Goal: Task Accomplishment & Management: Manage account settings

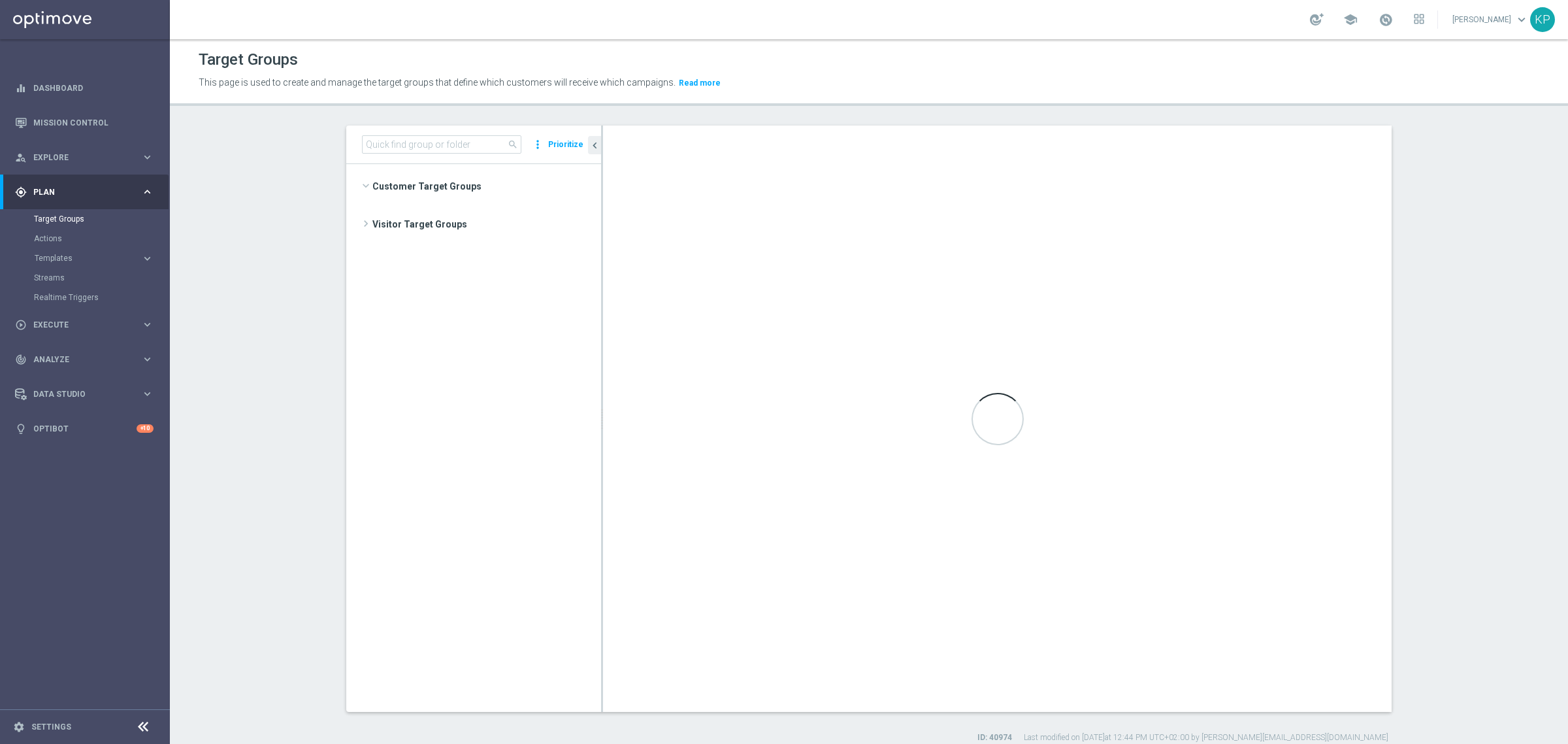
scroll to position [746, 0]
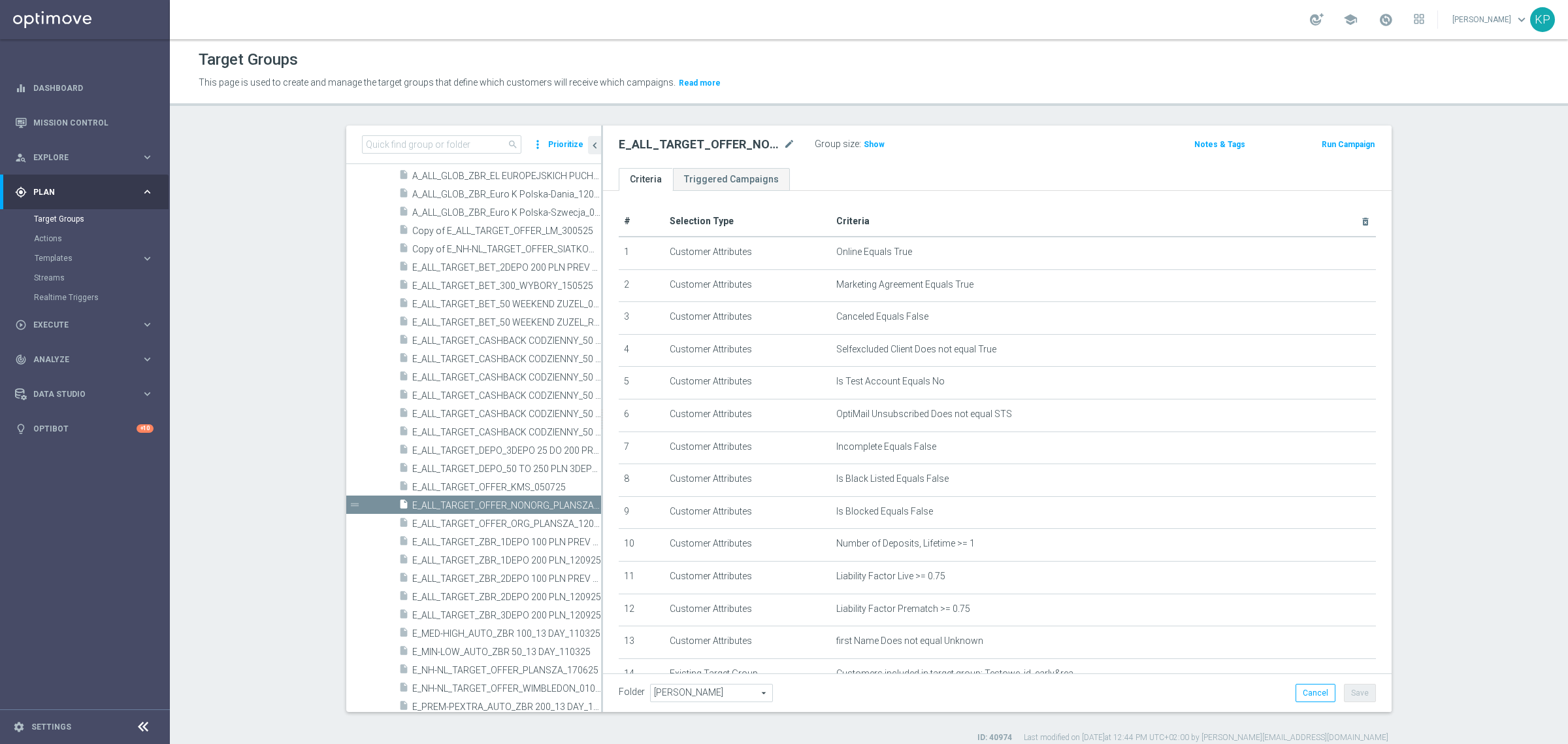
click at [199, 187] on section "search more_vert Prioritize Customer Target Groups library_add create_new_folder" at bounding box center [868, 434] width 1398 height 618
click at [398, 146] on input at bounding box center [442, 144] width 160 height 18
paste input "E_ALL_AUTO_PRODUCT_WO 1DEPO DAY1_DAILY"
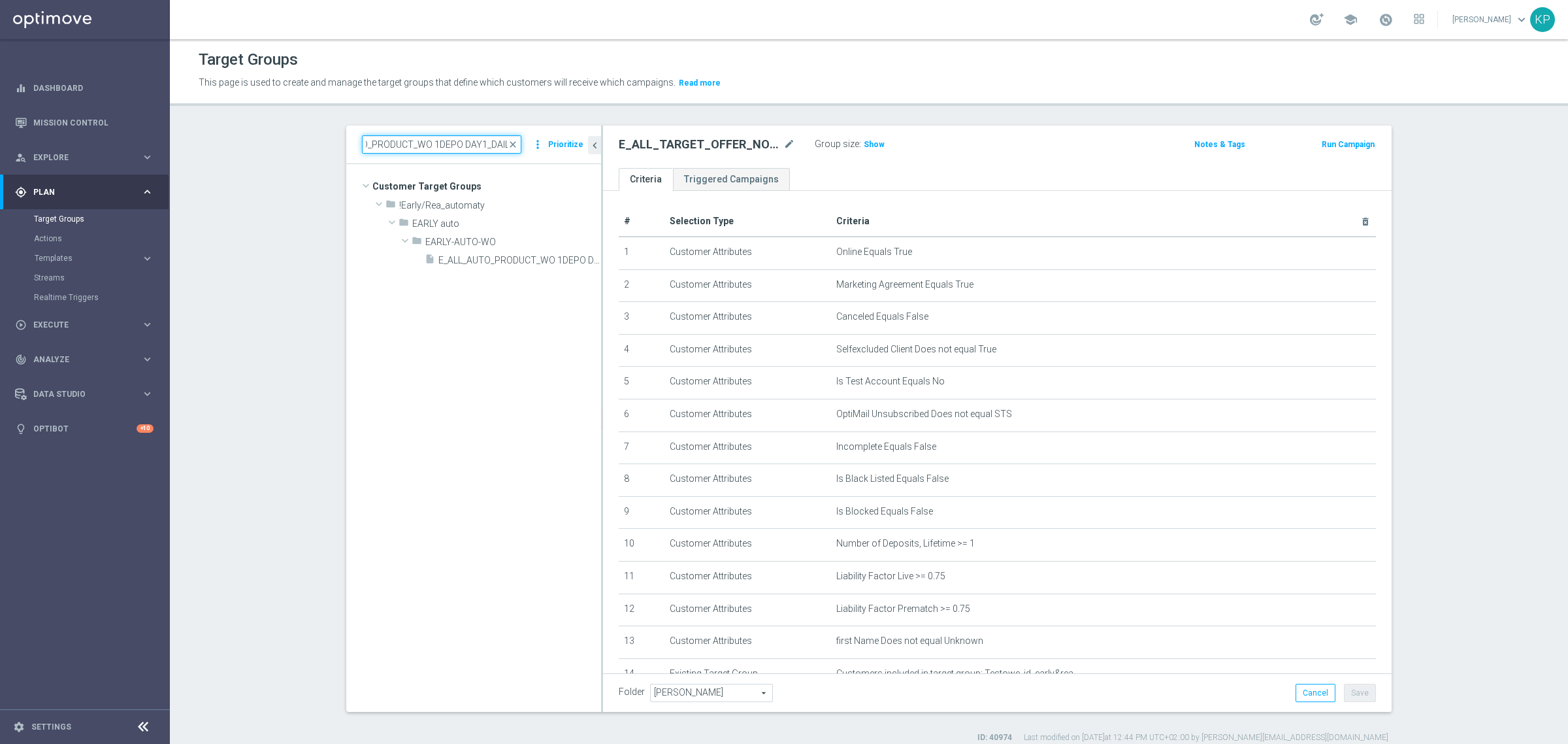
scroll to position [0, 0]
type input "E_ALL_AUTO_PRODUCT_WO 1DEPO DAY1_DAILY"
click at [468, 256] on span "E_ALL_AUTO_PRODUCT_WO 1DEPO DAY1_DAILY" at bounding box center [505, 261] width 133 height 11
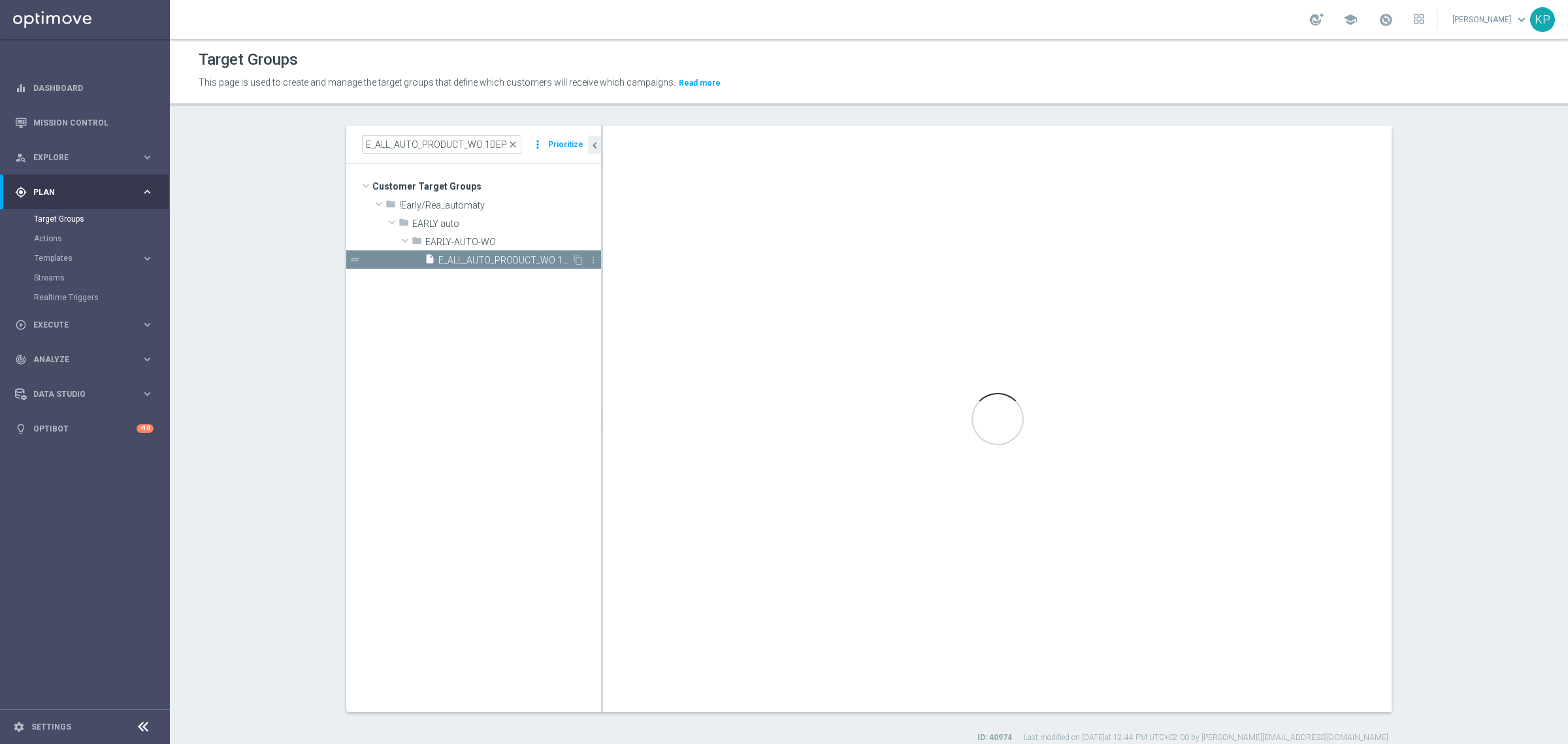
type textarea "1 AND 2 AND 3 AND 4 AND 5 AND 6 AND 7 AND 8 AND 9 AND 10 AND 11 AND 12 AND 14 A…"
type input "EARLY-AUTO-WO"
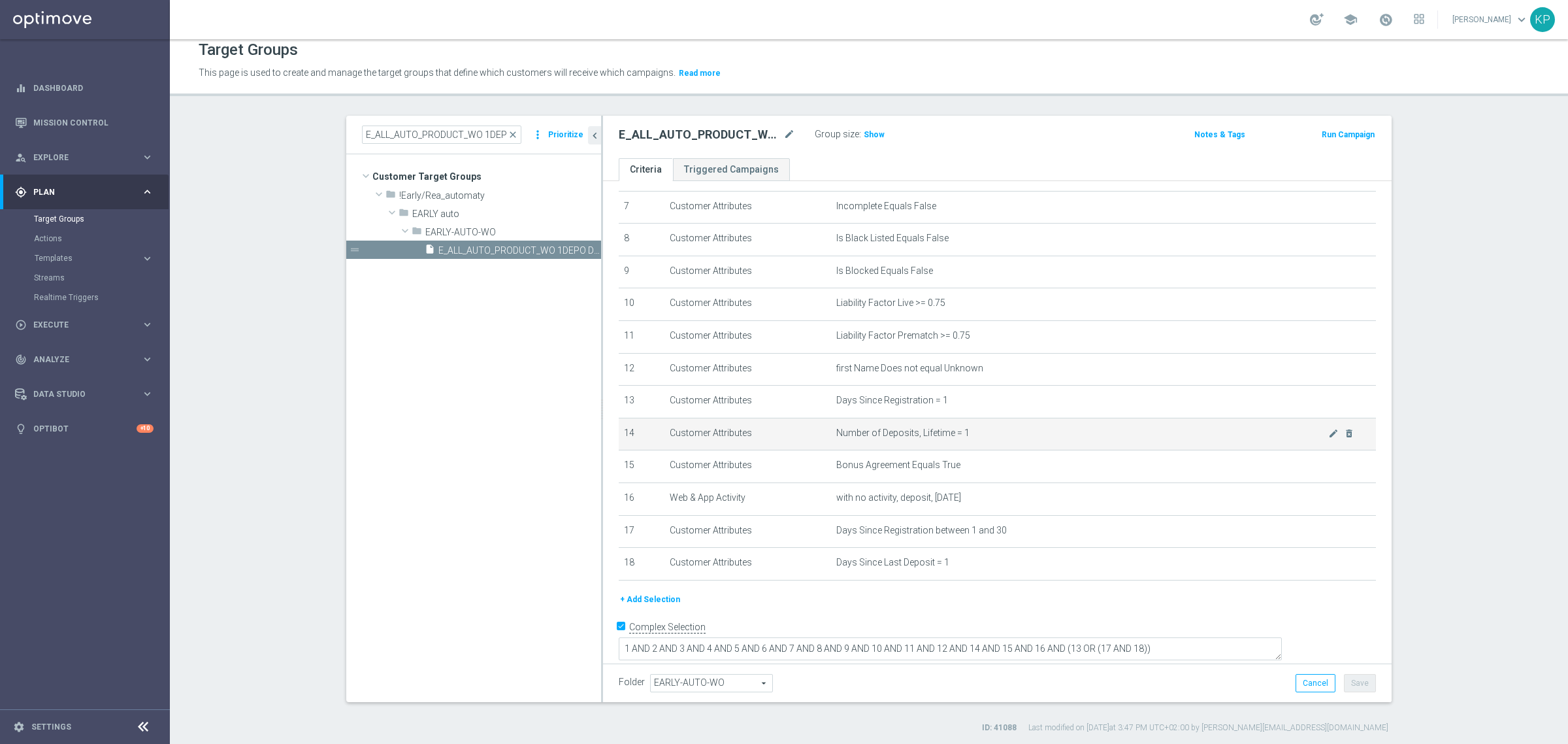
scroll to position [12, 0]
click at [573, 245] on icon "content_copy" at bounding box center [577, 248] width 10 height 10
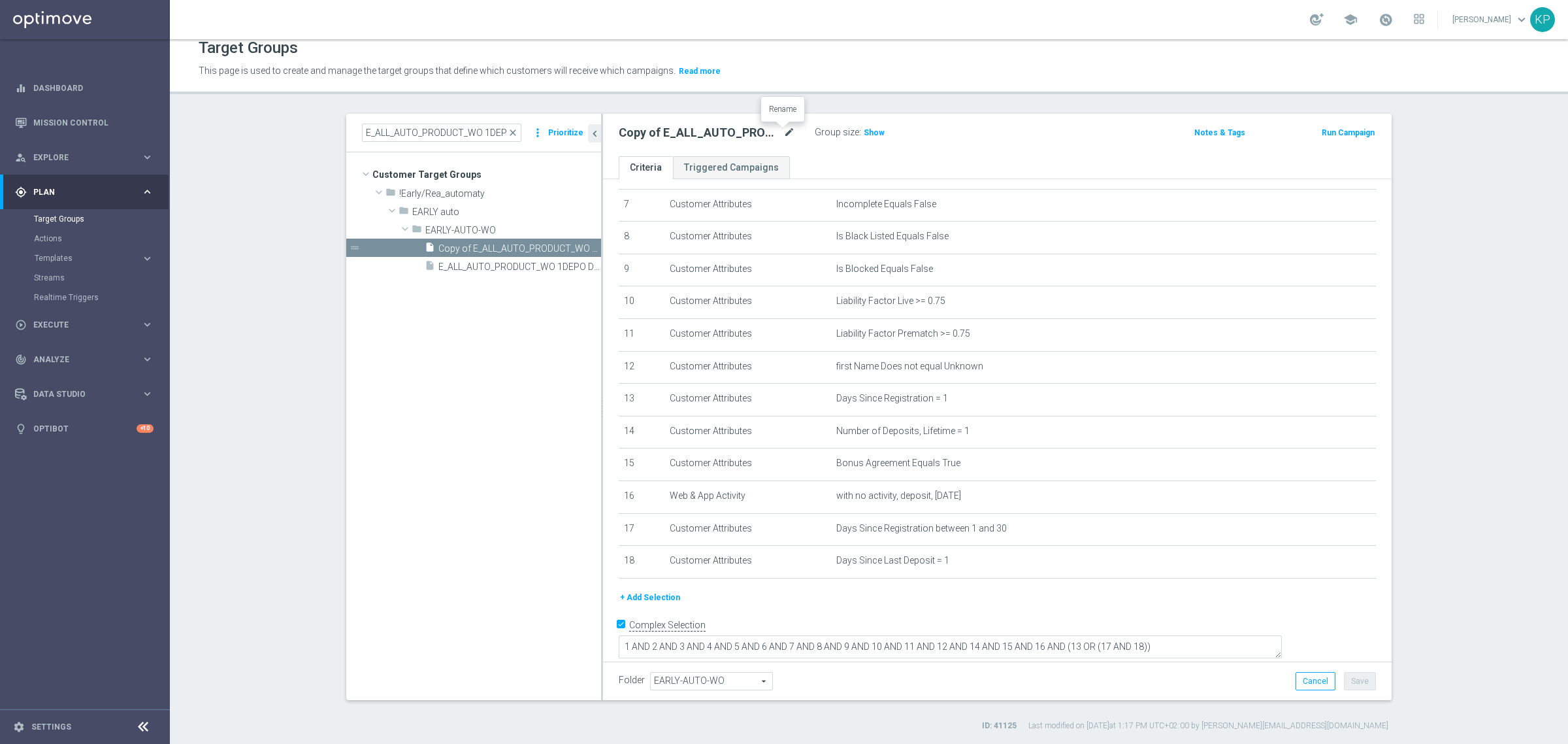
click at [784, 134] on icon "mode_edit" at bounding box center [790, 132] width 12 height 16
click at [667, 137] on input "Copy of E_ALL_AUTO_PRODUCT_WO 1DEPO DAY1_DAILY" at bounding box center [707, 134] width 176 height 18
drag, startPoint x: 661, startPoint y: 137, endPoint x: 599, endPoint y: 142, distance: 62.2
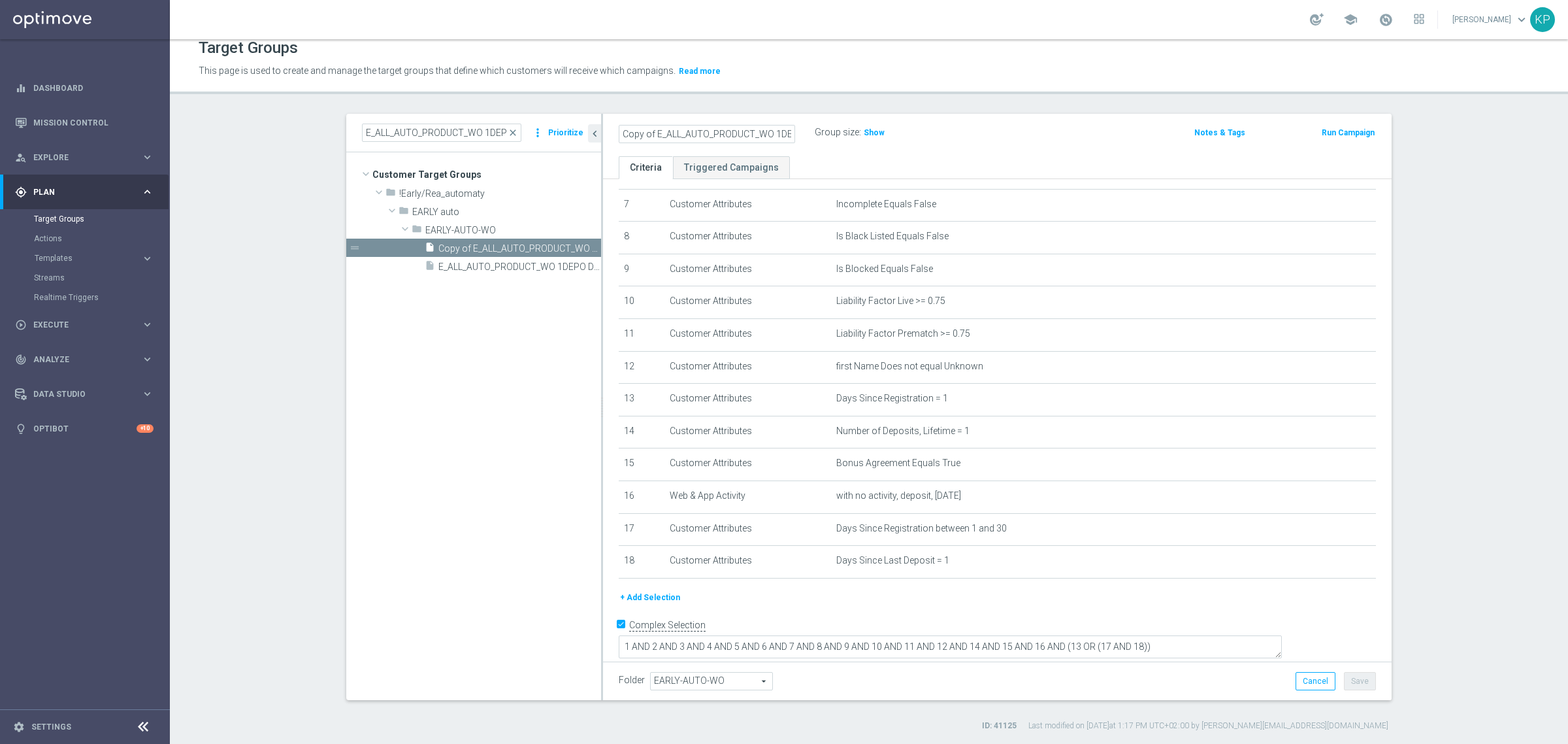
click at [603, 142] on div "Copy of E_ALL_AUTO_PRODUCT_WO 1DEPO DAY1_DAILY Group size : Show Notes & Tags R…" at bounding box center [997, 135] width 789 height 42
click at [652, 139] on input "Copy of E_ALL_AUTO_PRODUCT_WO 1DEPO DAY1_DAILY" at bounding box center [707, 134] width 176 height 18
click at [739, 131] on input "E_ALL_AUTO_PRODUCT_WO 1DEPO DAY1_DAILY" at bounding box center [707, 134] width 176 height 18
drag, startPoint x: 758, startPoint y: 130, endPoint x: 830, endPoint y: 137, distance: 72.3
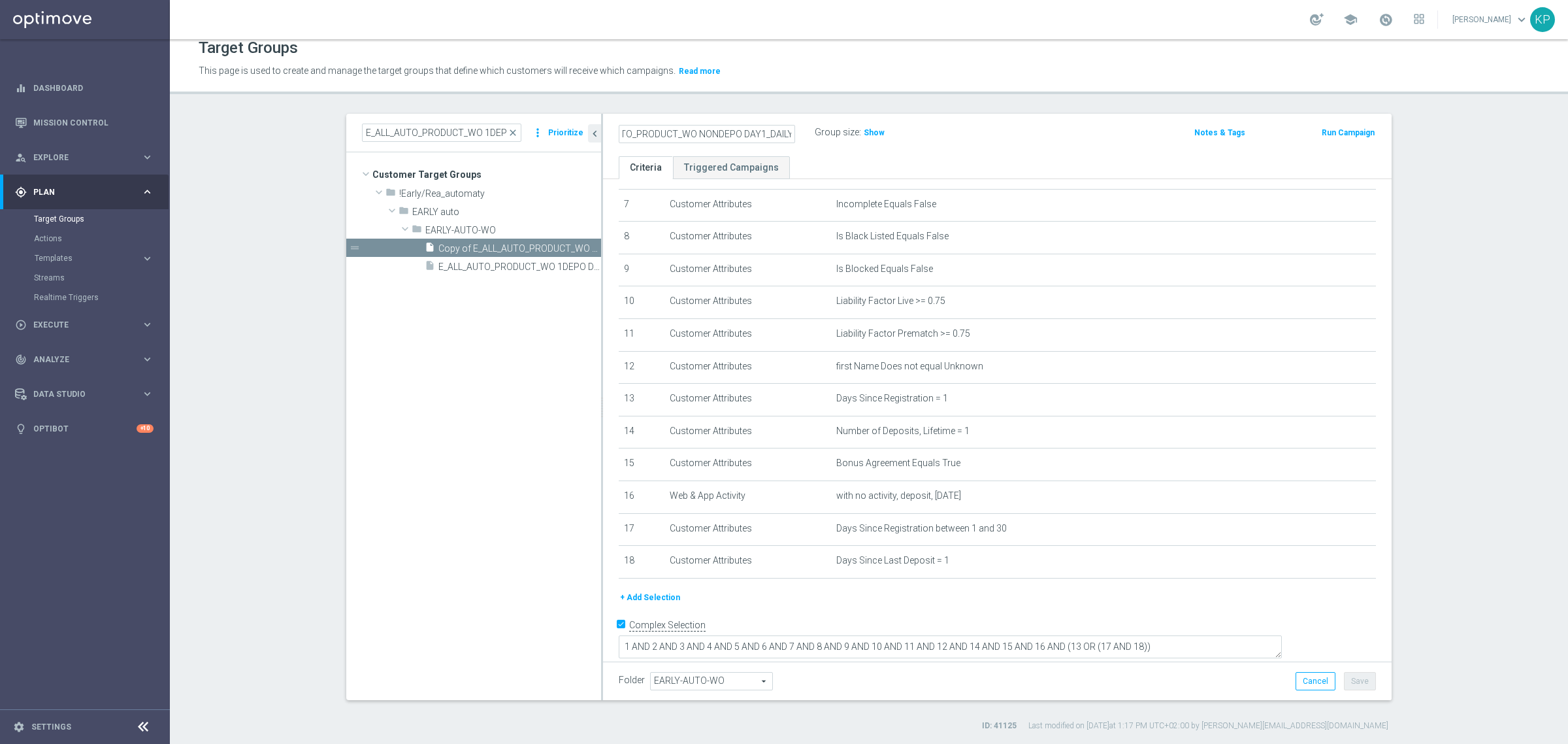
click at [830, 137] on div "E_ALL_AUTO_PRODUCT_WO NONDEPO DAY1_DAILY Group size : Show" at bounding box center [868, 133] width 519 height 19
type input "E_ALL_AUTO_PRODUCT_WO NONDEPO DAY1_DAILY"
click at [817, 148] on div "E_ALL_AUTO_PRODUCT_WO NONDEPO DAY1_DAILY Group size : Show Notes & Tags Run Cam…" at bounding box center [997, 135] width 789 height 42
click at [609, 632] on div "# Selection Type Criteria delete_forever 1 Customer Attributes Online Equals Tr…" at bounding box center [997, 311] width 789 height 726
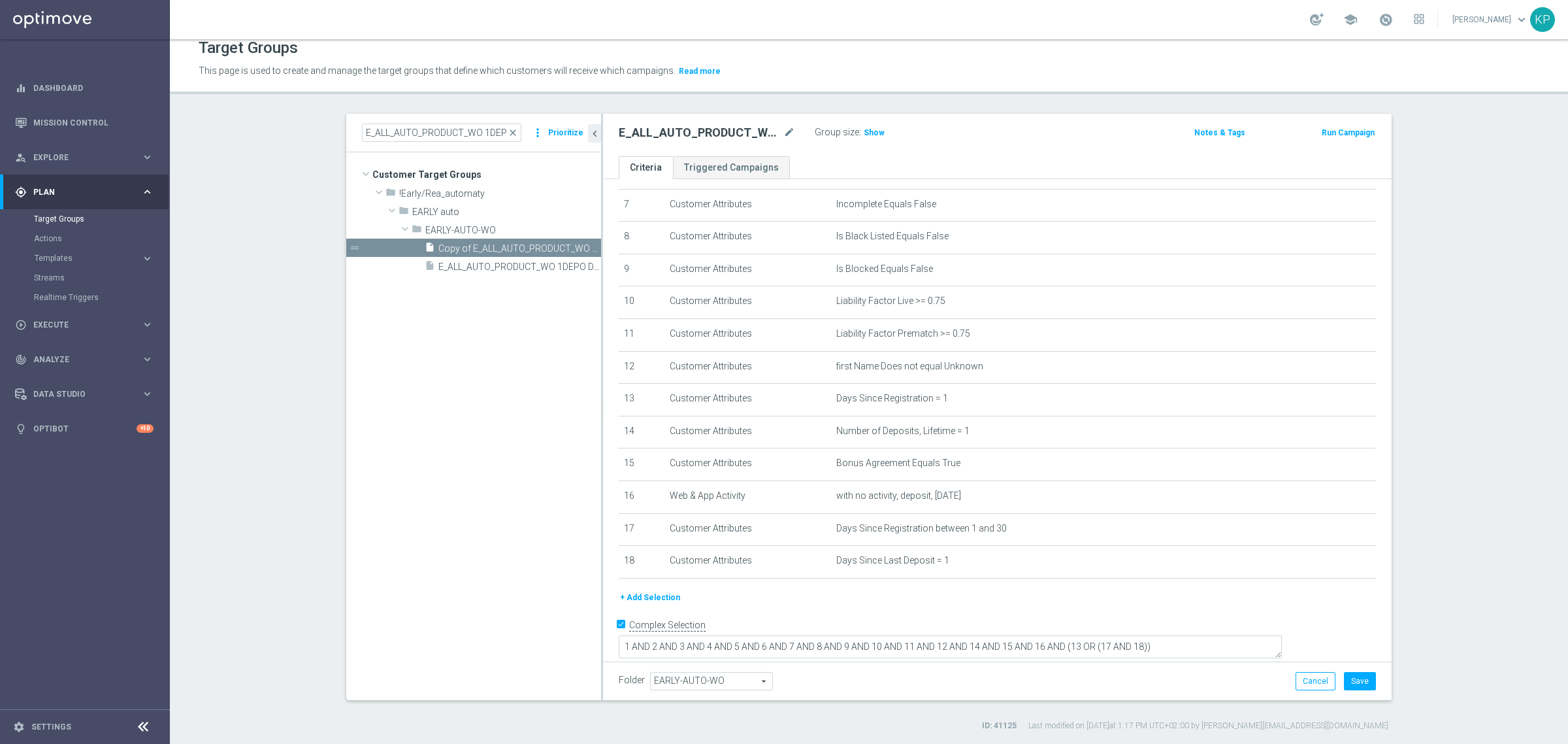
click at [619, 632] on input "Complex Selection" at bounding box center [622, 626] width 8 height 18
checkbox input "false"
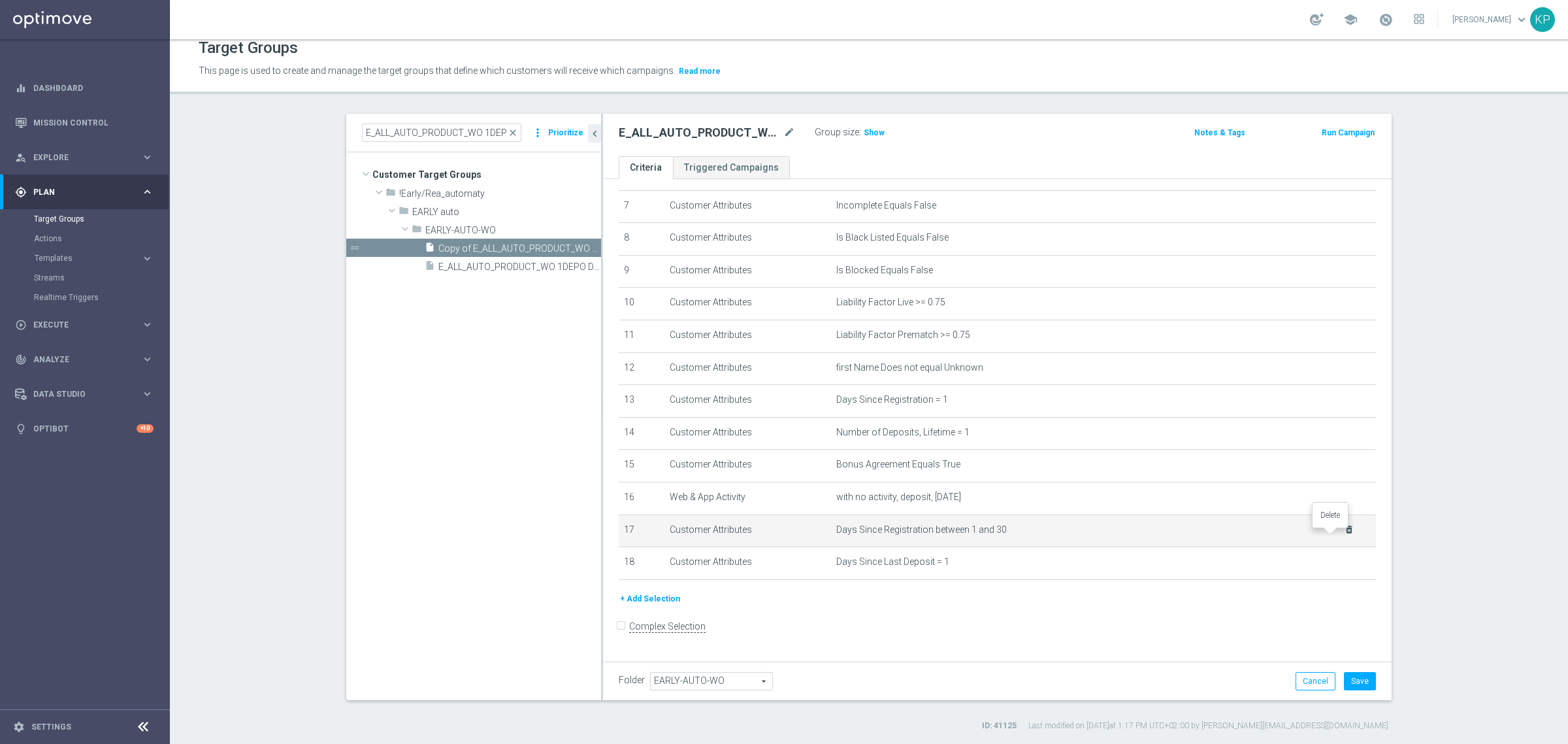
click at [1344, 535] on icon "delete_forever" at bounding box center [1349, 529] width 10 height 10
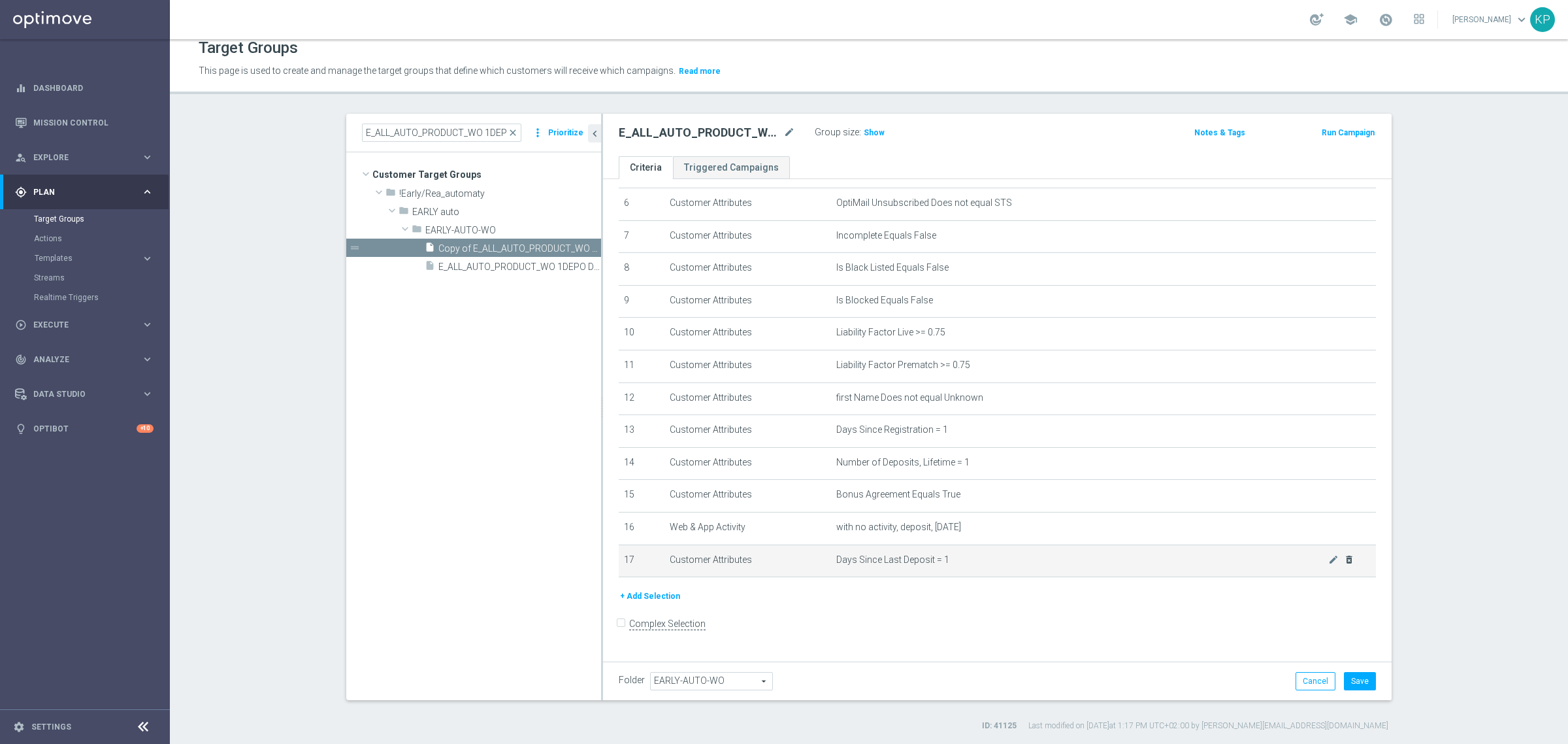
scroll to position [197, 0]
click at [1344, 569] on icon "delete_forever" at bounding box center [1349, 562] width 10 height 10
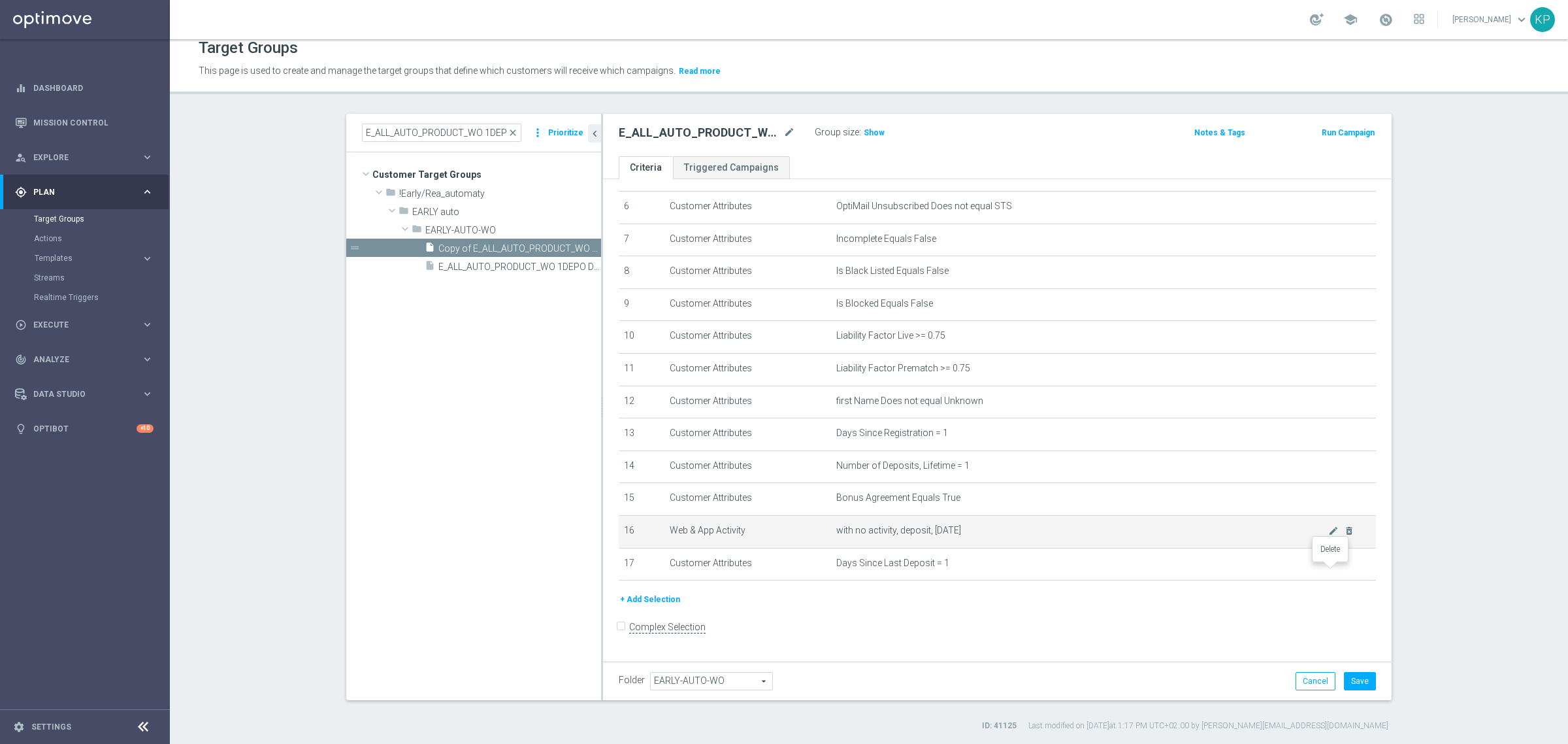
scroll to position [163, 0]
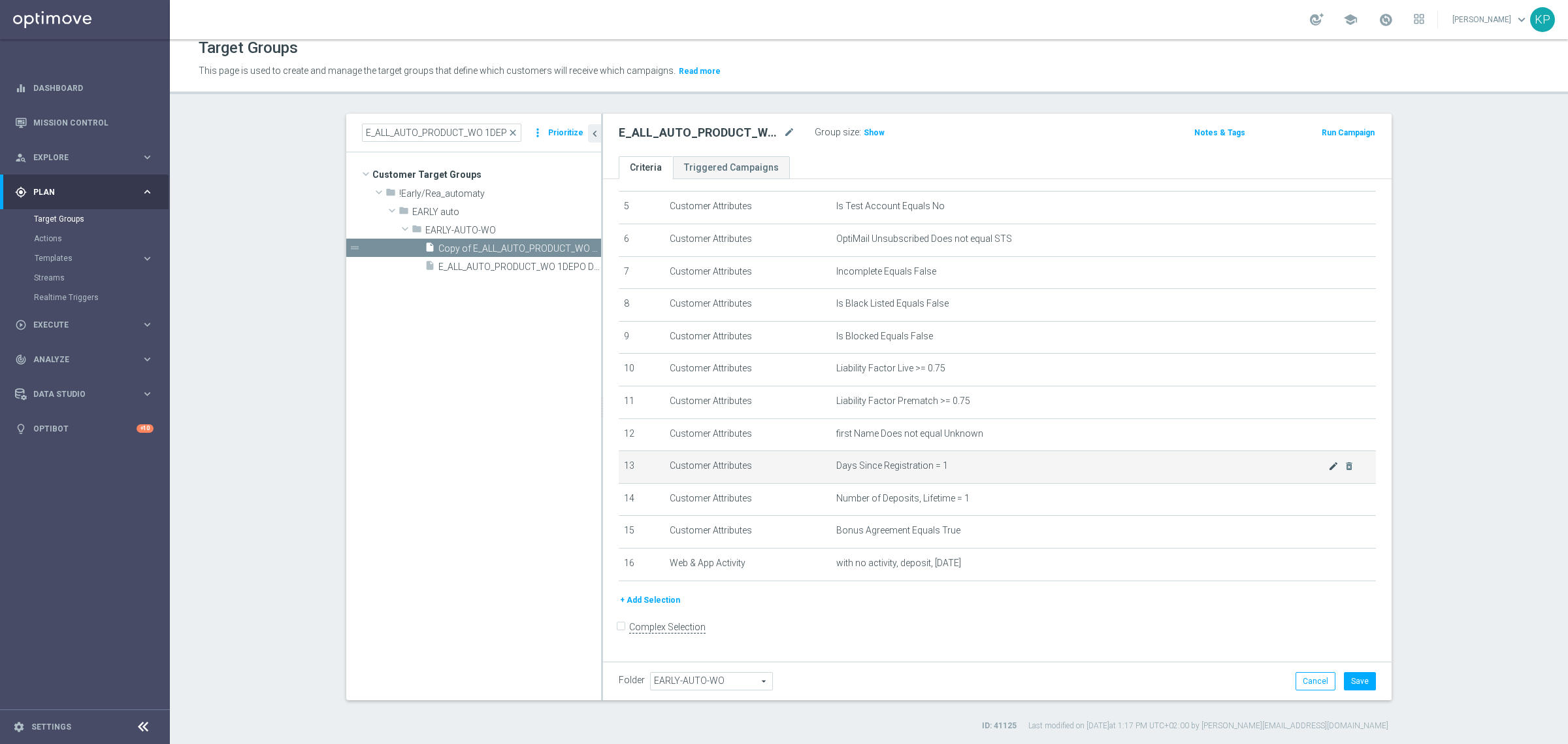
click at [1328, 471] on icon "mode_edit" at bounding box center [1333, 466] width 10 height 10
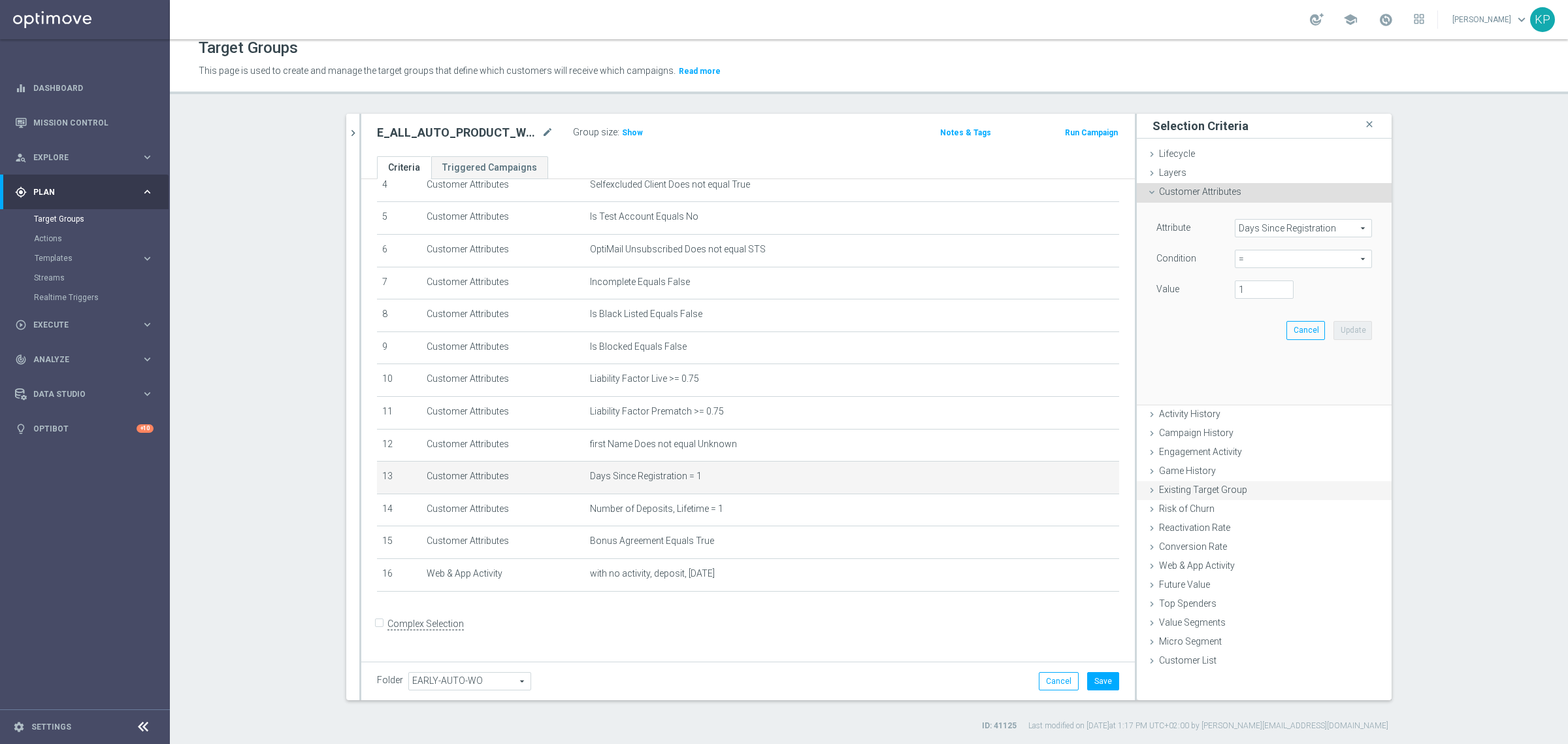
scroll to position [149, 0]
type input "0"
click at [1279, 295] on input "0" at bounding box center [1264, 289] width 59 height 18
click at [1349, 332] on button "Update" at bounding box center [1353, 331] width 39 height 18
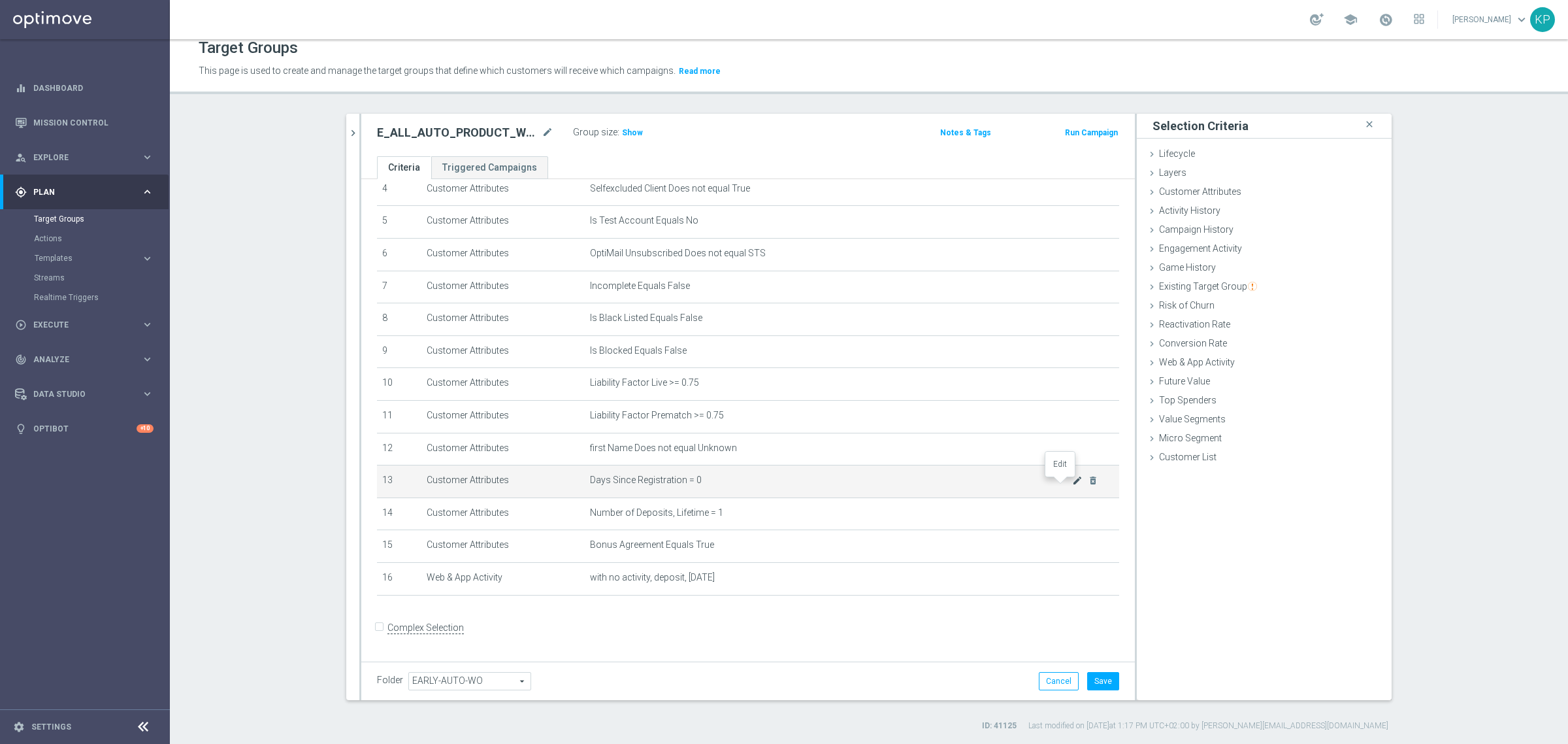
click at [1072, 485] on icon "mode_edit" at bounding box center [1077, 480] width 10 height 10
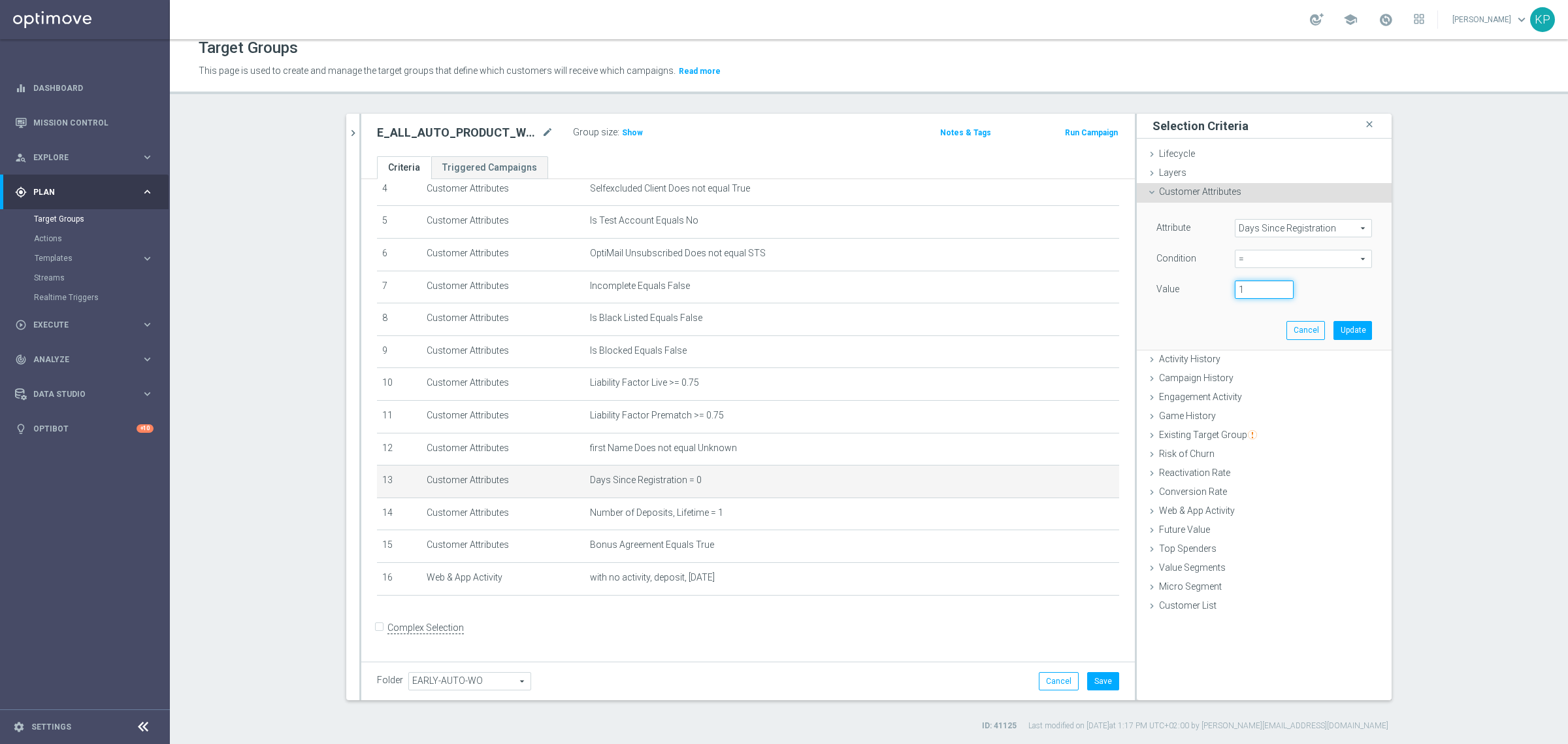
type input "1"
click at [1281, 287] on input "1" at bounding box center [1264, 289] width 59 height 18
click at [1340, 330] on button "Update" at bounding box center [1353, 331] width 39 height 18
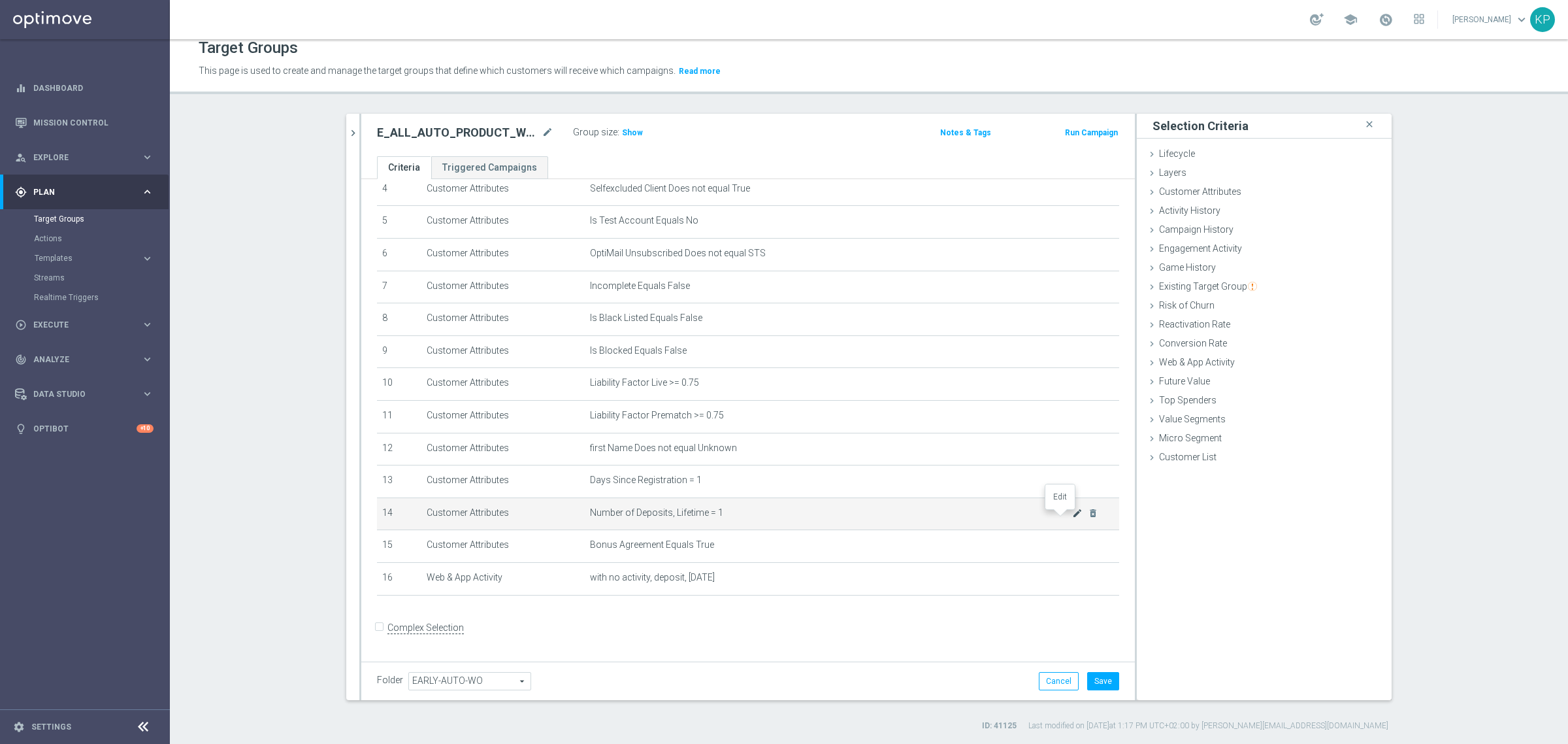
click at [1072, 518] on icon "mode_edit" at bounding box center [1077, 513] width 10 height 10
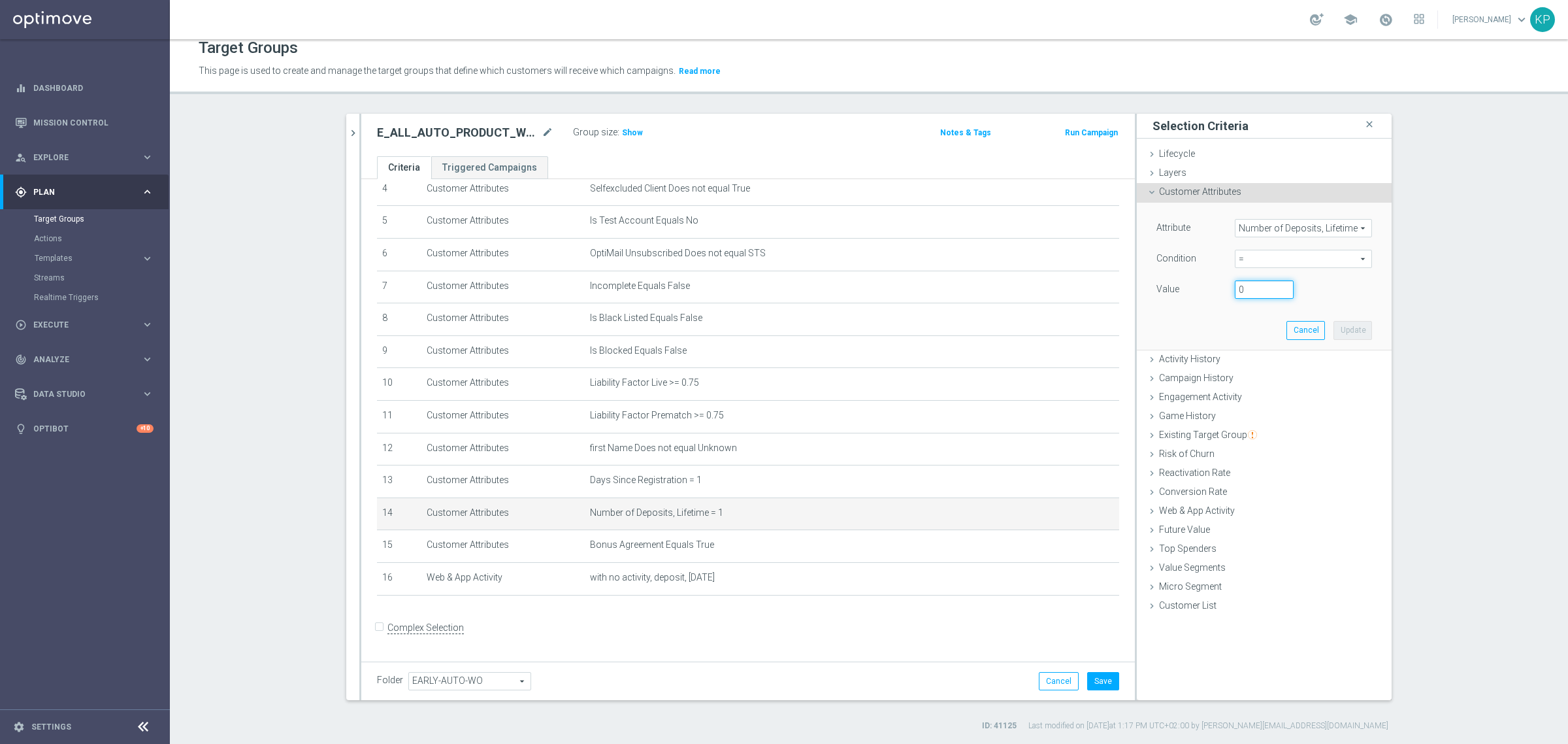
type input "0"
click at [1281, 293] on input "0" at bounding box center [1264, 289] width 59 height 18
click at [1334, 326] on button "Update" at bounding box center [1353, 331] width 39 height 18
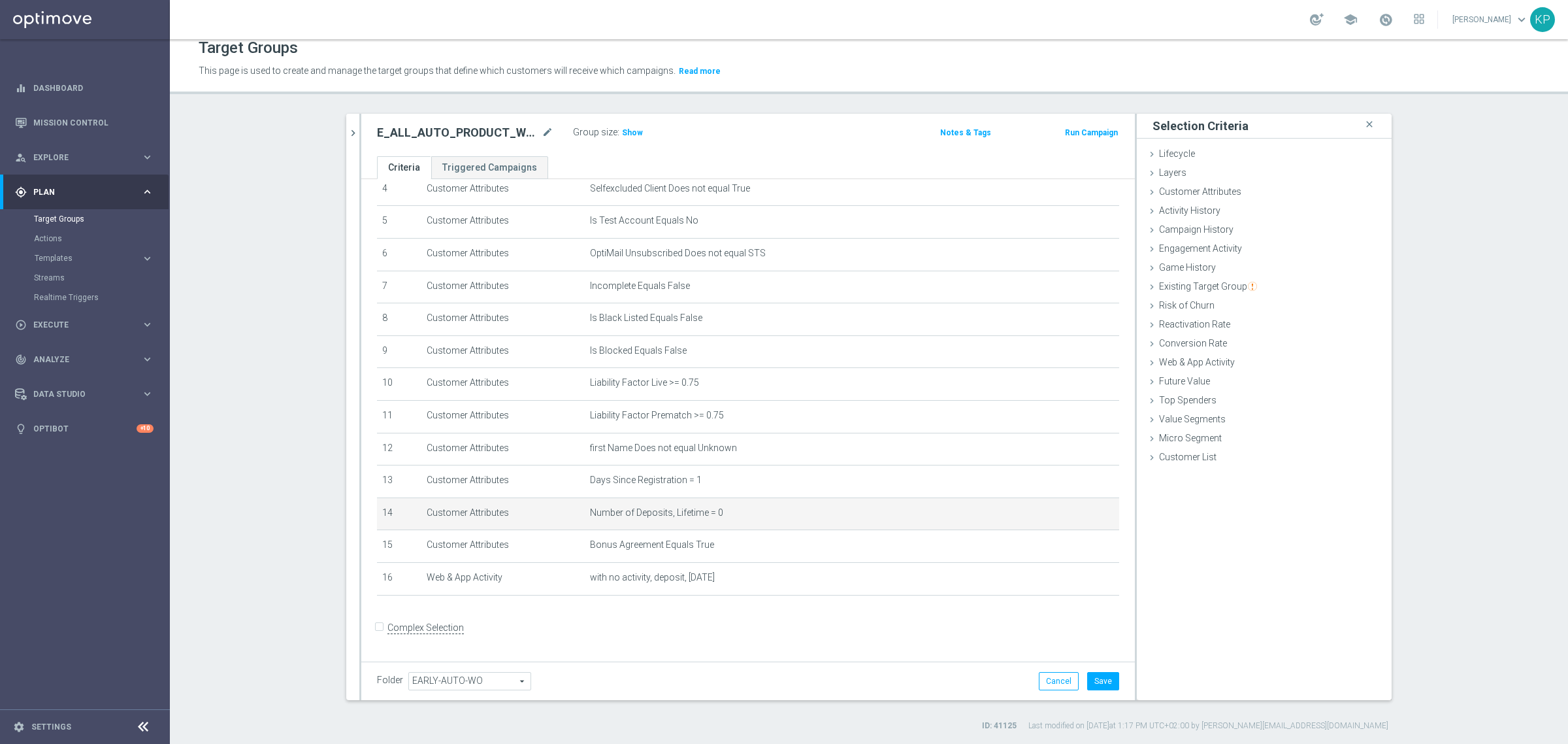
click at [393, 131] on h2 "E_ALL_AUTO_PRODUCT_WO NONDEPO DAY1_DAILY" at bounding box center [458, 132] width 162 height 16
copy div "E_ALL_AUTO_PRODUCT_WO NONDEPO DAY1_DAILY"
click at [217, 355] on section "E_ALL_AUTO_PRODUCT_WO 1DEPO DAY1_DAILY close more_vert Prioritize Customer Targ…" at bounding box center [868, 423] width 1398 height 618
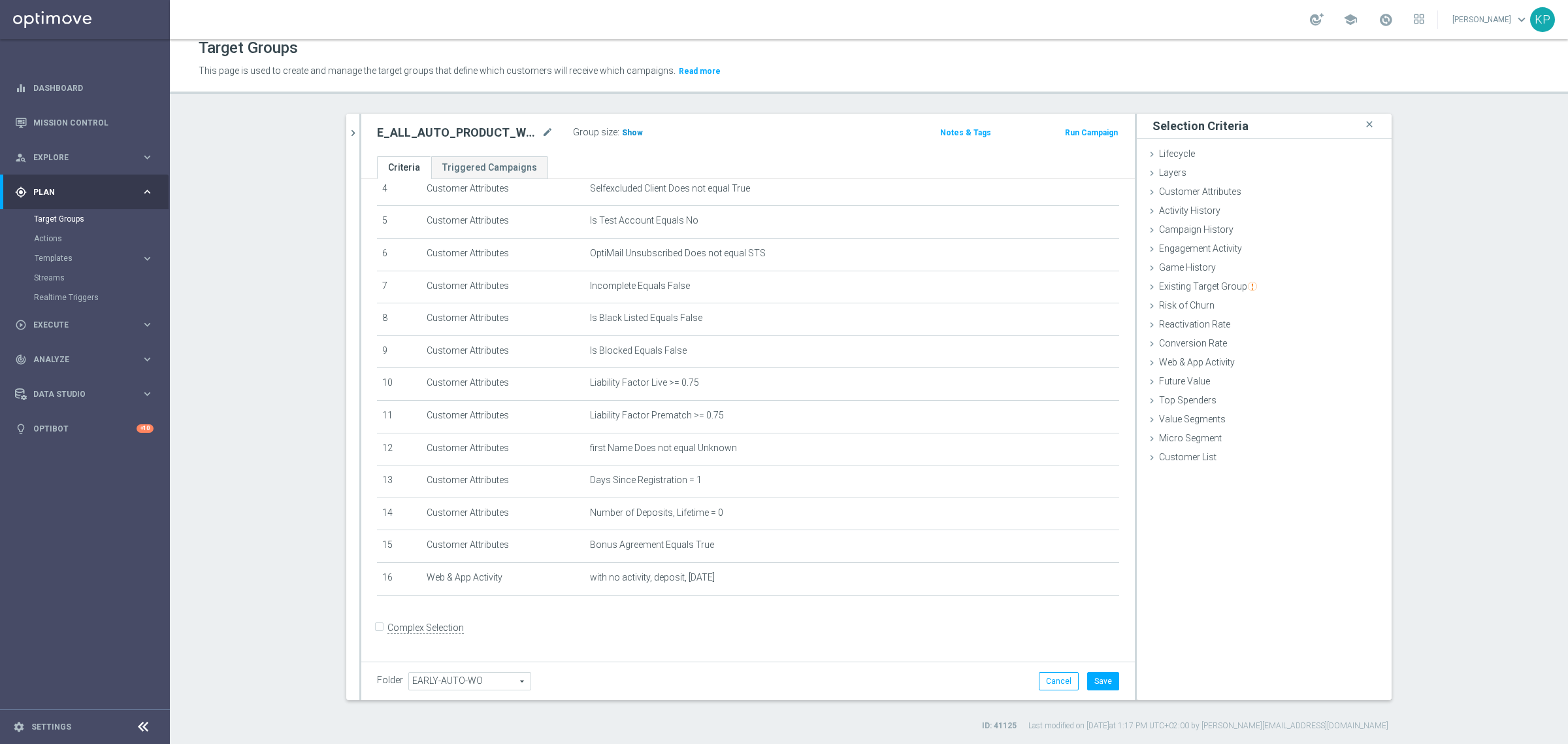
click at [622, 133] on span "Show" at bounding box center [633, 133] width 21 height 9
drag, startPoint x: 1095, startPoint y: 679, endPoint x: 1081, endPoint y: 679, distance: 14.0
click at [1095, 679] on button "Save" at bounding box center [1103, 682] width 32 height 18
drag, startPoint x: 69, startPoint y: 212, endPoint x: 35, endPoint y: 240, distance: 44.0
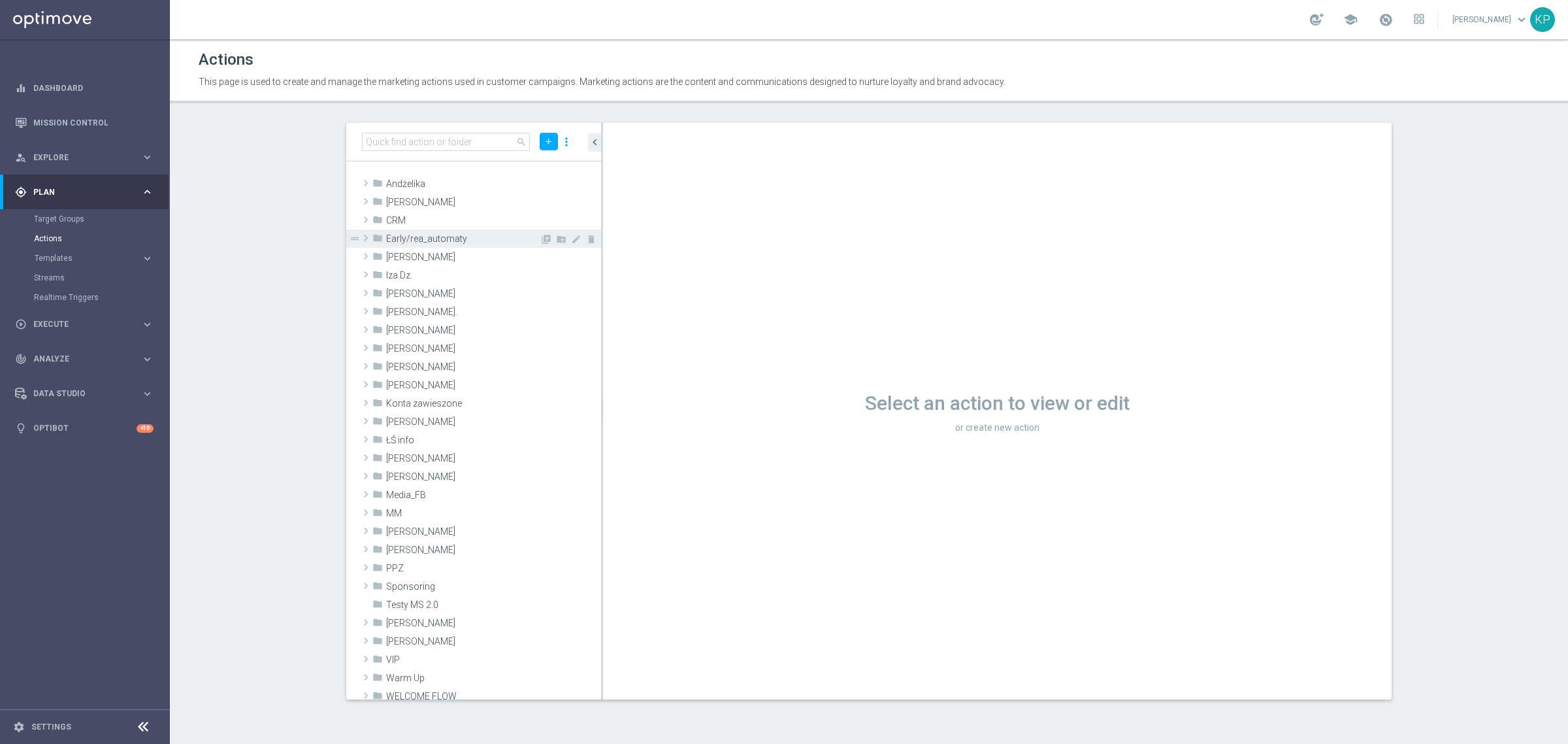
click at [458, 230] on div "folder Early/rea_automaty" at bounding box center [456, 239] width 167 height 18
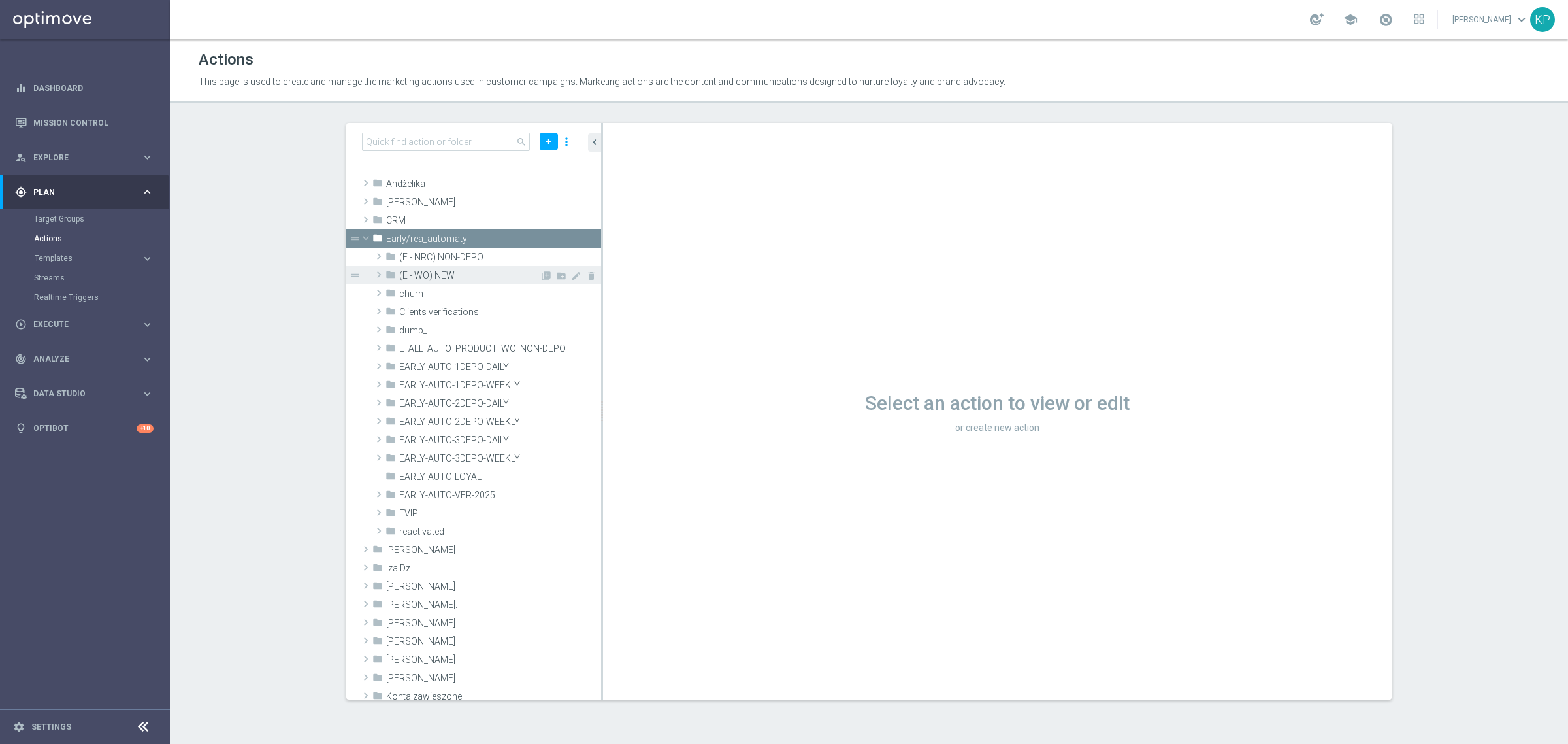
click at [449, 276] on span "(E - WO) NEW" at bounding box center [469, 276] width 140 height 11
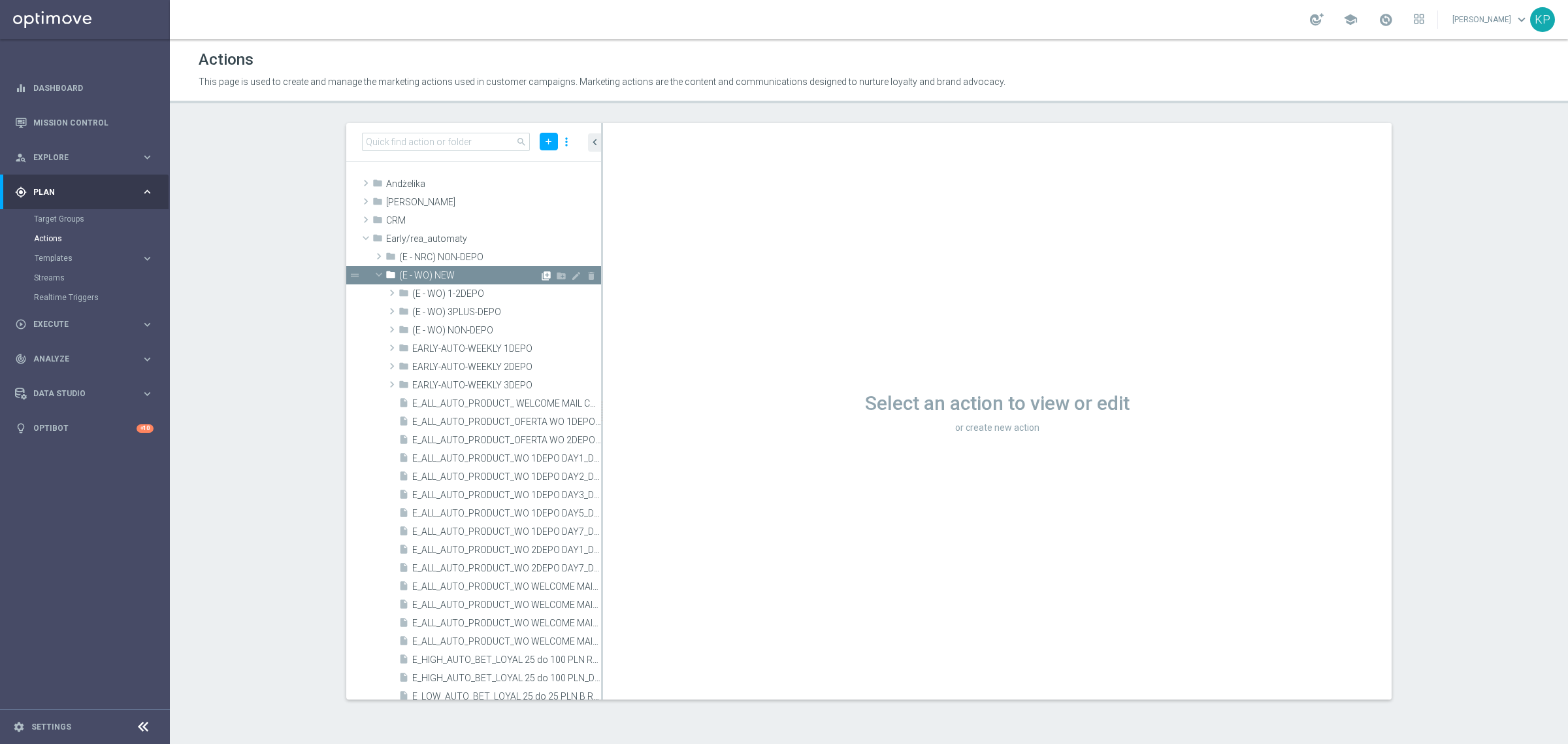
click at [541, 273] on icon "library_add" at bounding box center [545, 276] width 10 height 10
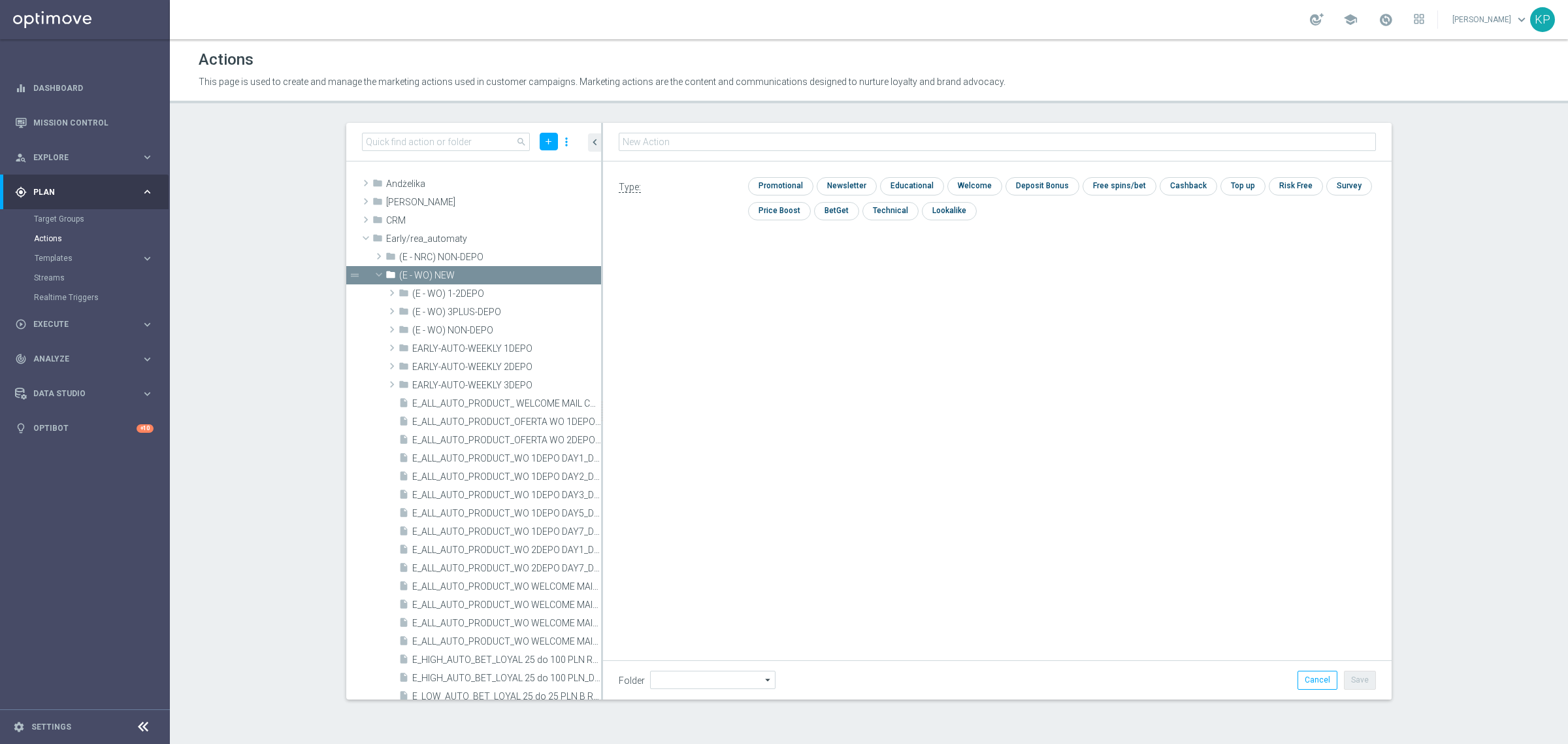
type input "(E - WO) NEW"
type input "E_ALL_AUTO_PRODUCT_WO NONDEPO DAY1_DAILY"
click at [782, 186] on input "checkbox" at bounding box center [779, 186] width 62 height 17
checkbox input "true"
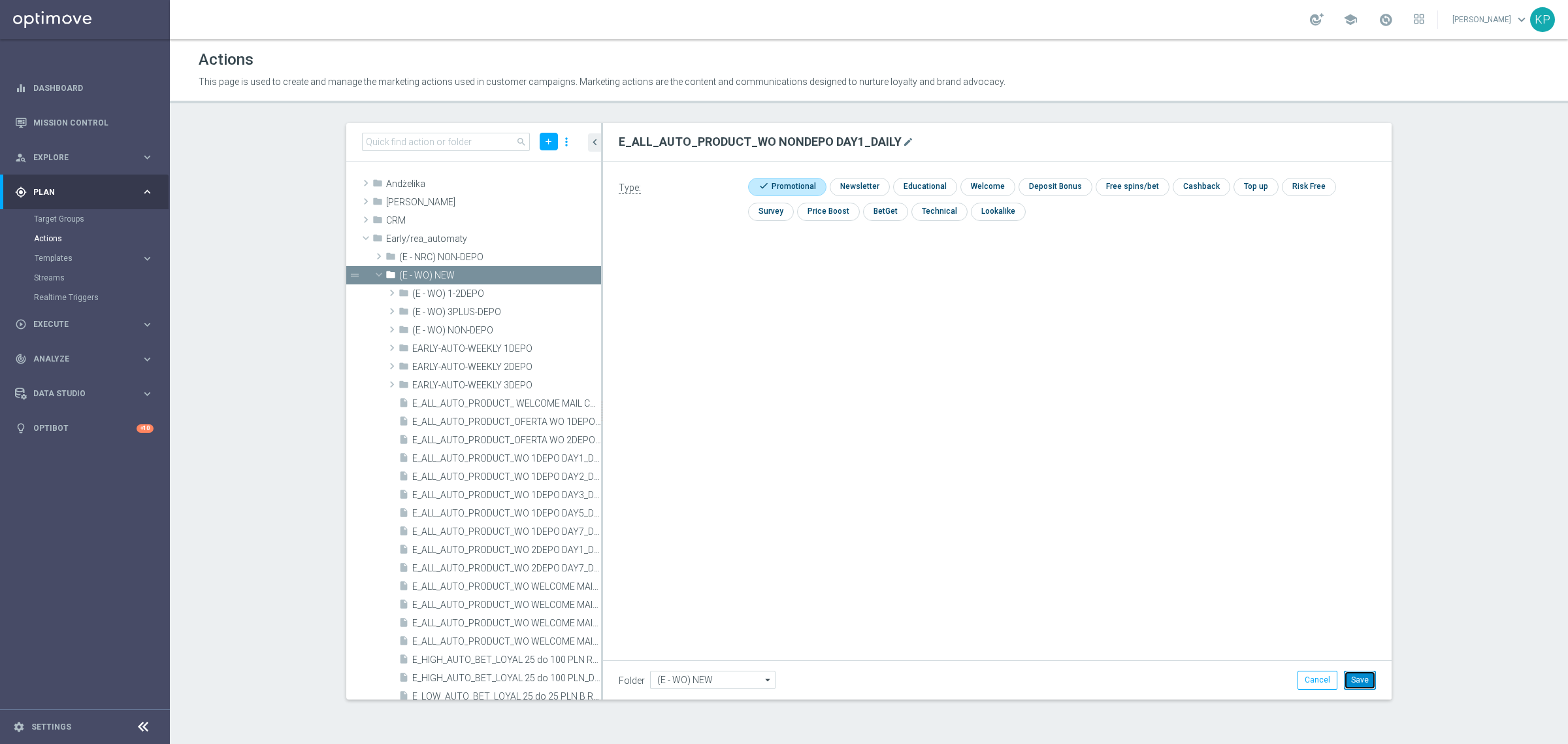
click at [1353, 675] on button "Save" at bounding box center [1360, 680] width 32 height 18
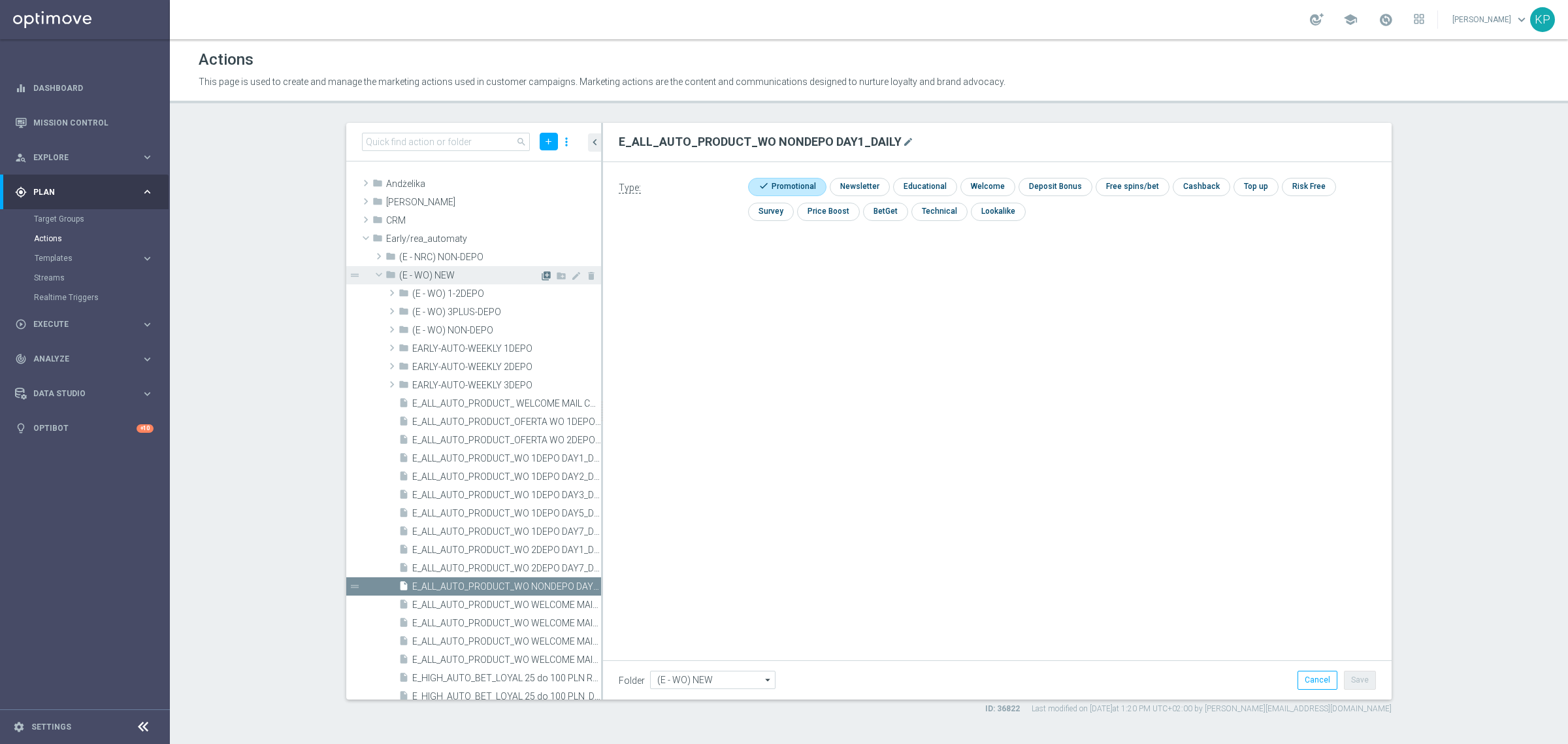
click at [541, 273] on icon "library_add" at bounding box center [545, 276] width 10 height 10
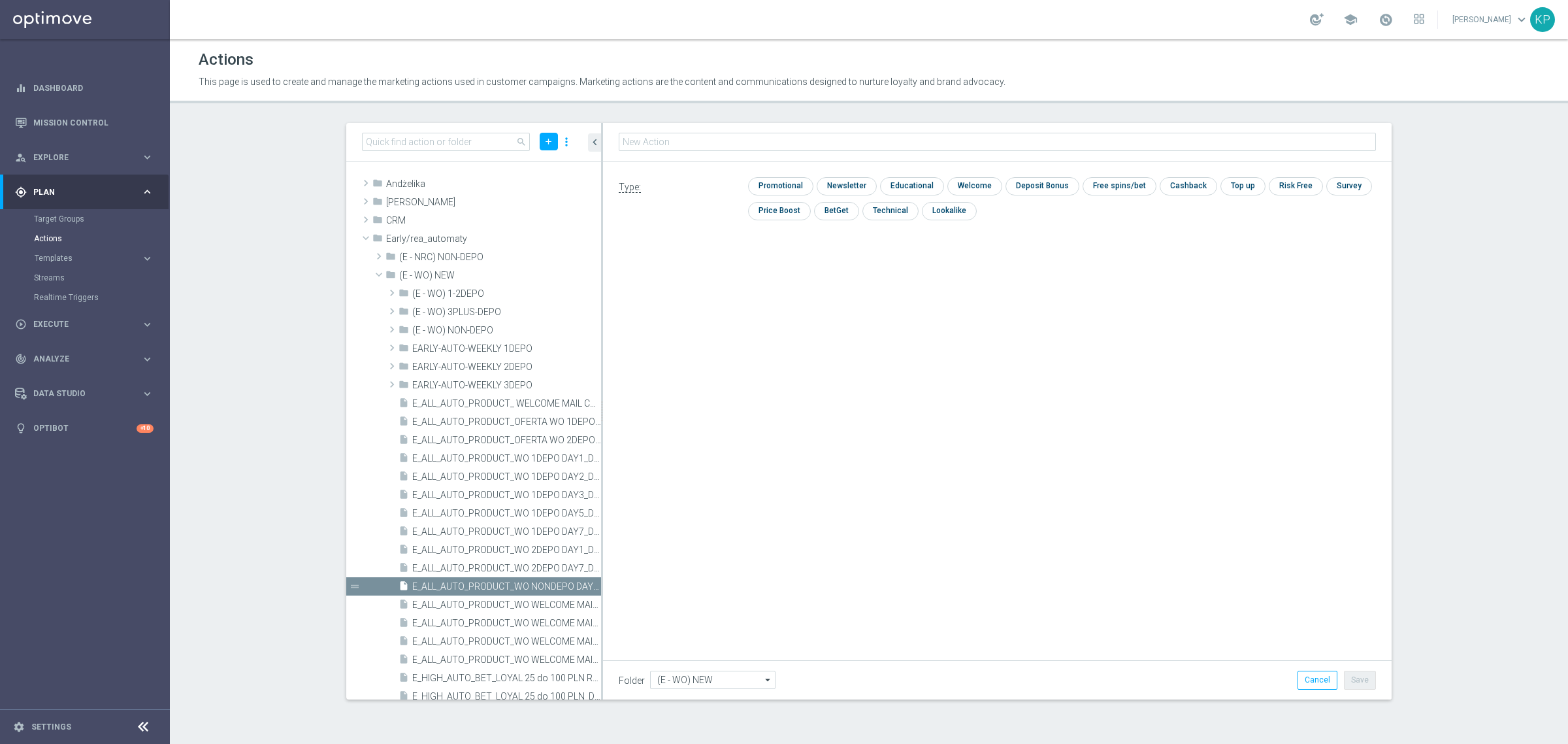
type input "E_ALL_AUTO_PRODUCT_WO NON-DEPO DAY2_DAILY"
click at [790, 194] on div "check Promotional" at bounding box center [780, 186] width 65 height 18
click at [790, 183] on input "checkbox" at bounding box center [779, 186] width 62 height 17
checkbox input "true"
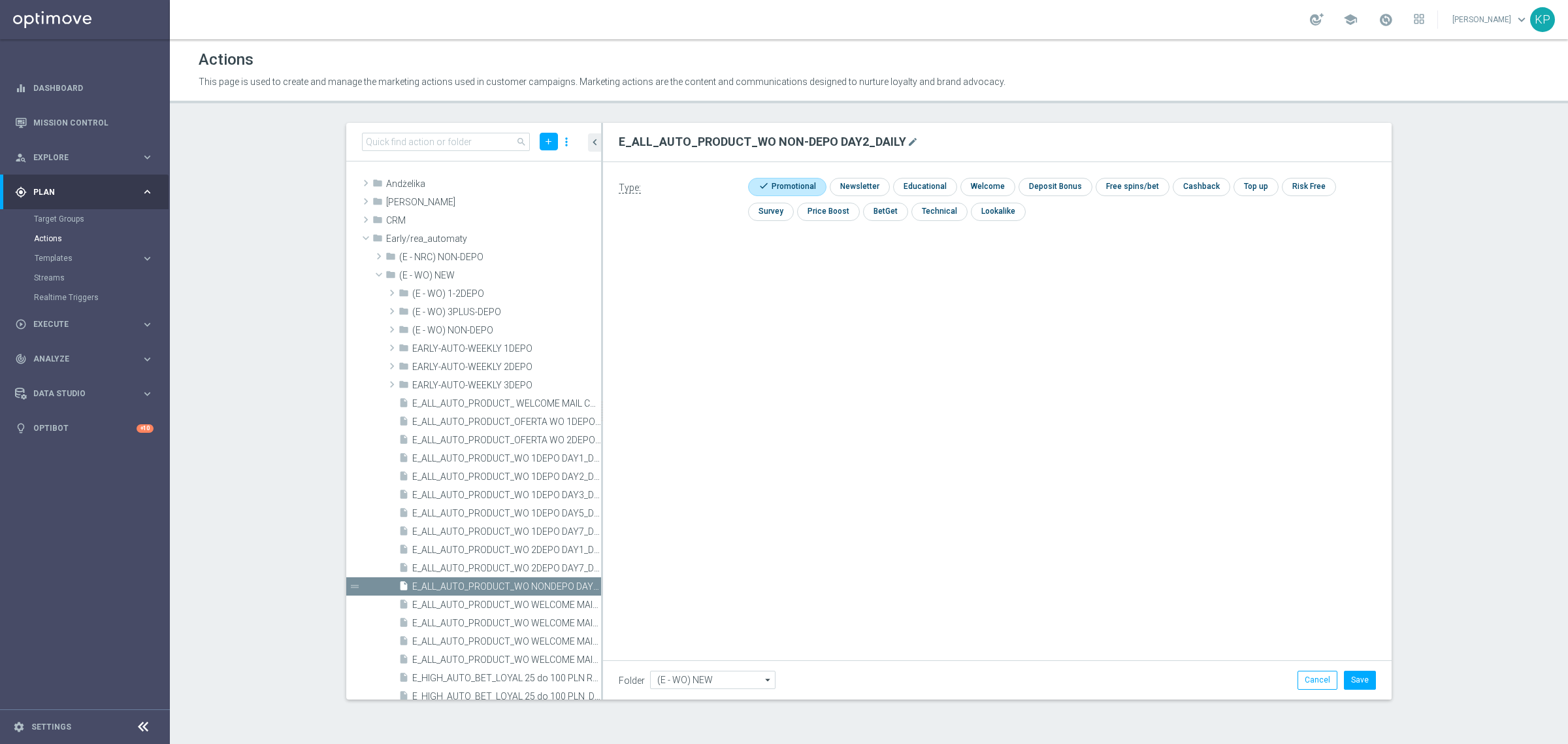
click at [1344, 677] on li "Save" at bounding box center [1361, 680] width 39 height 18
click at [1353, 677] on button "Save" at bounding box center [1360, 680] width 32 height 18
click at [263, 285] on section "search add more_vert folder Andżelika library_add create_new_folder mode_edit d…" at bounding box center [868, 419] width 1398 height 592
click at [541, 276] on icon "library_add" at bounding box center [545, 276] width 10 height 10
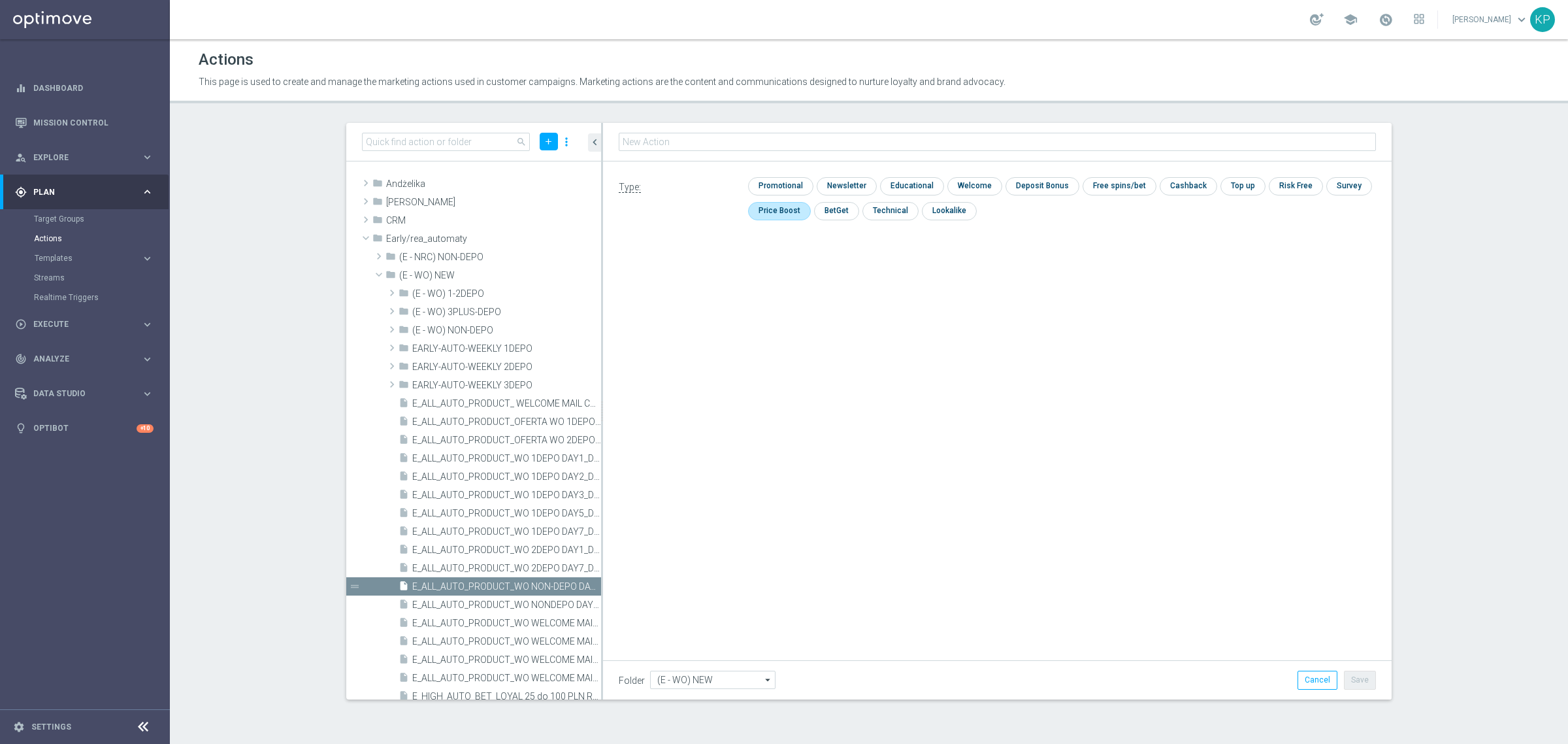
type input "E_ALL_AUTO_PRODUCT_WO NON-DEPO DAY3_DAILY"
click at [796, 186] on input "checkbox" at bounding box center [779, 186] width 62 height 17
checkbox input "true"
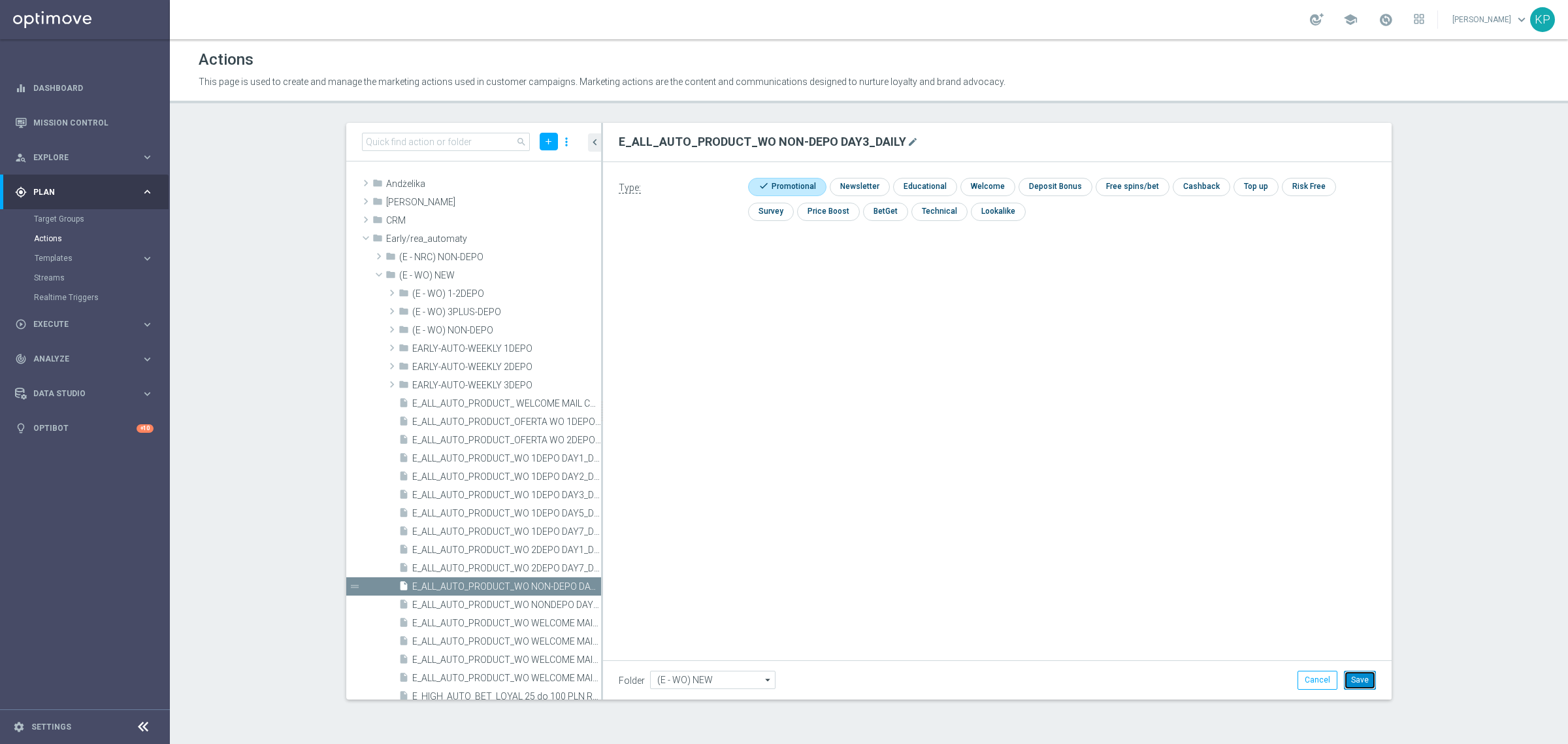
click at [1353, 678] on button "Save" at bounding box center [1360, 680] width 32 height 18
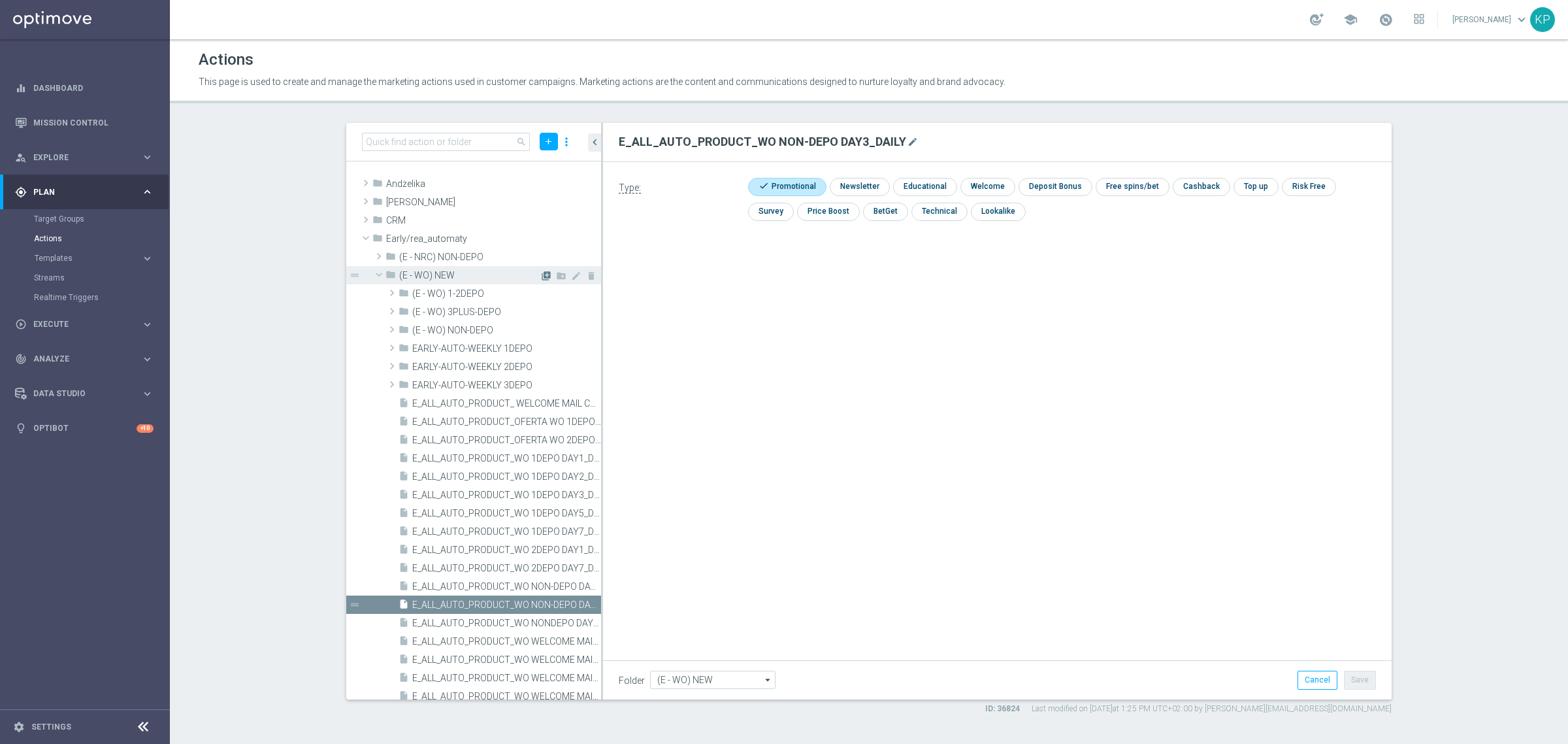
click at [541, 276] on icon "library_add" at bounding box center [545, 276] width 10 height 10
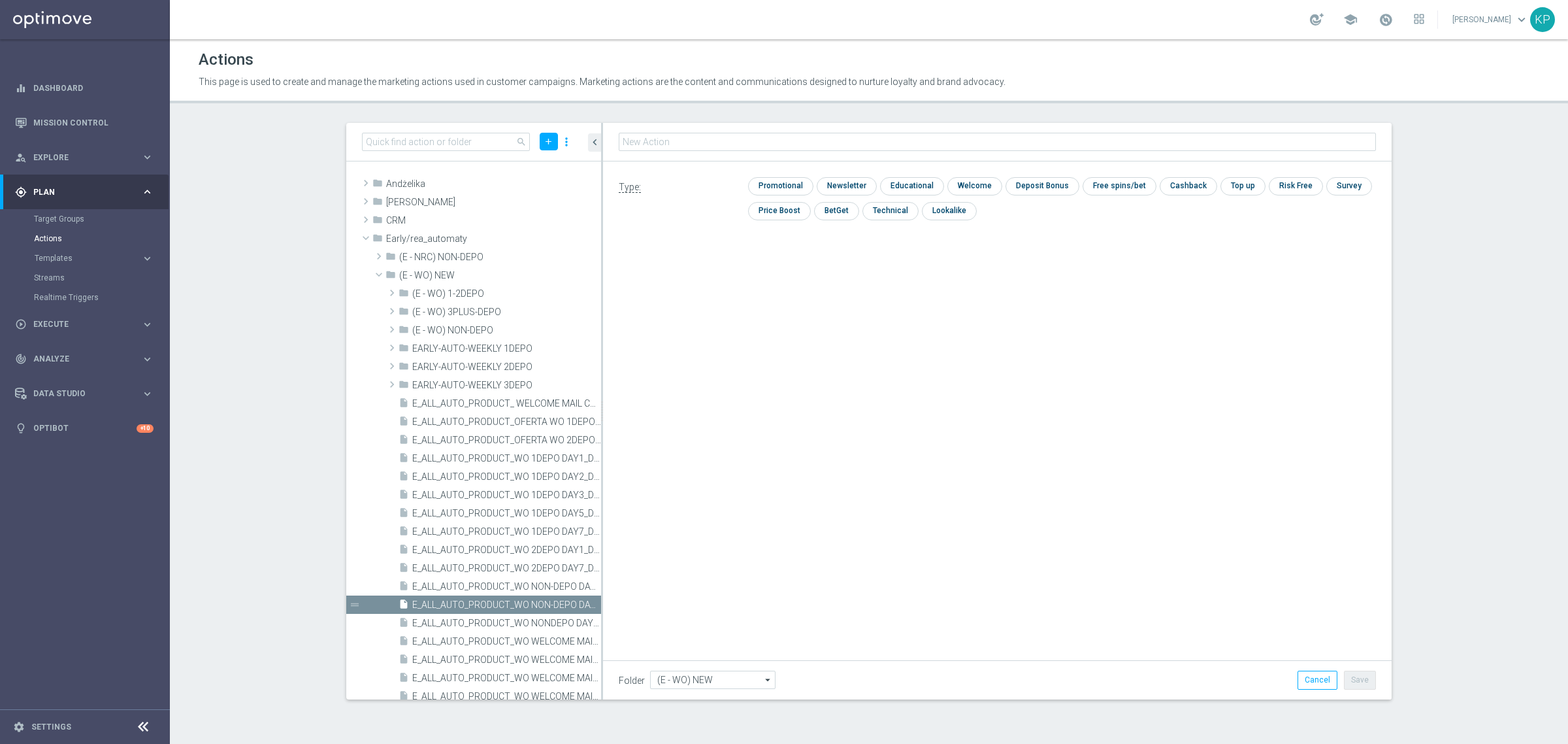
type input "E_ALL_AUTO_PRODUCT_WO NON-DEPO DAY5_DAILY"
click at [781, 187] on input "checkbox" at bounding box center [779, 186] width 62 height 17
checkbox input "true"
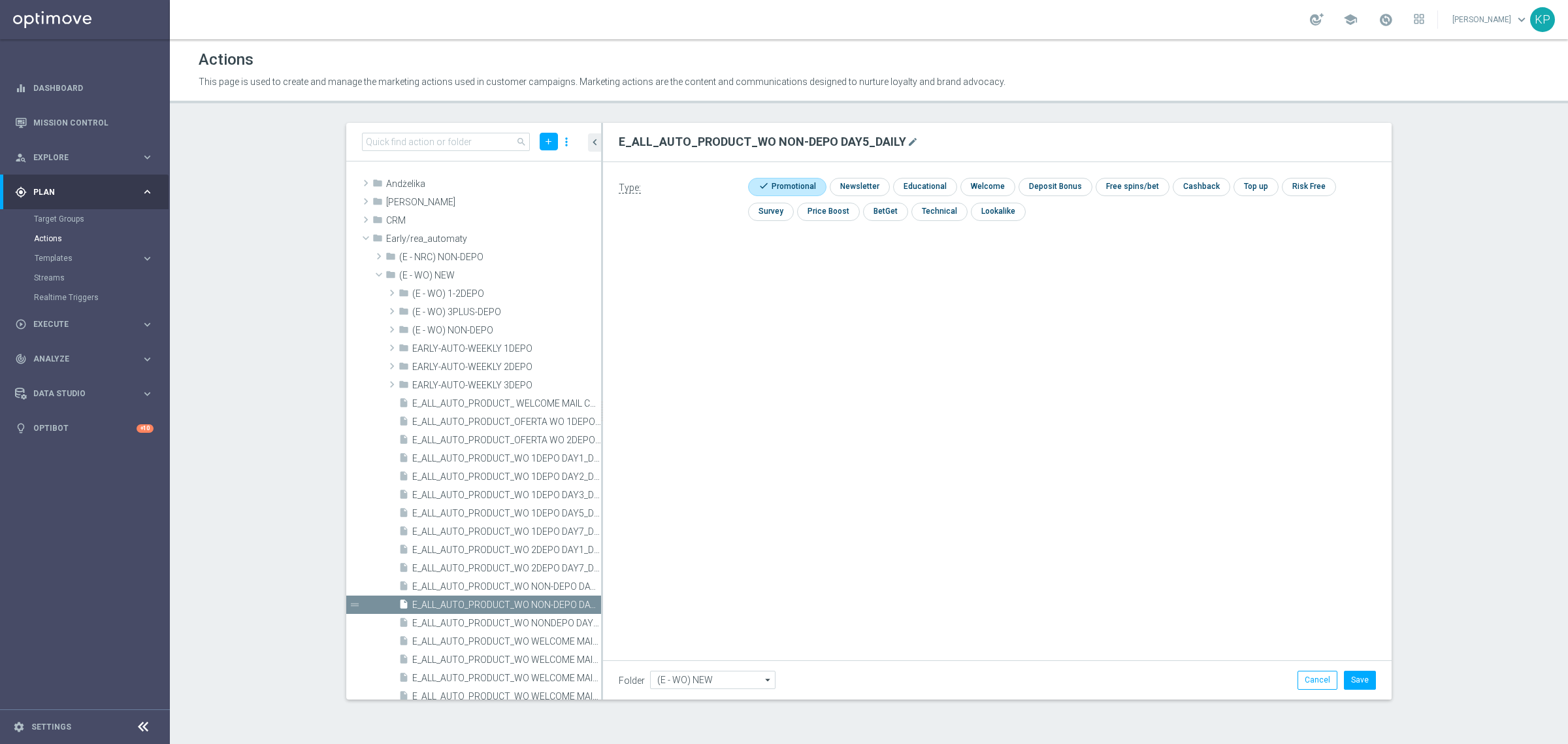
click at [1344, 678] on li "Save" at bounding box center [1361, 680] width 39 height 18
click at [1346, 679] on button "Save" at bounding box center [1360, 680] width 32 height 18
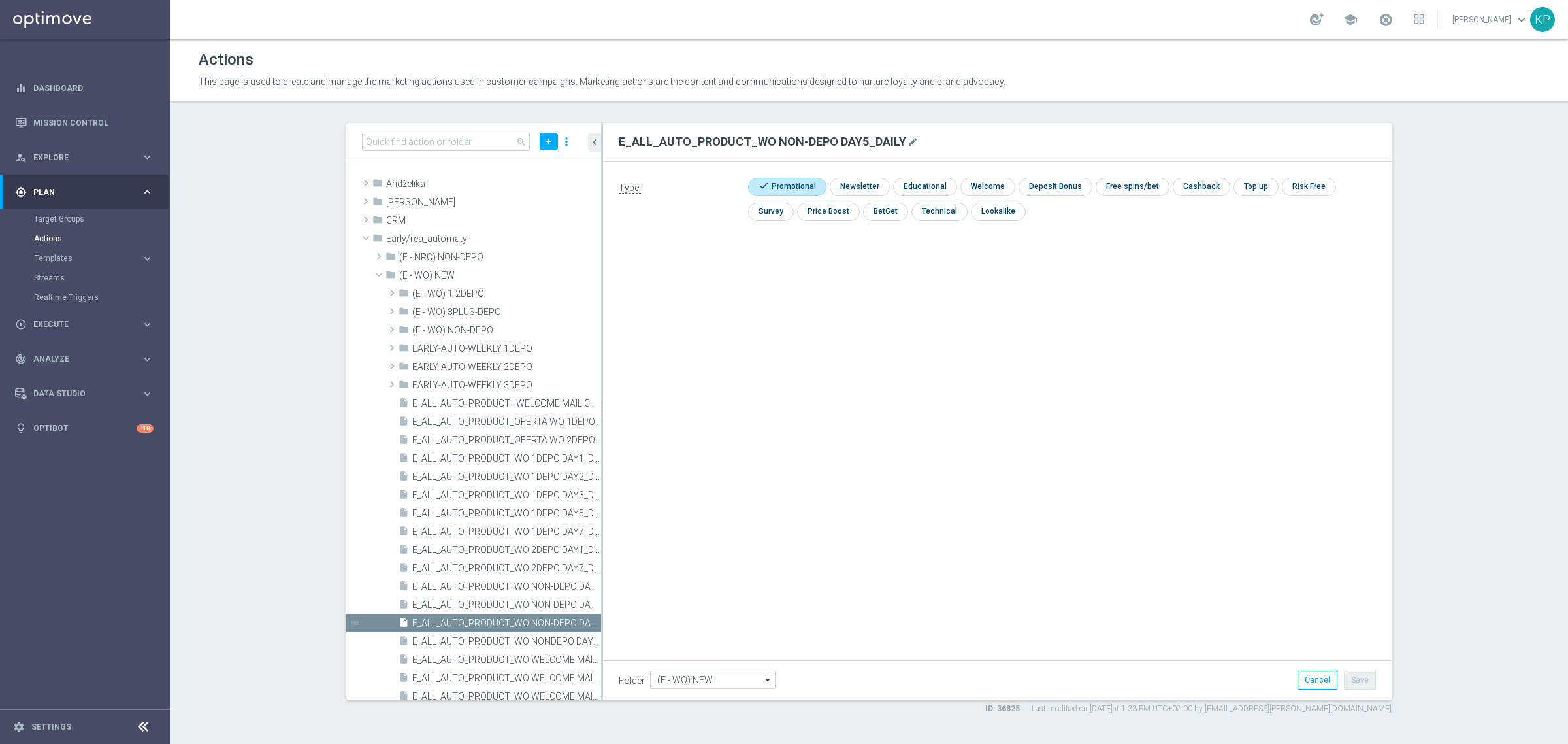
click at [969, 467] on div "E_ALL_AUTO_PRODUCT_WO NON-DEPO DAY5_DAILY mode_edit Type: check Promotional che…" at bounding box center [997, 411] width 789 height 577
click at [541, 276] on icon "library_add" at bounding box center [545, 276] width 10 height 10
type input "E_ALL_AUTO_PRODUCT_WO NON-DEPO DAY7_DAILY"
click at [763, 188] on input "checkbox" at bounding box center [779, 186] width 62 height 17
checkbox input "true"
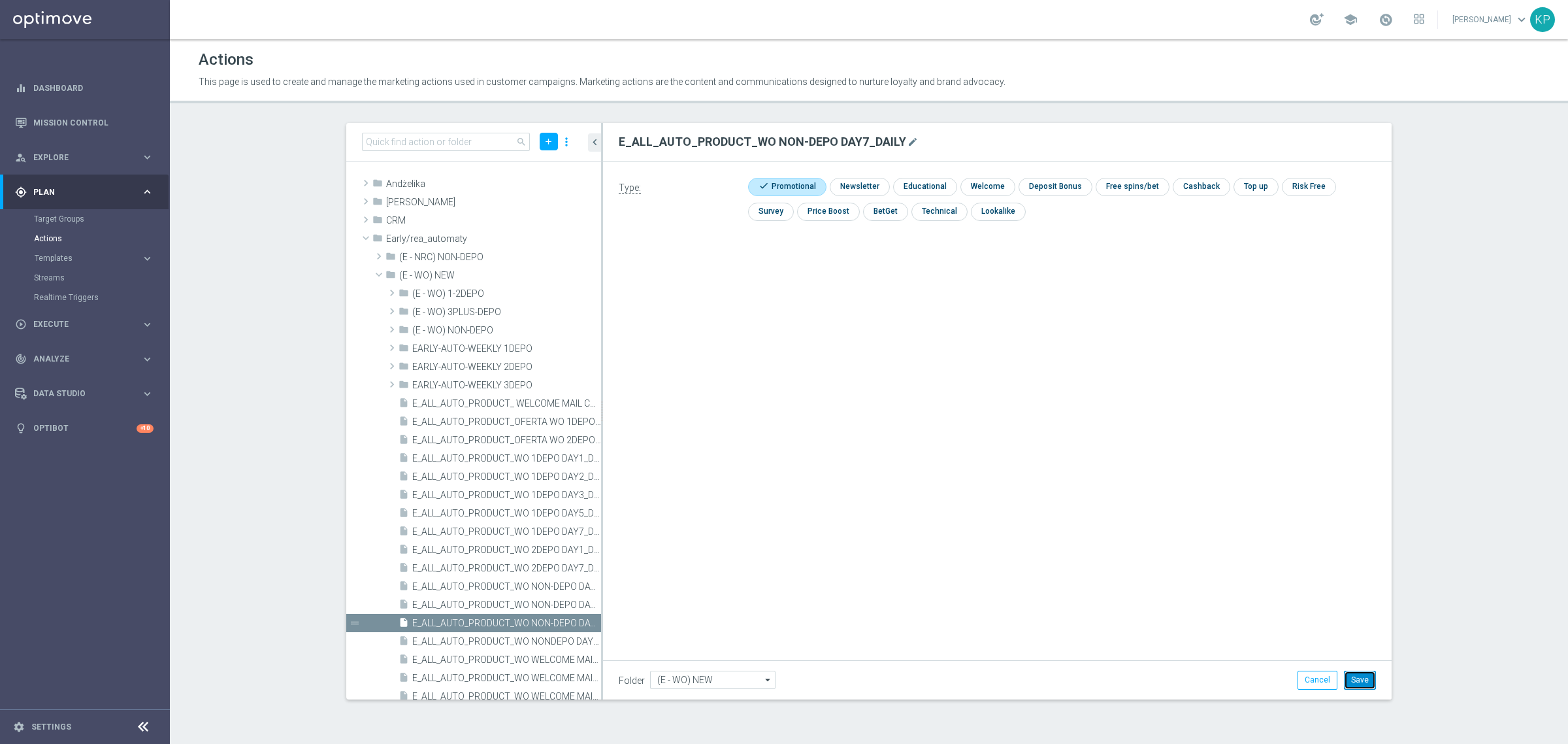
click at [1361, 672] on button "Save" at bounding box center [1360, 680] width 32 height 18
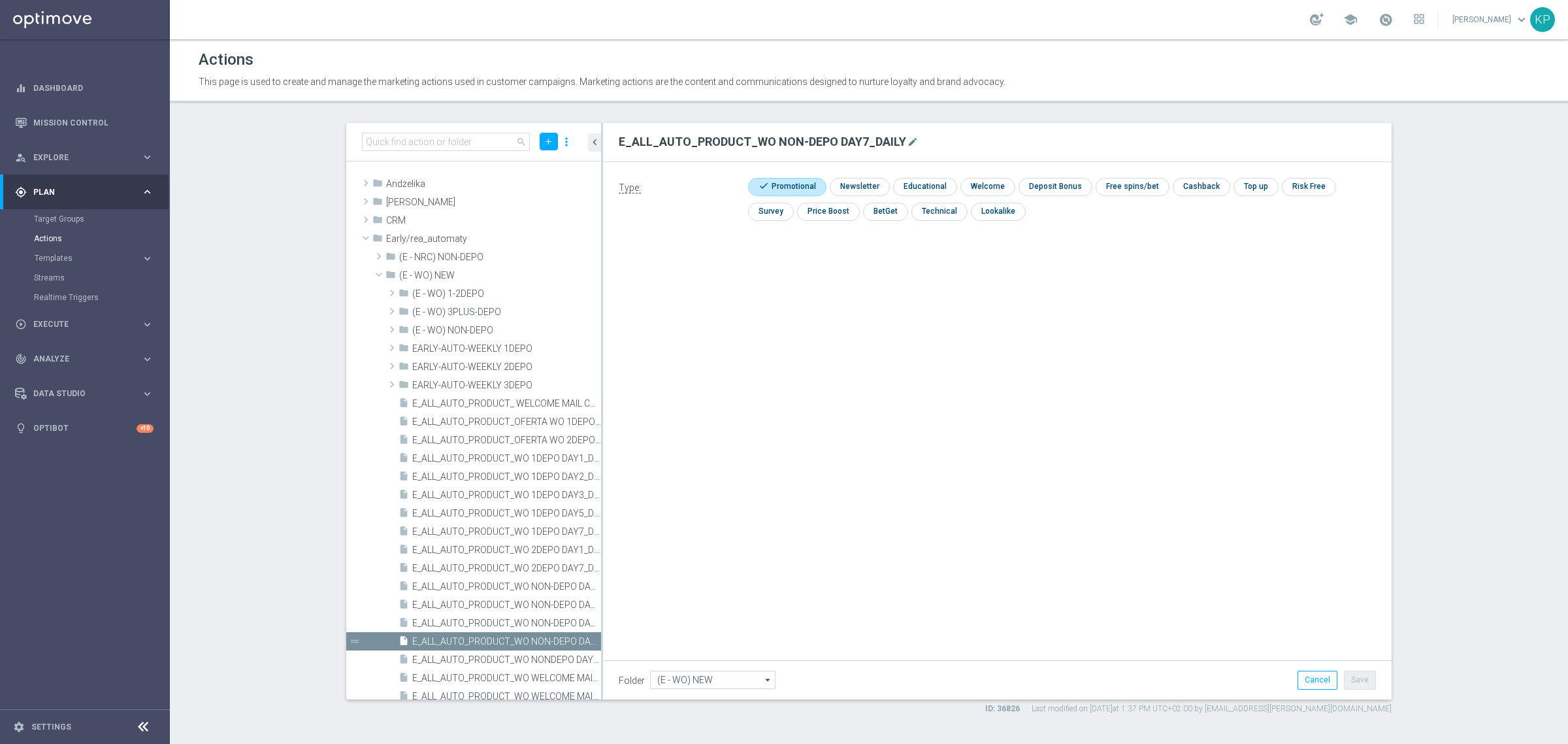
click at [759, 365] on div "Type: check Promotional check Newsletter check Educational check Welcome check …" at bounding box center [997, 310] width 789 height 294
click at [1002, 28] on div "school Krystian Potoczny keyboard_arrow_down KP" at bounding box center [868, 19] width 1398 height 39
click at [252, 337] on section "search add more_vert folder Andżelika library_add create_new_folder mode_edit d…" at bounding box center [868, 419] width 1398 height 592
click at [264, 324] on section "search add more_vert folder Andżelika library_add create_new_folder mode_edit d…" at bounding box center [868, 419] width 1398 height 592
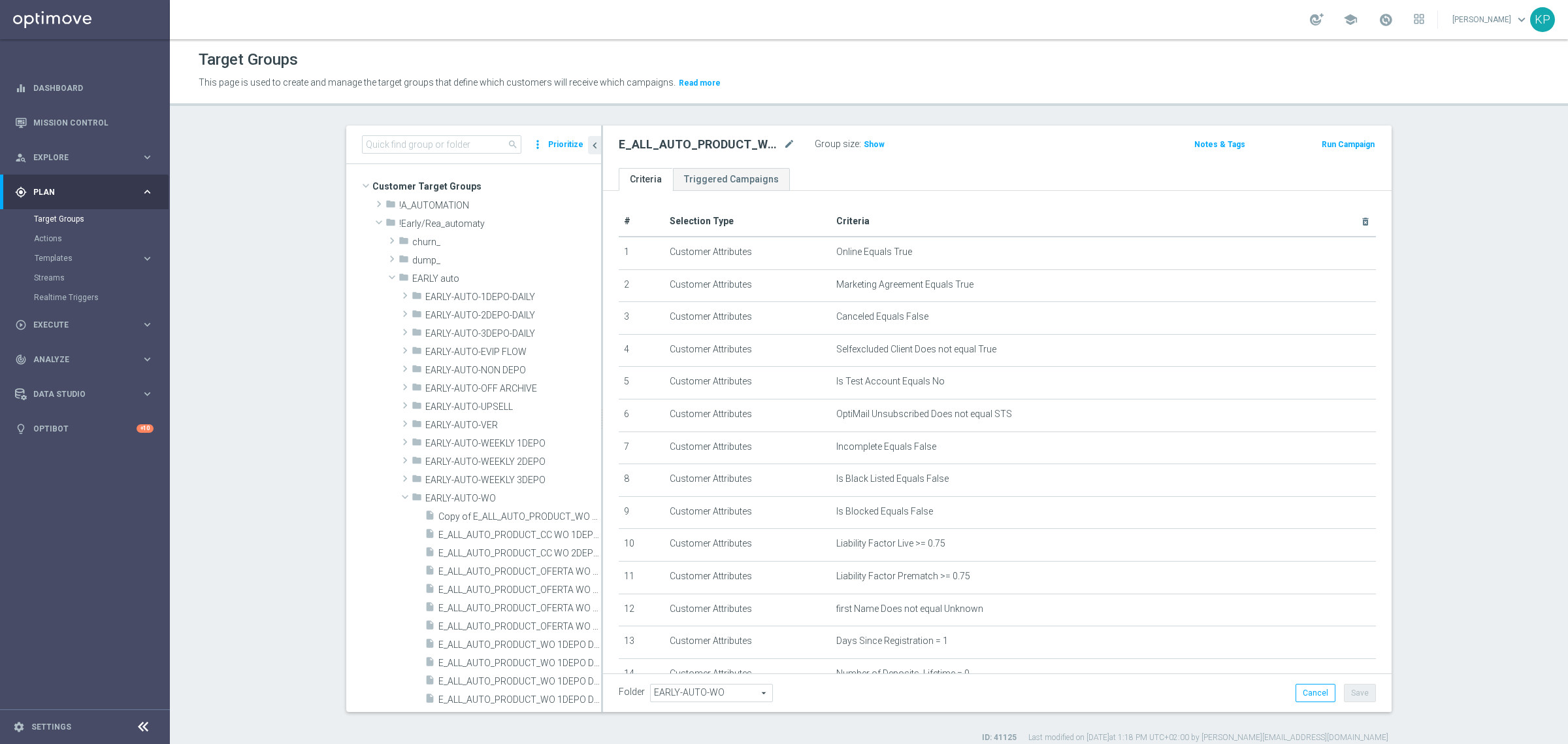
scroll to position [321, 0]
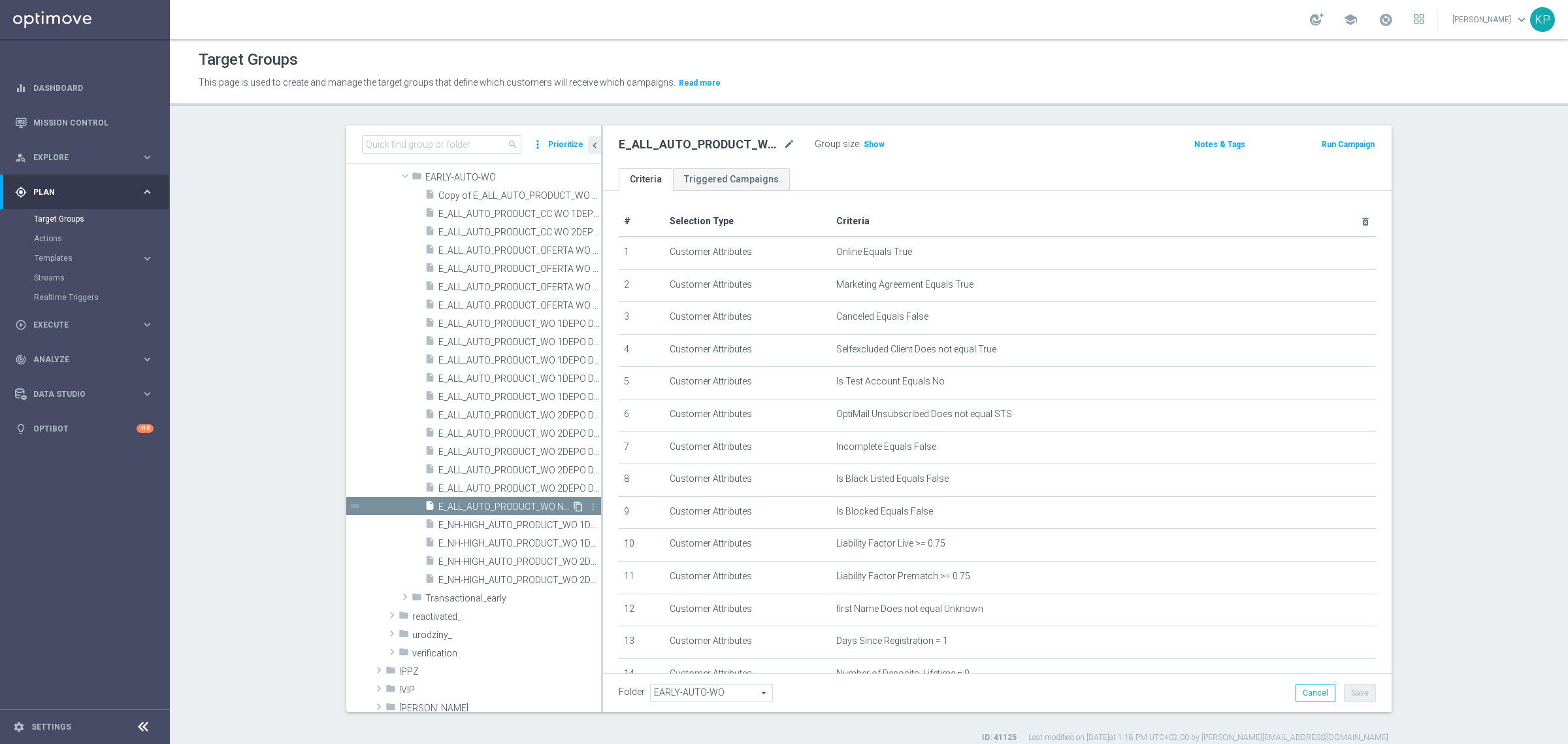
click at [573, 507] on icon "content_copy" at bounding box center [577, 506] width 10 height 10
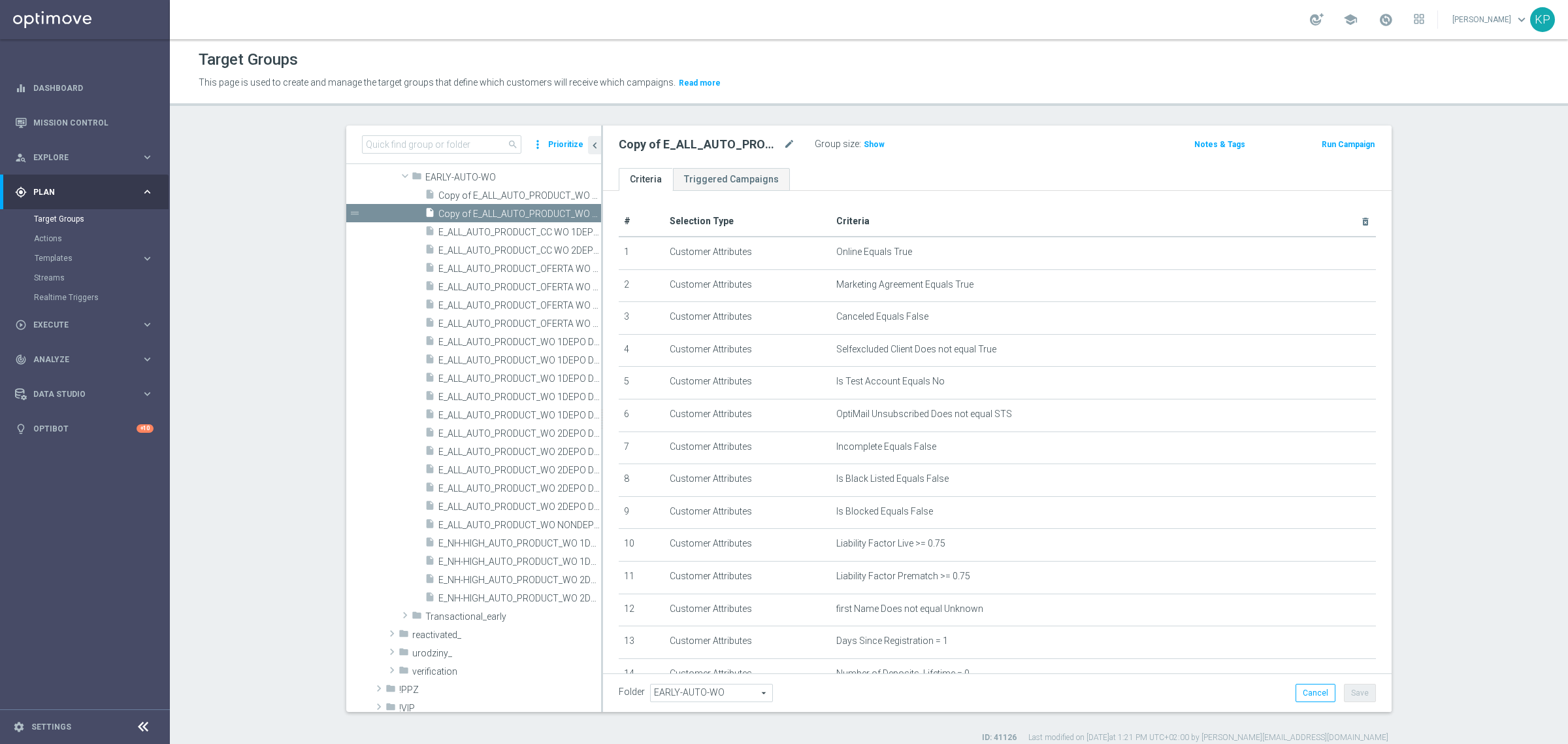
scroll to position [338, 0]
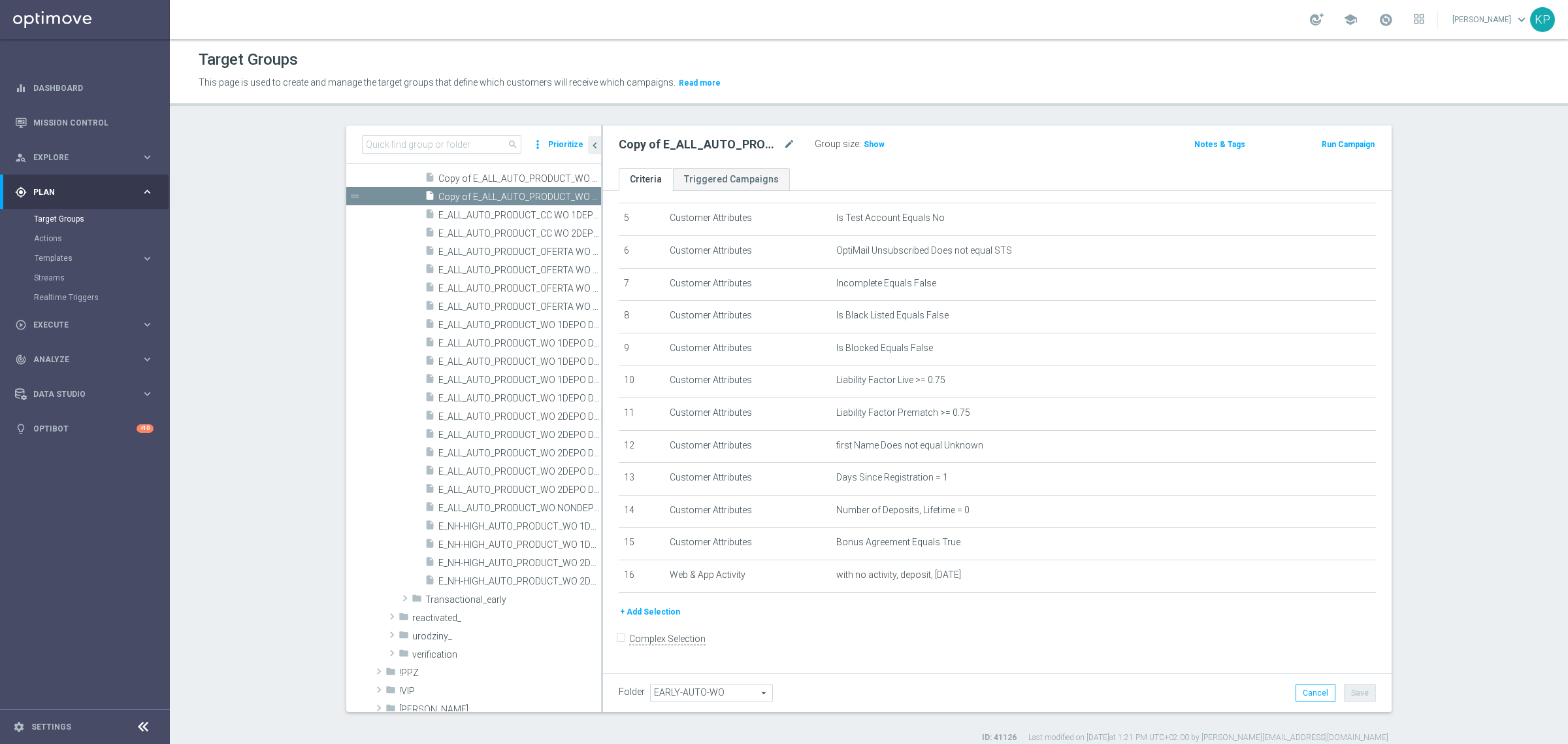
click at [670, 614] on button "+ Add Selection" at bounding box center [650, 612] width 62 height 15
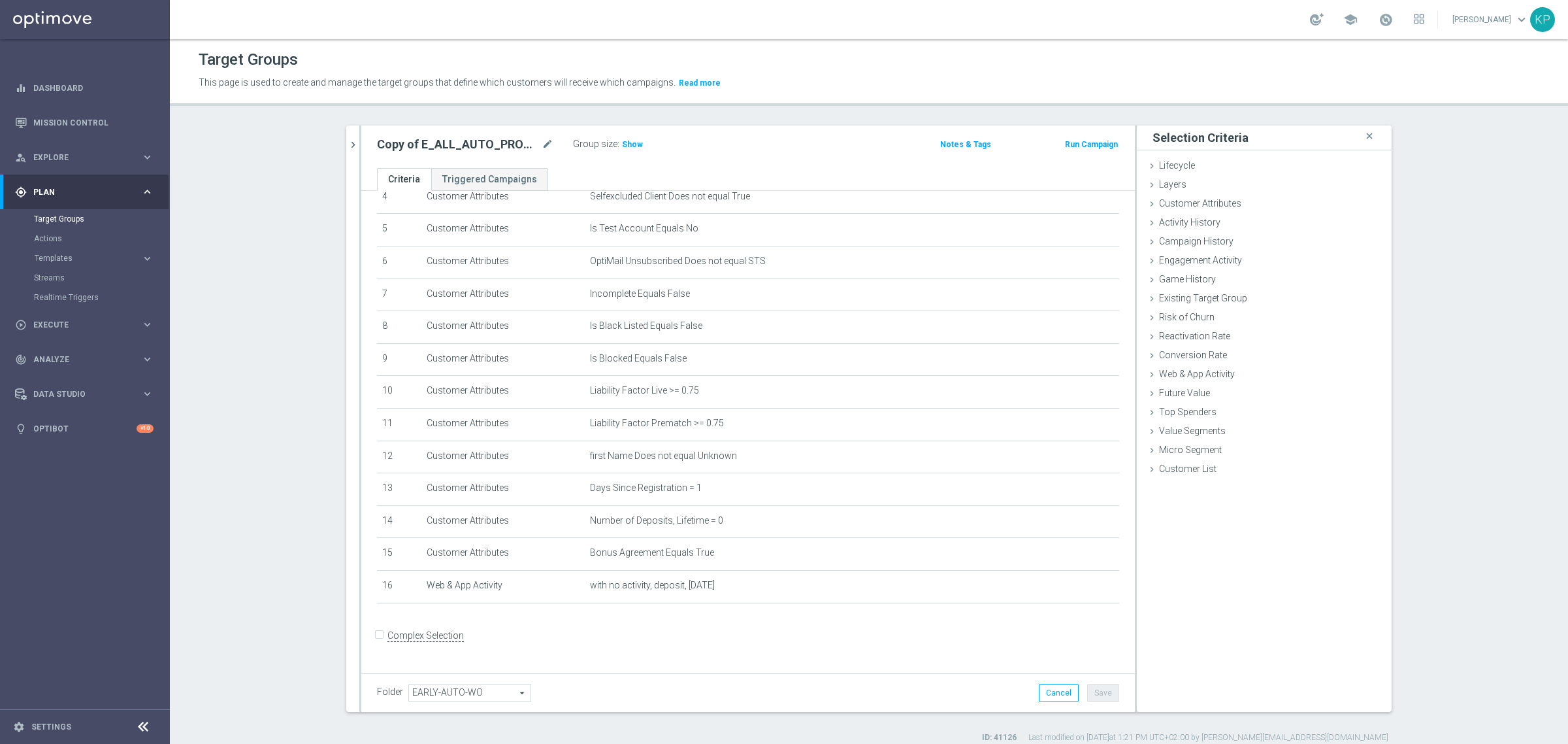
scroll to position [149, 0]
click at [1211, 244] on span "Campaign History" at bounding box center [1196, 241] width 74 height 10
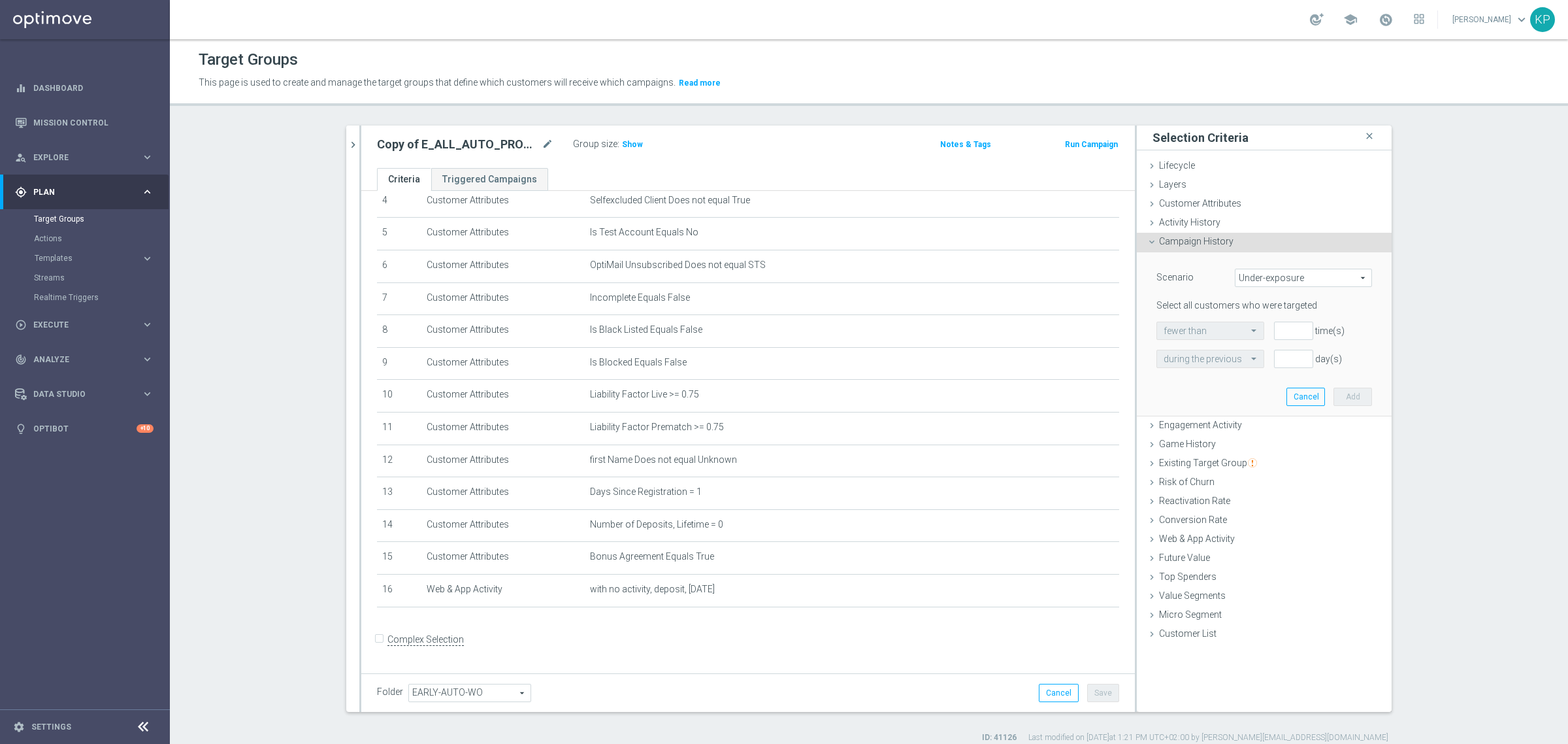
click at [1244, 275] on span "Under-exposure" at bounding box center [1304, 277] width 136 height 17
click at [1252, 363] on span "Custom" at bounding box center [1304, 365] width 123 height 10
type input "Custom"
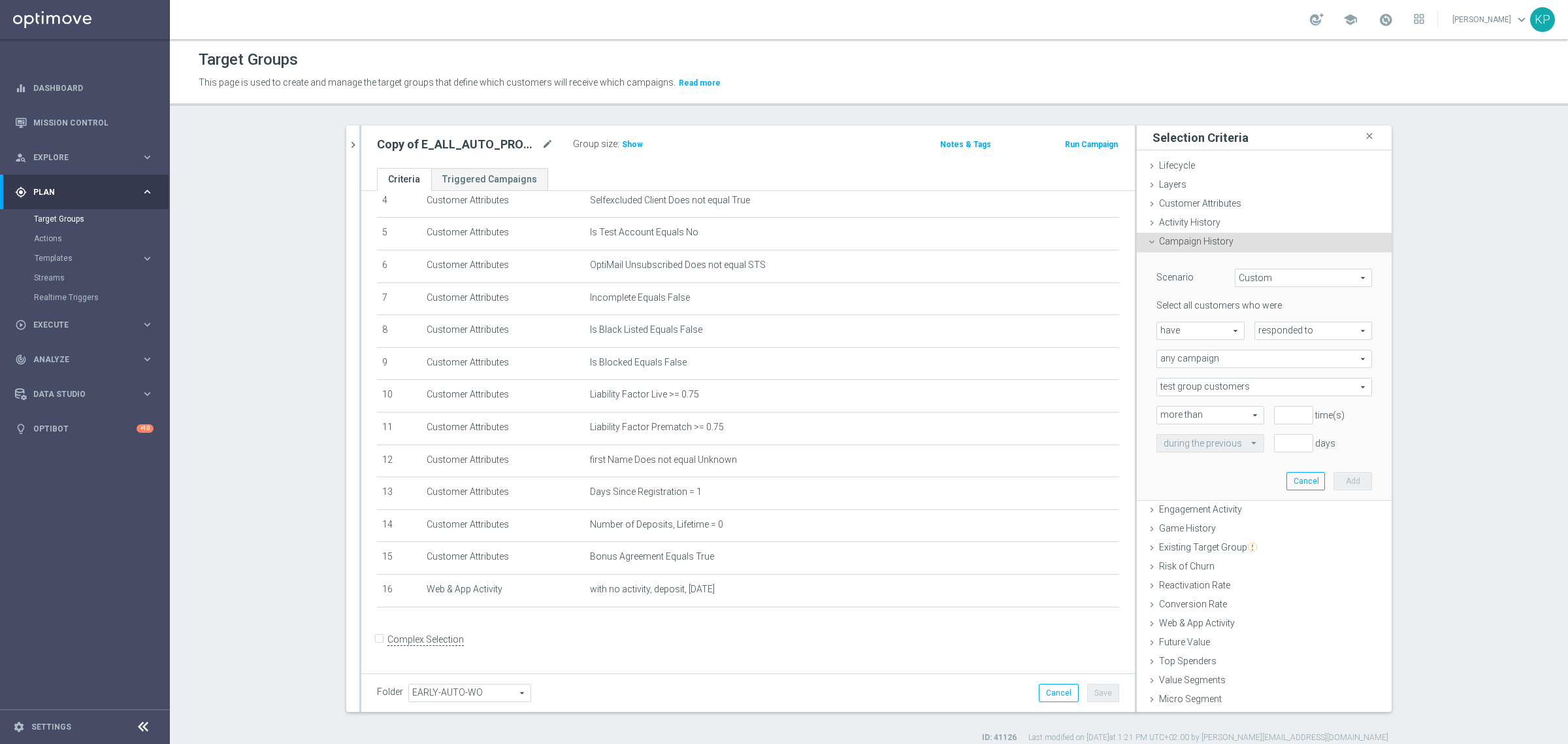
click at [1262, 334] on span "responded to" at bounding box center [1314, 331] width 117 height 17
click at [1263, 365] on span "been targeted with" at bounding box center [1314, 366] width 103 height 10
type input "been targeted with"
click at [1260, 365] on span "any campaign" at bounding box center [1264, 359] width 214 height 17
click at [1227, 414] on span "one or more actions" at bounding box center [1264, 411] width 201 height 10
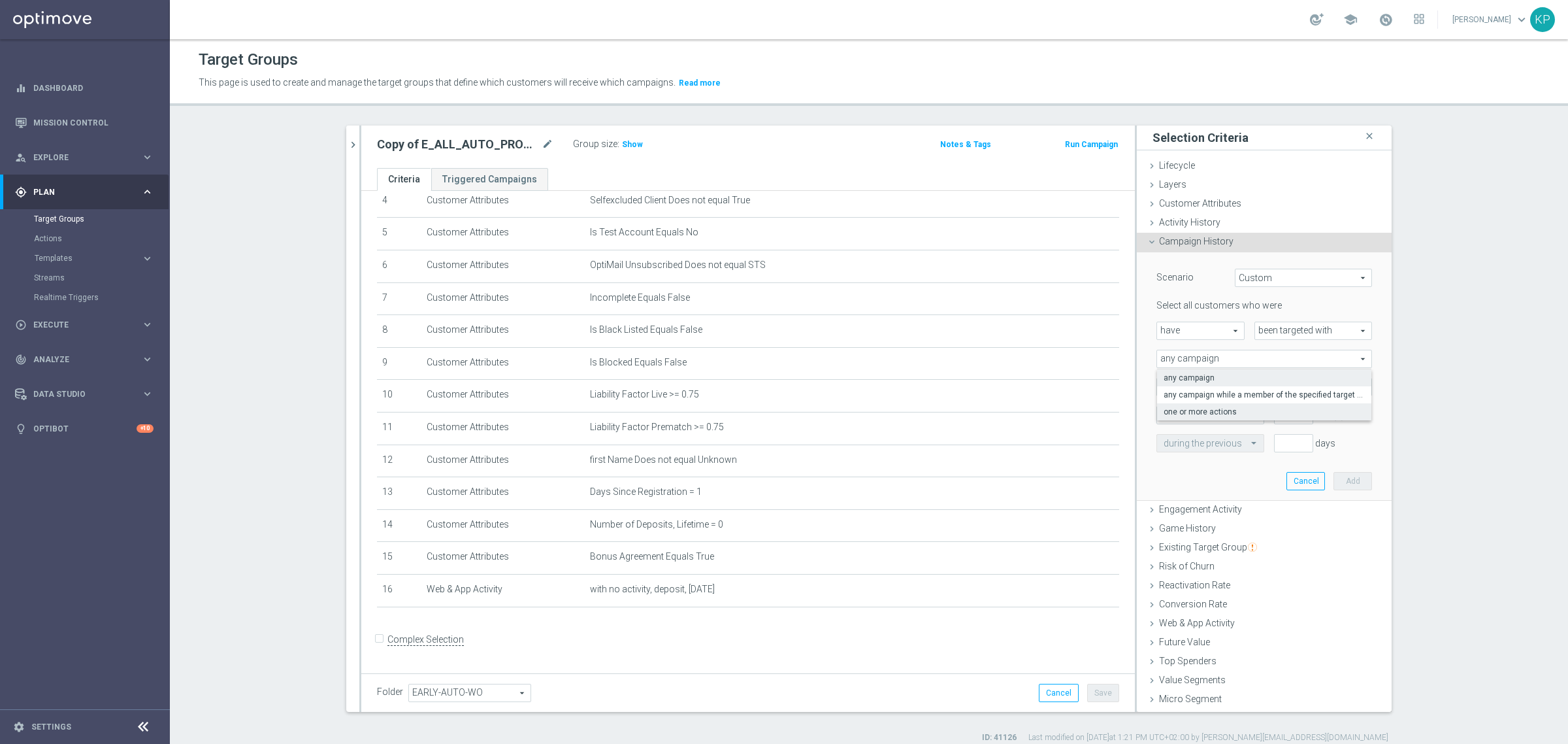
type input "one or more actions"
click at [1222, 387] on span at bounding box center [1264, 387] width 214 height 17
click at [0, 0] on input "search" at bounding box center [0, 0] width 0 height 0
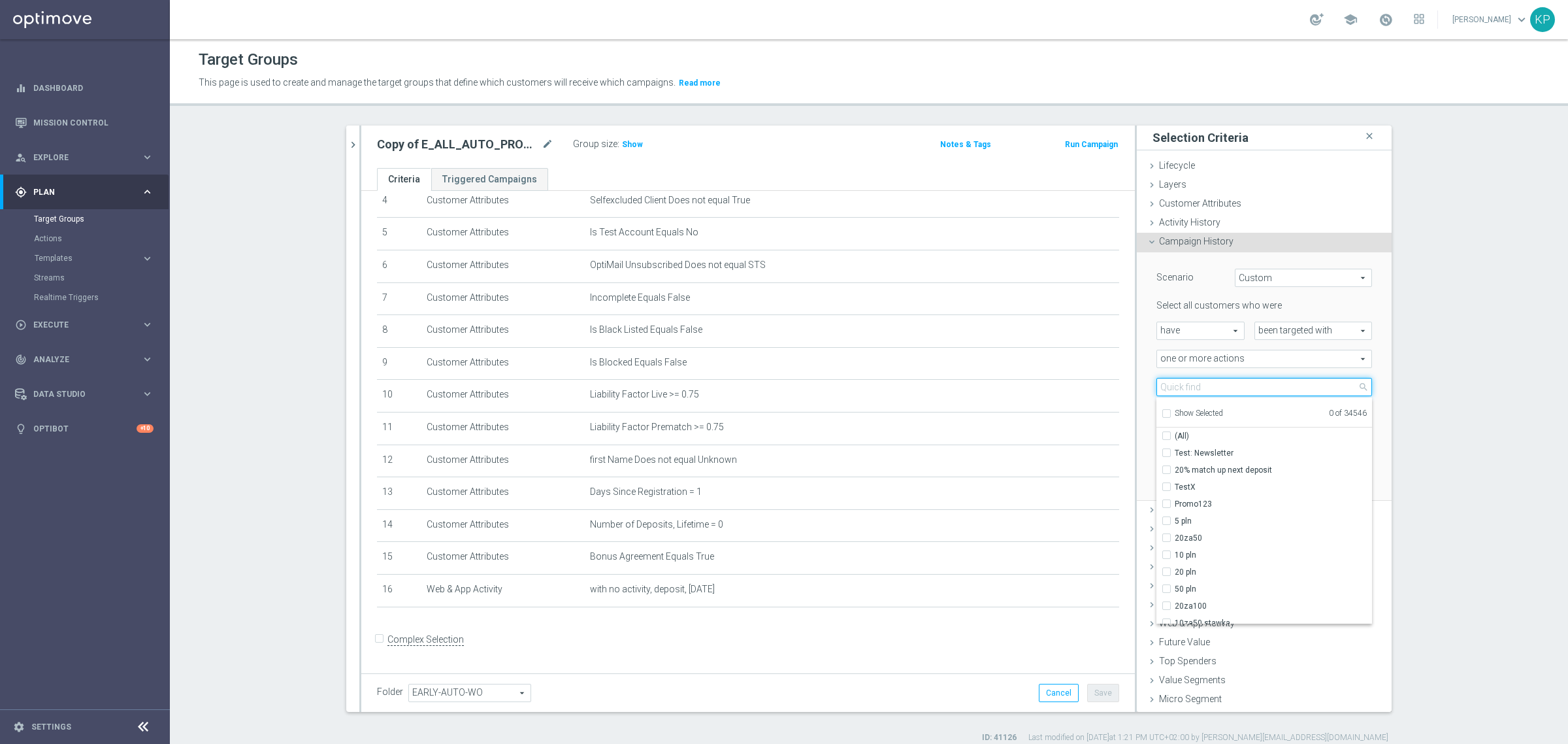
paste input "E_ALL_AUTO_PRODUCT_WO NONDEPO DAY1_DAILY"
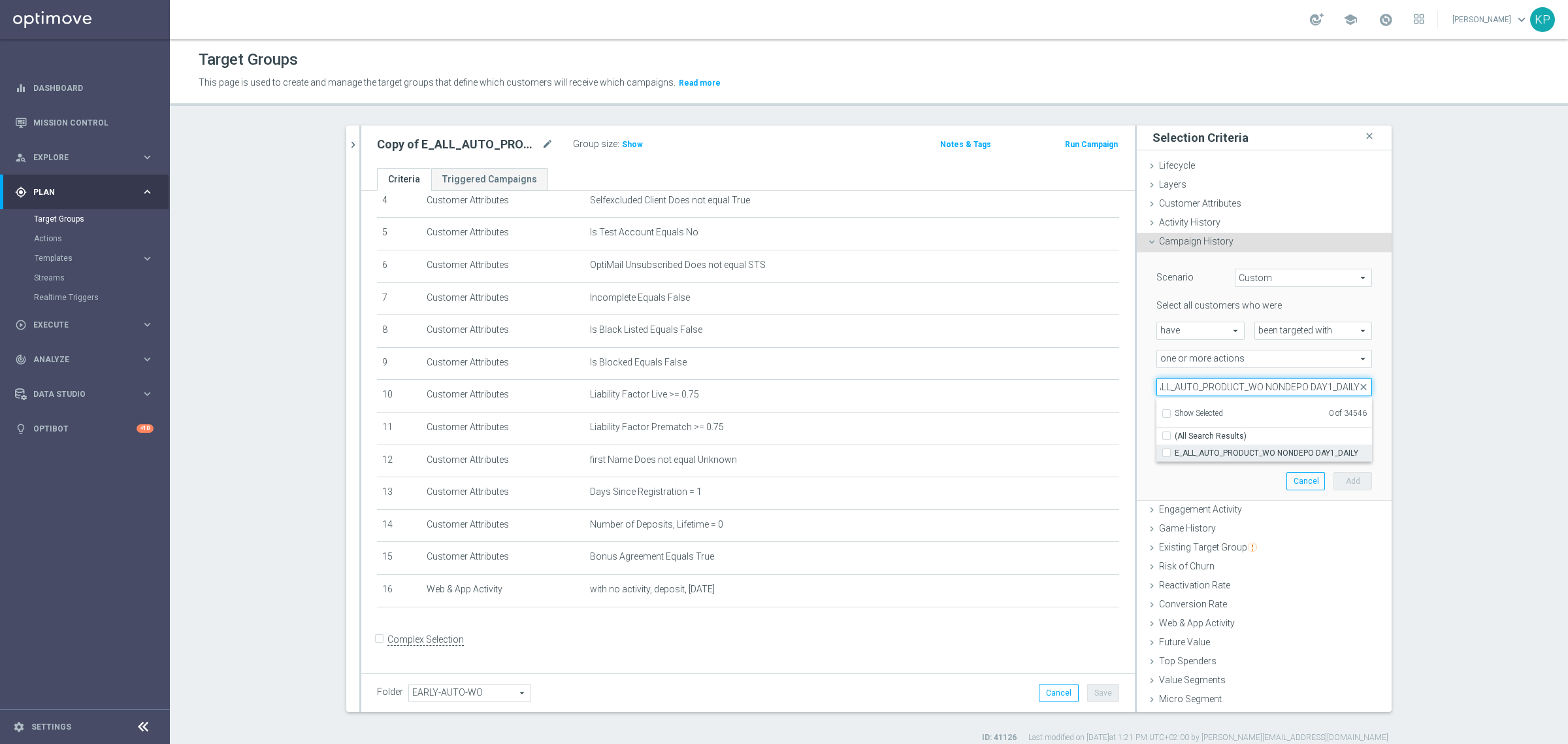
type input "E_ALL_AUTO_PRODUCT_WO NONDEPO DAY1_DAILY"
click at [1208, 453] on span "E_ALL_AUTO_PRODUCT_WO NONDEPO DAY1_DAILY" at bounding box center [1273, 453] width 197 height 10
click at [1175, 453] on input "E_ALL_AUTO_PRODUCT_WO NONDEPO DAY1_DAILY" at bounding box center [1170, 452] width 8 height 8
checkbox input "true"
type input "E_ALL_AUTO_PRODUCT_WO NONDEPO DAY1_DAILY"
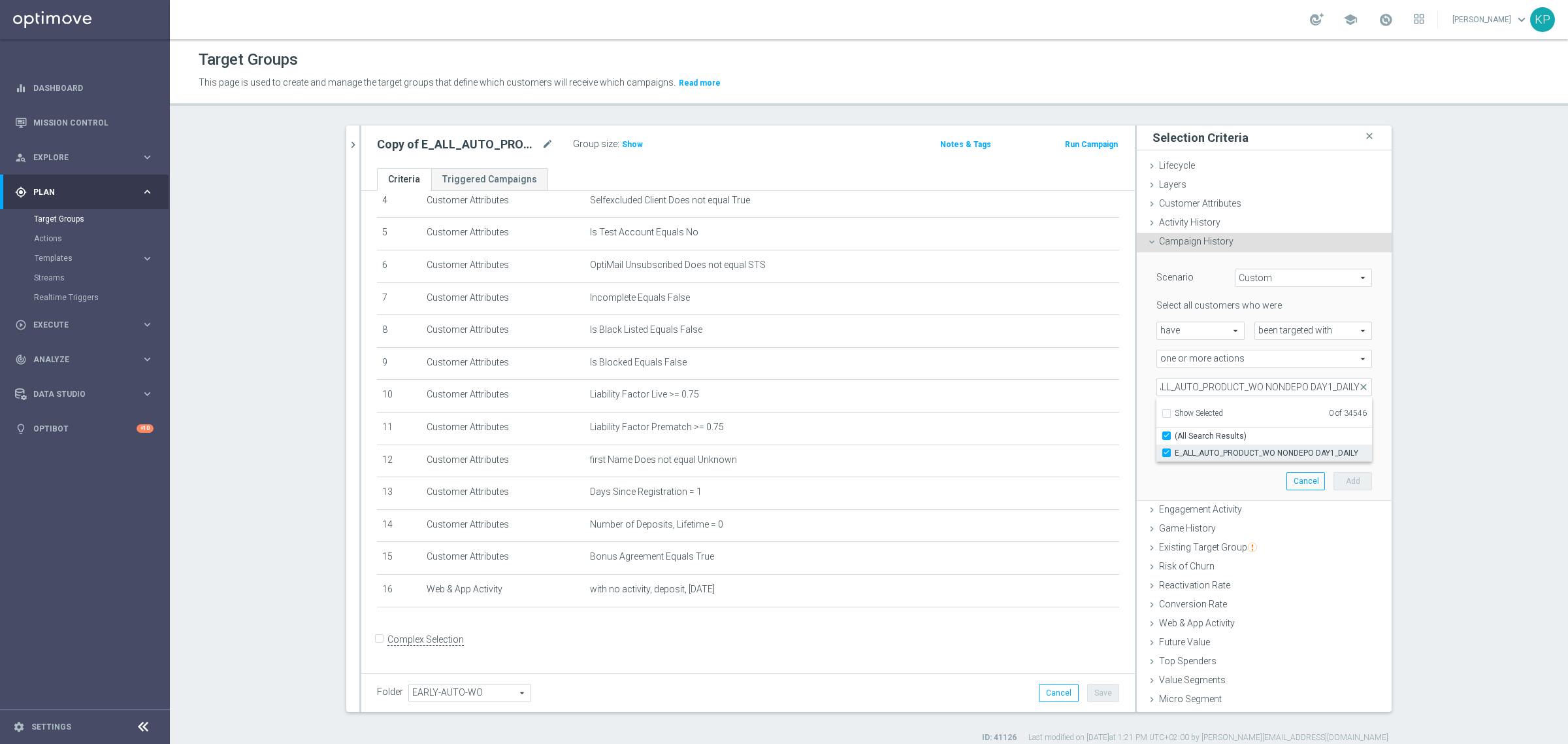
checkbox input "true"
click at [1420, 423] on section "search more_vert Prioritize Customer Target Groups library_add create_new_folder" at bounding box center [868, 434] width 1398 height 618
click at [1237, 416] on span "more than" at bounding box center [1211, 415] width 106 height 17
click at [1214, 462] on label "exactly" at bounding box center [1211, 468] width 106 height 17
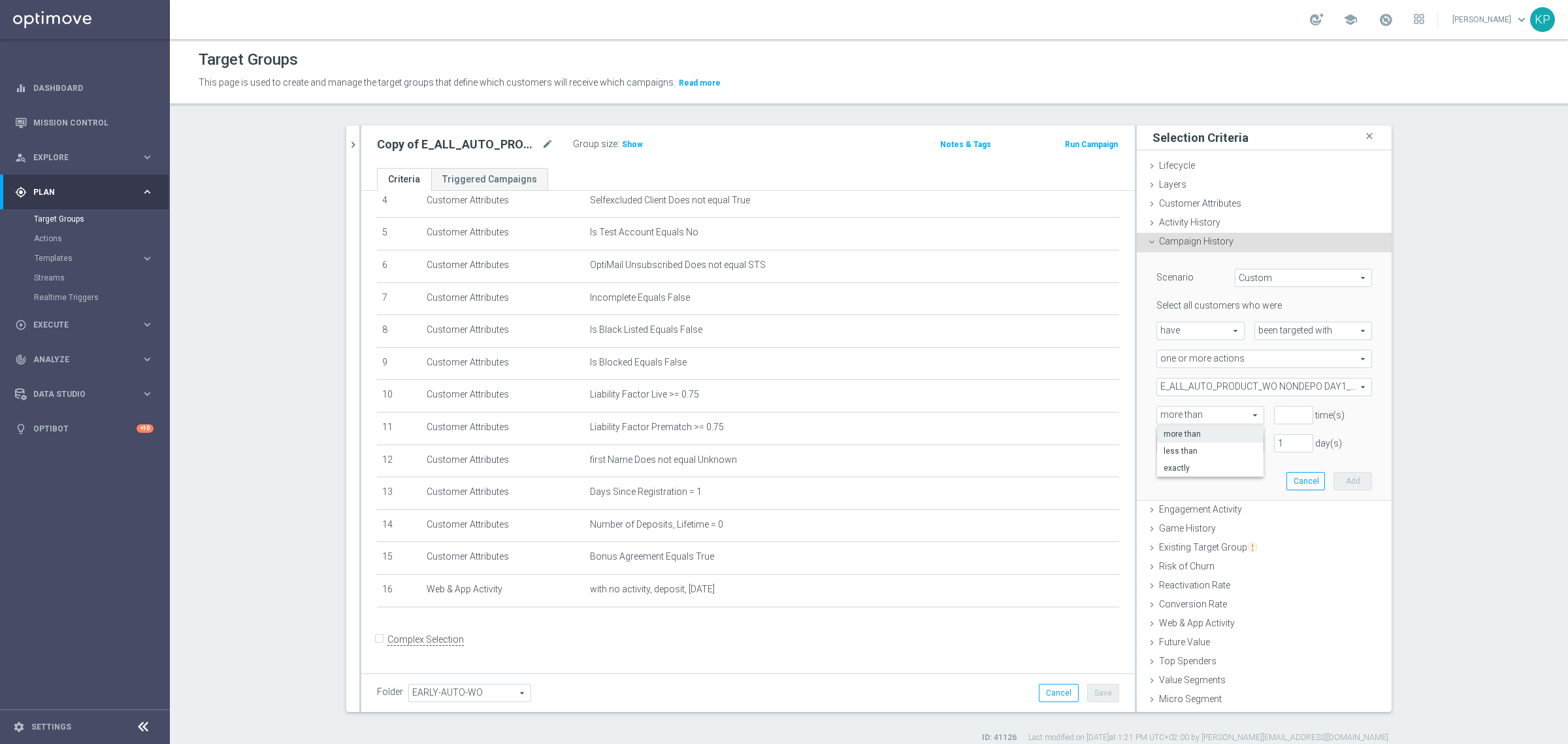
type input "exactly"
click at [1274, 416] on input "number" at bounding box center [1294, 415] width 39 height 18
type input "1"
click at [1228, 439] on div at bounding box center [1211, 444] width 106 height 12
click at [1208, 476] on div "exactly" at bounding box center [1211, 483] width 94 height 21
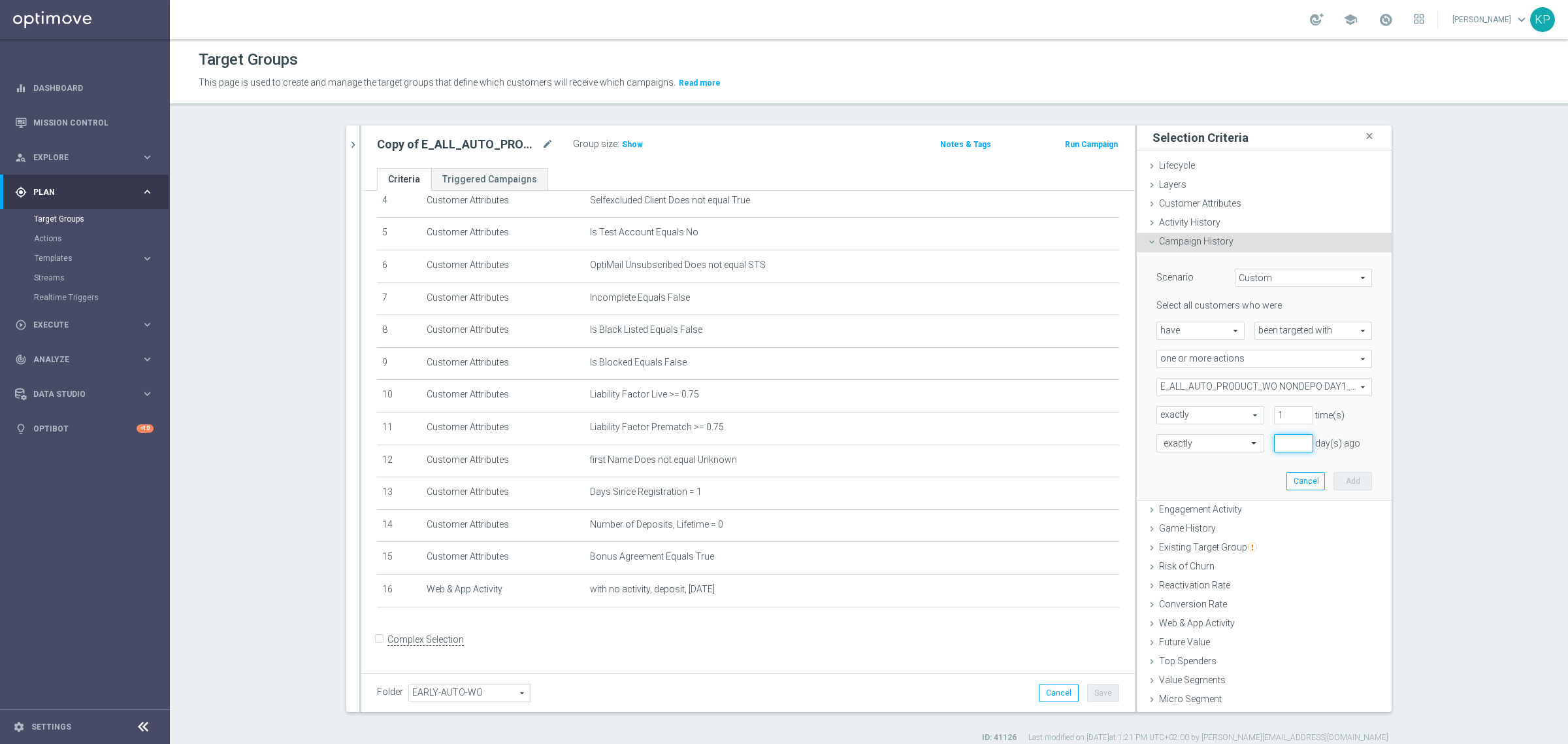
click at [1274, 448] on input "number" at bounding box center [1294, 444] width 39 height 18
type input "1"
click at [1334, 476] on button "Add" at bounding box center [1353, 481] width 39 height 18
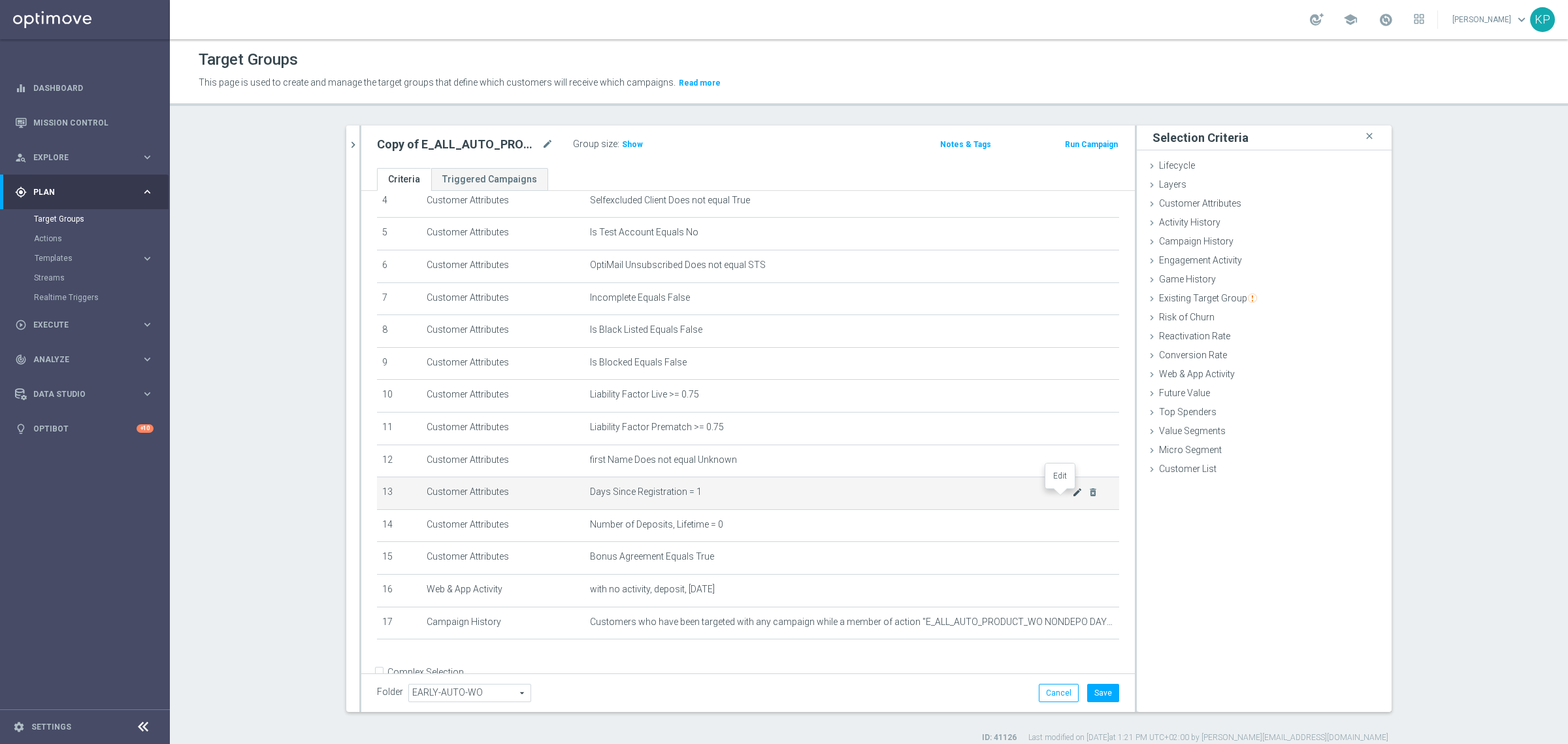
click at [1072, 495] on icon "mode_edit" at bounding box center [1077, 491] width 10 height 10
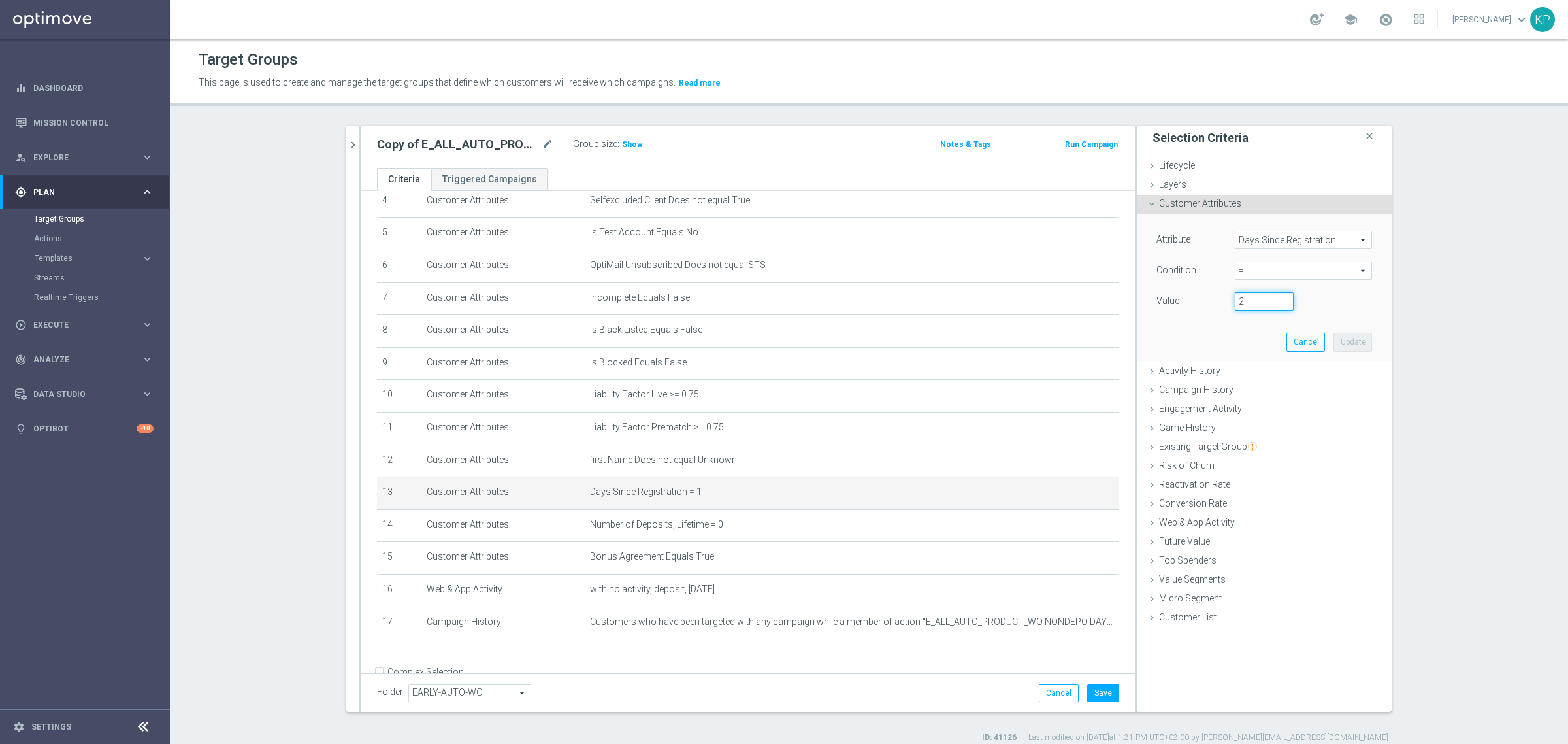
type input "2"
click at [1276, 299] on input "2" at bounding box center [1264, 301] width 59 height 18
click at [1334, 337] on button "Update" at bounding box center [1353, 342] width 39 height 18
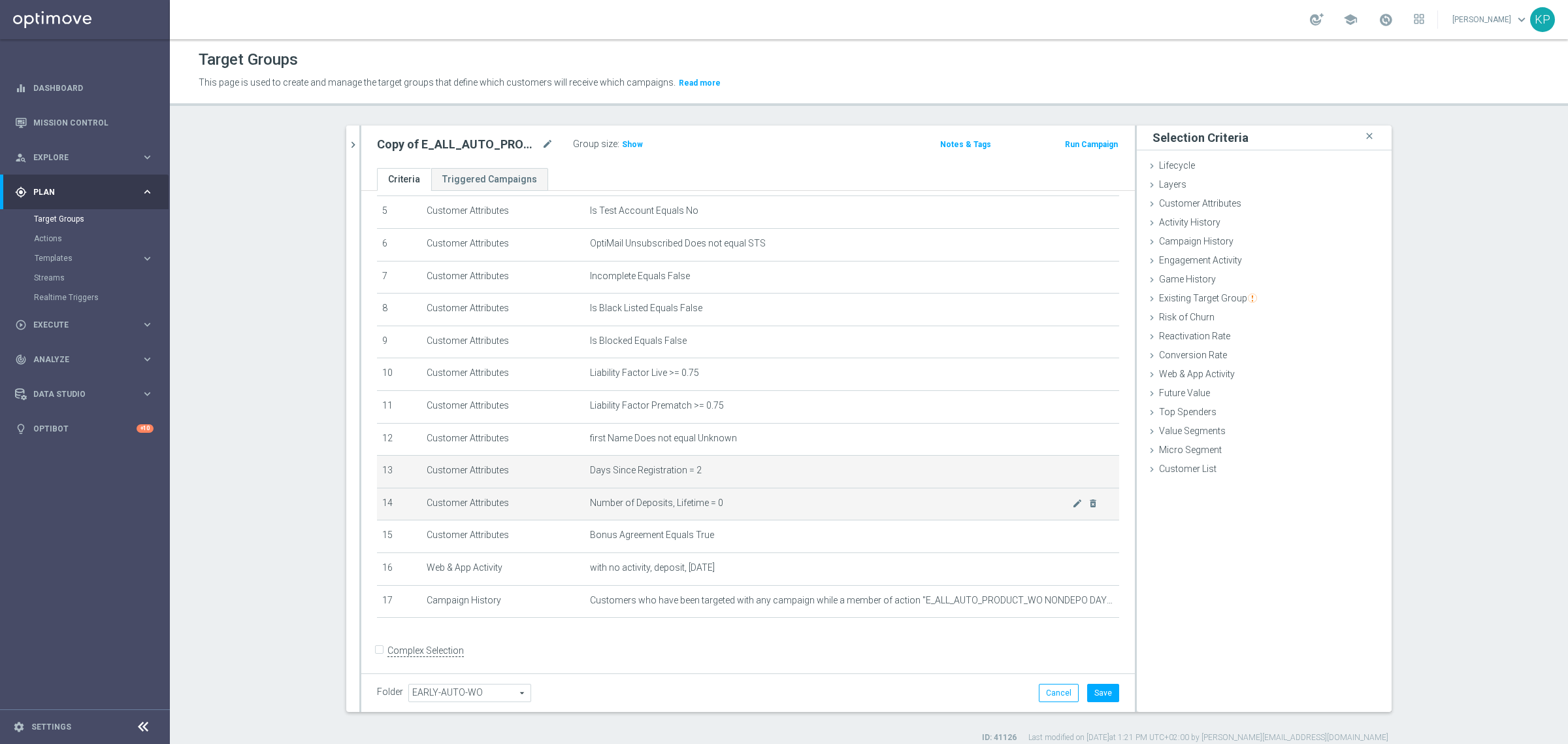
scroll to position [182, 0]
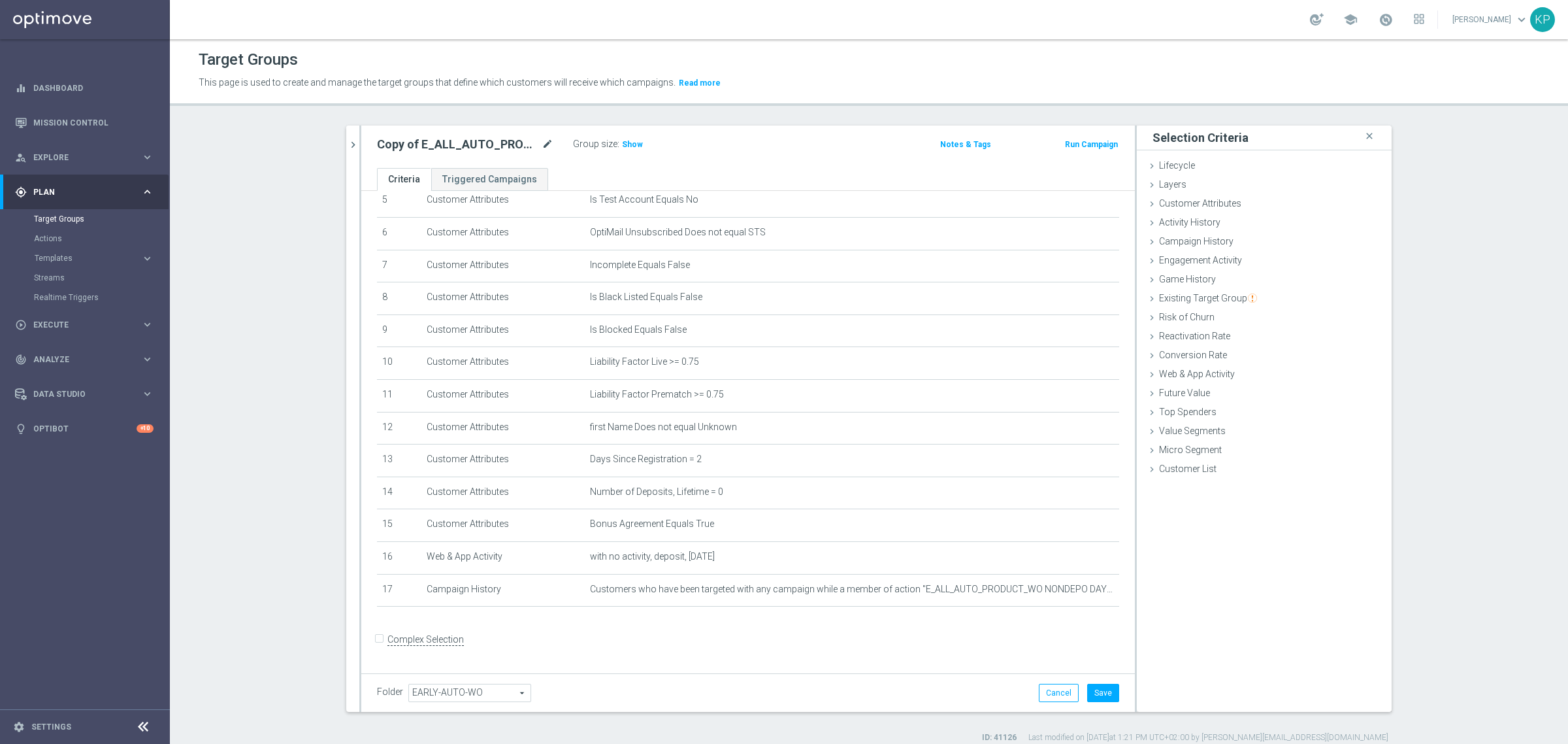
click at [543, 145] on icon "mode_edit" at bounding box center [547, 144] width 12 height 16
click at [518, 147] on input "Copy of E_ALL_AUTO_PRODUCT_WO NONDEPO DAY1_DAILY" at bounding box center [465, 146] width 176 height 18
drag, startPoint x: 429, startPoint y: 138, endPoint x: 314, endPoint y: 138, distance: 115.0
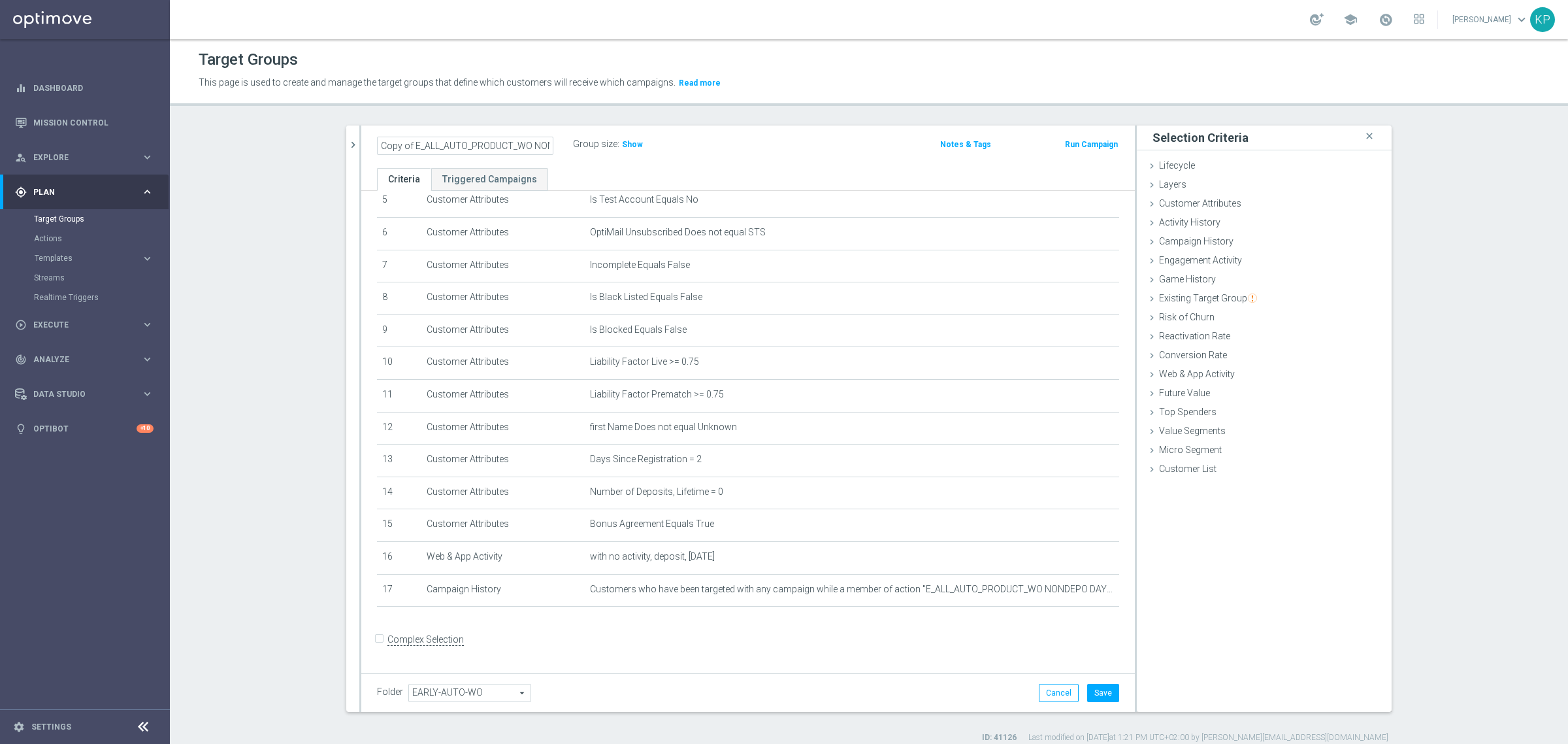
click at [320, 138] on div "search more_vert Prioritize Customer Target Groups library_add create_new_folde…" at bounding box center [869, 434] width 1098 height 618
click at [420, 152] on input "Copy of E_ALL_AUTO_PRODUCT_WO NONDEPO DAY2_DAILY" at bounding box center [465, 146] width 176 height 18
drag, startPoint x: 409, startPoint y: 146, endPoint x: 330, endPoint y: 146, distance: 79.0
click at [330, 146] on div "search more_vert Prioritize Customer Target Groups library_add create_new_folde…" at bounding box center [869, 434] width 1098 height 618
click at [433, 118] on div "Target Groups This page is used to create and manage the target groups that def…" at bounding box center [868, 391] width 1398 height 705
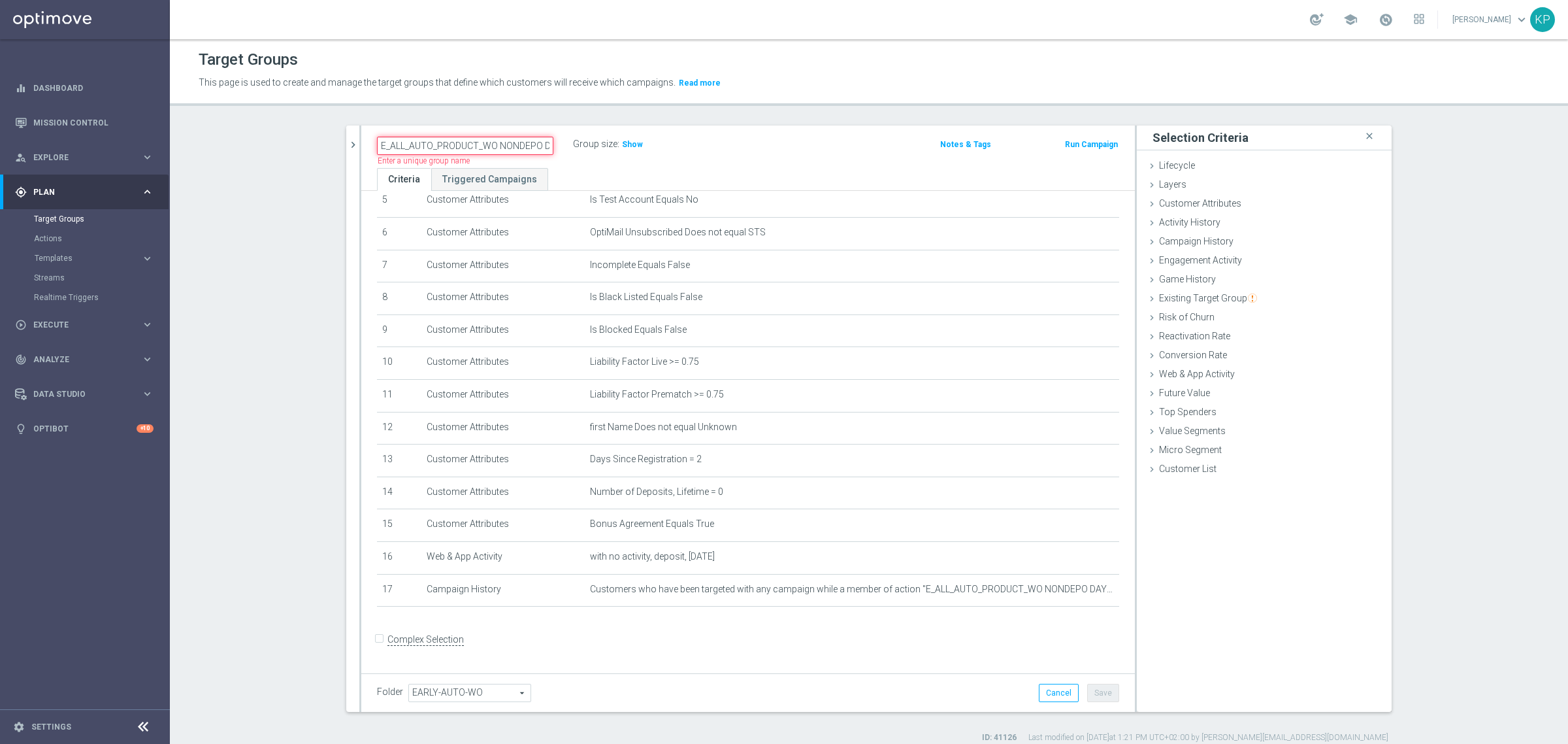
scroll to position [0, 42]
drag, startPoint x: 459, startPoint y: 141, endPoint x: 573, endPoint y: 158, distance: 115.3
click at [573, 158] on div "E_ALL_AUTO_PRODUCT_WO NONDEPO DAY2_DAILY Name length must be more than 2 charac…" at bounding box center [748, 147] width 774 height 42
click at [488, 153] on input "E_ALL_AUTO_PRODUCT_WO NONDEPO DAY2_DAILY" at bounding box center [465, 146] width 176 height 18
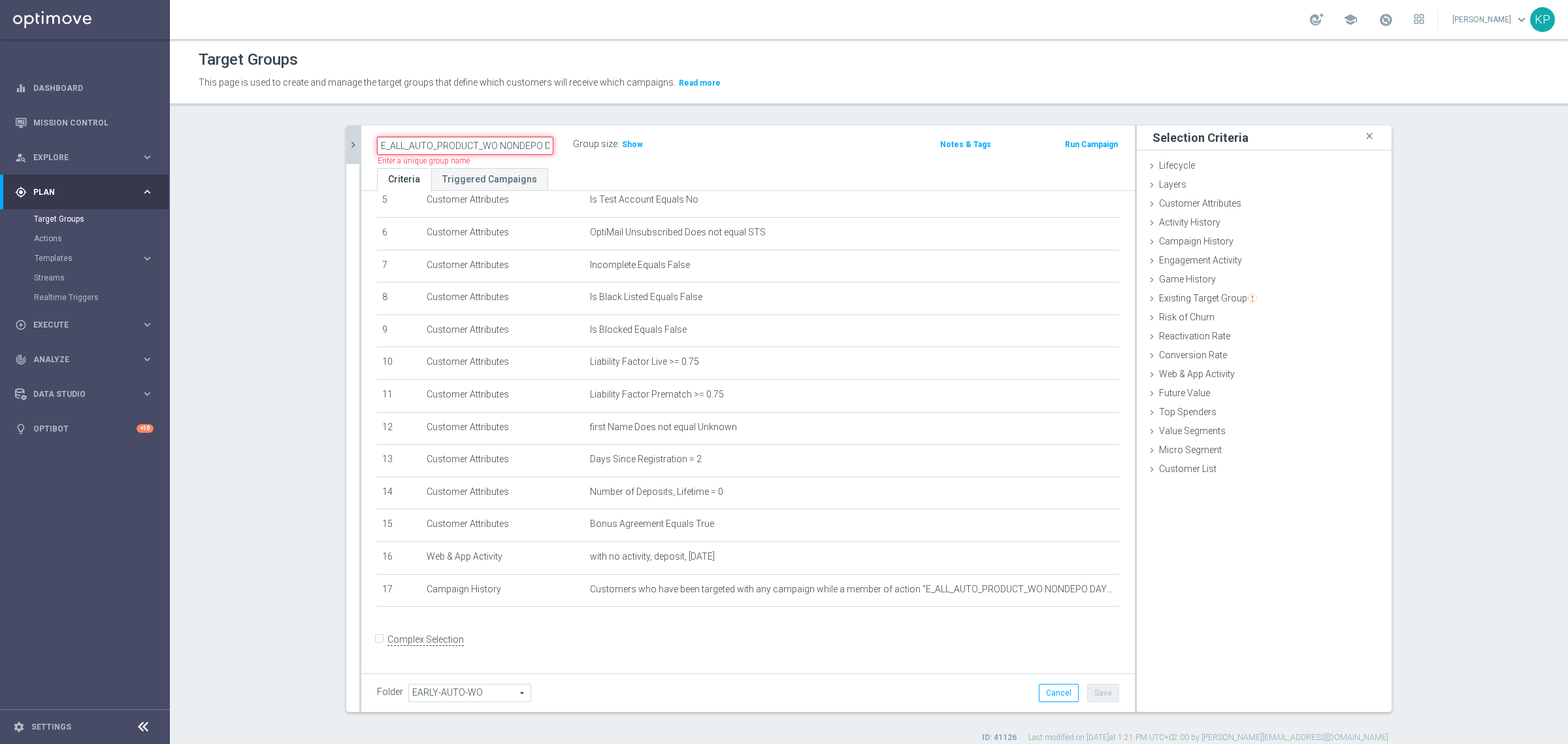
drag, startPoint x: 500, startPoint y: 147, endPoint x: 348, endPoint y: 141, distance: 152.1
click at [348, 141] on as-split "search more_vert Prioritize Customer Target Groups library_add create_new_folder" at bounding box center [868, 419] width 1046 height 587
click at [541, 126] on div "E_ALL_AUTO_PRODUCT_WO NONDEPO DAY2_DAILY Name length must be more than 2 charac…" at bounding box center [748, 147] width 774 height 42
drag, startPoint x: 520, startPoint y: 144, endPoint x: 604, endPoint y: 145, distance: 84.0
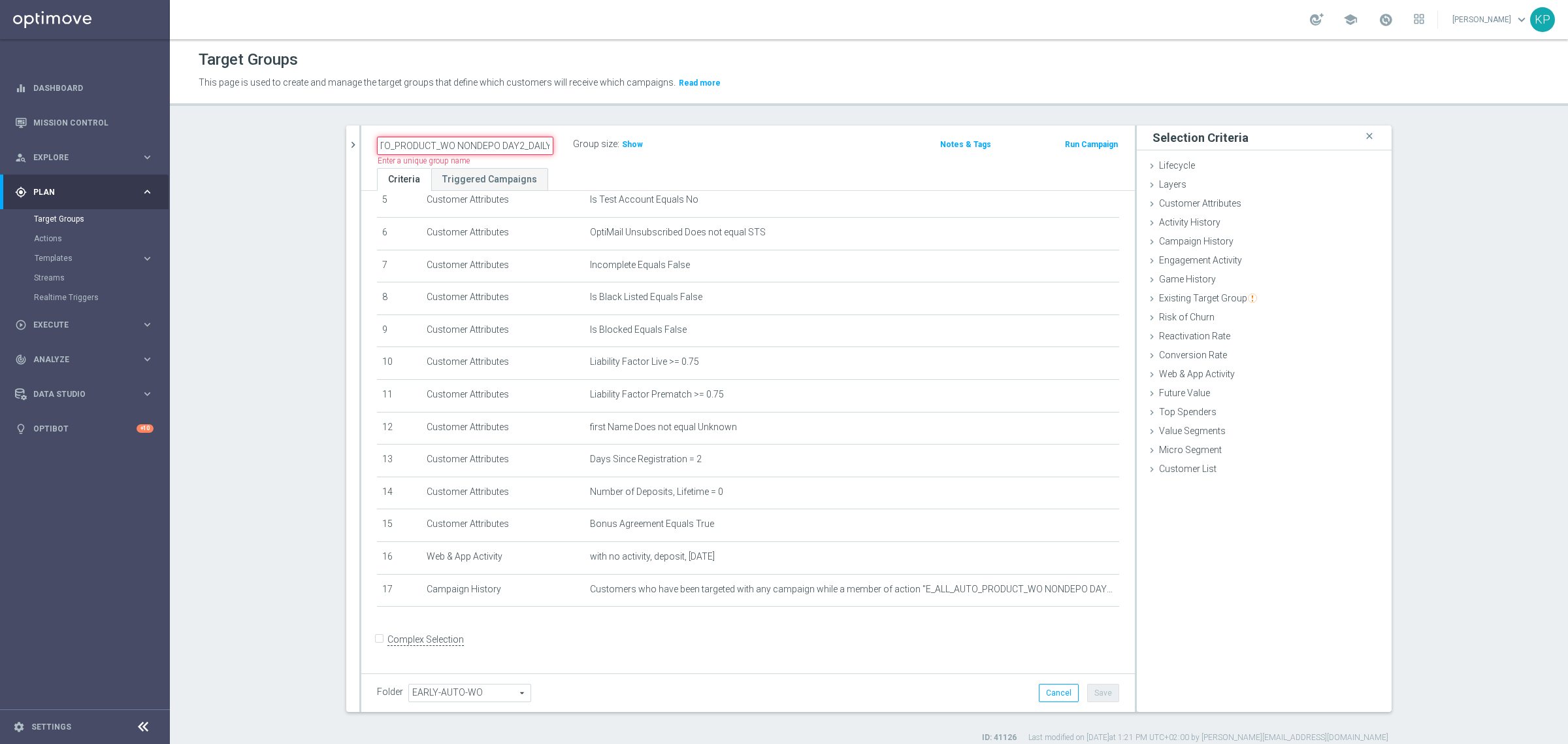
click at [604, 145] on div "E_ALL_AUTO_PRODUCT_WO NONDEPO DAY2_DAILY Name length must be more than 2 charac…" at bounding box center [621, 144] width 508 height 19
click at [525, 151] on input "E_ALL_AUTO_PRODUCT_WO NONDEPO DAY2_DAILY" at bounding box center [465, 146] width 176 height 18
click at [469, 146] on input "E_ALL_AUTO_PRODUCT_WO NONDEPO DAY2_DAILY" at bounding box center [465, 146] width 176 height 18
type input "E_ALL_AUTO_PRODUCT_WO NON-DEPO DAY2_DAILY"
click at [484, 118] on div "Target Groups This page is used to create and manage the target groups that def…" at bounding box center [868, 391] width 1398 height 705
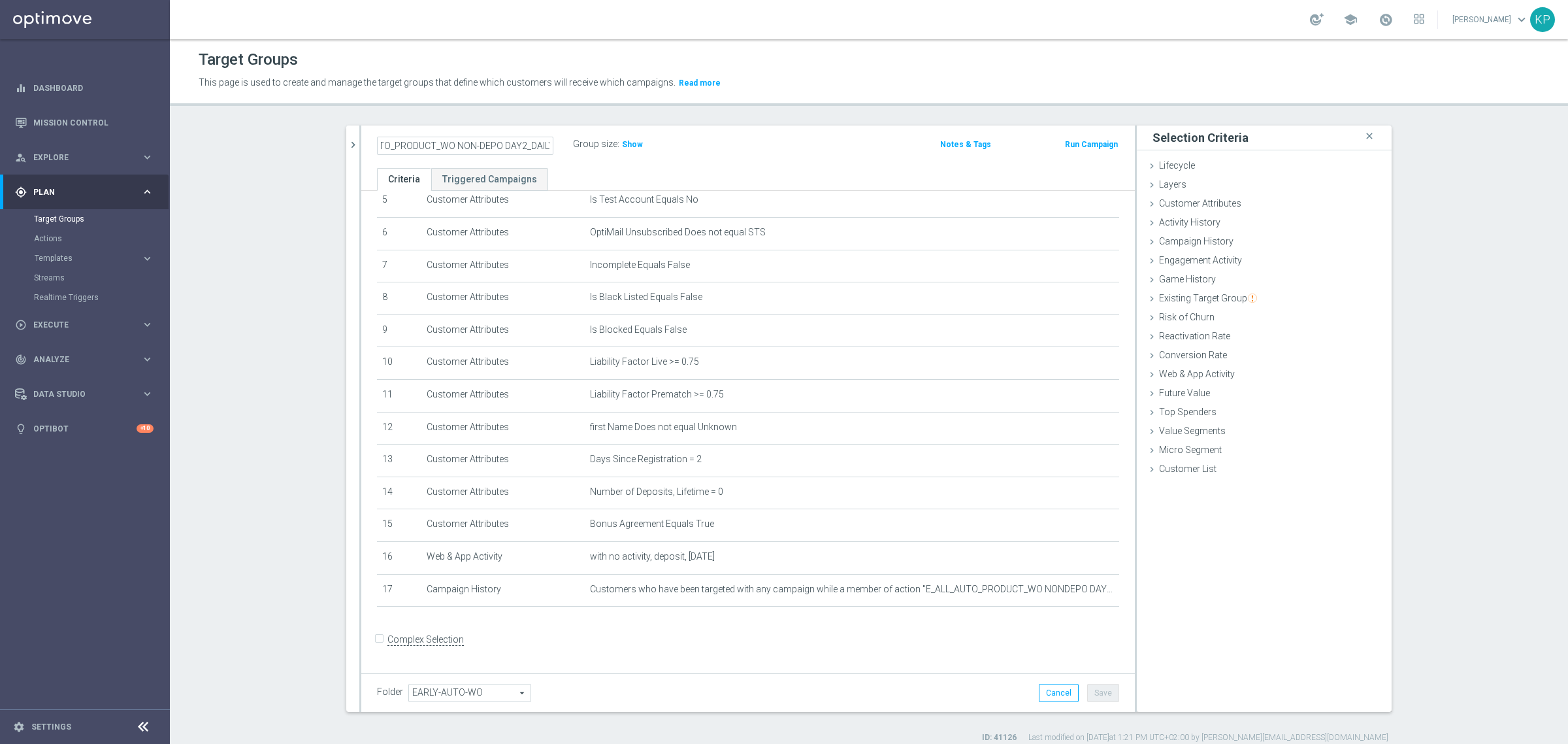
scroll to position [0, 0]
click at [474, 148] on h2 "E_ALL_AUTO_PRODUCT_WO NON-DEPO DAY2_DAILY" at bounding box center [458, 144] width 162 height 16
copy div "E_ALL_AUTO_PRODUCT_WO NON-DEPO DAY2_DAILY"
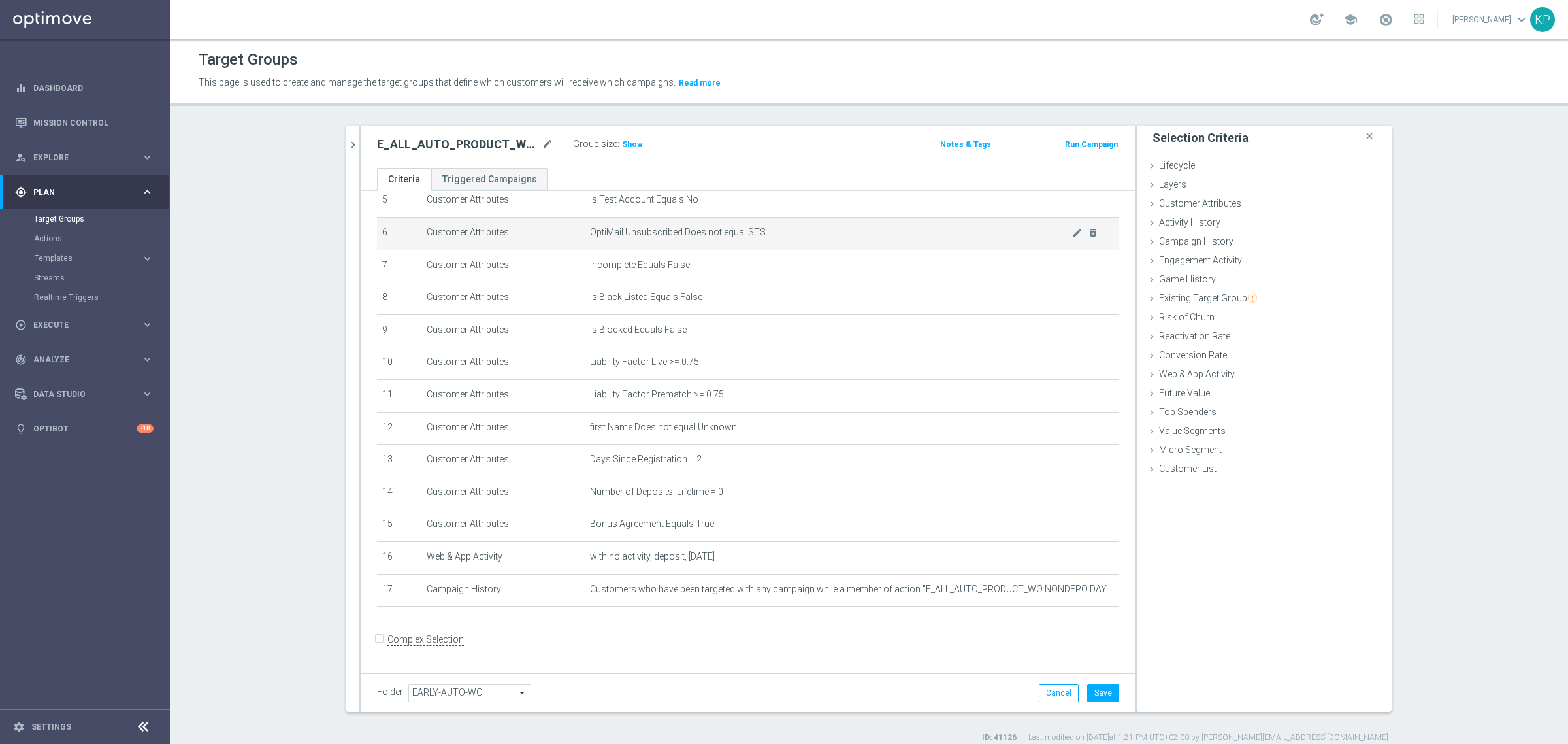
drag, startPoint x: 799, startPoint y: 176, endPoint x: 863, endPoint y: 249, distance: 97.1
click at [799, 176] on ul "Criteria Triggered Campaigns" at bounding box center [748, 179] width 774 height 23
click at [1092, 696] on button "Save" at bounding box center [1103, 693] width 32 height 18
drag, startPoint x: 814, startPoint y: 69, endPoint x: 689, endPoint y: 90, distance: 126.8
click at [814, 69] on div "Target Groups" at bounding box center [868, 60] width 1341 height 26
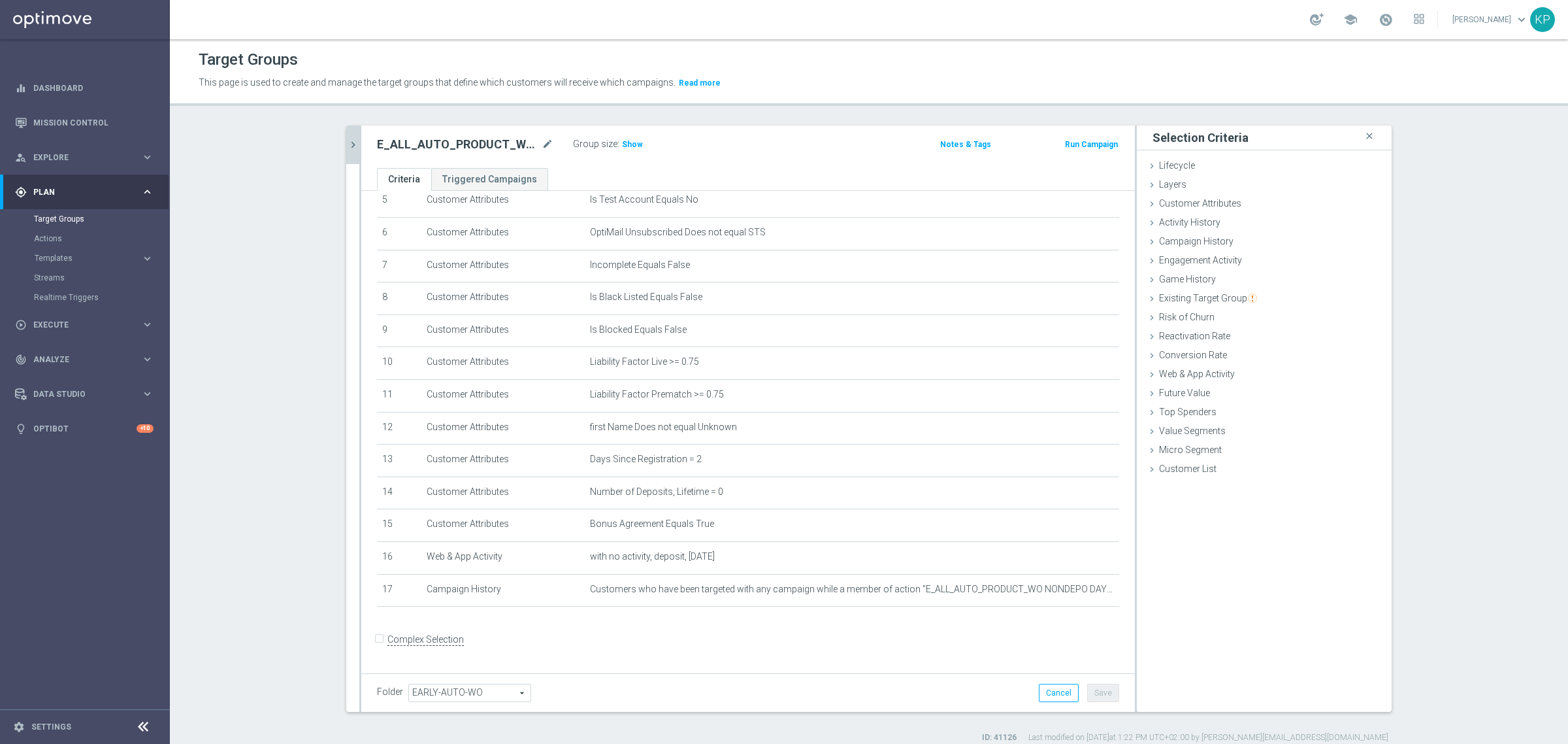
click at [348, 137] on button "chevron_right" at bounding box center [353, 145] width 13 height 39
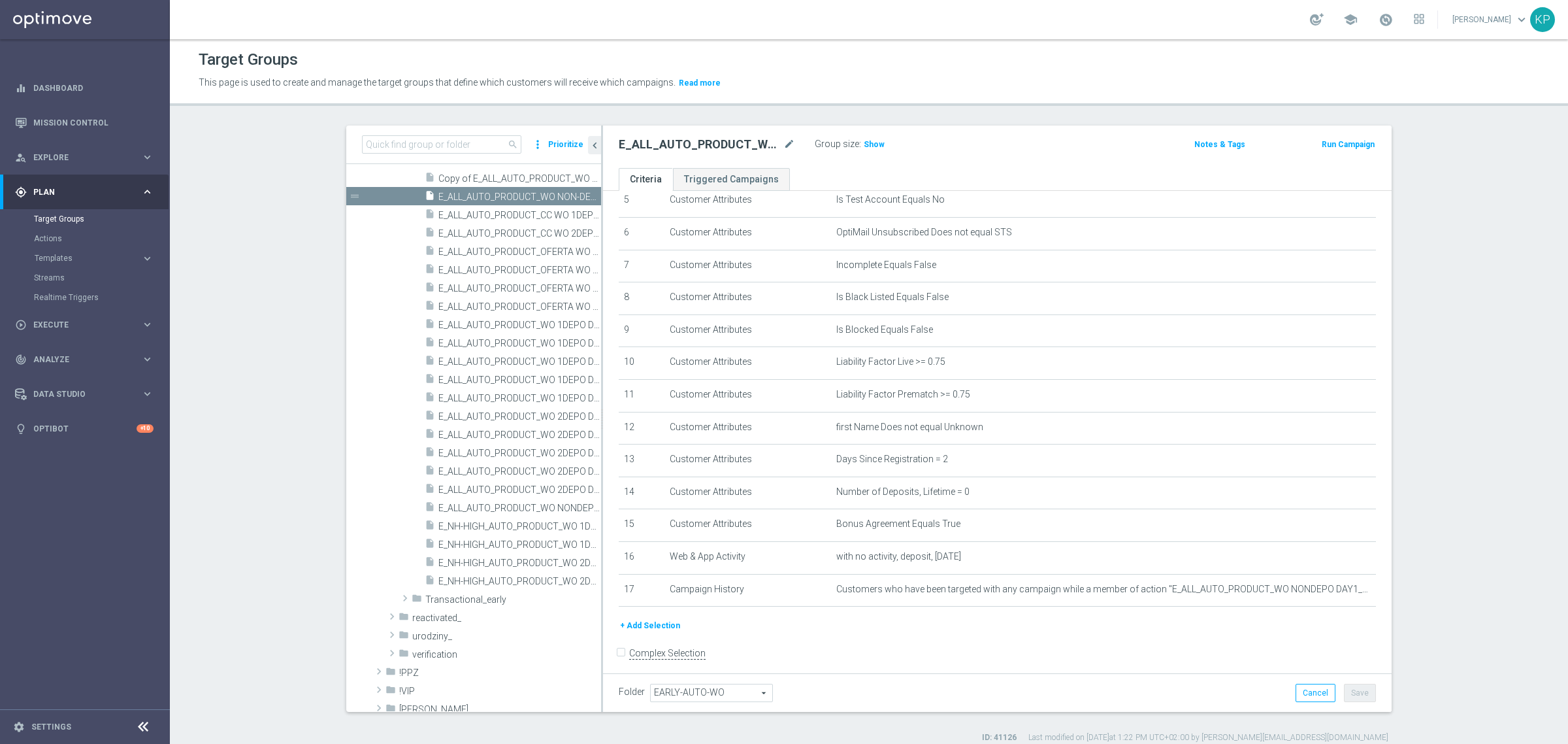
click at [278, 293] on section "search more_vert Prioritize Customer Target Groups library_add create_new_folder" at bounding box center [868, 434] width 1398 height 618
click at [945, 47] on div "Target Groups" at bounding box center [868, 60] width 1341 height 26
click at [414, 144] on input at bounding box center [442, 144] width 160 height 18
paste input "E_ALL_AUTO_PRODUCT_WO NONDEPO DAY2_DAILY"
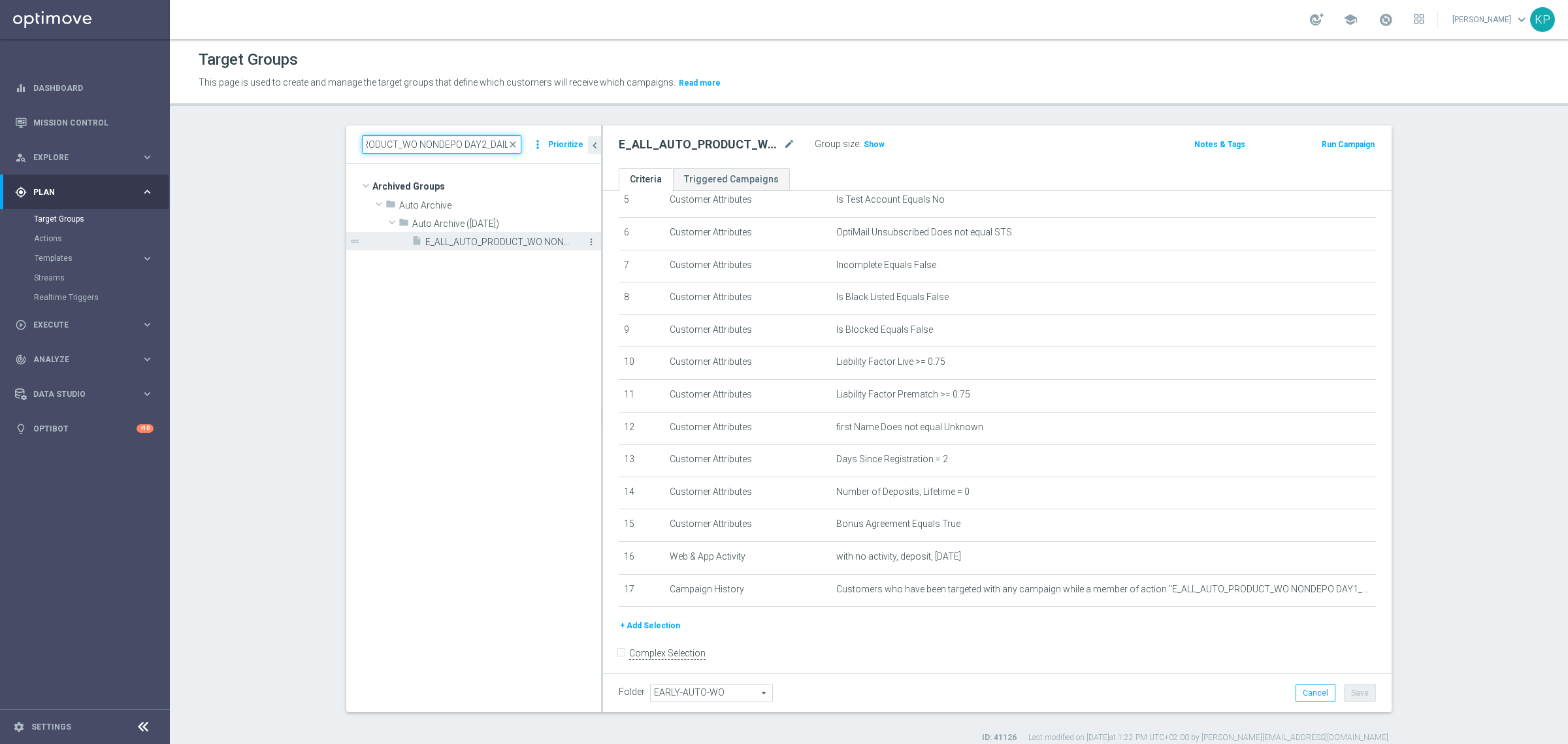
type input "E_ALL_AUTO_PRODUCT_WO NONDEPO DAY2_DAILY"
click at [587, 239] on icon "more_vert" at bounding box center [591, 242] width 10 height 10
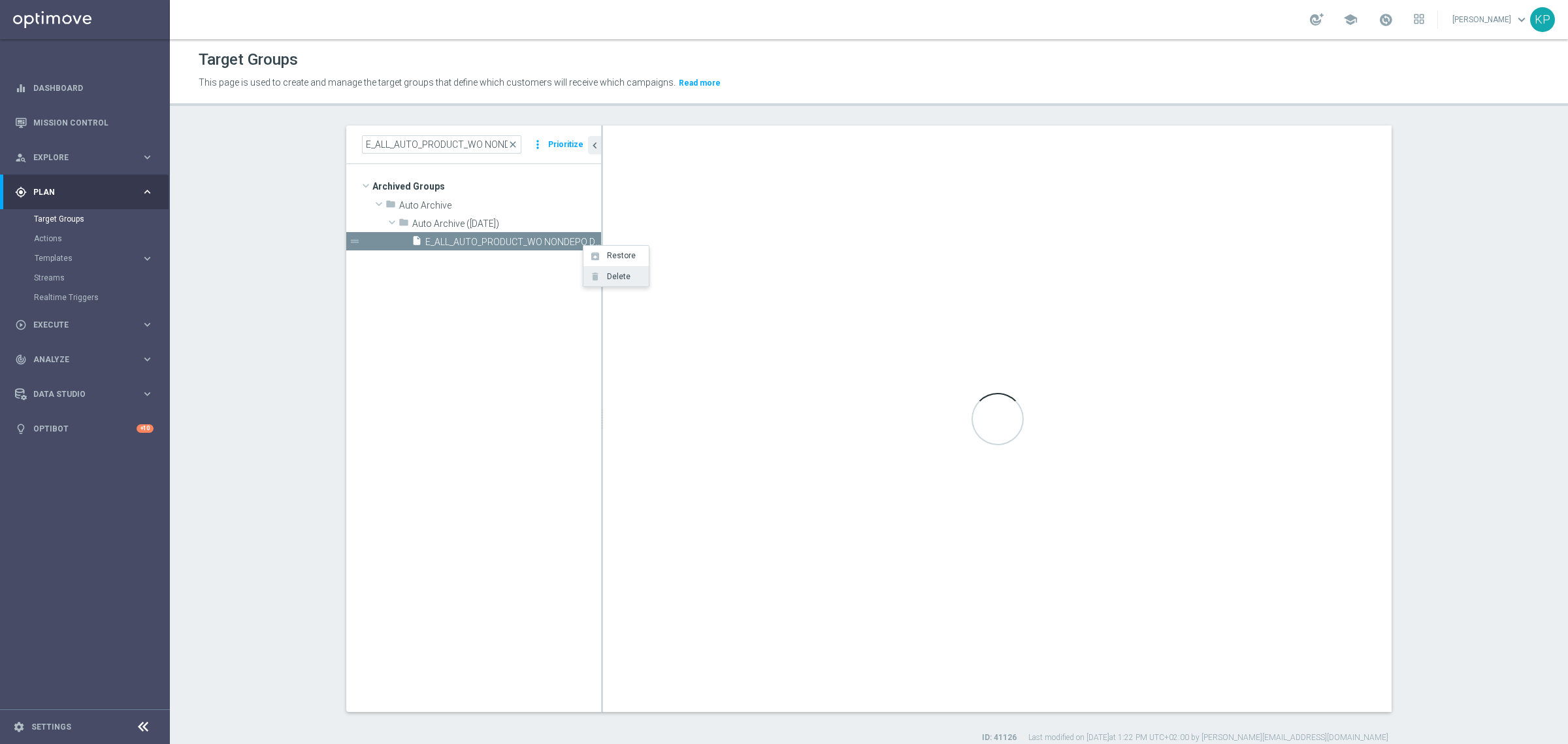
type input "Auto Archive (2024-12-24)"
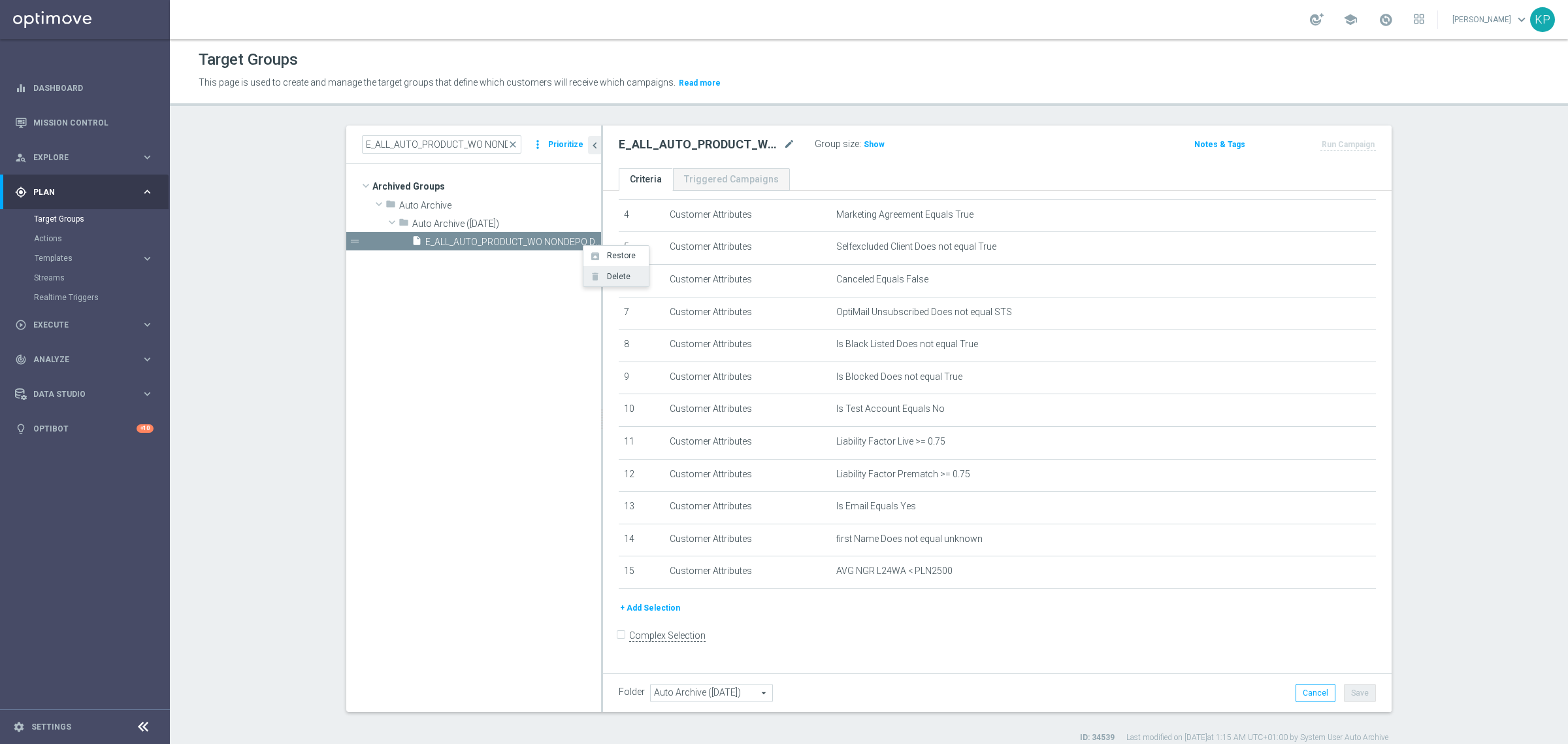
scroll to position [130, 0]
click at [603, 271] on li "delete Delete" at bounding box center [616, 276] width 65 height 20
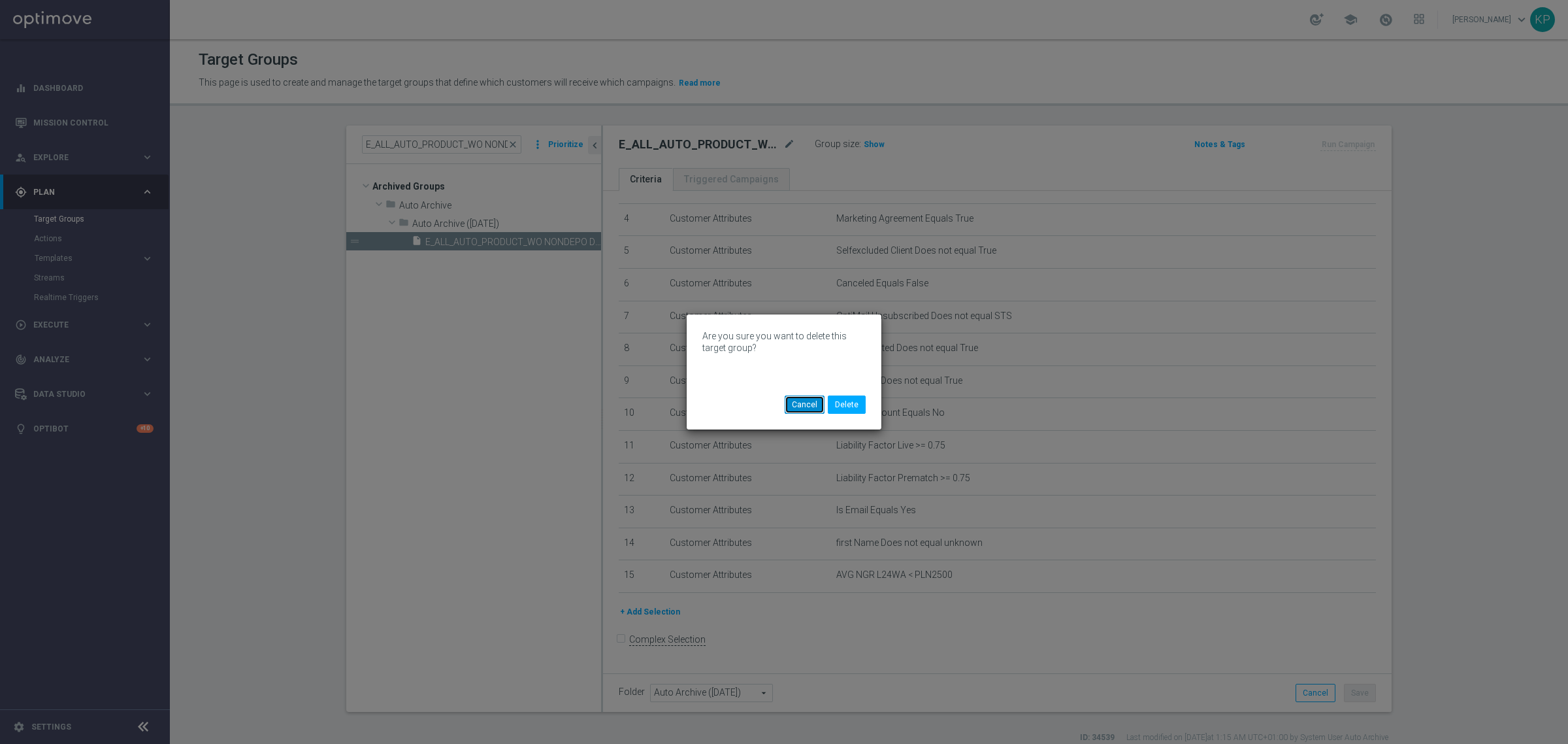
click at [809, 404] on button "Cancel" at bounding box center [804, 405] width 39 height 18
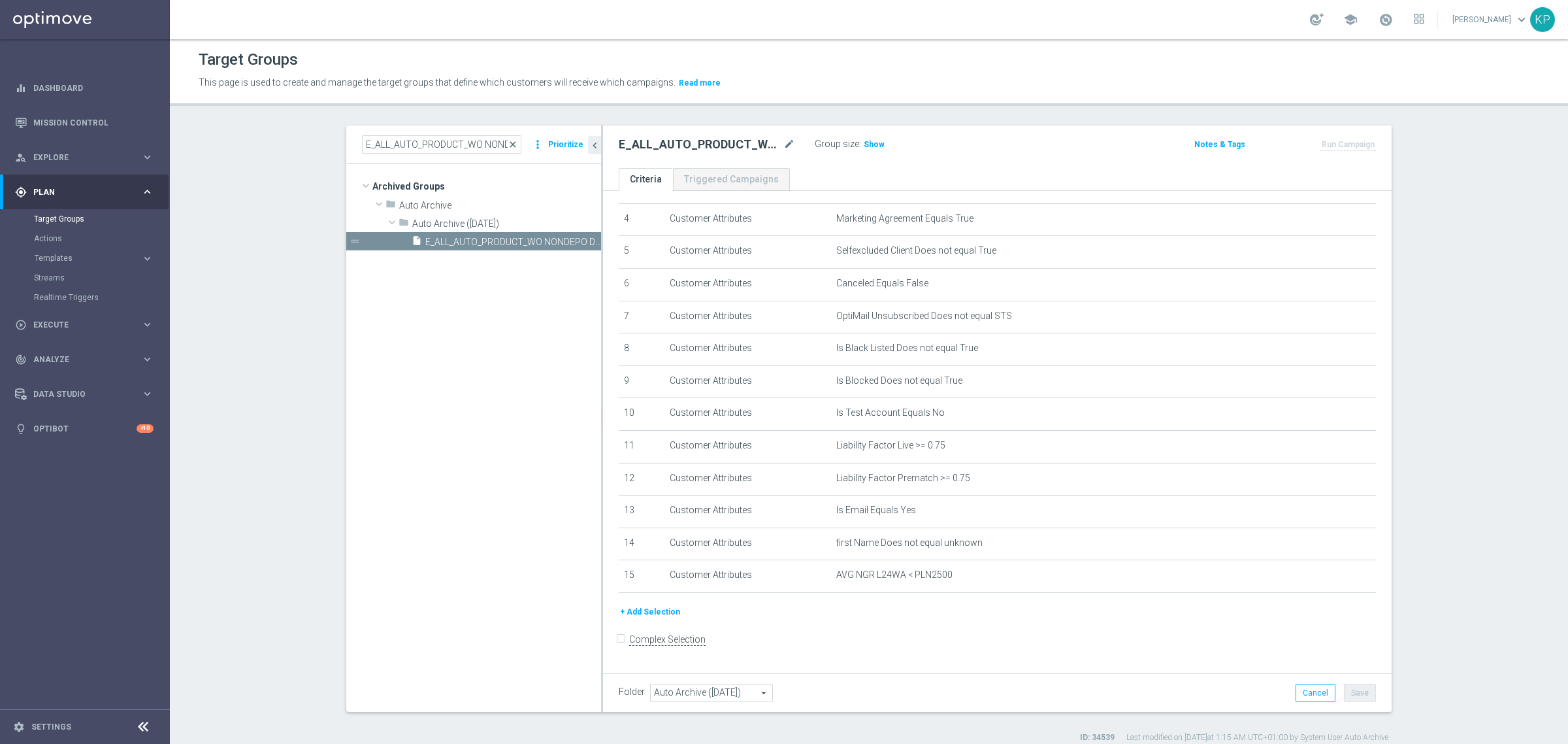
click at [510, 141] on span "close" at bounding box center [512, 144] width 10 height 10
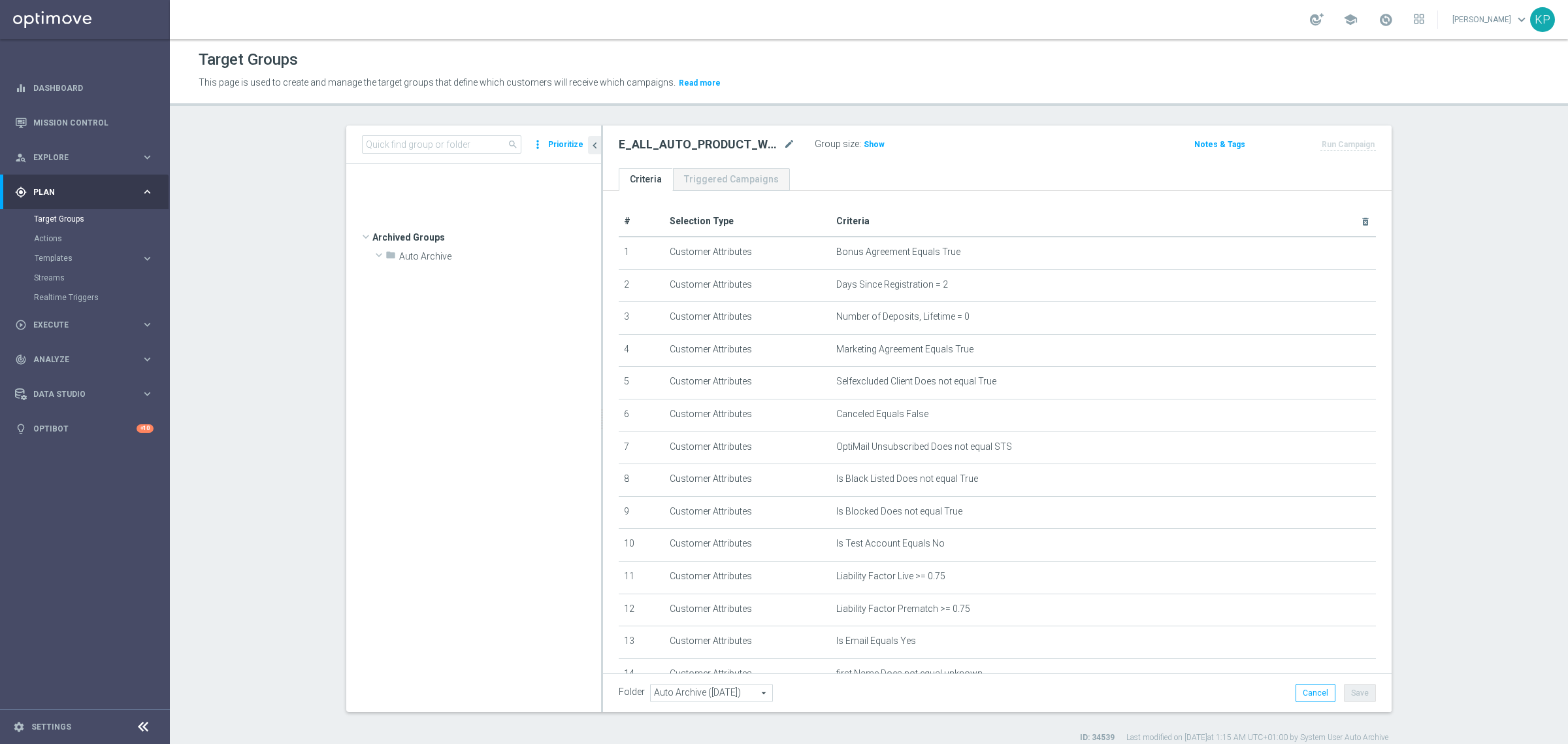
scroll to position [29664, 0]
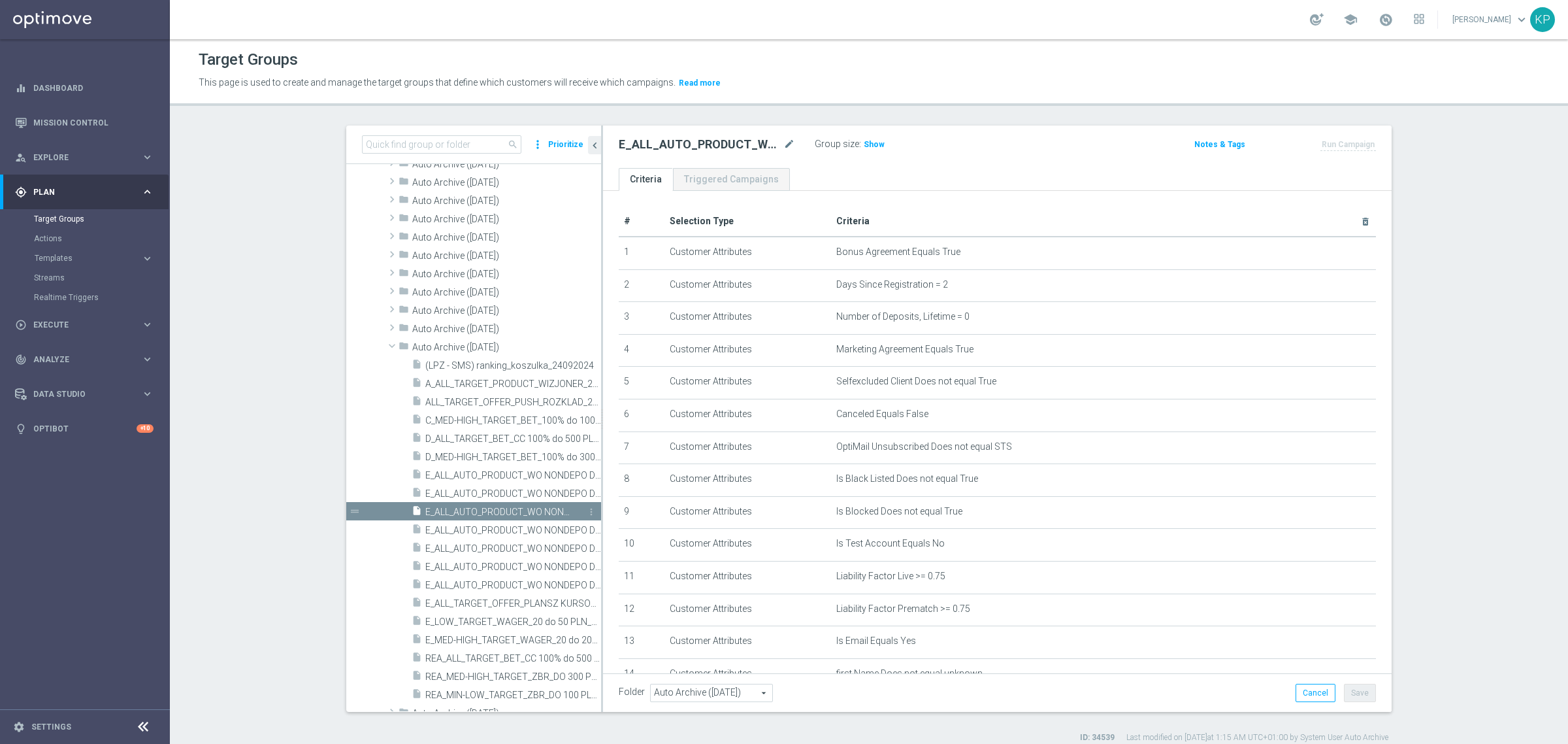
click at [534, 511] on span "E_ALL_AUTO_PRODUCT_WO NONDEPO DAY2_DAILY" at bounding box center [498, 513] width 146 height 11
click at [391, 350] on span at bounding box center [392, 345] width 16 height 13
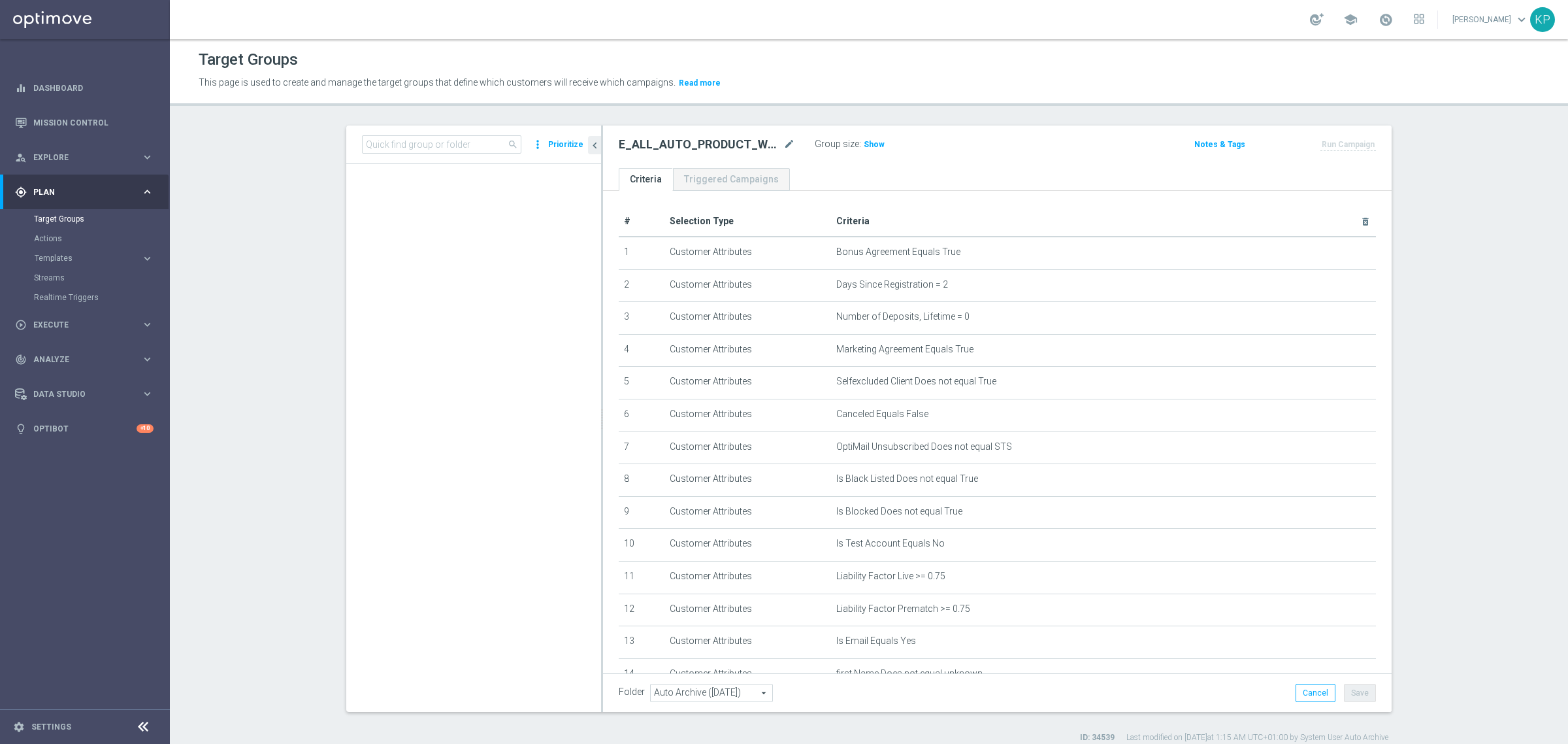
scroll to position [0, 0]
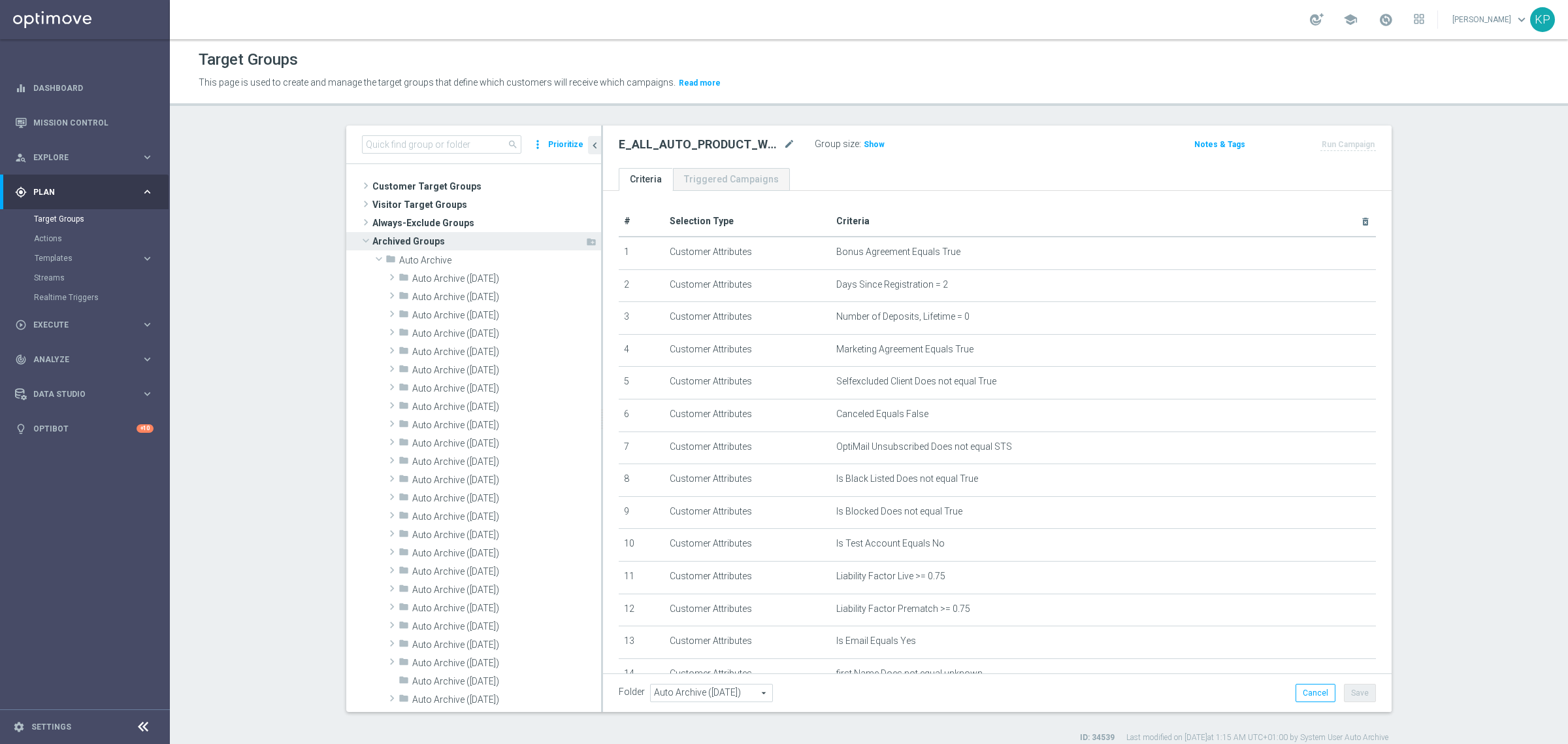
click at [364, 242] on span at bounding box center [365, 241] width 16 height 13
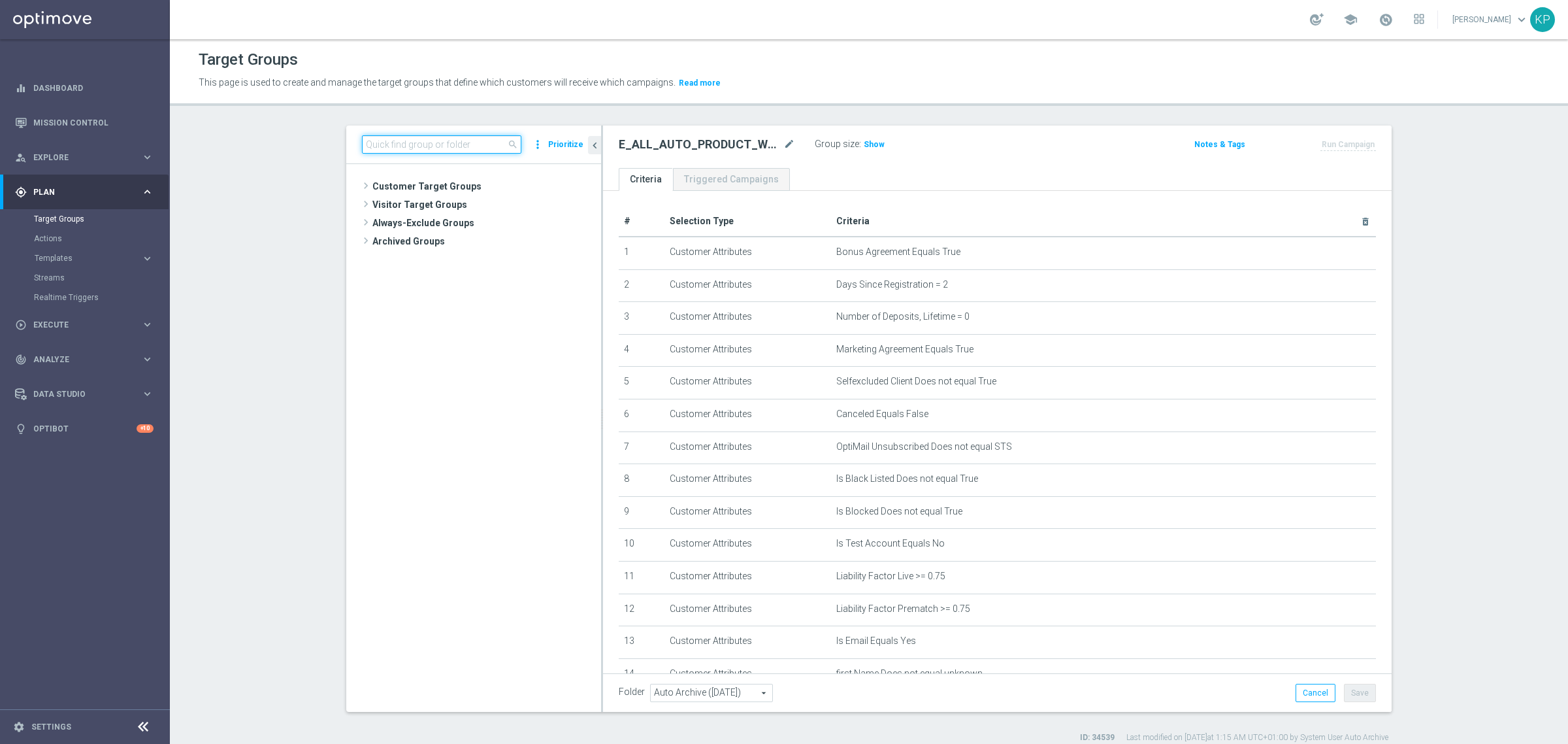
click at [433, 152] on input at bounding box center [442, 144] width 160 height 18
paste input "E_ALL_AUTO_PRODUCT_WO NON-DEPO DAY2_DAILY"
type input "E_ALL_AUTO_PRODUCT_WO NON-DEPO DAY2_DAILY"
click at [465, 262] on span "E_ALL_AUTO_PRODUCT_WO NON-DEPO DAY2_DAILY" at bounding box center [505, 261] width 133 height 11
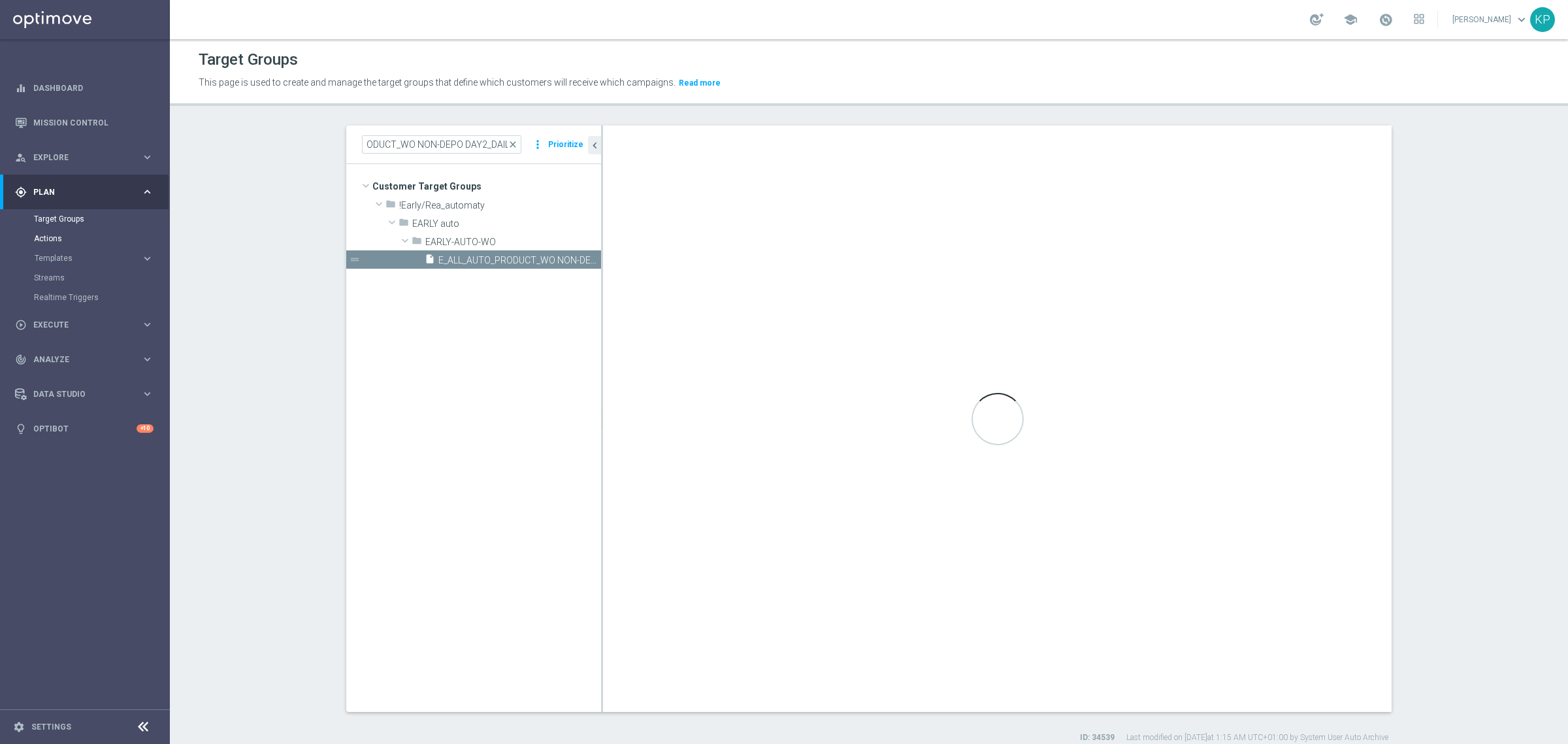
scroll to position [0, 0]
type input "EARLY-AUTO-WO"
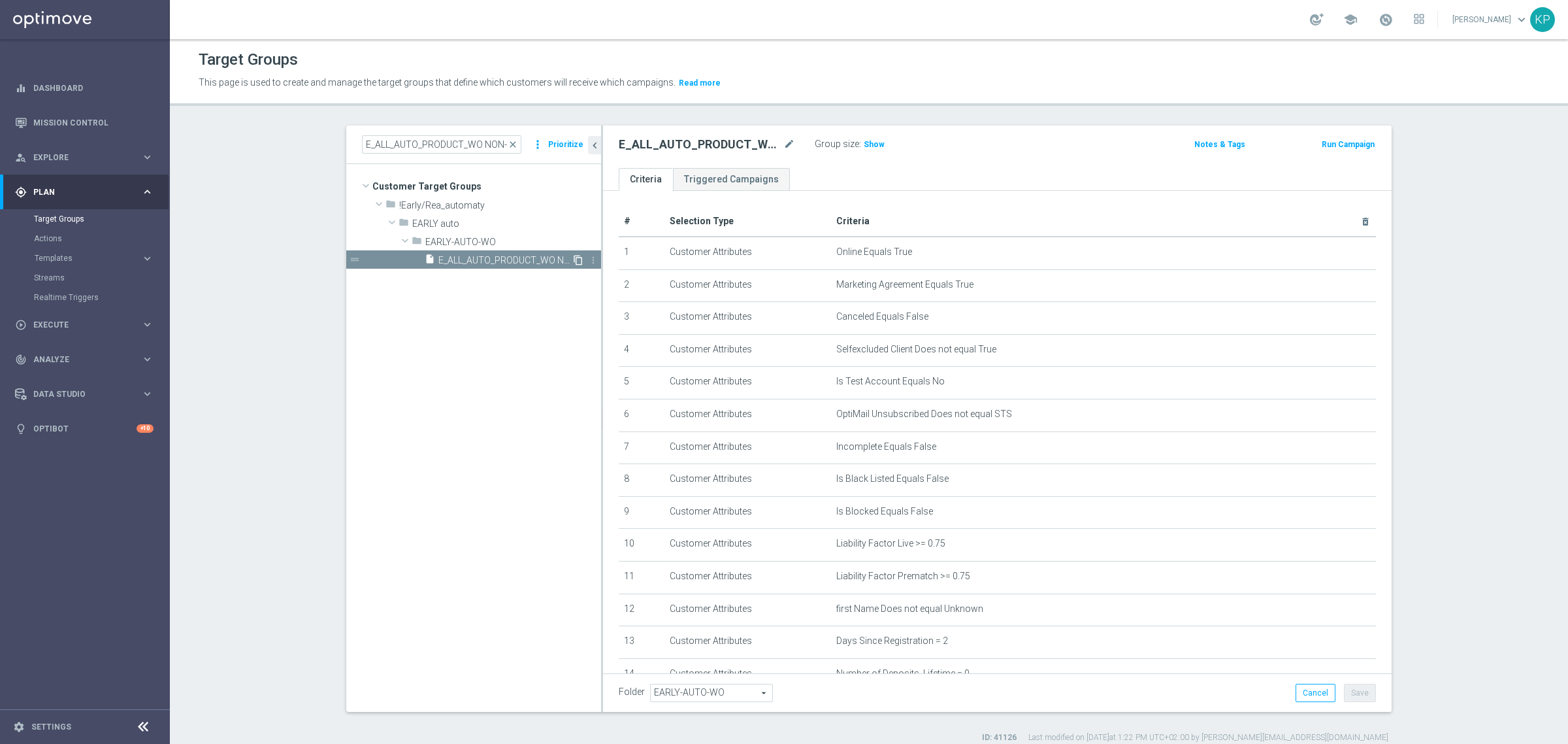
click at [573, 260] on icon "content_copy" at bounding box center [577, 260] width 10 height 10
click at [784, 146] on icon "mode_edit" at bounding box center [790, 144] width 12 height 16
click at [756, 147] on input "Copy of E_ALL_AUTO_PRODUCT_WO NON-DEPO DAY2_DAILY" at bounding box center [707, 146] width 176 height 18
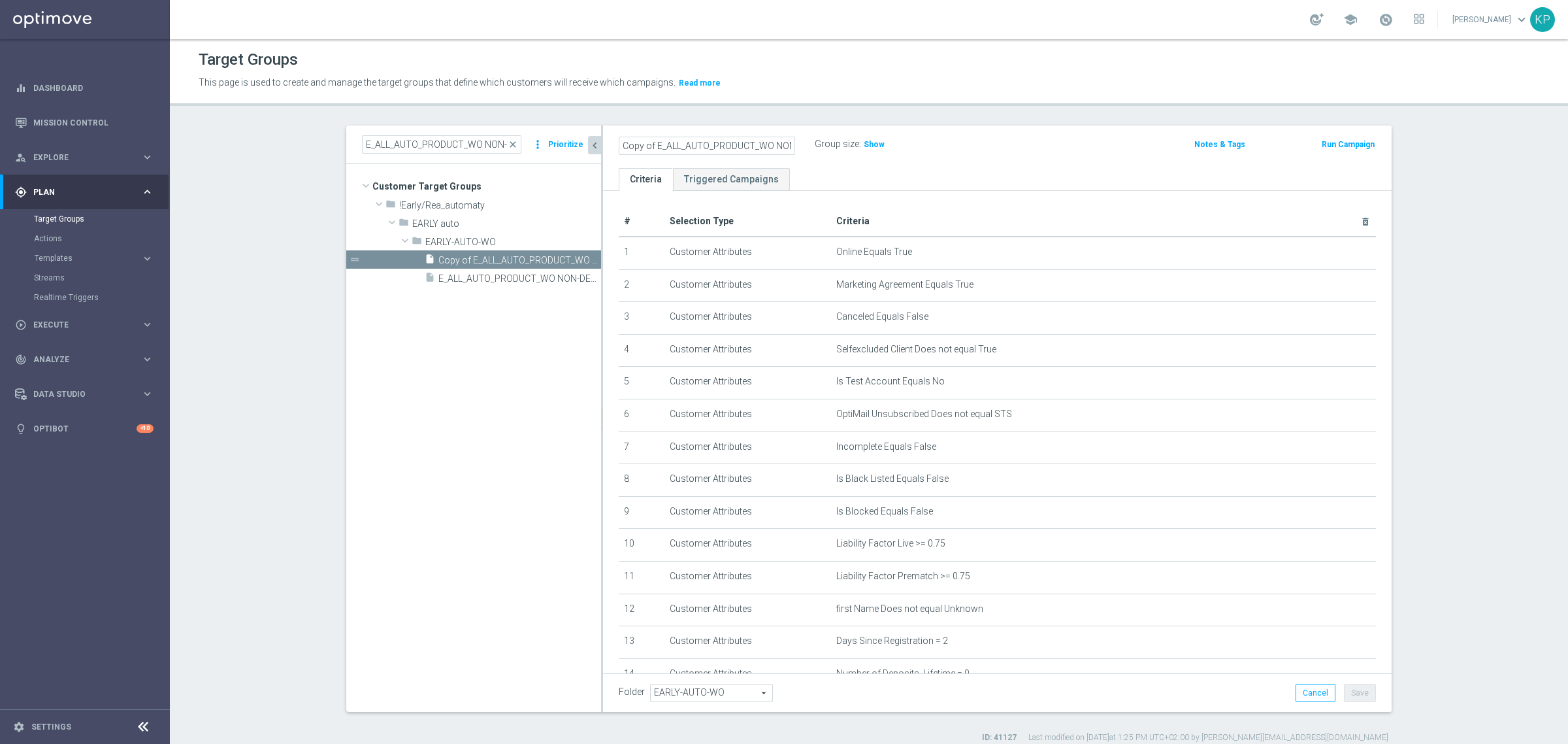
drag, startPoint x: 670, startPoint y: 146, endPoint x: 587, endPoint y: 140, distance: 83.2
click at [582, 141] on as-split "E_ALL_AUTO_PRODUCT_WO NON-DEPO DAY2_DAILY close more_vert Prioritize Customer T…" at bounding box center [868, 419] width 1046 height 587
drag, startPoint x: 651, startPoint y: 151, endPoint x: 654, endPoint y: 135, distance: 16.3
click at [651, 151] on input "Copy of E_ALL_AUTO_PRODUCT_WO NON-DEPO DAY3_DAILY" at bounding box center [707, 146] width 176 height 18
type input "E_ALL_AUTO_PRODUCT_WO NON-DEPO DAY3_DAILY"
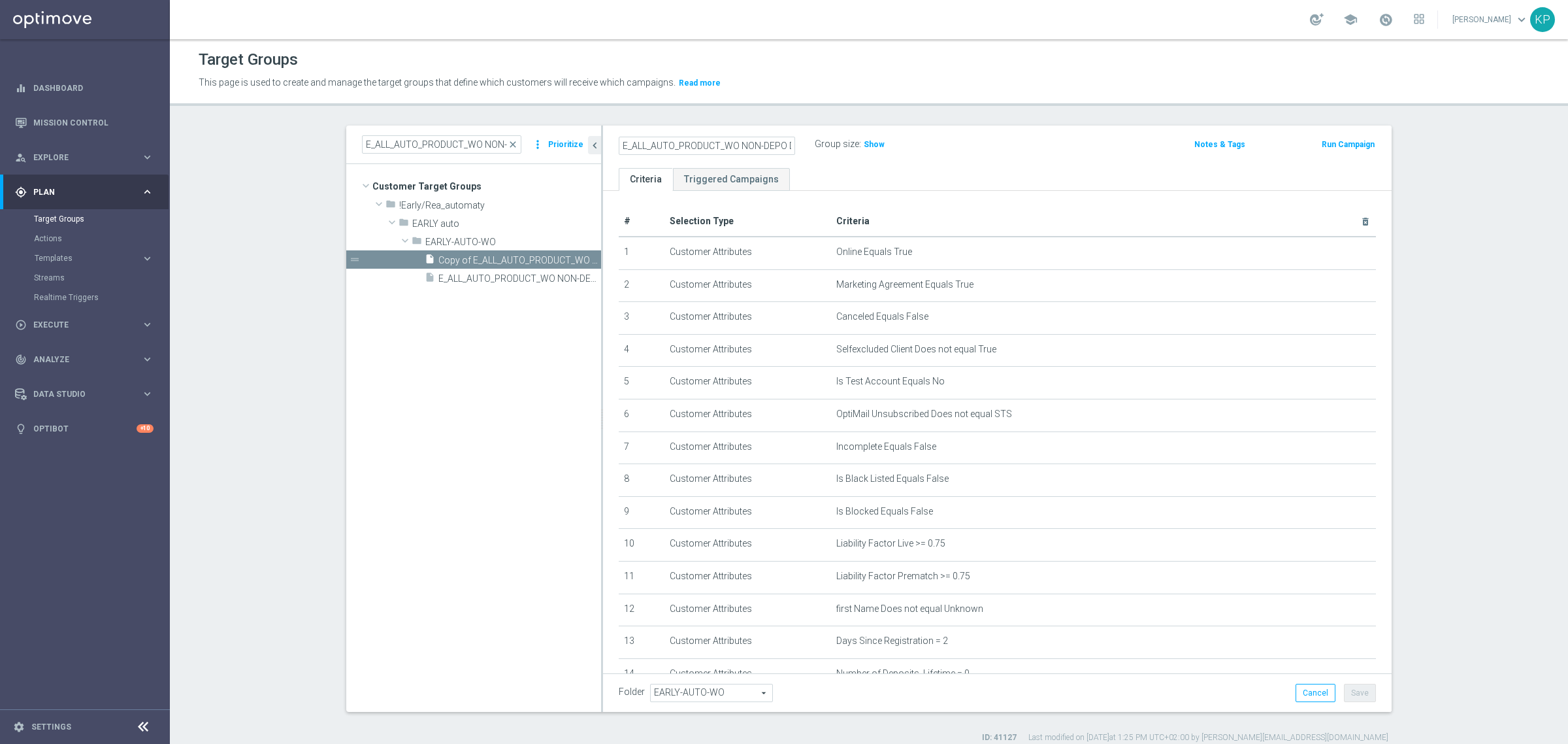
click at [661, 96] on header "Target Groups This page is used to create and manage the target groups that def…" at bounding box center [868, 73] width 1398 height 67
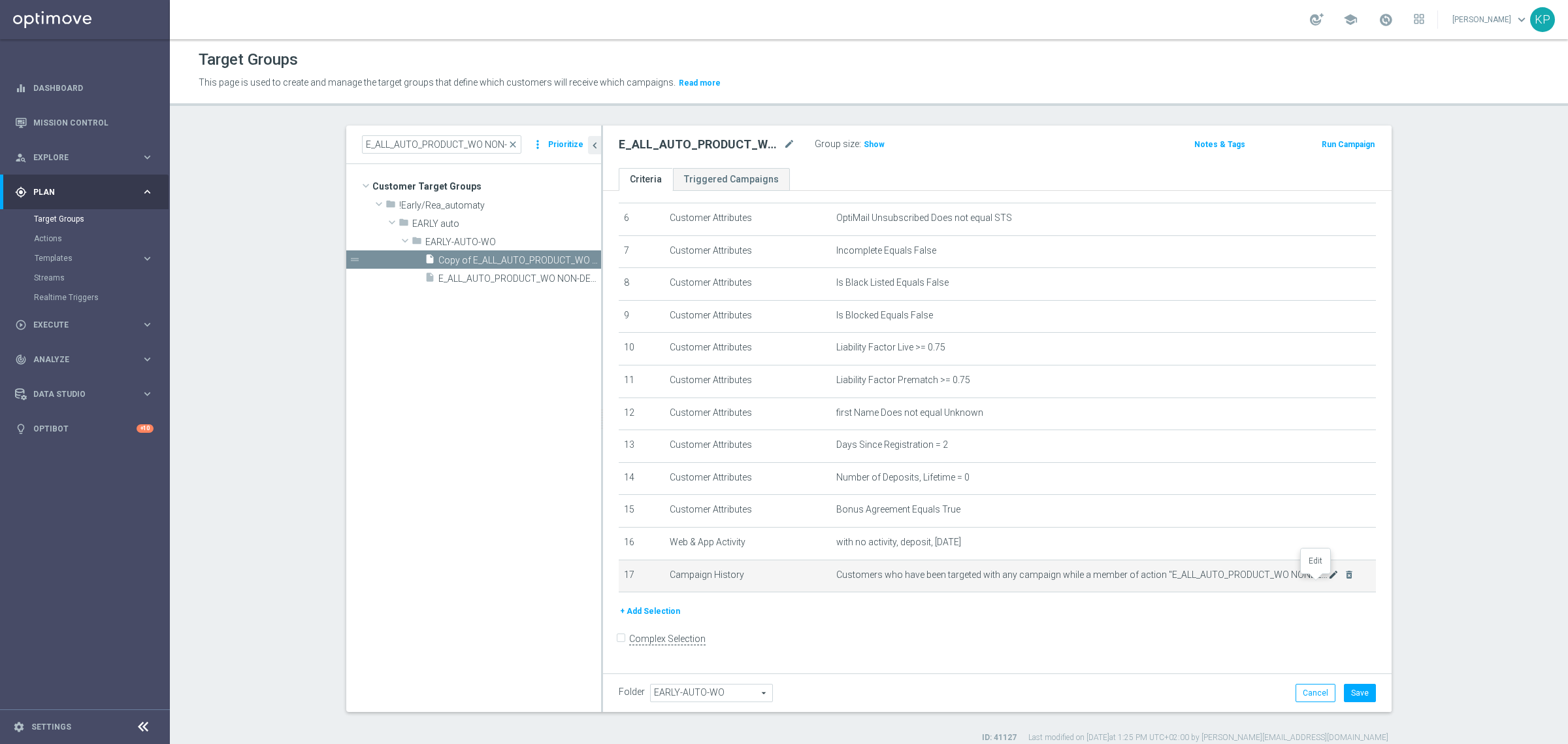
click at [1328, 580] on icon "mode_edit" at bounding box center [1333, 574] width 10 height 10
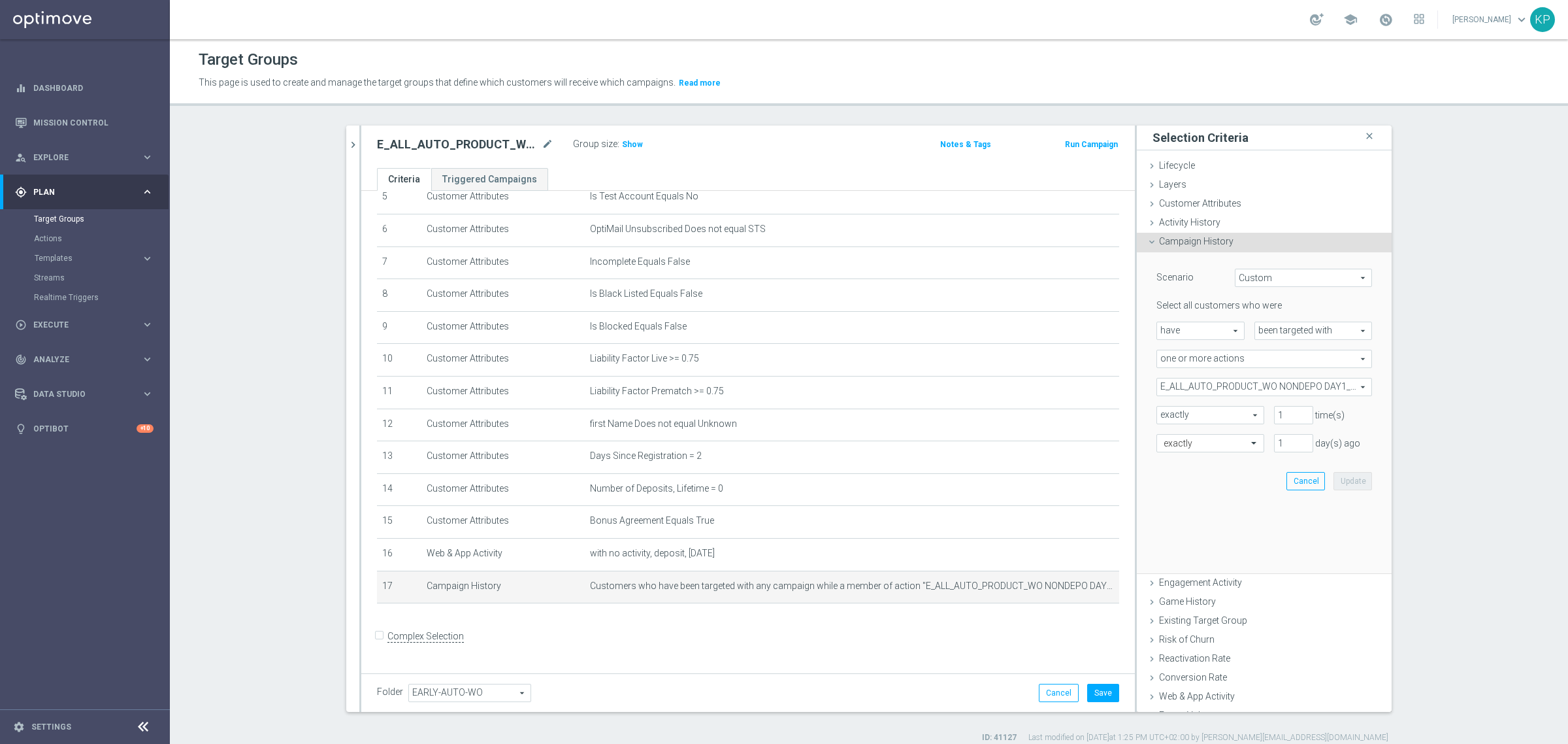
scroll to position [182, 0]
click at [1272, 389] on span "E_ALL_AUTO_PRODUCT_WO NONDEPO DAY1_DAILY" at bounding box center [1264, 387] width 214 height 17
click at [1200, 414] on span "Show Selected" at bounding box center [1199, 413] width 49 height 9
click at [1170, 414] on input "Show Selected" at bounding box center [1166, 415] width 8 height 8
checkbox input "true"
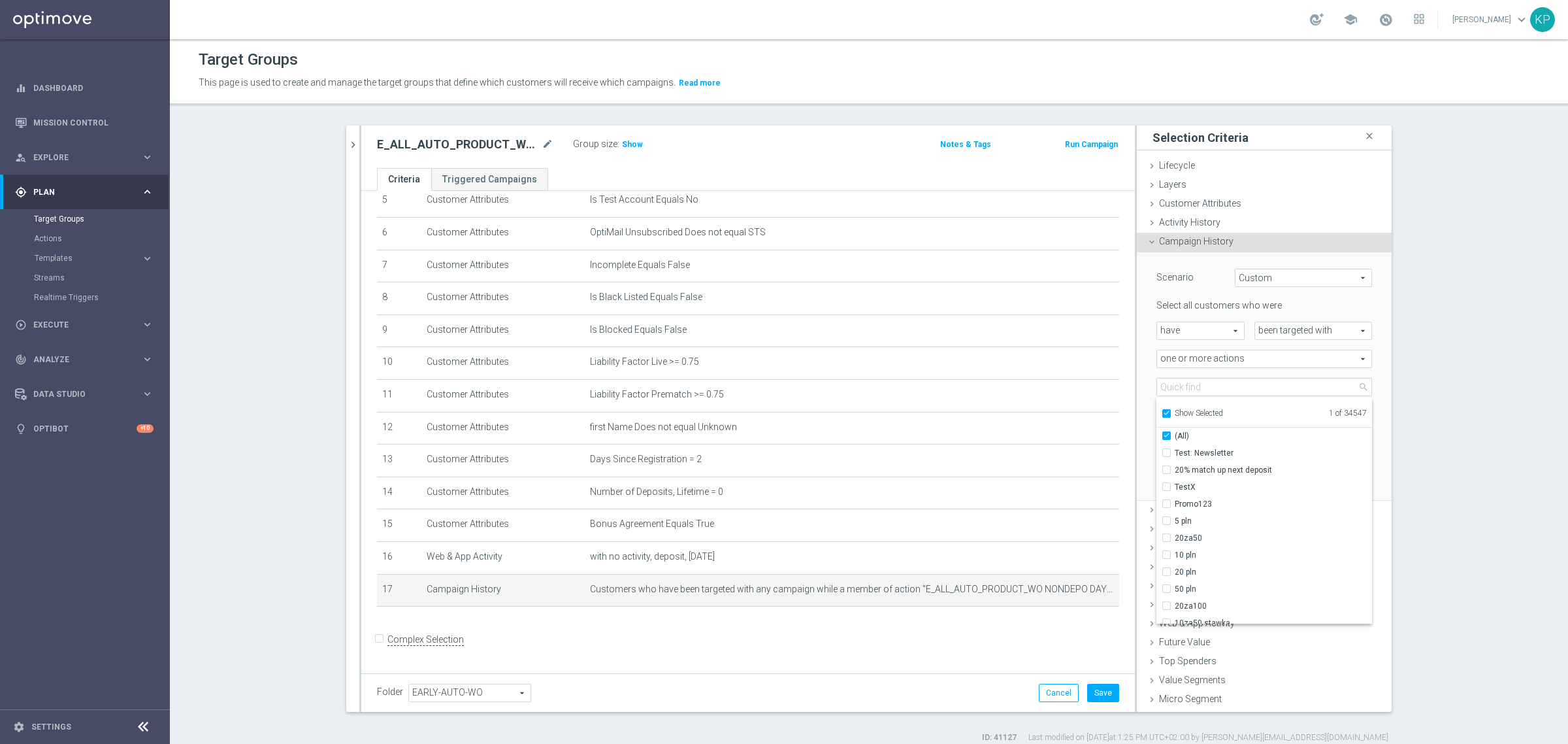
checkbox input "true"
click at [1182, 446] on label "E_ALL_AUTO_PRODUCT_WO NONDEPO DAY1_DAILY" at bounding box center [1273, 453] width 197 height 17
click at [1175, 448] on input "E_ALL_AUTO_PRODUCT_WO NONDEPO DAY1_DAILY" at bounding box center [1170, 452] width 8 height 8
checkbox input "false"
type input "Select Action"
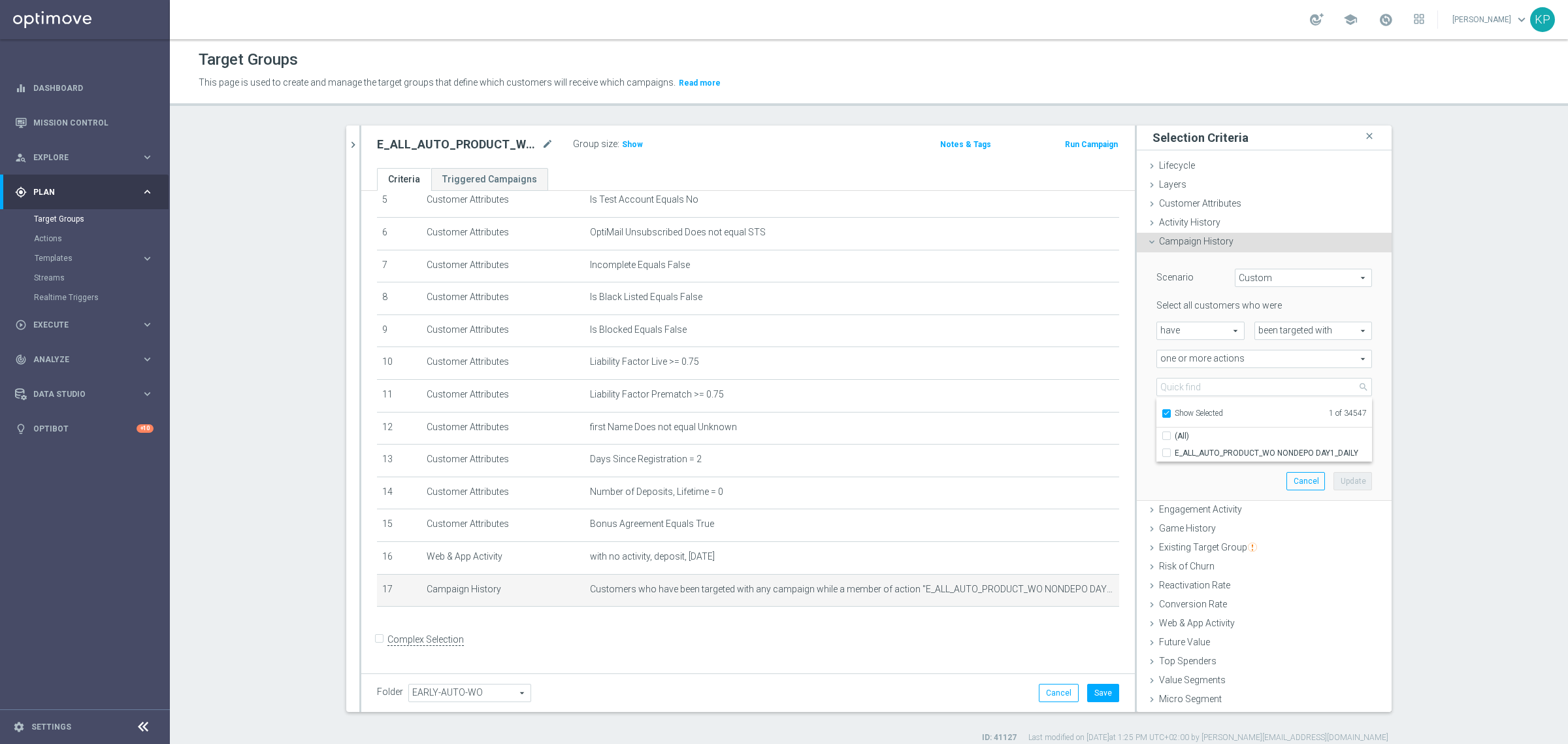
checkbox input "false"
click at [1181, 412] on span "Show Selected" at bounding box center [1199, 413] width 49 height 9
click at [1170, 412] on input "Show Selected" at bounding box center [1166, 415] width 8 height 8
checkbox input "false"
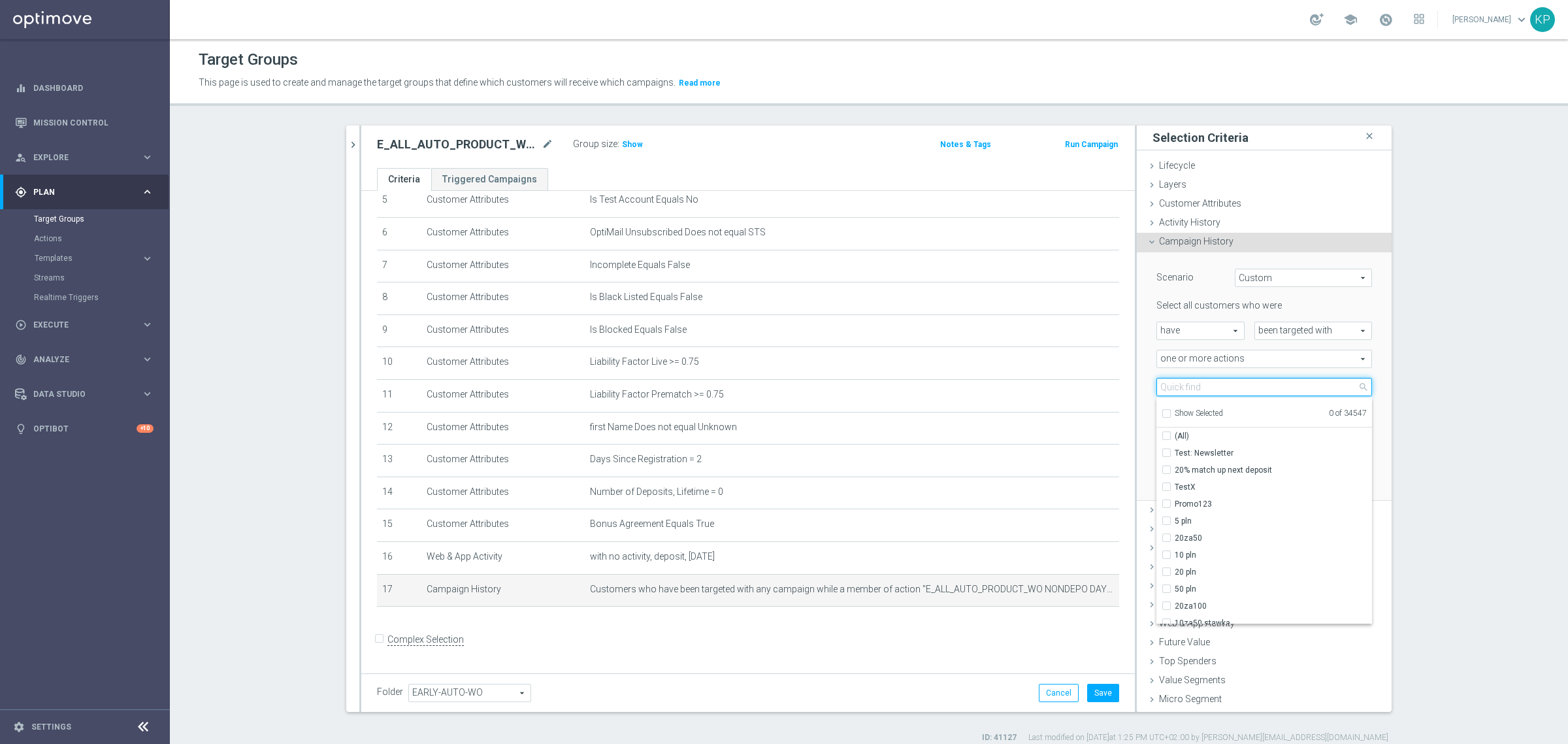
click at [1183, 383] on input "search" at bounding box center [1264, 387] width 216 height 18
paste input "E_ALL_AUTO_PRODUCT_WO NON-DEPO DAY2_DAILY"
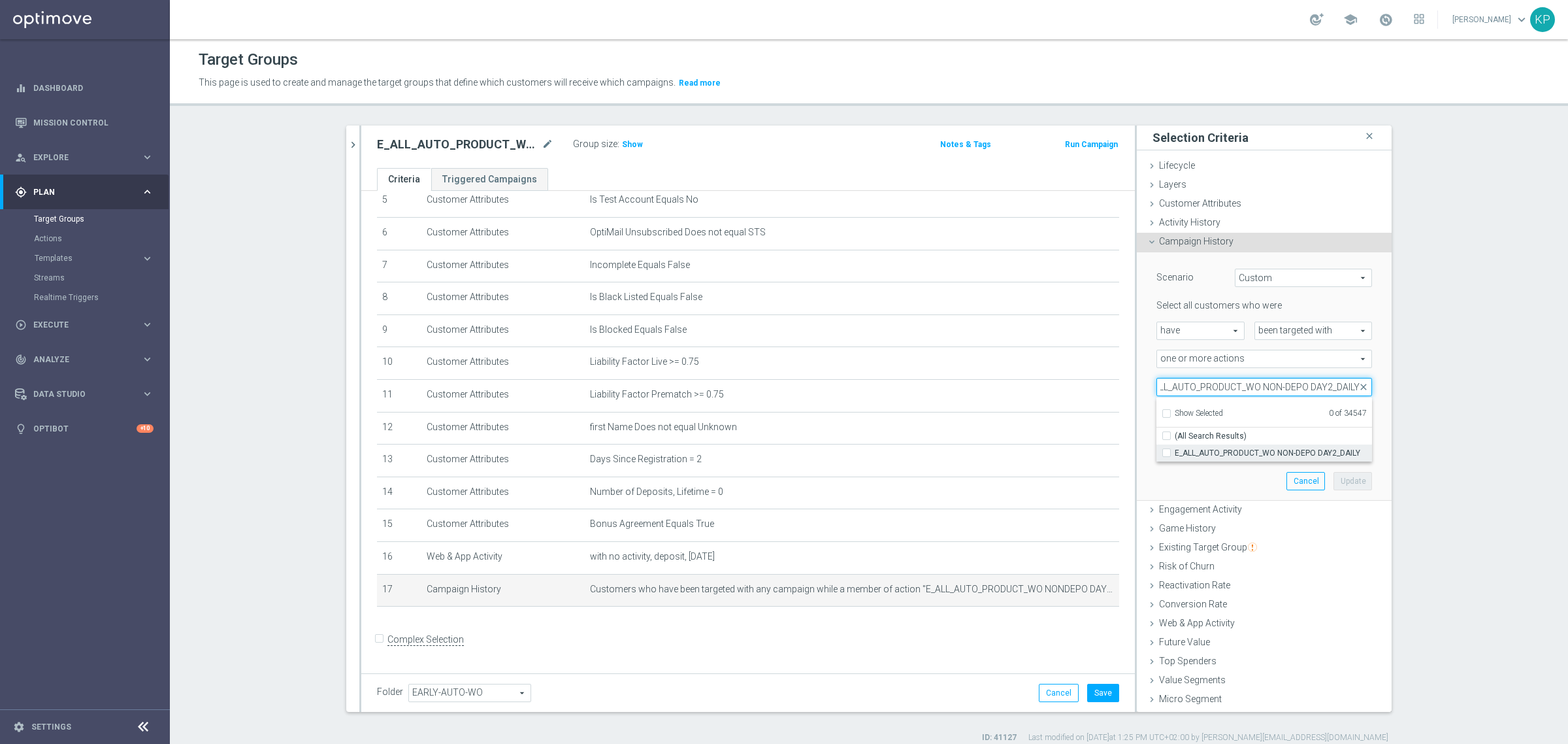
type input "E_ALL_AUTO_PRODUCT_WO NON-DEPO DAY2_DAILY"
click at [1239, 448] on span "E_ALL_AUTO_PRODUCT_WO NON-DEPO DAY2_DAILY" at bounding box center [1273, 453] width 197 height 10
click at [1175, 448] on input "E_ALL_AUTO_PRODUCT_WO NON-DEPO DAY2_DAILY" at bounding box center [1170, 452] width 8 height 8
checkbox input "true"
type input "E_ALL_AUTO_PRODUCT_WO NON-DEPO DAY2_DAILY"
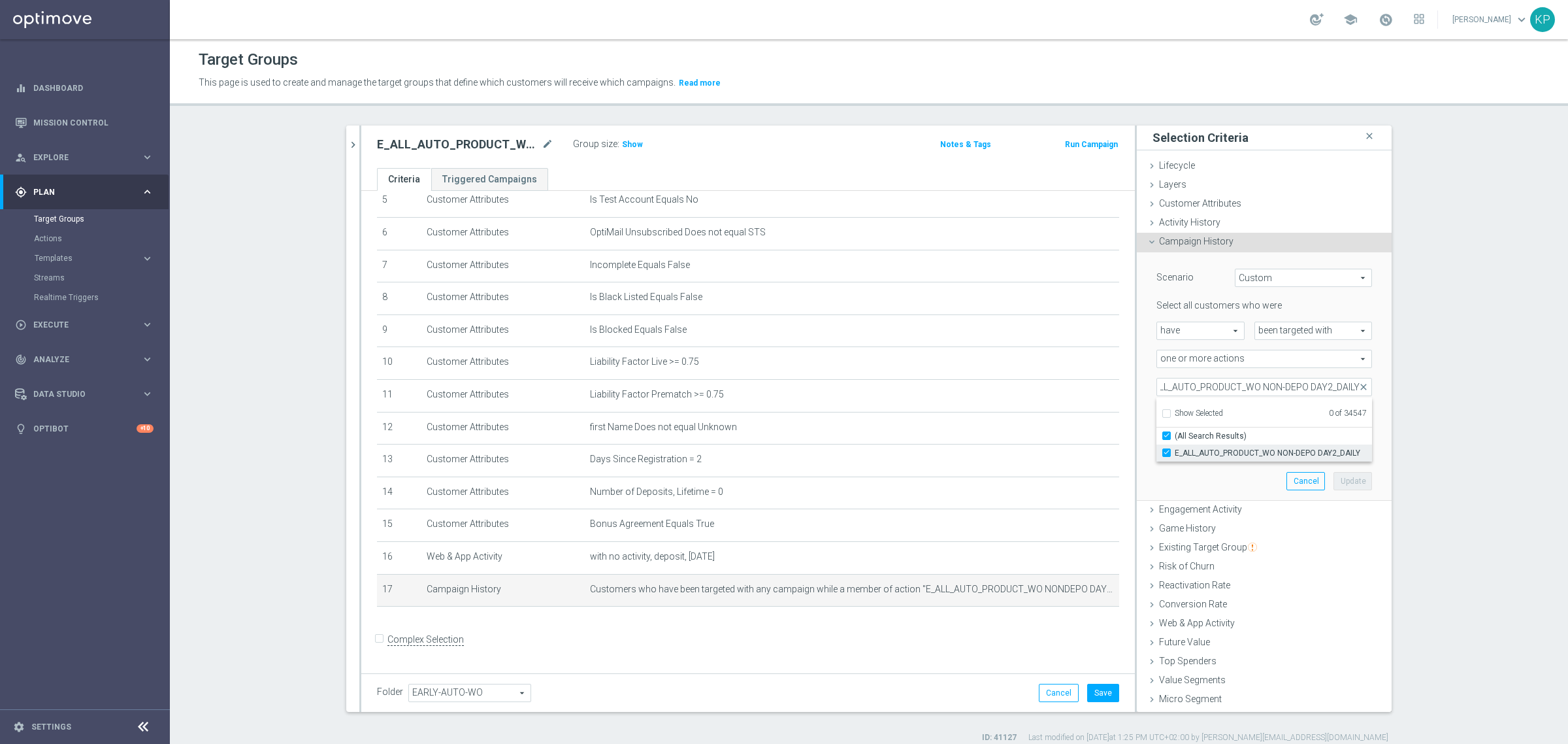
checkbox input "true"
click at [1426, 455] on section "E_ALL_AUTO_PRODUCT_WO NON-DEPO DAY2_DAILY close more_vert Prioritize Customer T…" at bounding box center [868, 434] width 1398 height 618
click at [1334, 478] on button "Update" at bounding box center [1353, 481] width 39 height 18
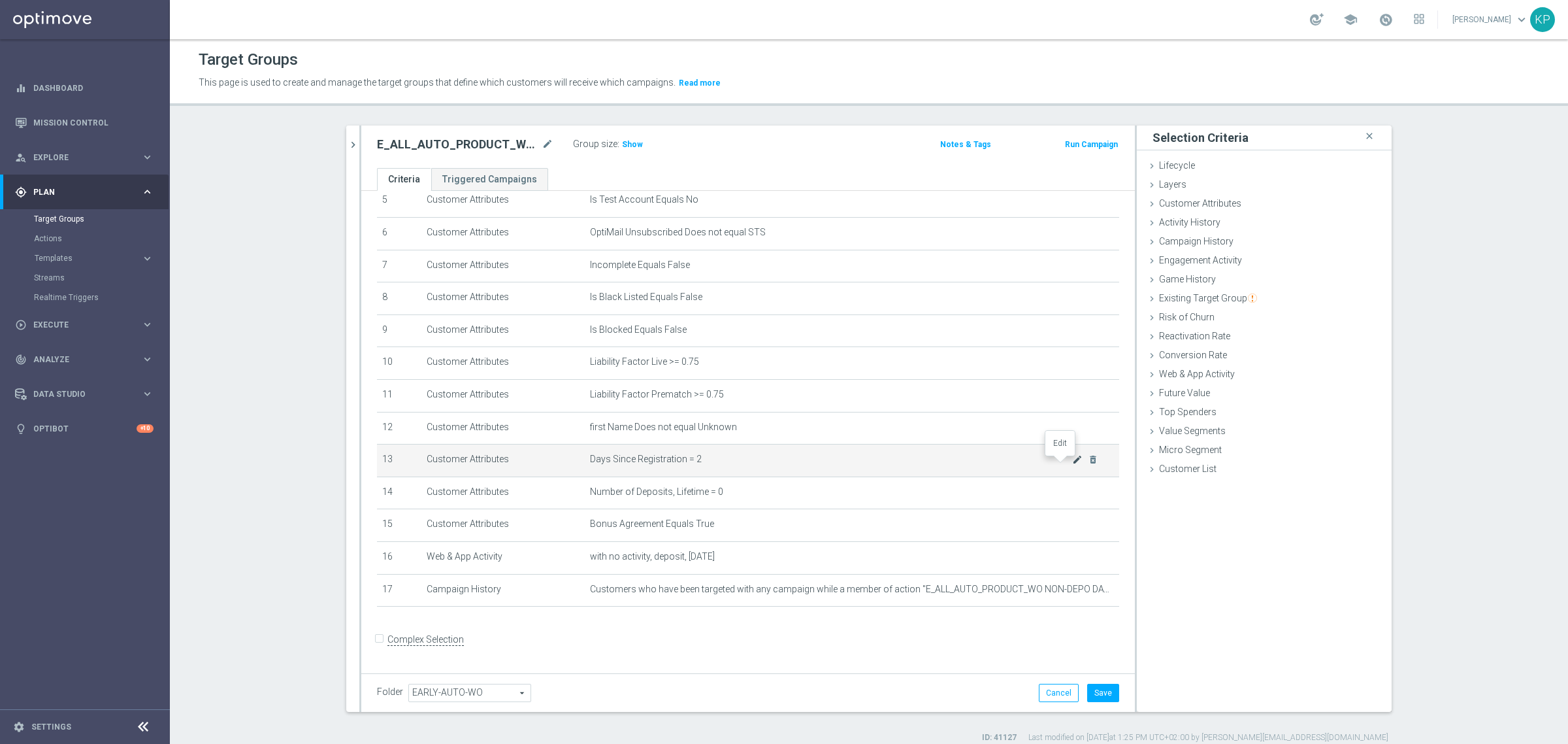
click at [1072, 465] on icon "mode_edit" at bounding box center [1077, 459] width 10 height 10
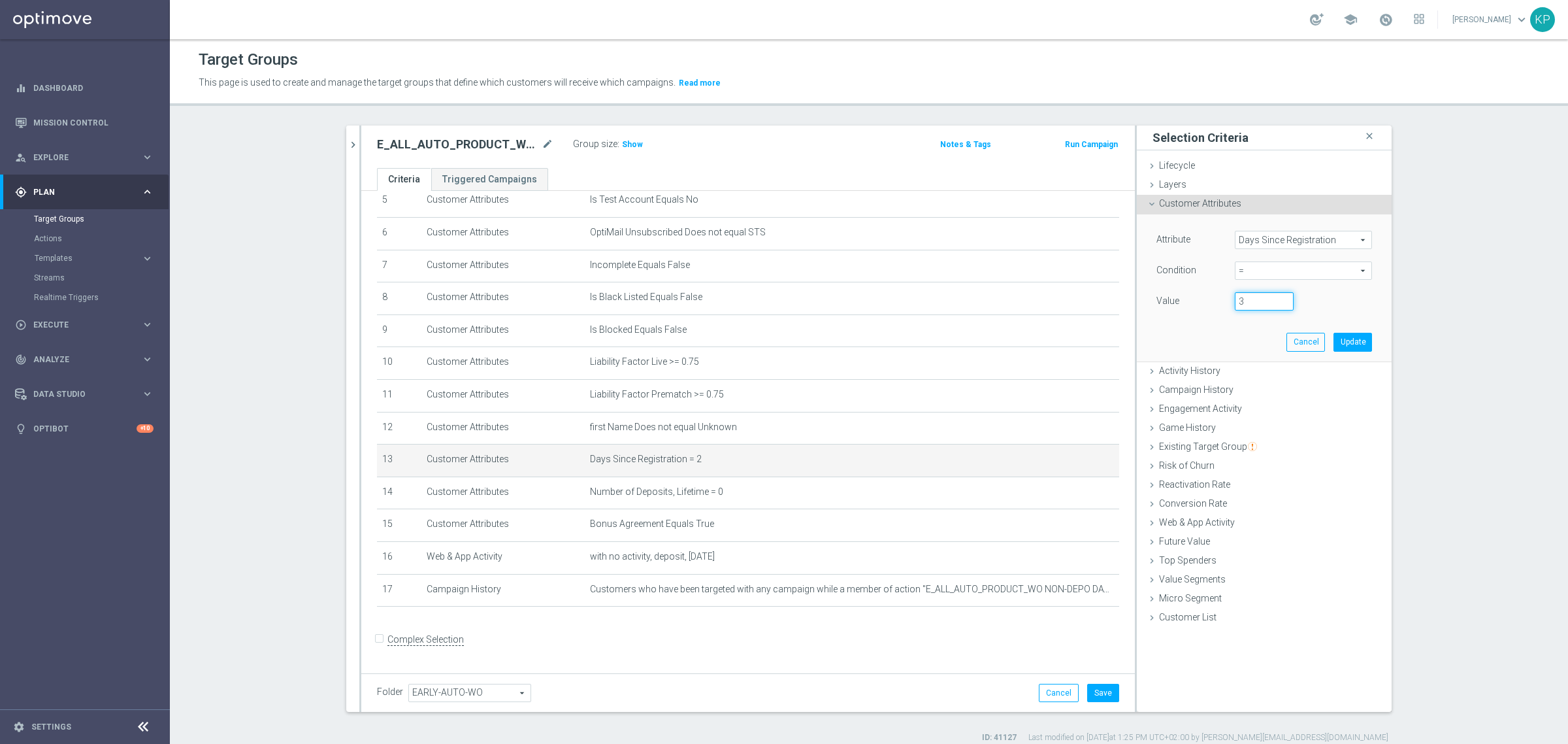
type input "3"
click at [1282, 296] on input "3" at bounding box center [1264, 301] width 59 height 18
click at [1327, 334] on div "Cancel Update" at bounding box center [1329, 342] width 85 height 18
click at [1335, 339] on button "Update" at bounding box center [1353, 342] width 39 height 18
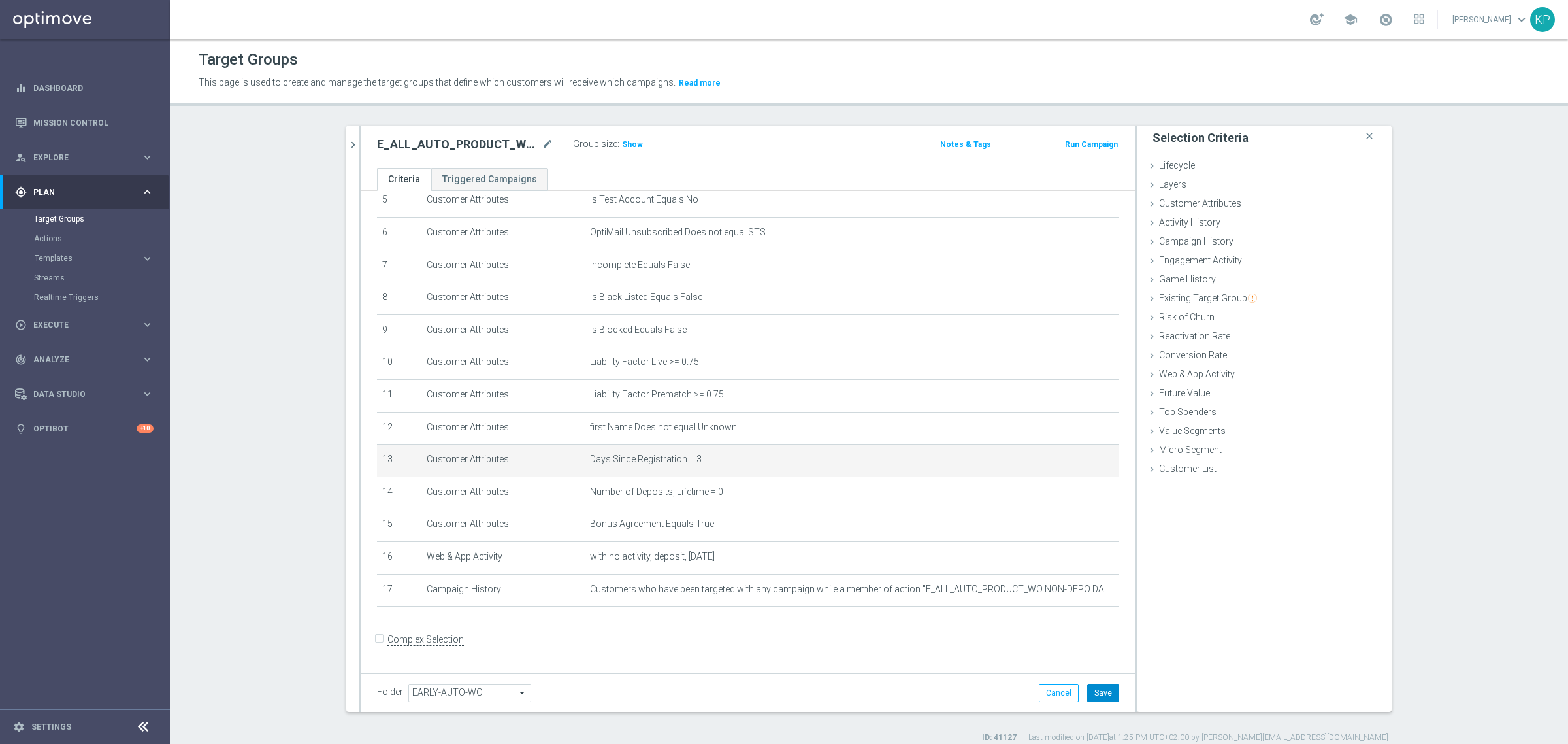
click at [1094, 691] on button "Save" at bounding box center [1103, 693] width 32 height 18
click at [462, 147] on h2 "E_ALL_AUTO_PRODUCT_WO NON-DEPO DAY3_DAILY" at bounding box center [458, 144] width 162 height 16
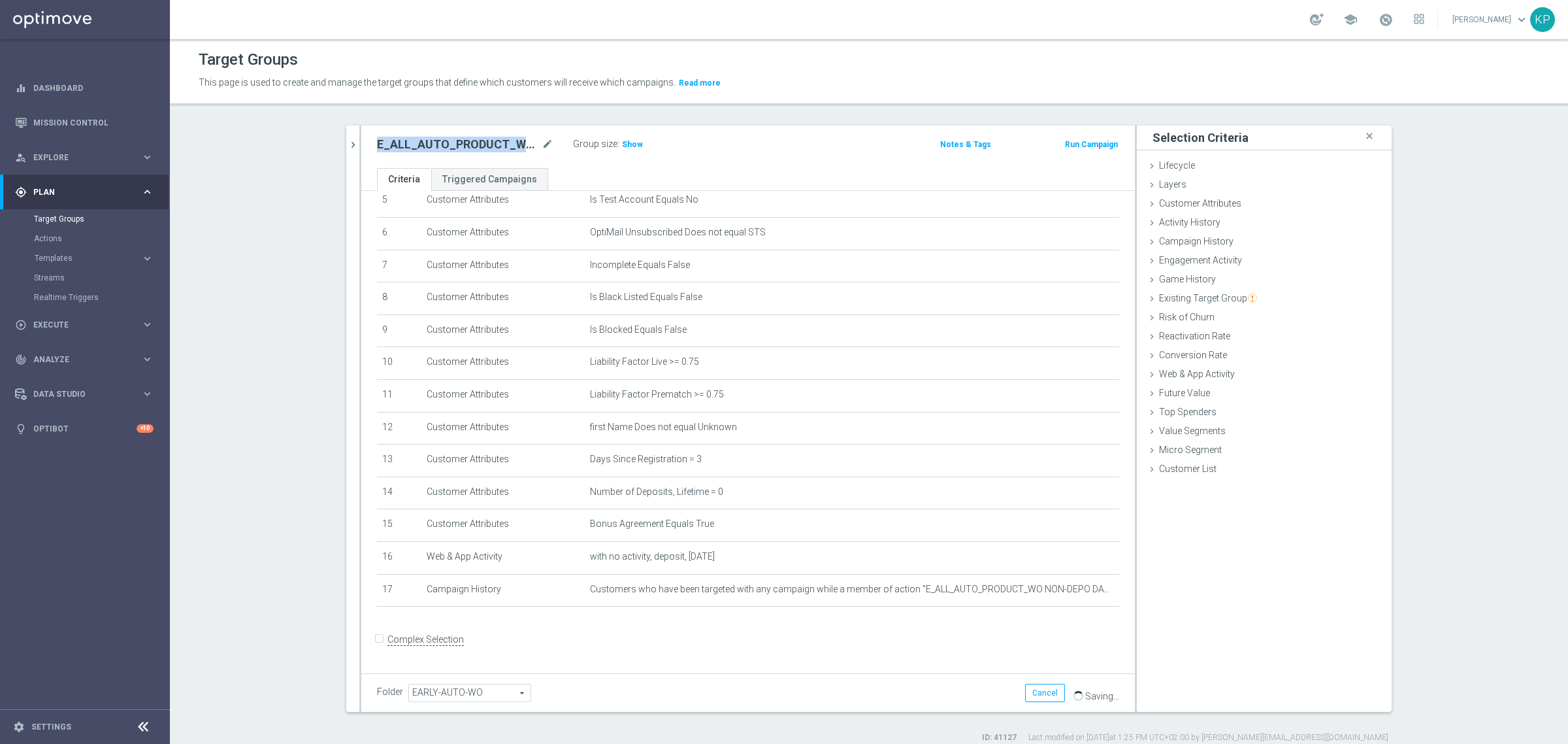
click at [462, 147] on h2 "E_ALL_AUTO_PRODUCT_WO NON-DEPO DAY3_DAILY" at bounding box center [458, 144] width 162 height 16
copy div "E_ALL_AUTO_PRODUCT_WO NON-DEPO DAY3_DAILY"
click at [353, 135] on button "chevron_right" at bounding box center [353, 145] width 13 height 39
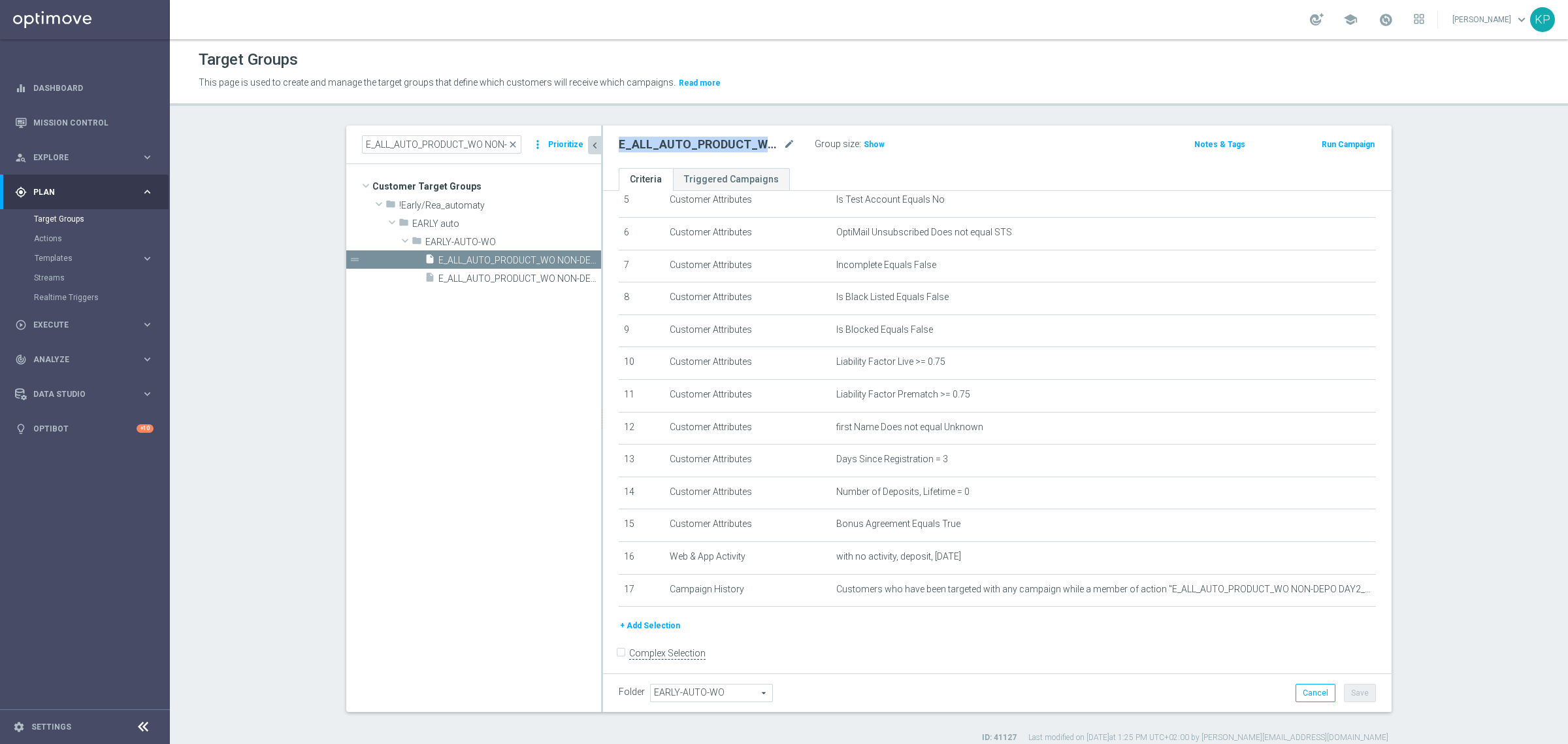
scroll to position [197, 0]
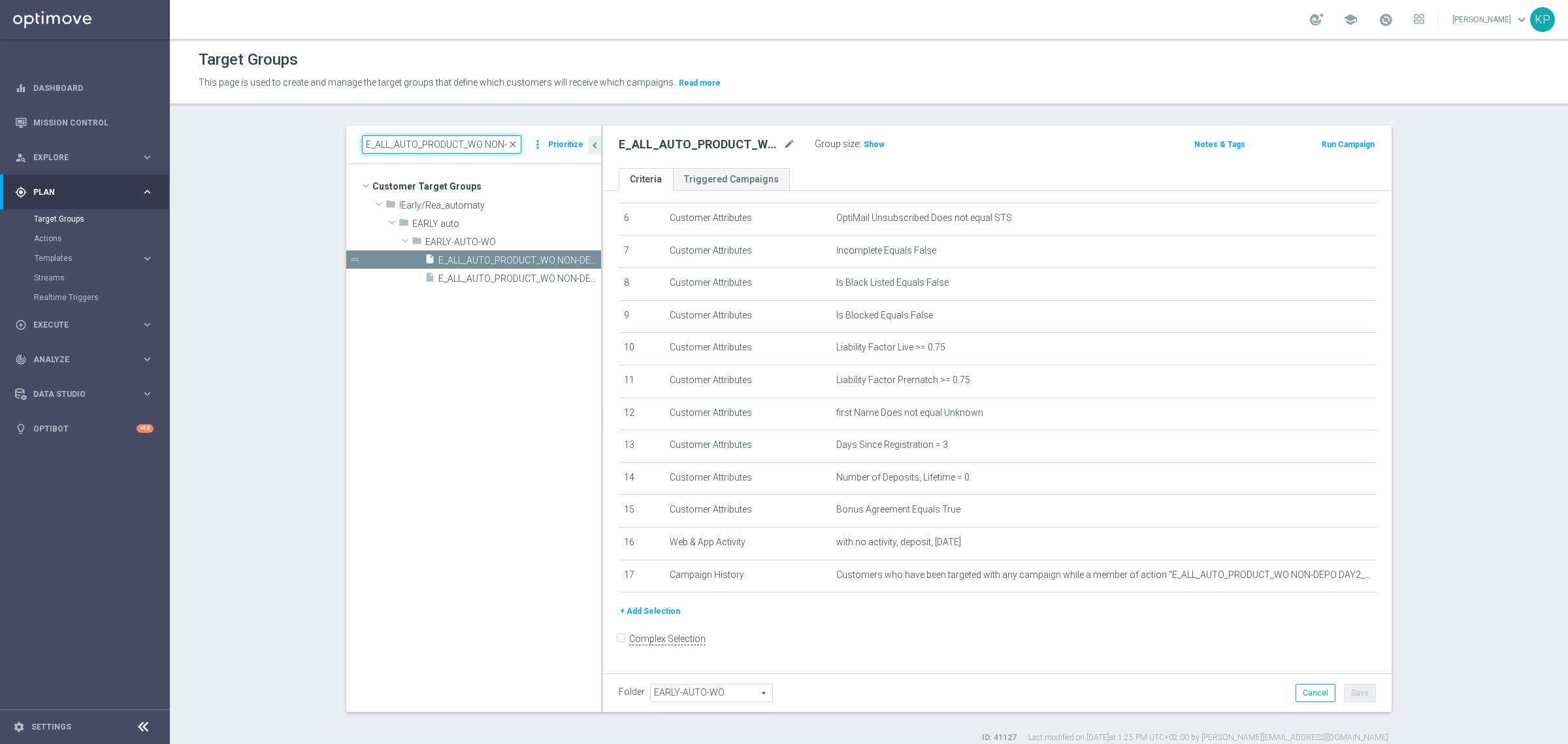
click at [386, 149] on input "E_ALL_AUTO_PRODUCT_WO NON-DEPO DAY2_DAILY" at bounding box center [442, 144] width 160 height 18
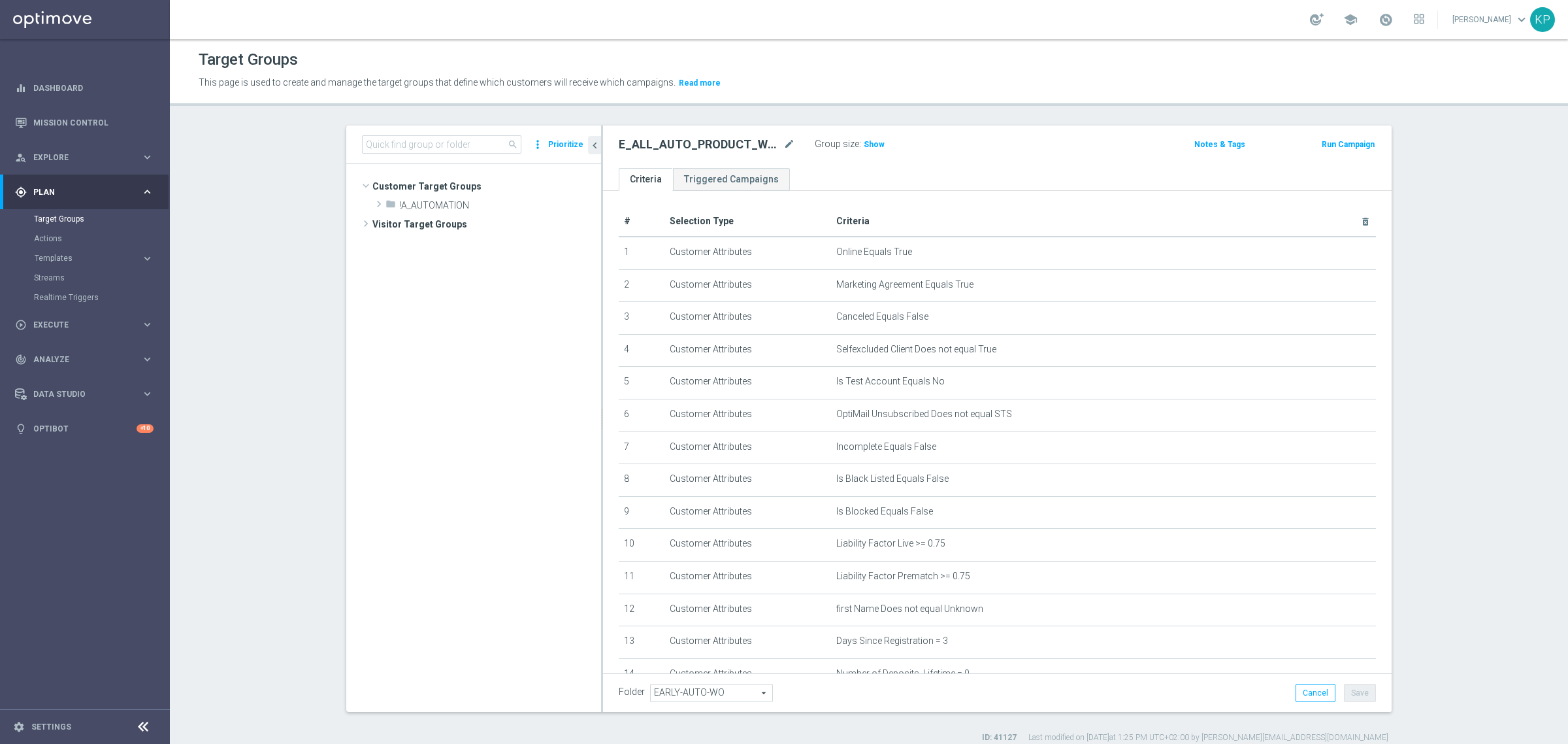
scroll to position [338, 0]
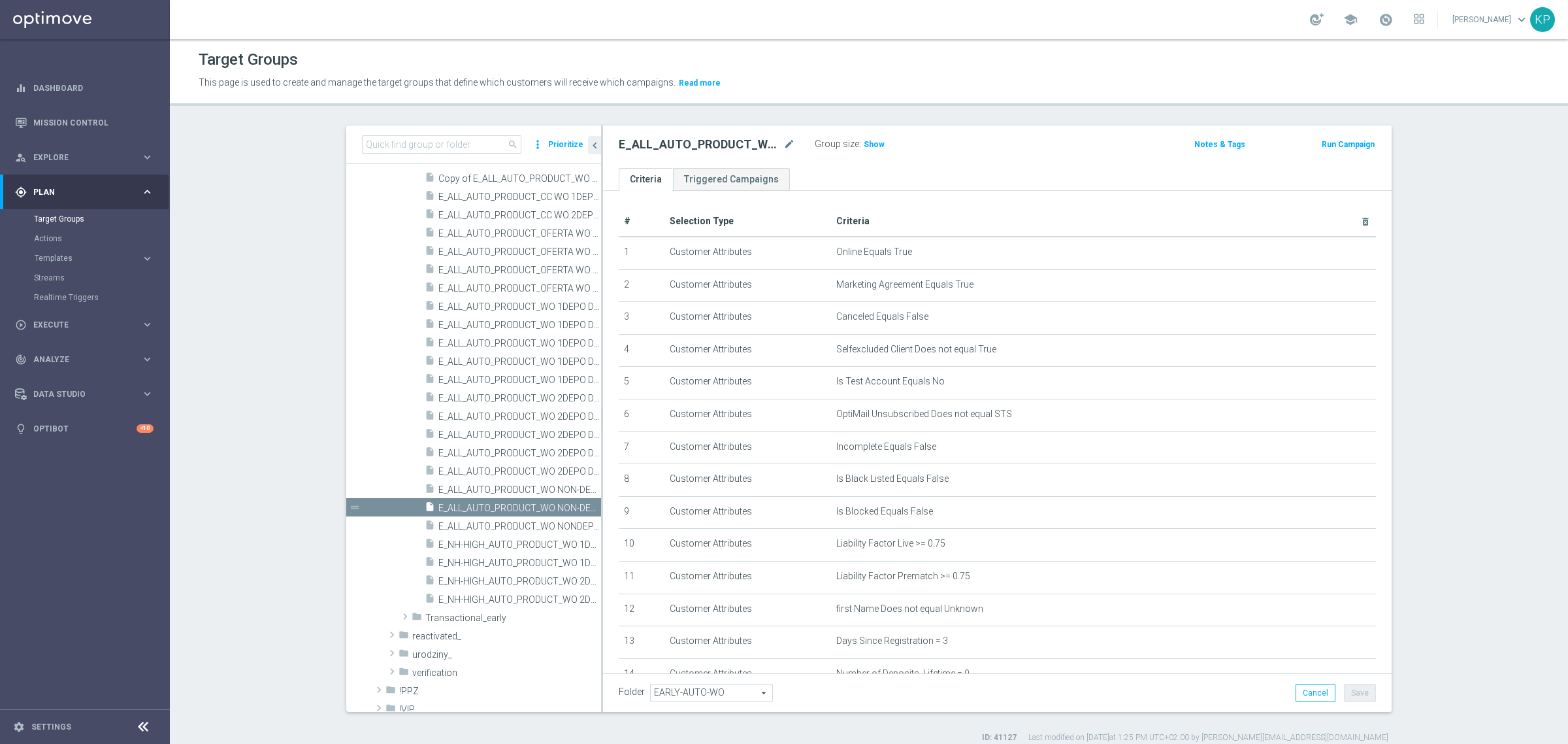
click at [360, 264] on div "insert_drive_file Copy of E_ALL_AUTO_PRODUCT_WO 1DEPO DAY2_DAILY content_copy m…" at bounding box center [474, 389] width 255 height 439
click at [296, 286] on section "search more_vert Prioritize Customer Target Groups library_add create_new_folder" at bounding box center [868, 434] width 1398 height 618
click at [573, 510] on icon "content_copy" at bounding box center [577, 507] width 10 height 10
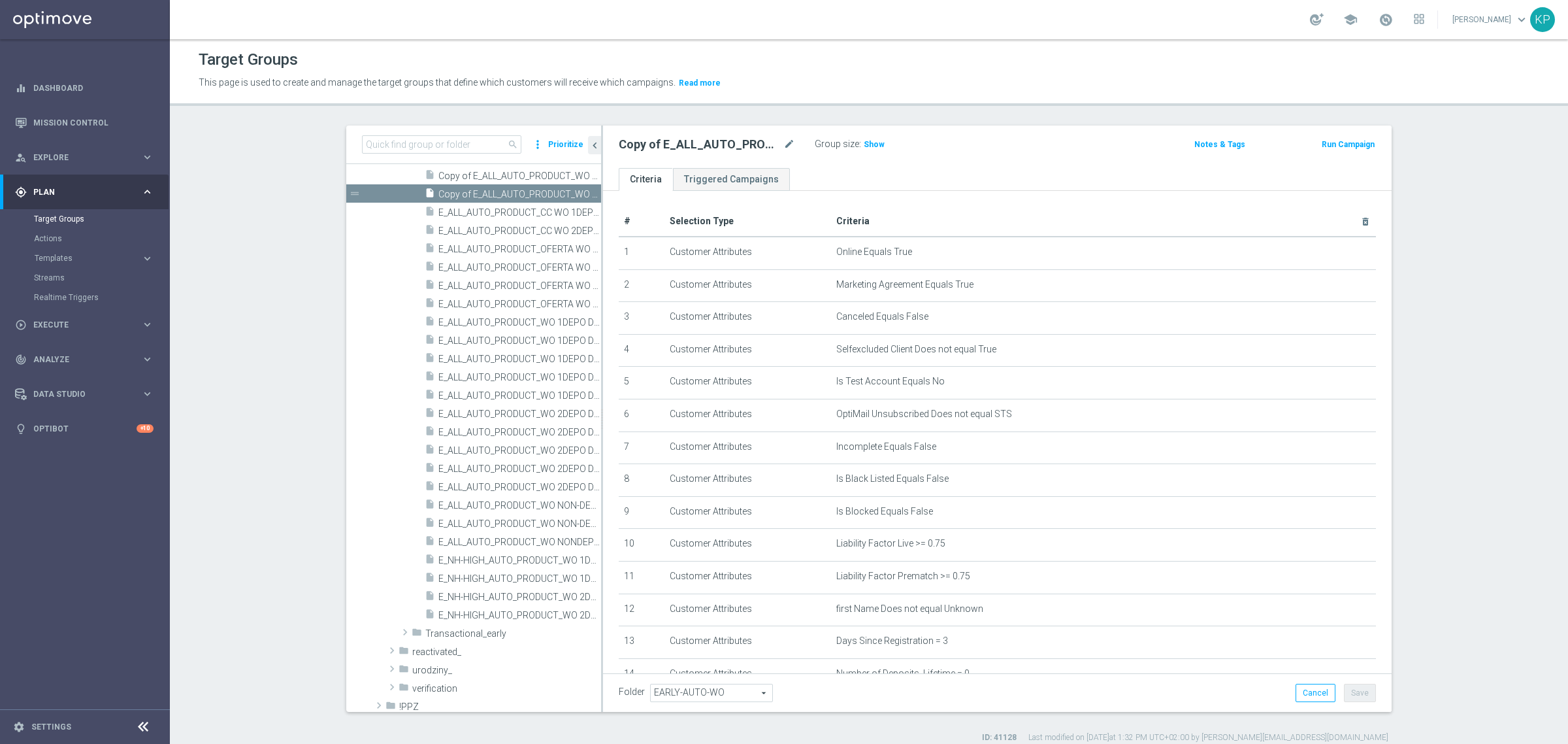
scroll to position [355, 0]
click at [784, 144] on icon "mode_edit" at bounding box center [790, 144] width 12 height 16
click at [755, 144] on input "Copy of E_ALL_AUTO_PRODUCT_WO NON-DEPO DAY3_DAILY" at bounding box center [707, 146] width 176 height 18
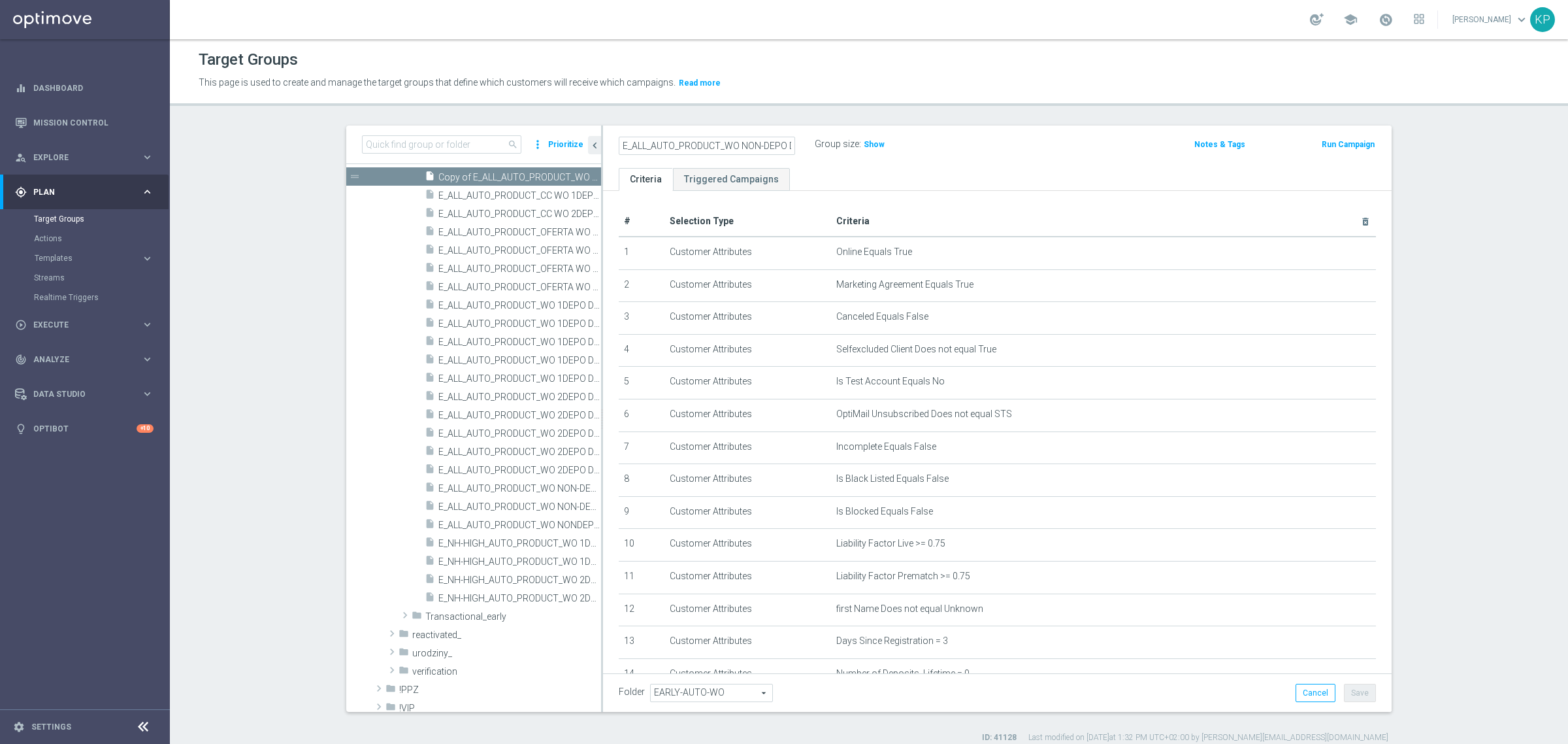
type input "E_ALL_AUTO_PRODUCT_WO NON-DEPO DAY5_DAILY"
click at [748, 103] on header "Target Groups This page is used to create and manage the target groups that def…" at bounding box center [868, 73] width 1398 height 67
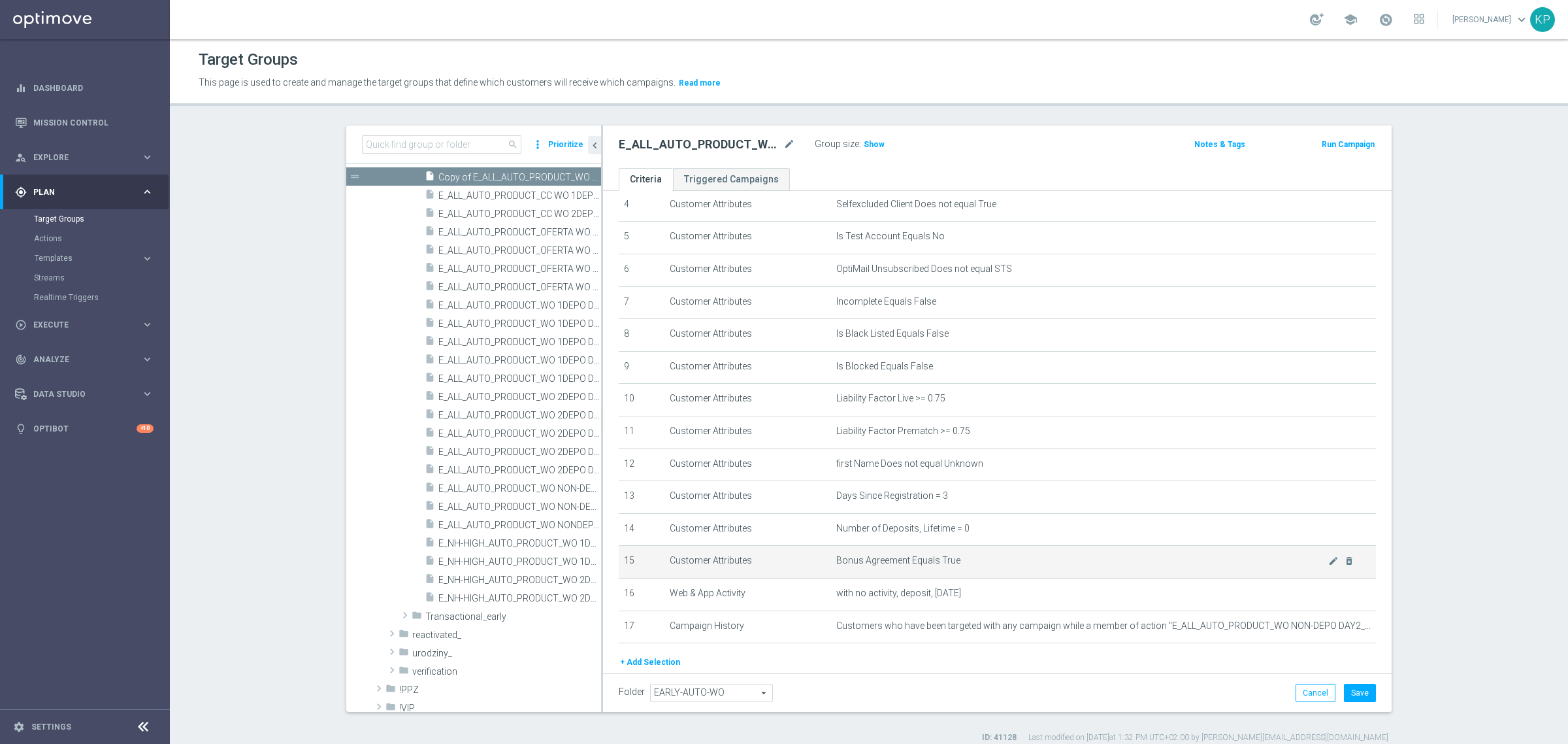
scroll to position [163, 0]
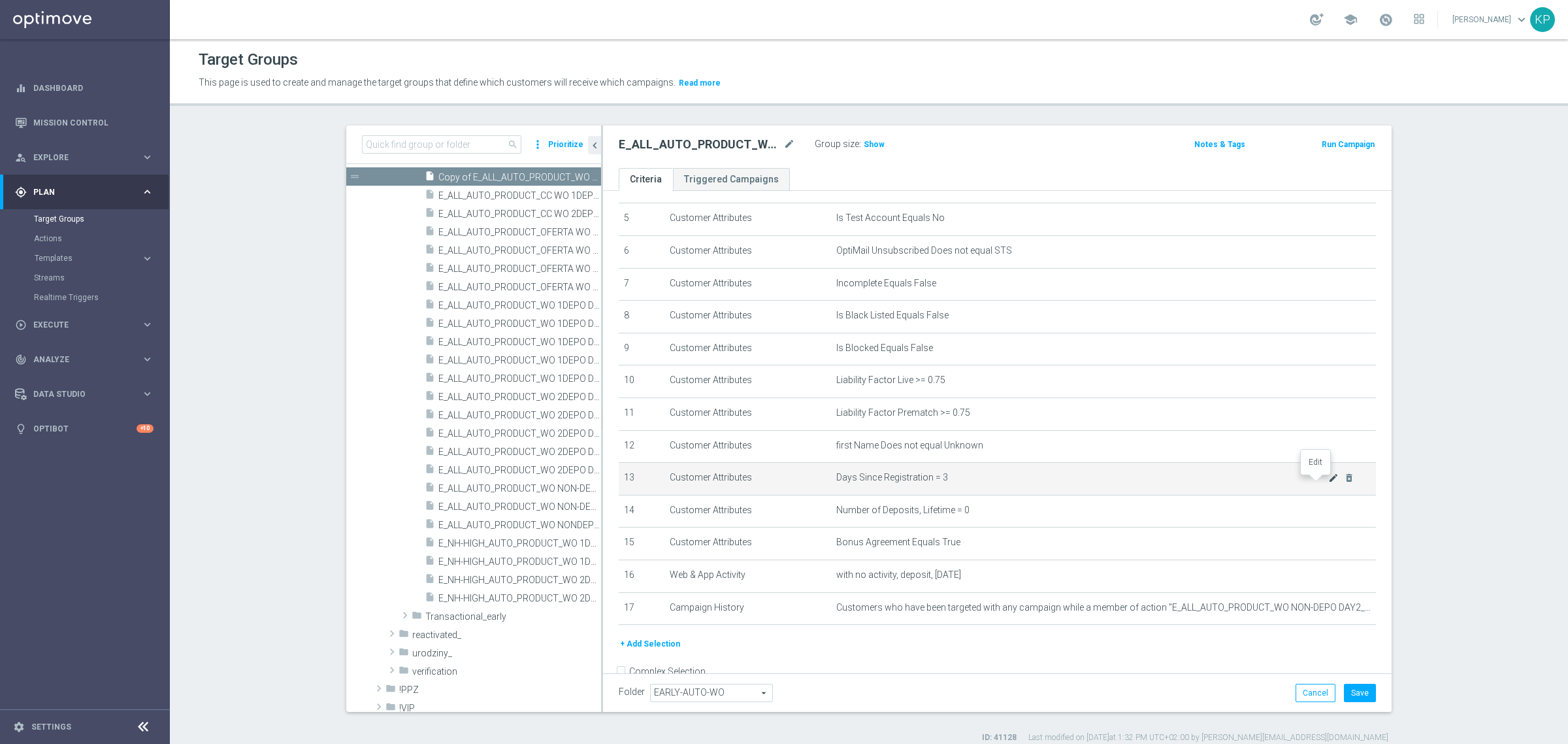
click at [1328, 481] on icon "mode_edit" at bounding box center [1333, 478] width 10 height 10
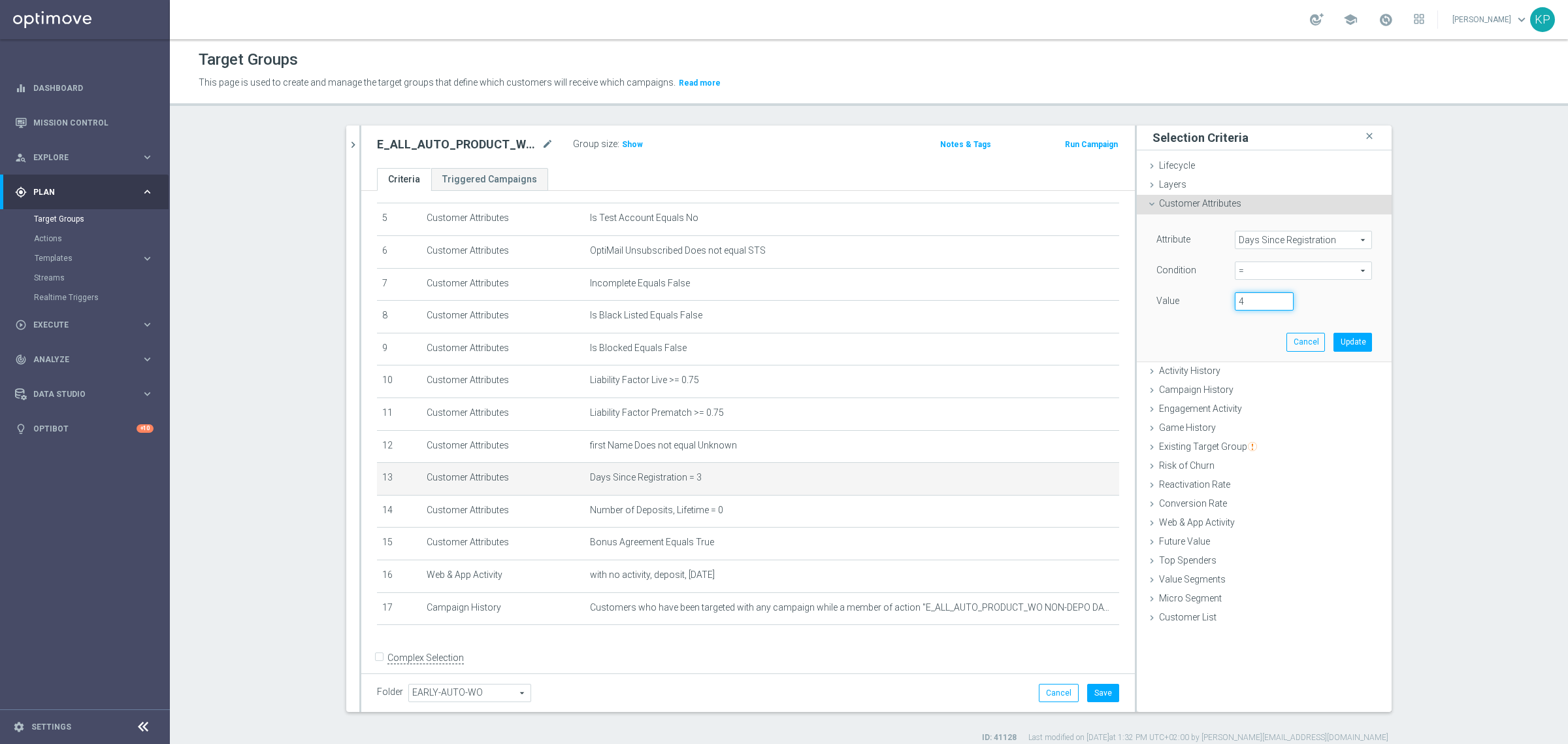
click at [1282, 296] on input "4" at bounding box center [1264, 301] width 59 height 18
type input "5"
click at [1282, 296] on input "5" at bounding box center [1264, 301] width 59 height 18
click at [1343, 339] on button "Update" at bounding box center [1353, 342] width 39 height 18
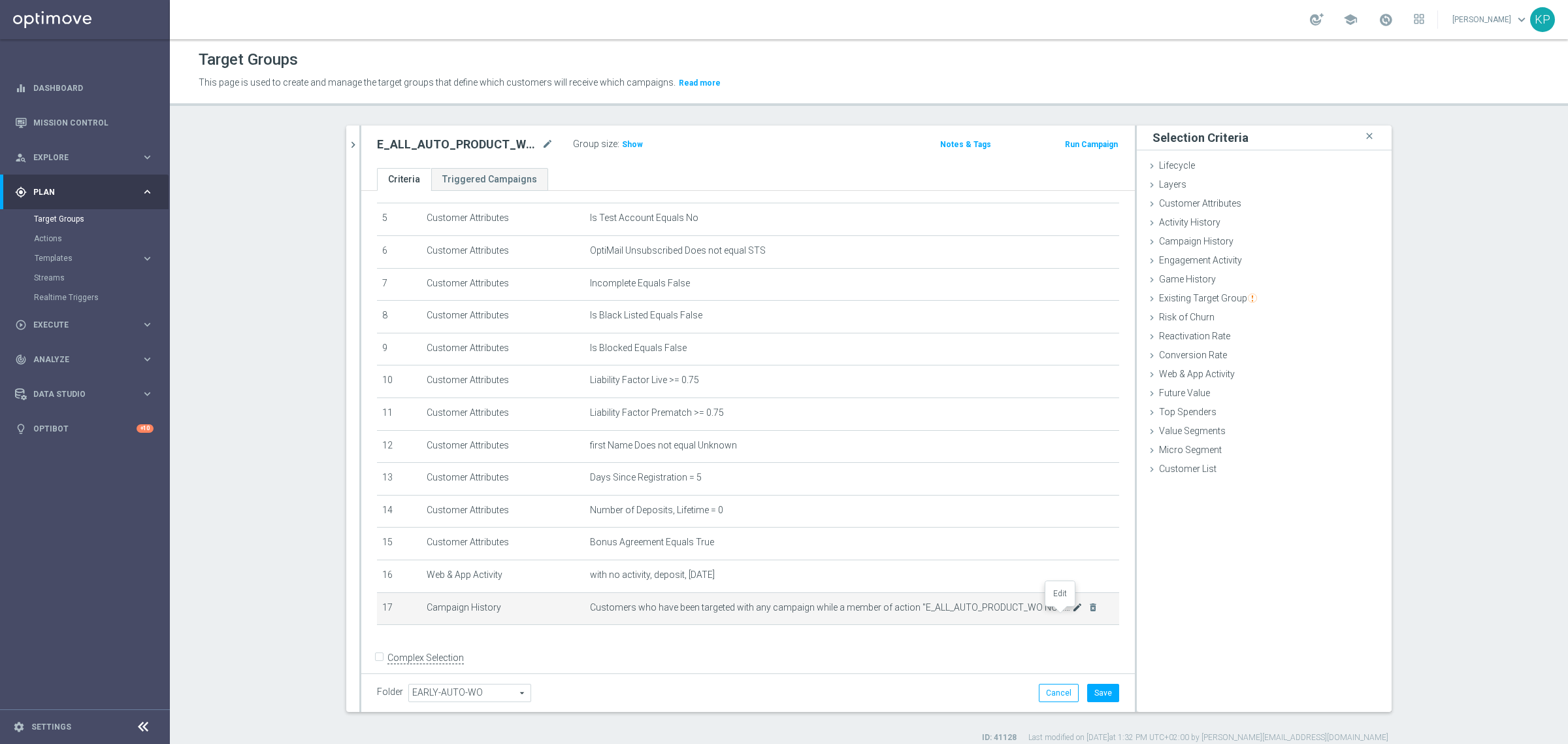
click at [1072, 610] on icon "mode_edit" at bounding box center [1077, 607] width 10 height 10
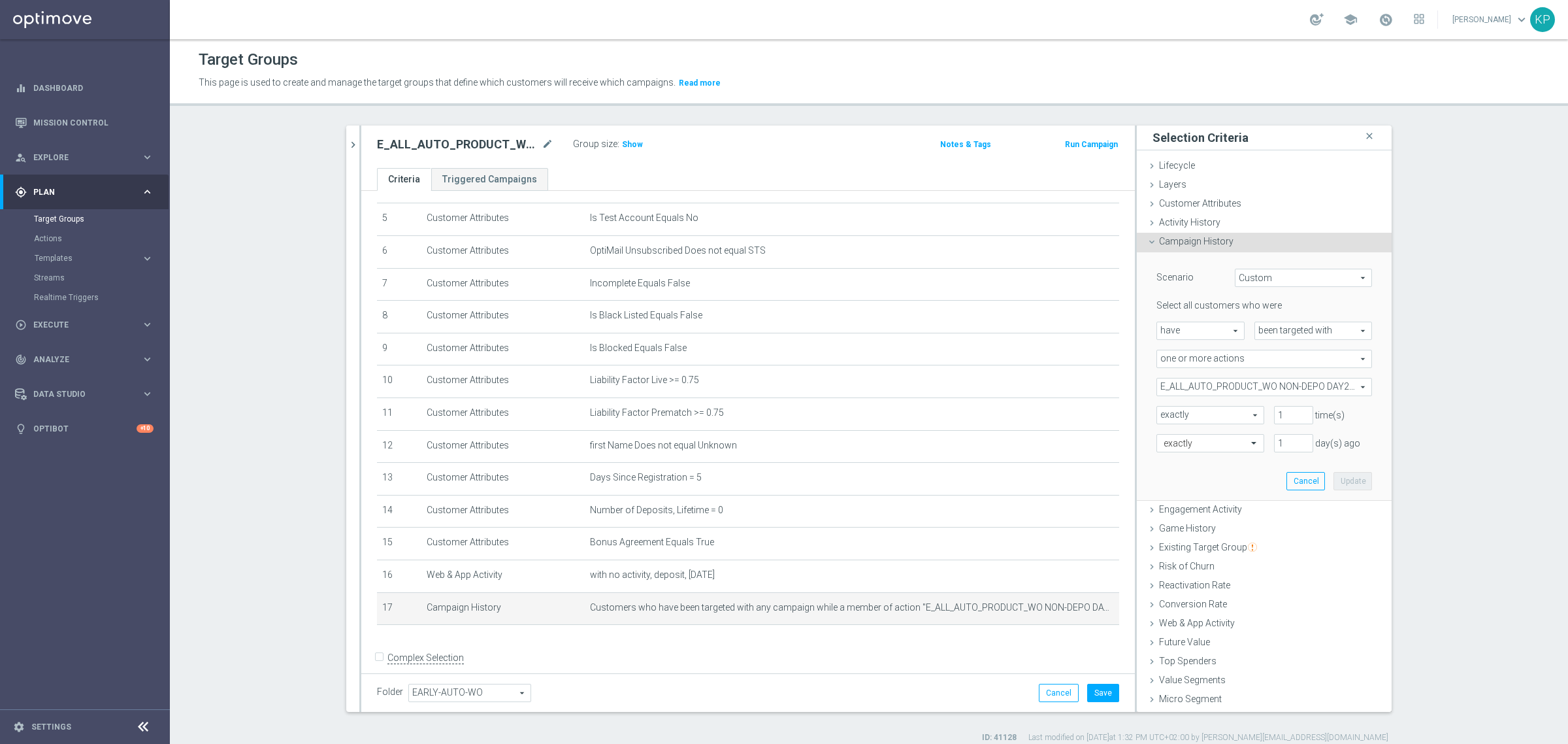
click at [1243, 384] on span "E_ALL_AUTO_PRODUCT_WO NON-DEPO DAY2_DAILY" at bounding box center [1264, 387] width 214 height 17
click at [1162, 411] on input "Show Selected" at bounding box center [1166, 415] width 8 height 8
checkbox input "true"
click at [1162, 461] on div "E_ALL_AUTO_PRODUCT_WO NON-DEPO DAY2_DAILY" at bounding box center [1264, 453] width 216 height 17
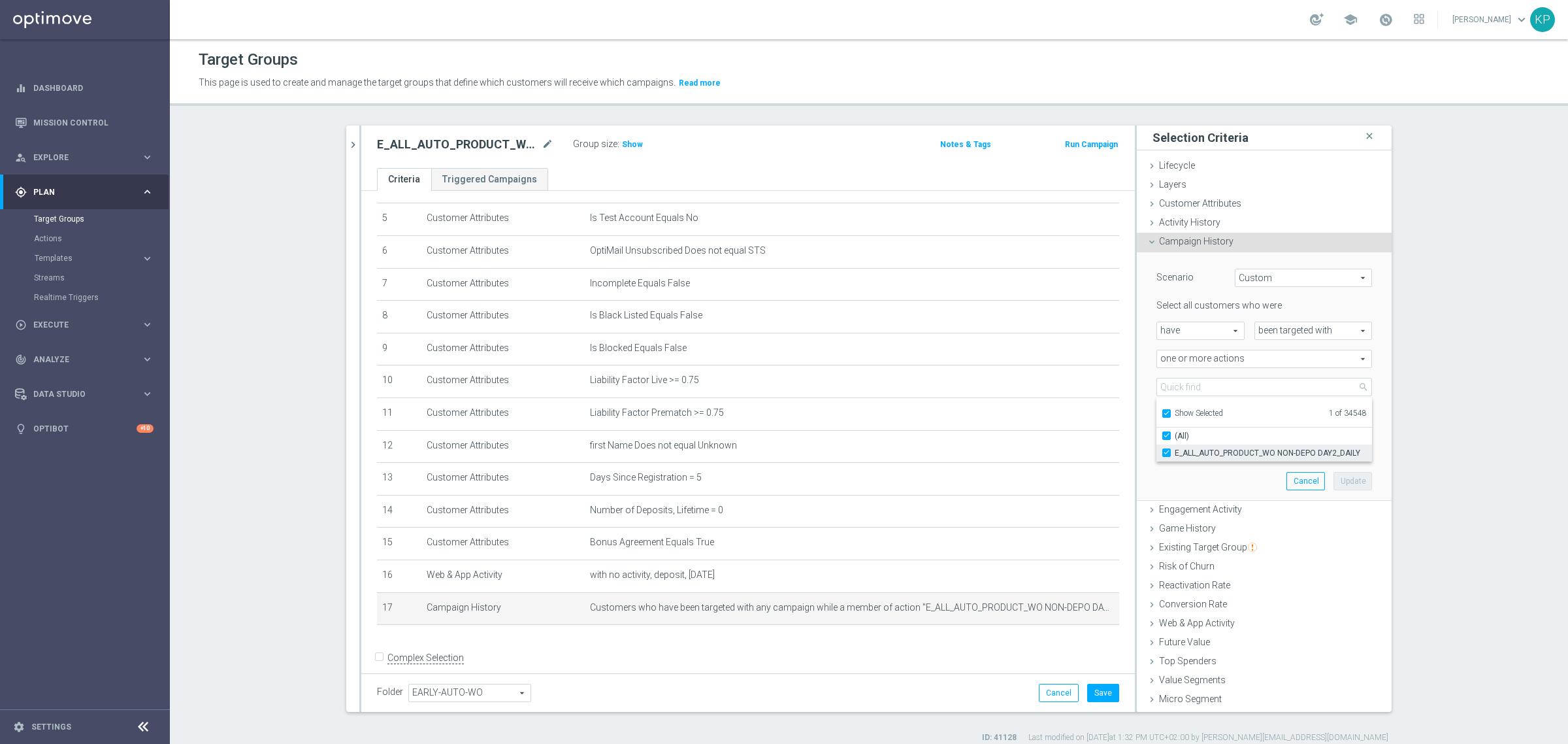
click at [1167, 450] on input "E_ALL_AUTO_PRODUCT_WO NON-DEPO DAY2_DAILY" at bounding box center [1170, 452] width 8 height 8
checkbox input "false"
type input "Select Action"
checkbox input "false"
click at [1162, 416] on input "Show Selected" at bounding box center [1166, 415] width 8 height 8
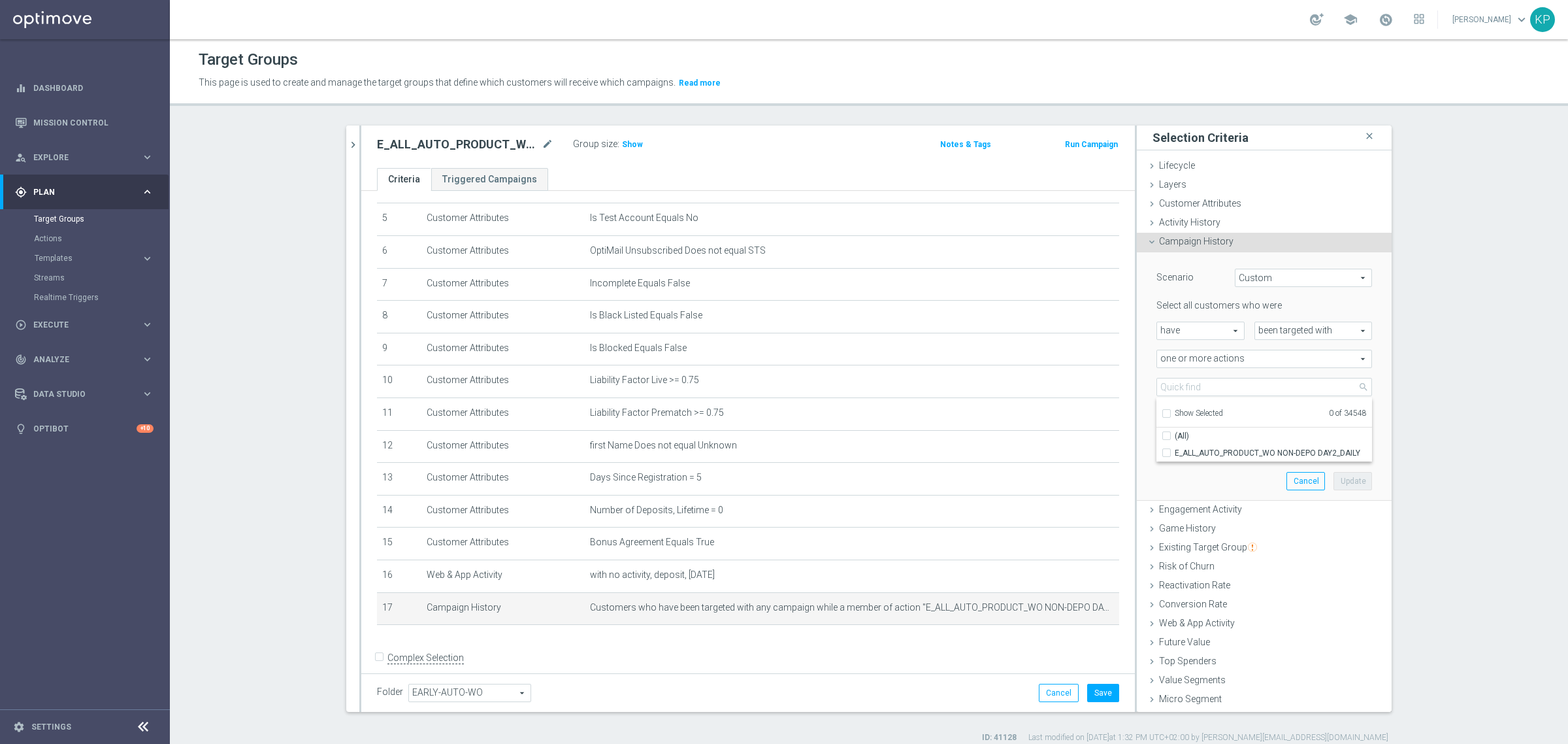
checkbox input "false"
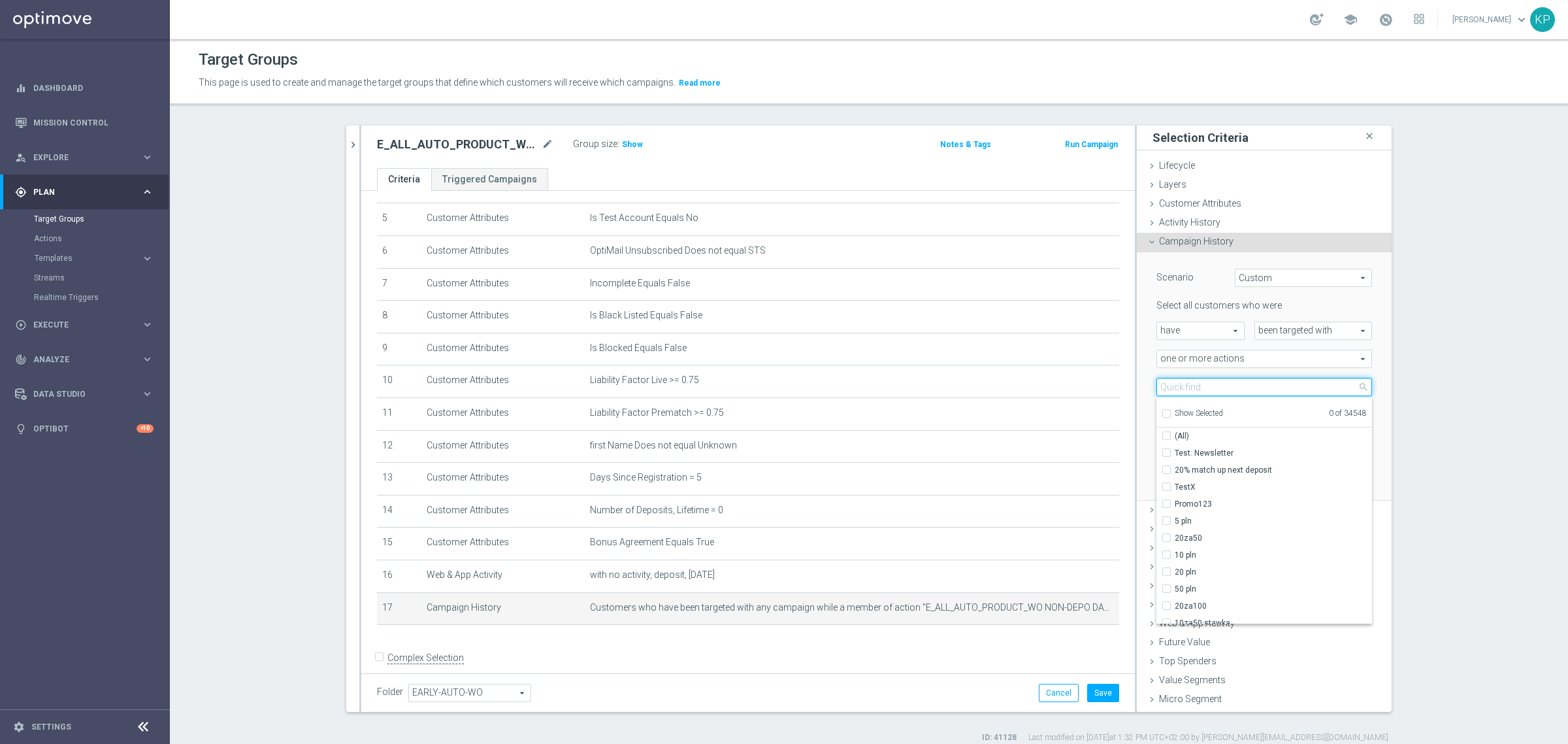
click at [1170, 387] on input "search" at bounding box center [1264, 387] width 216 height 18
paste input "E_ALL_AUTO_PRODUCT_WO NON-DEPO DAY3_DAILY"
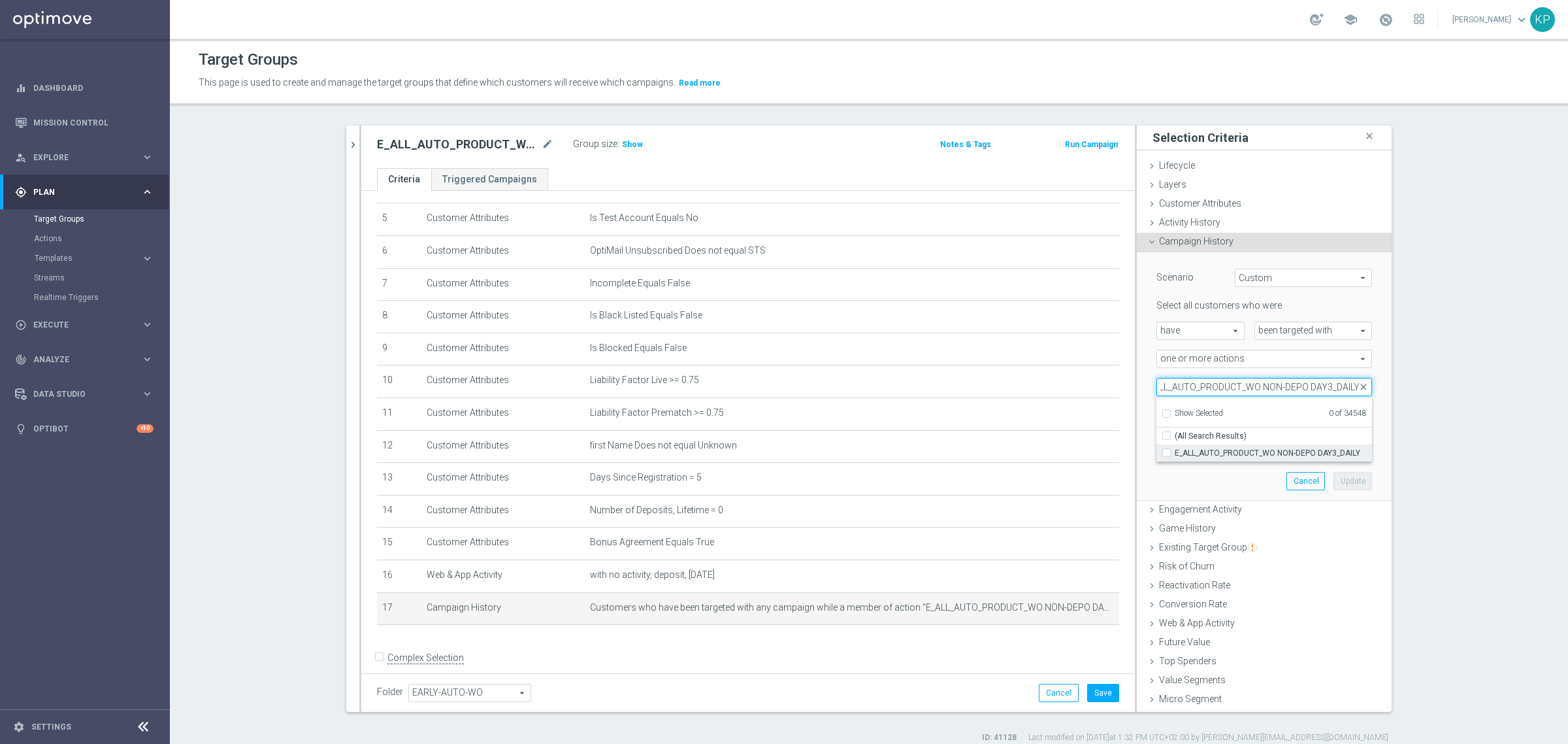
type input "E_ALL_AUTO_PRODUCT_WO NON-DEPO DAY3_DAILY"
click at [1227, 445] on label "E_ALL_AUTO_PRODUCT_WO NON-DEPO DAY3_DAILY" at bounding box center [1273, 453] width 197 height 17
click at [1175, 448] on input "E_ALL_AUTO_PRODUCT_WO NON-DEPO DAY3_DAILY" at bounding box center [1170, 452] width 8 height 8
checkbox input "true"
type input "E_ALL_AUTO_PRODUCT_WO NON-DEPO DAY3_DAILY"
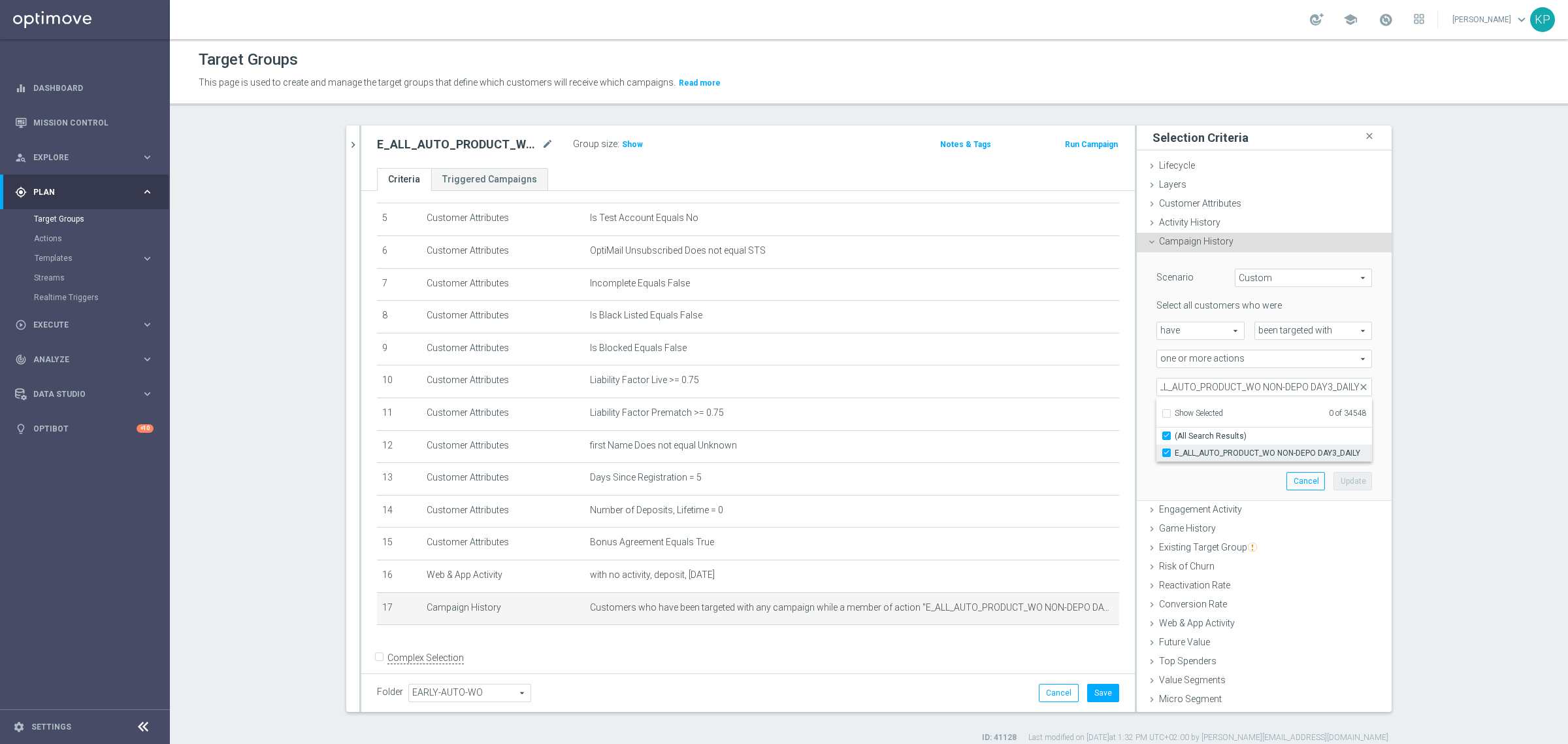
checkbox input "true"
click at [1423, 416] on section "search more_vert Prioritize Customer Target Groups library_add create_new_folder" at bounding box center [868, 434] width 1398 height 618
type input "2"
click at [1287, 440] on input "2" at bounding box center [1294, 444] width 39 height 18
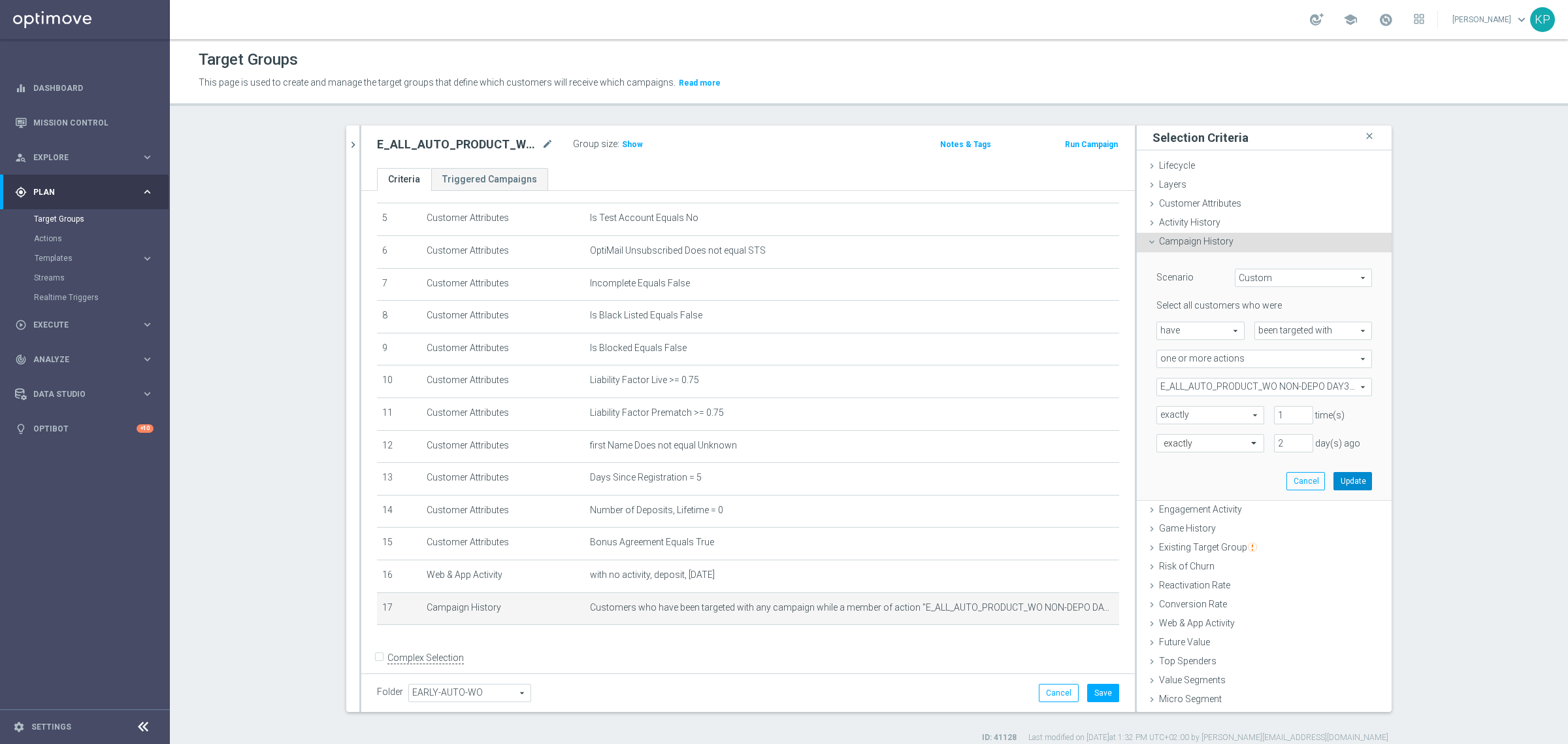
click at [1338, 476] on button "Update" at bounding box center [1353, 481] width 39 height 18
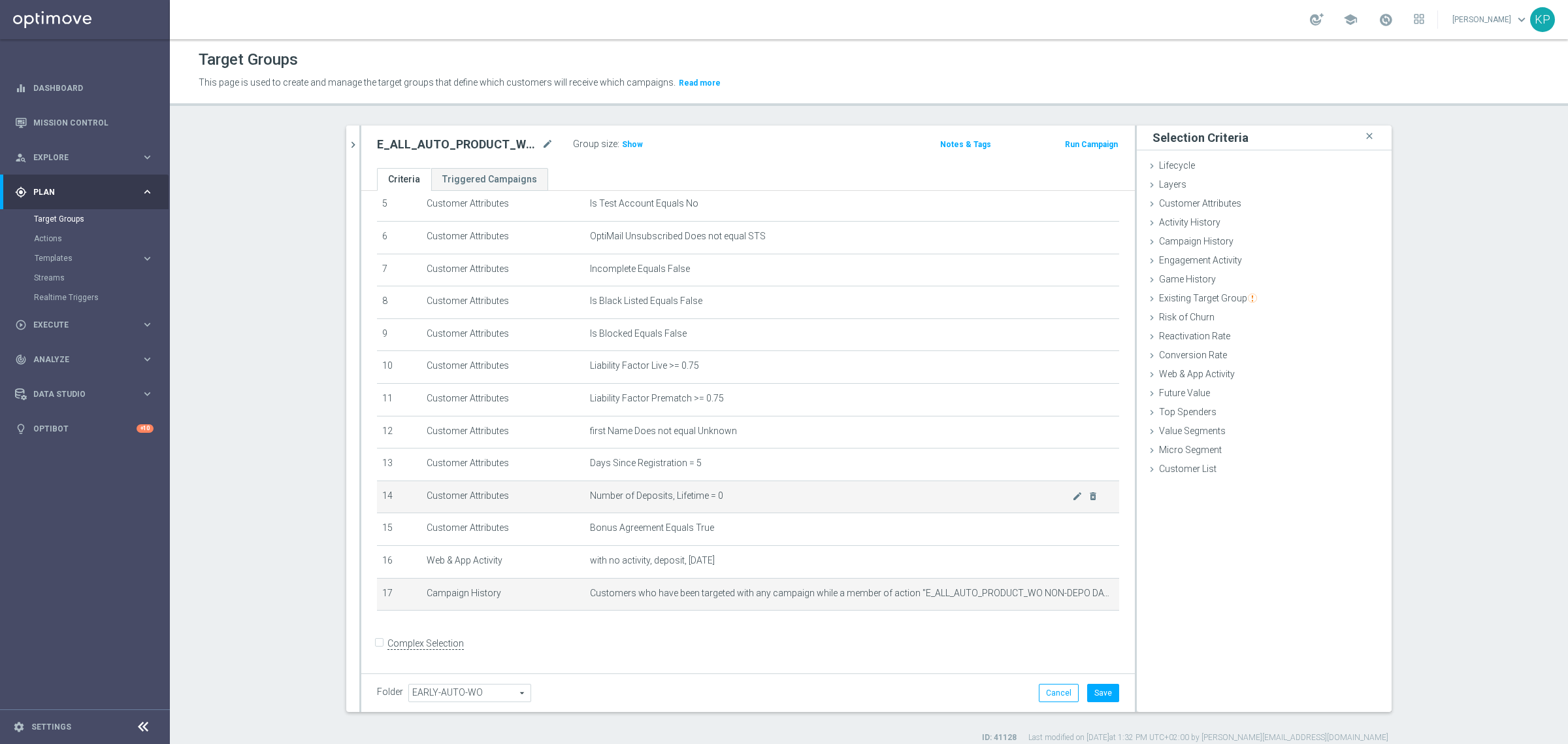
scroll to position [182, 0]
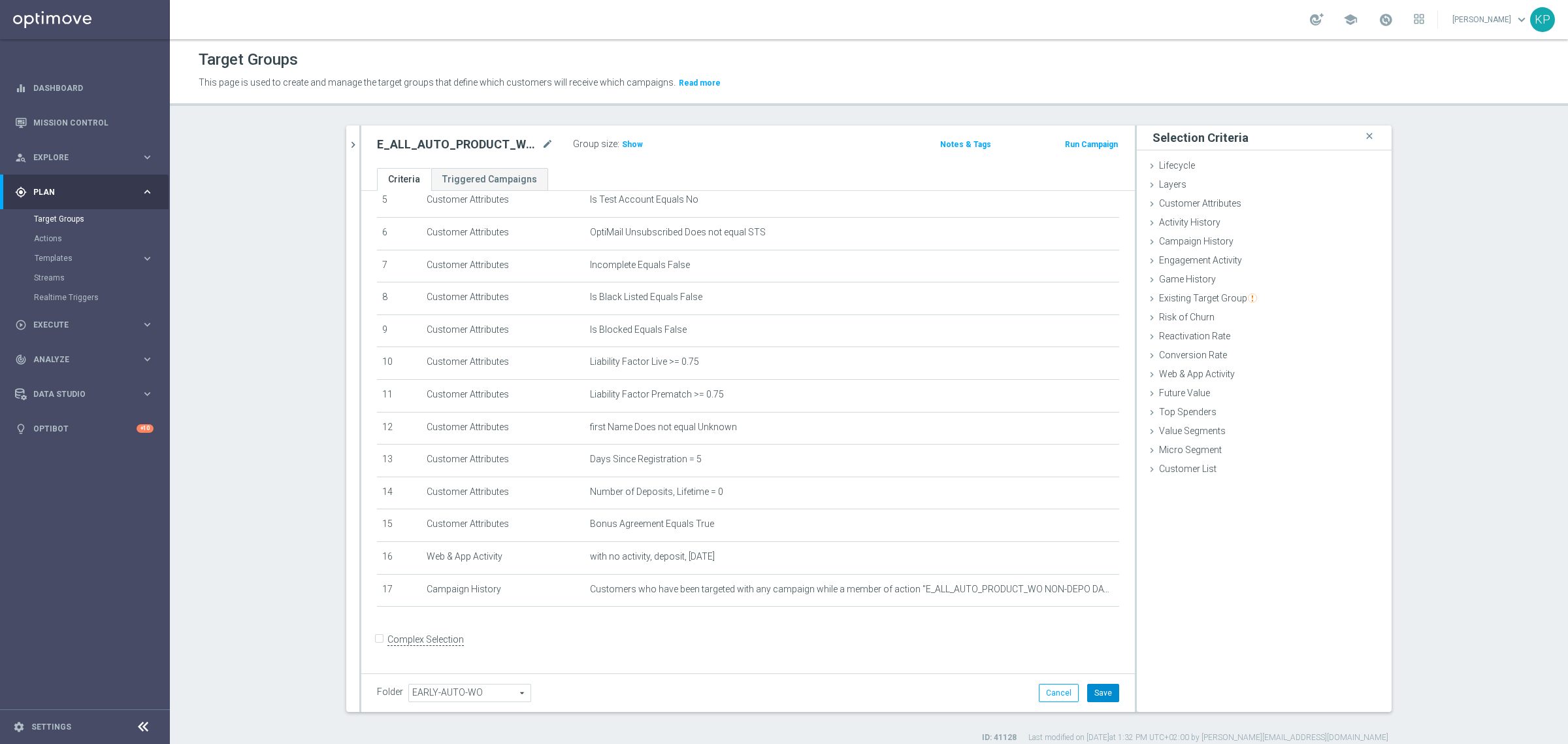
click at [1099, 691] on button "Save" at bounding box center [1103, 693] width 32 height 18
click at [490, 151] on h2 "E_ALL_AUTO_PRODUCT_WO NON-DEPO DAY5_DAILY" at bounding box center [458, 144] width 162 height 16
copy div "E_ALL_AUTO_PRODUCT_WO NON-DEPO DAY5_DAILY"
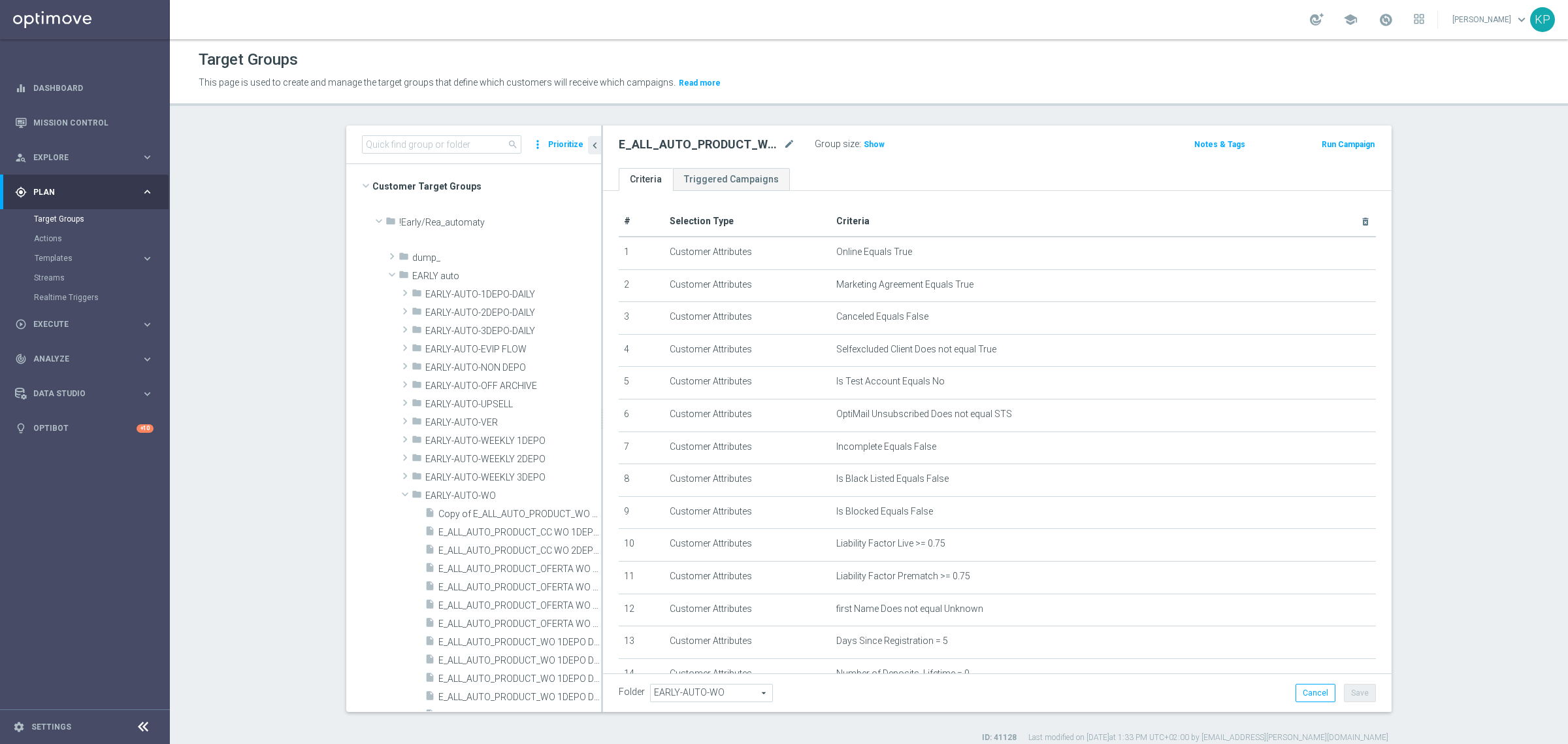
scroll to position [355, 0]
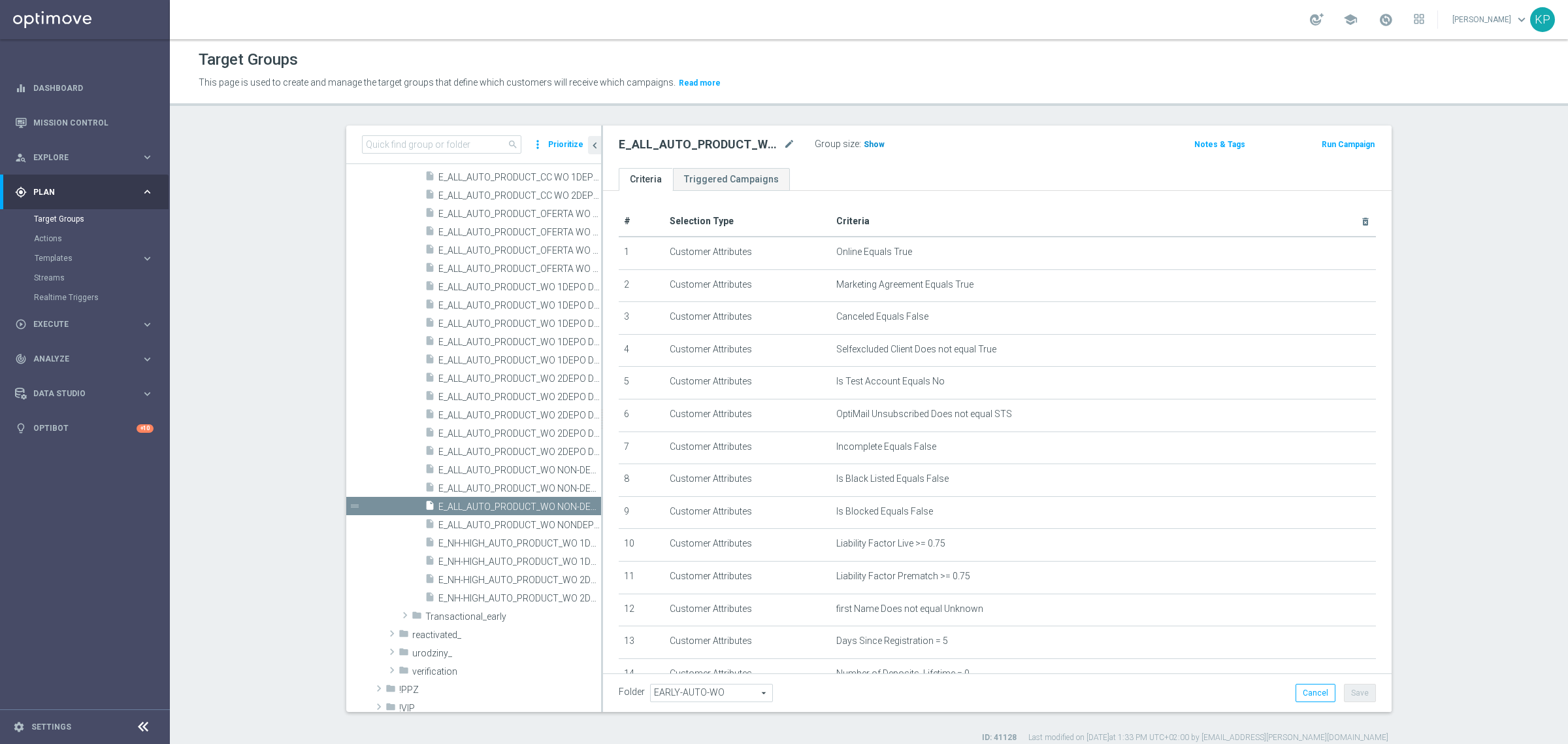
click at [864, 144] on span "Show" at bounding box center [874, 144] width 21 height 9
click at [573, 502] on icon "content_copy" at bounding box center [577, 506] width 10 height 10
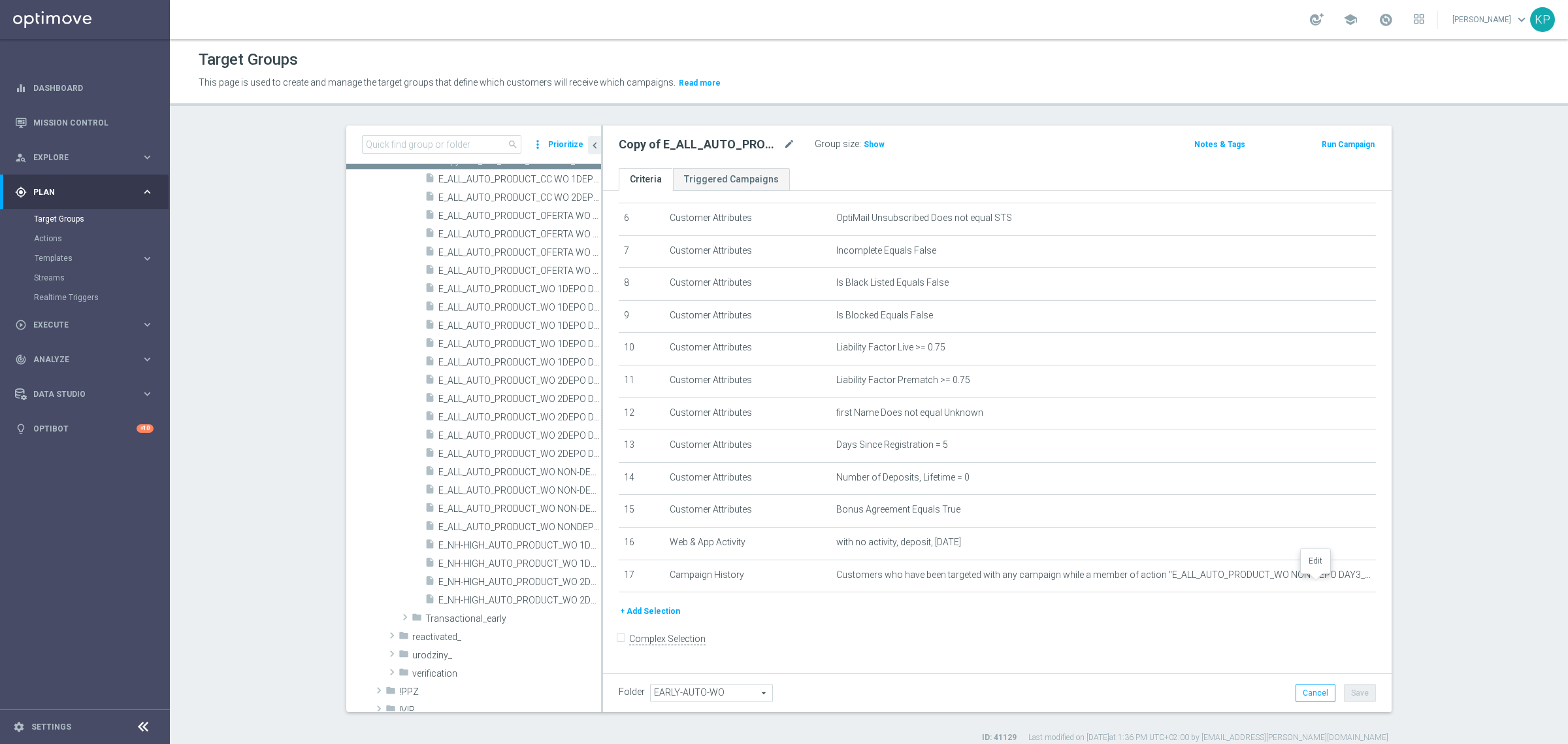
drag, startPoint x: 1314, startPoint y: 586, endPoint x: 1265, endPoint y: 397, distance: 195.2
click at [0, 0] on icon "mode_edit" at bounding box center [0, 0] width 0 height 0
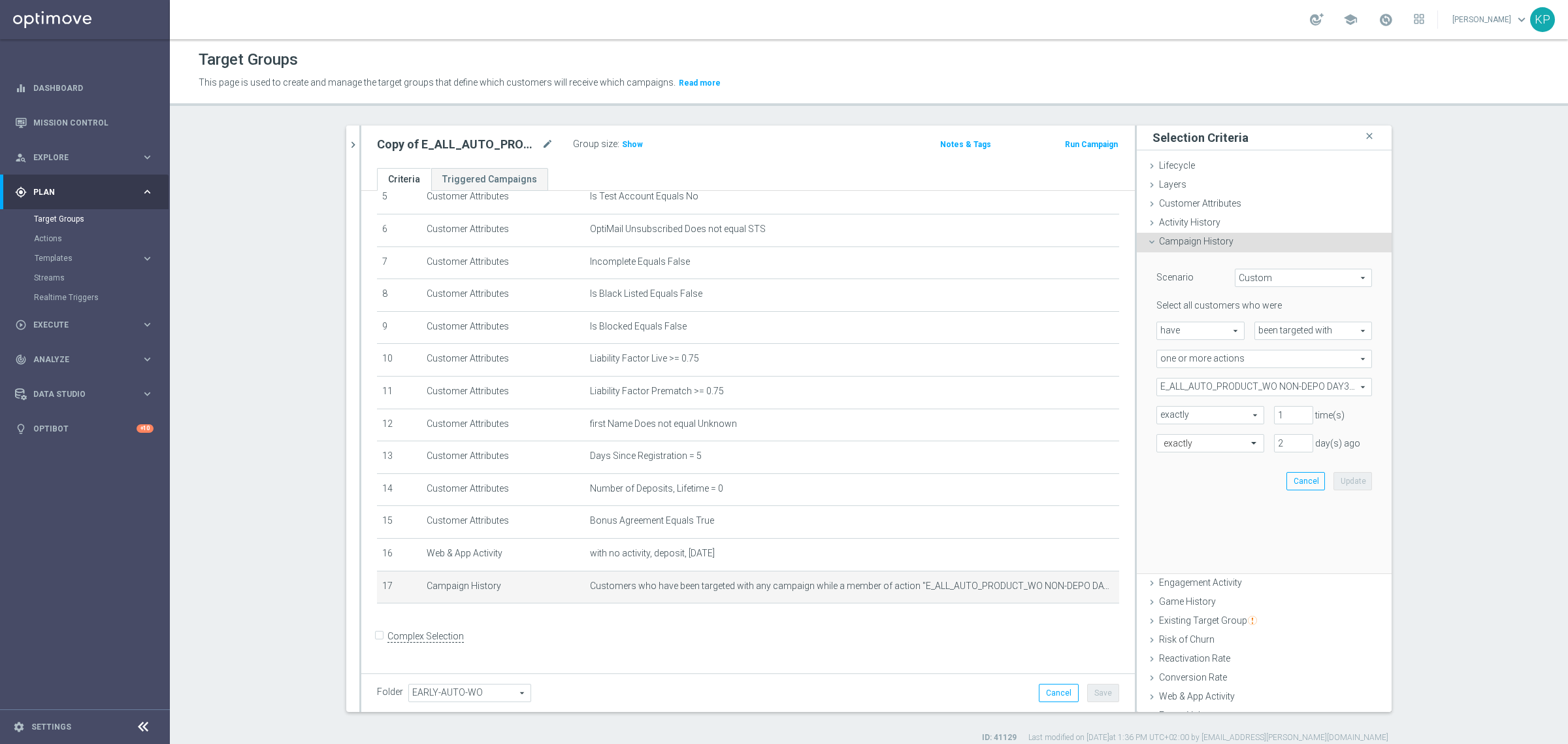
scroll to position [182, 0]
click at [1215, 389] on span "E_ALL_AUTO_PRODUCT_WO NON-DEPO DAY3_DAILY" at bounding box center [1264, 387] width 214 height 17
click at [1175, 413] on span "Show Selected" at bounding box center [1199, 413] width 49 height 9
click at [1170, 413] on input "Show Selected" at bounding box center [1166, 415] width 8 height 8
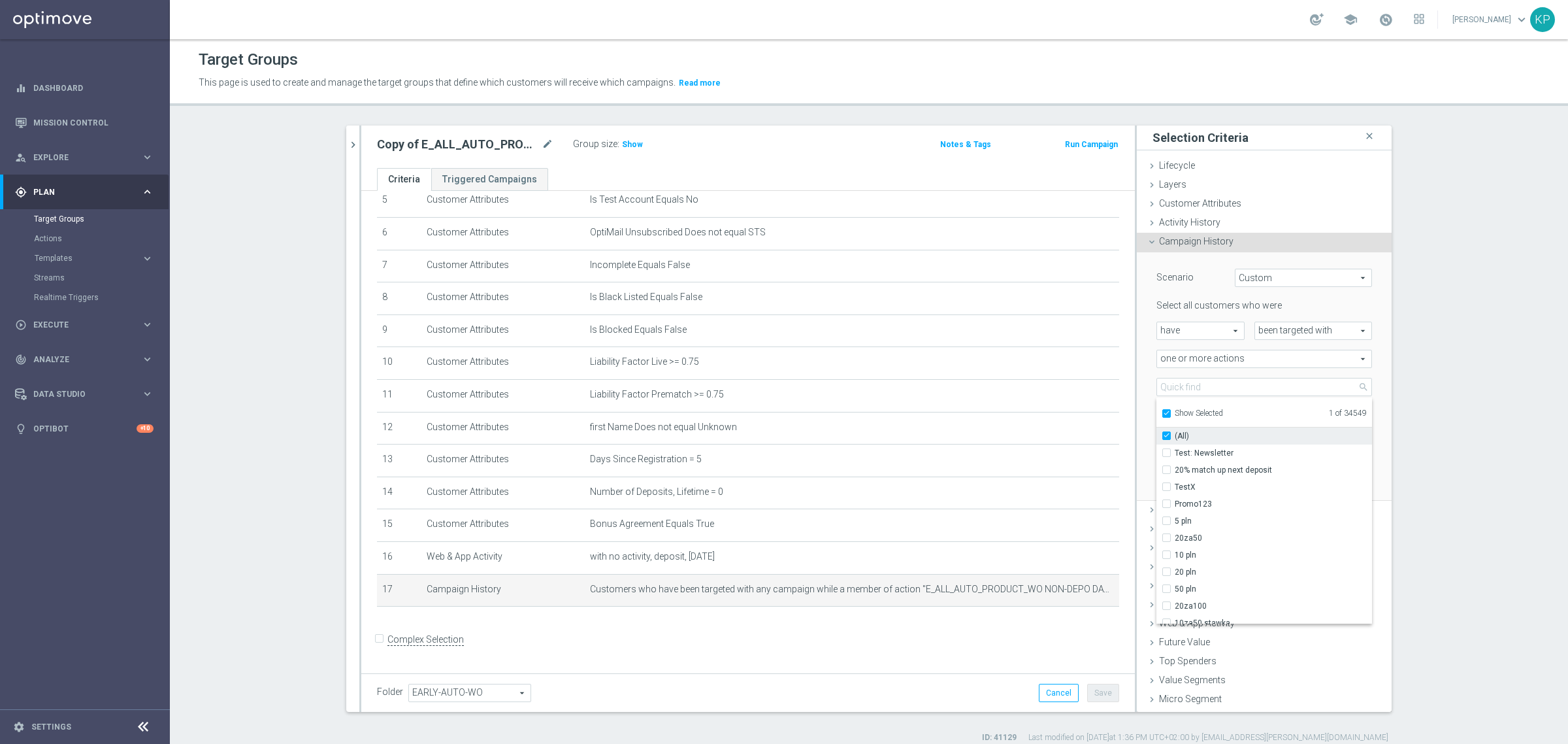
checkbox input "true"
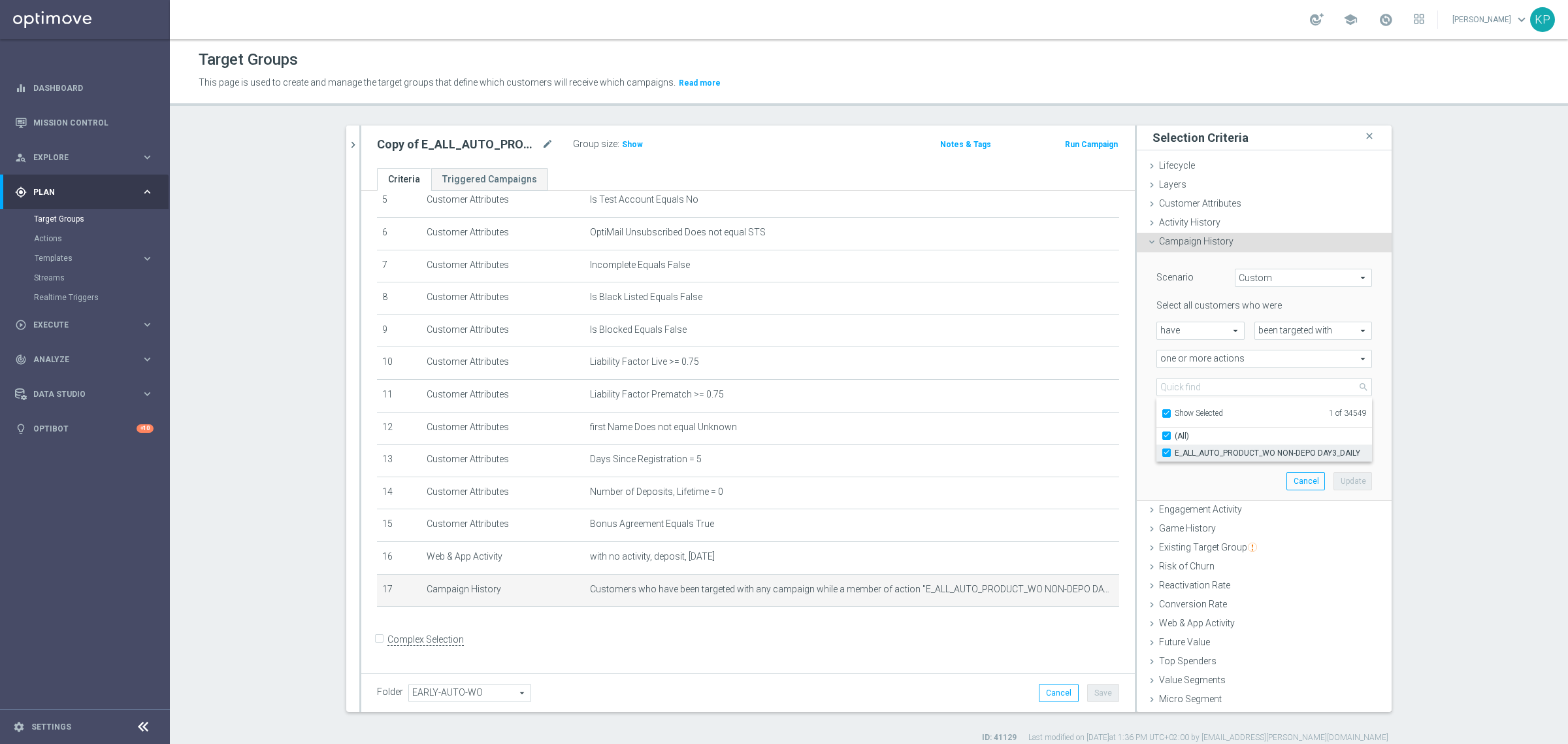
click at [1175, 449] on span "E_ALL_AUTO_PRODUCT_WO NON-DEPO DAY3_DAILY" at bounding box center [1273, 453] width 197 height 10
click at [1174, 449] on input "E_ALL_AUTO_PRODUCT_WO NON-DEPO DAY3_DAILY" at bounding box center [1170, 452] width 8 height 8
checkbox input "false"
type input "Select Action"
checkbox input "false"
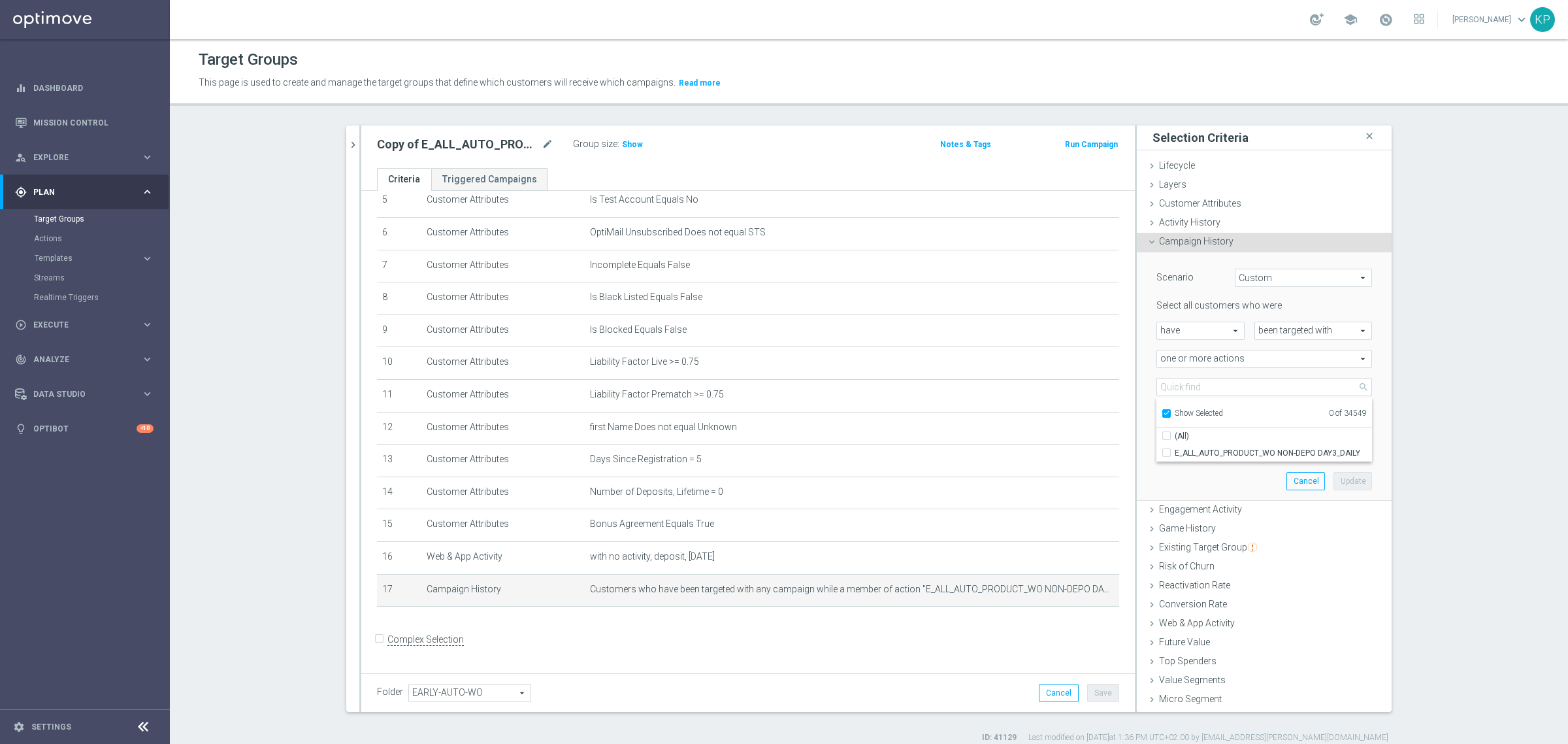
click at [1175, 416] on span "Show Selected" at bounding box center [1199, 413] width 49 height 9
click at [1170, 416] on input "Show Selected" at bounding box center [1166, 415] width 8 height 8
checkbox input "false"
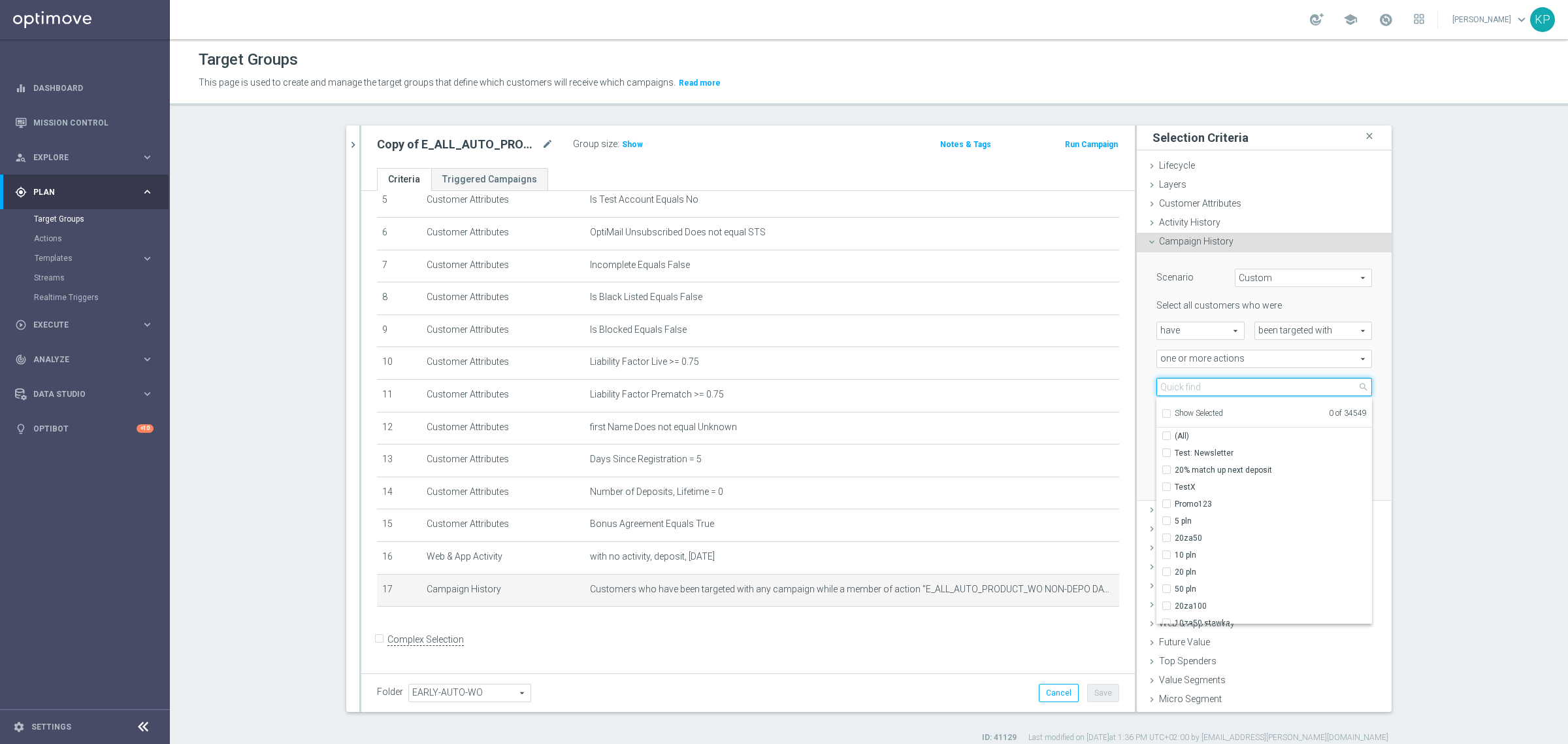
click at [1176, 387] on input "search" at bounding box center [1264, 387] width 216 height 18
paste input "E_ALL_AUTO_PRODUCT_WO NON-DEPO DAY5_DAILY"
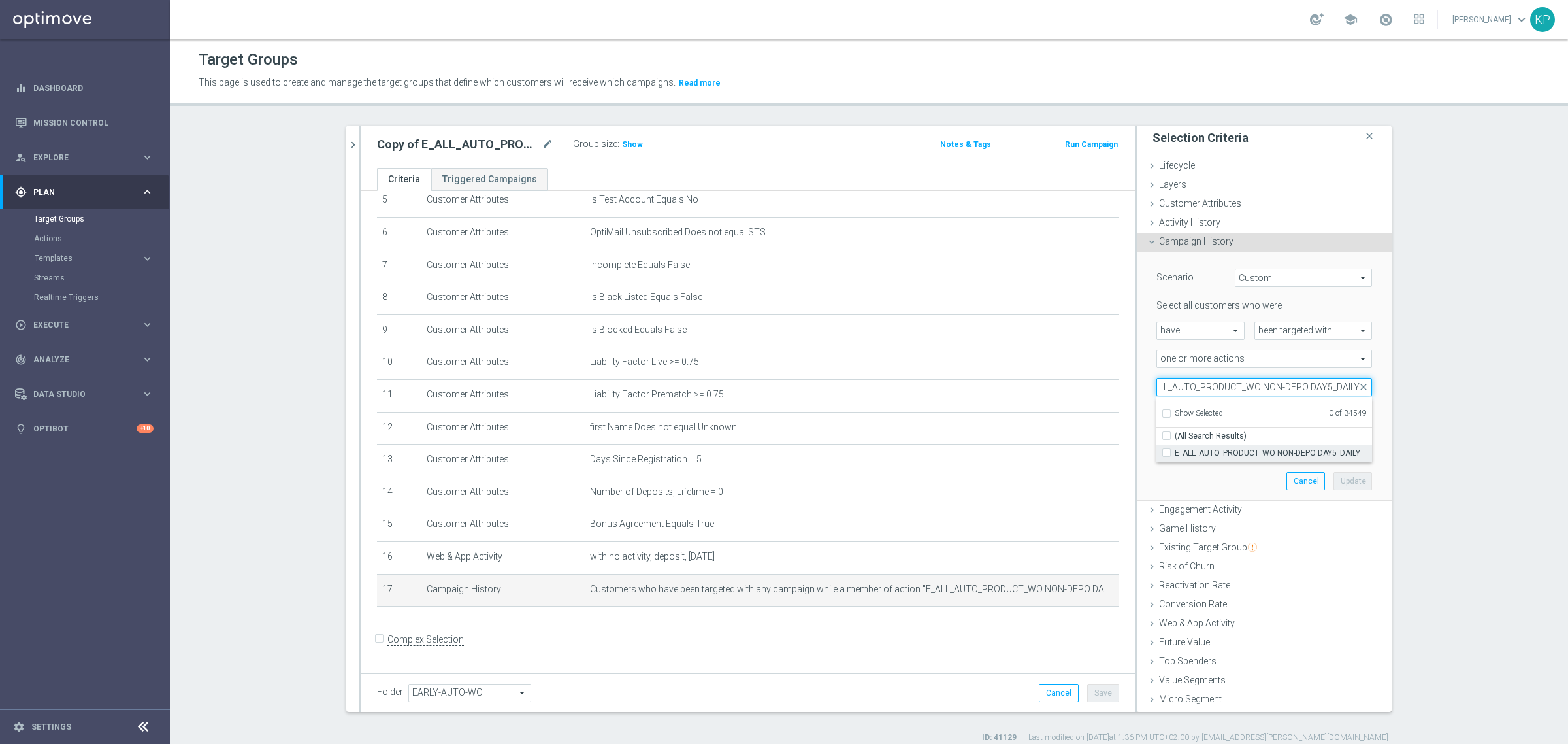
type input "E_ALL_AUTO_PRODUCT_WO NON-DEPO DAY5_DAILY"
click at [1240, 448] on span "E_ALL_AUTO_PRODUCT_WO NON-DEPO DAY5_DAILY" at bounding box center [1273, 453] width 197 height 10
click at [1175, 448] on input "E_ALL_AUTO_PRODUCT_WO NON-DEPO DAY5_DAILY" at bounding box center [1170, 452] width 8 height 8
checkbox input "true"
type input "E_ALL_AUTO_PRODUCT_WO NON-DEPO DAY5_DAILY"
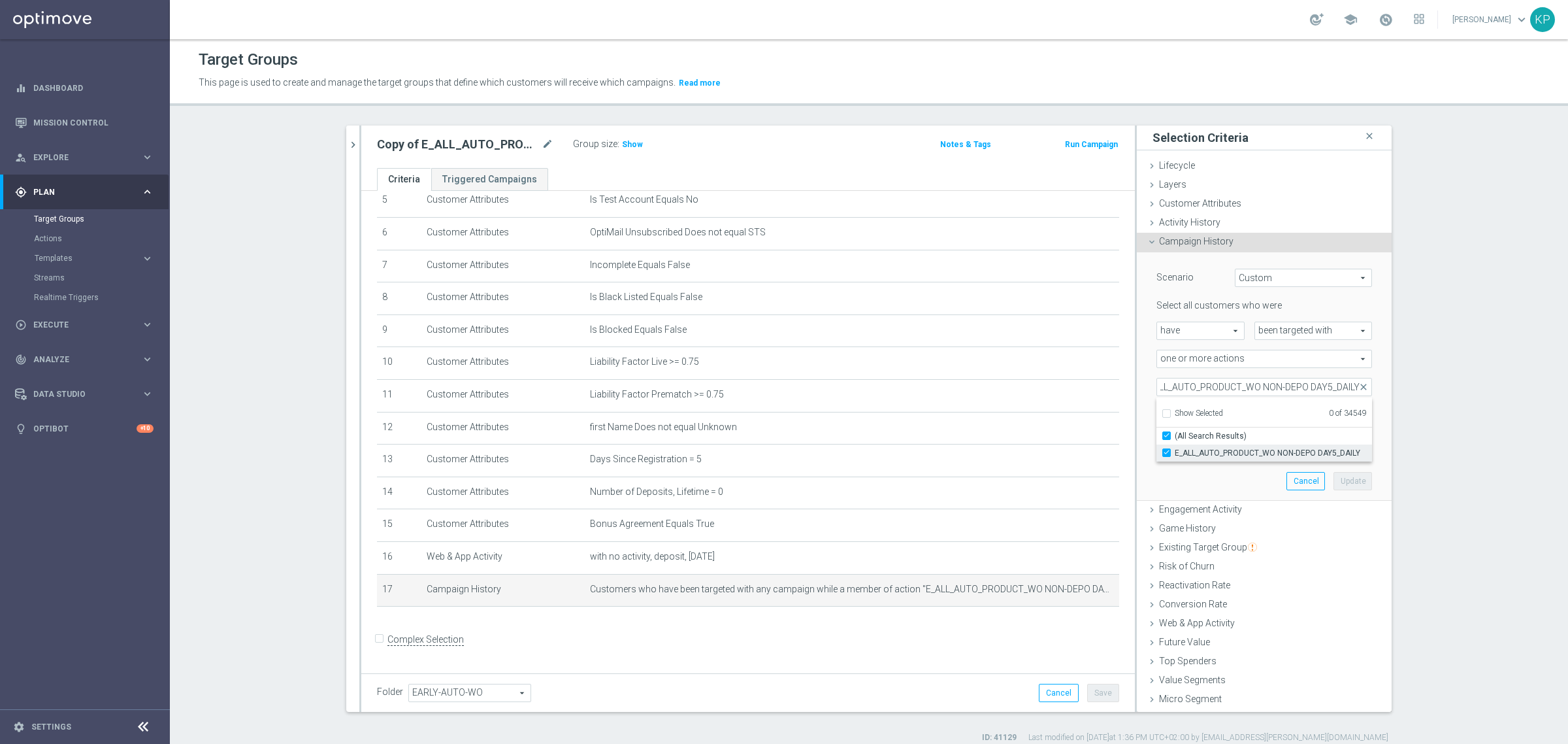
checkbox input "true"
click at [1410, 436] on div "search more_vert Prioritize Customer Target Groups library_add create_new_folde…" at bounding box center [869, 434] width 1098 height 618
click at [1334, 473] on button "Update" at bounding box center [1353, 481] width 39 height 18
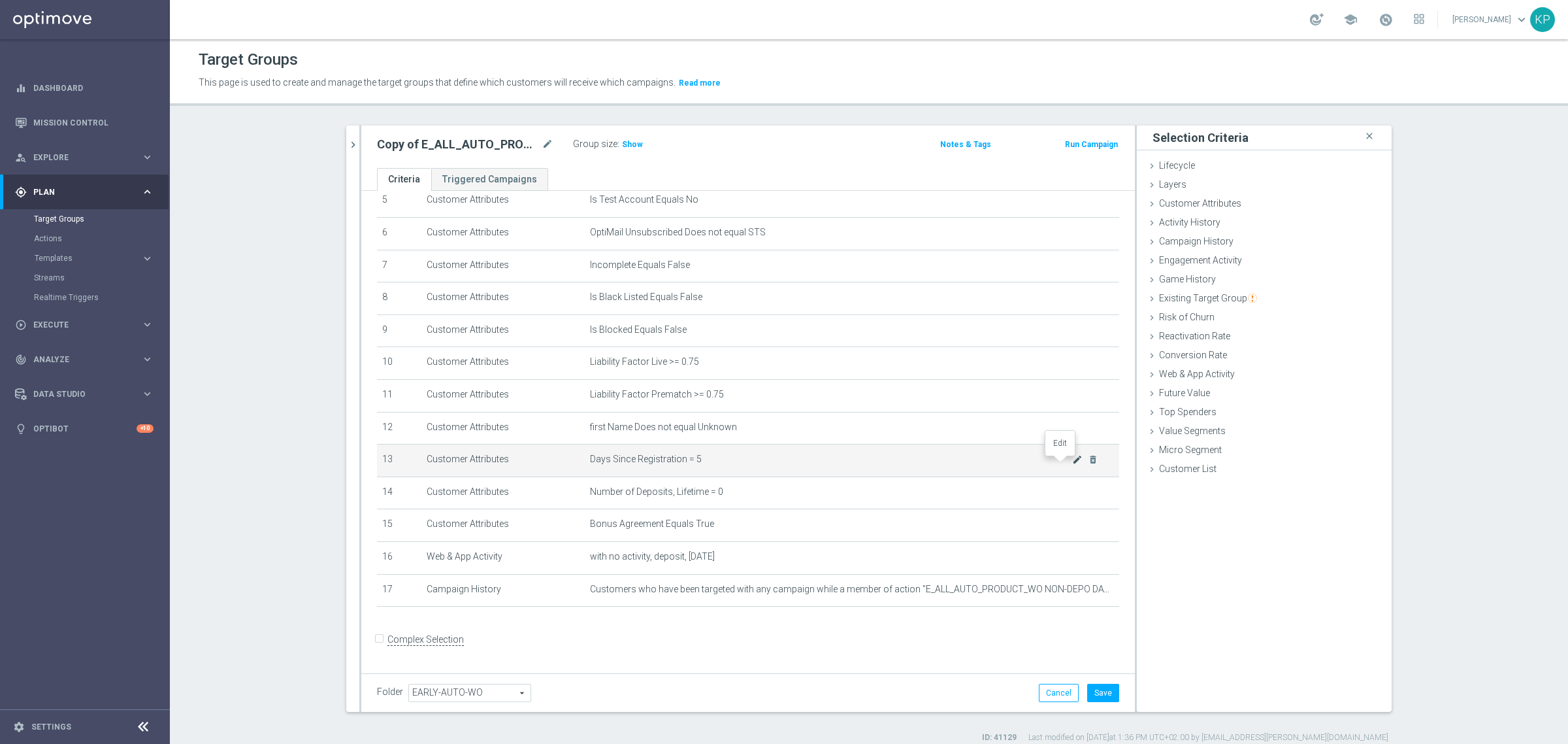
click at [1072, 465] on icon "mode_edit" at bounding box center [1077, 459] width 10 height 10
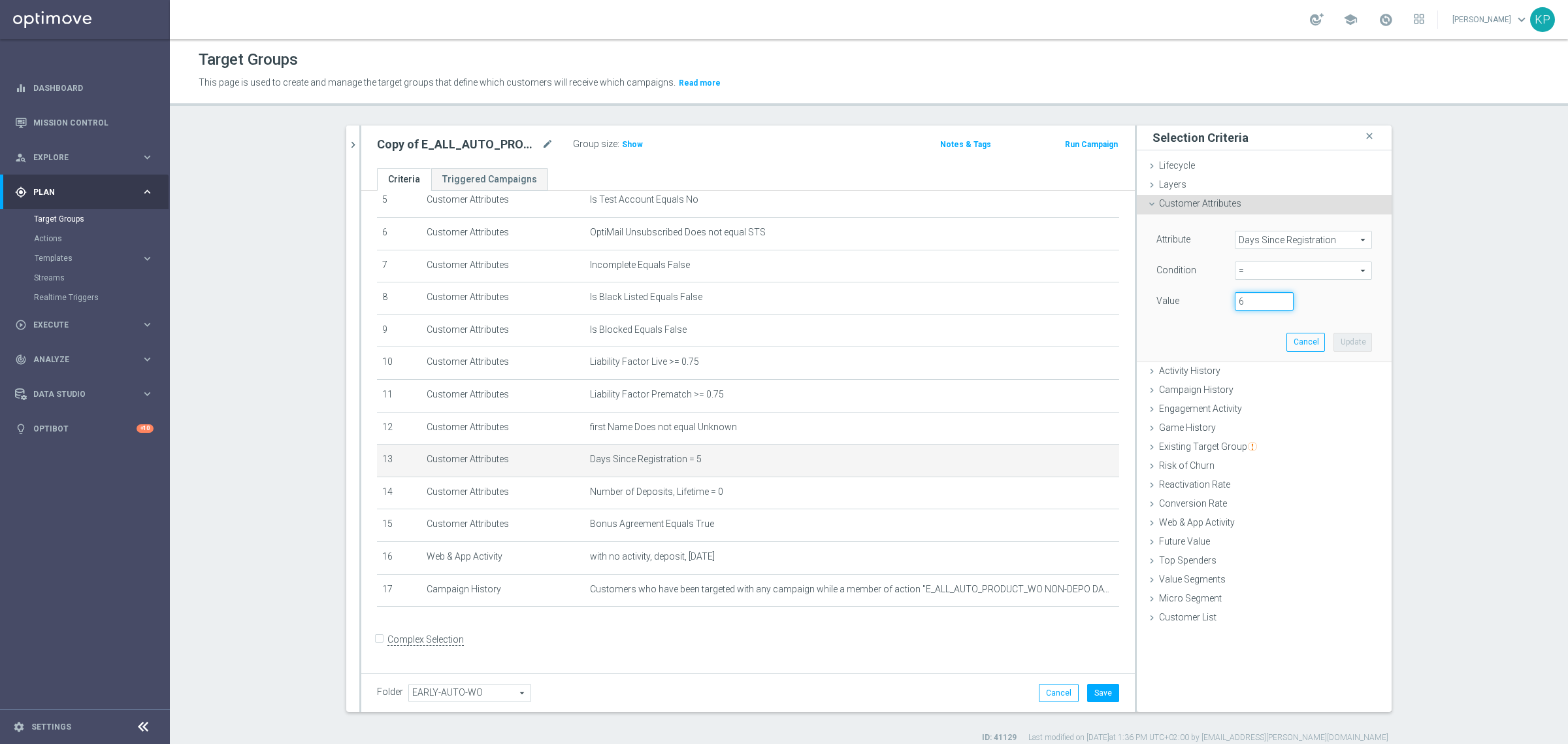
click at [1279, 296] on input "6" at bounding box center [1264, 301] width 59 height 18
type input "7"
click at [1279, 296] on input "7" at bounding box center [1264, 301] width 59 height 18
click at [1334, 338] on button "Update" at bounding box center [1353, 342] width 39 height 18
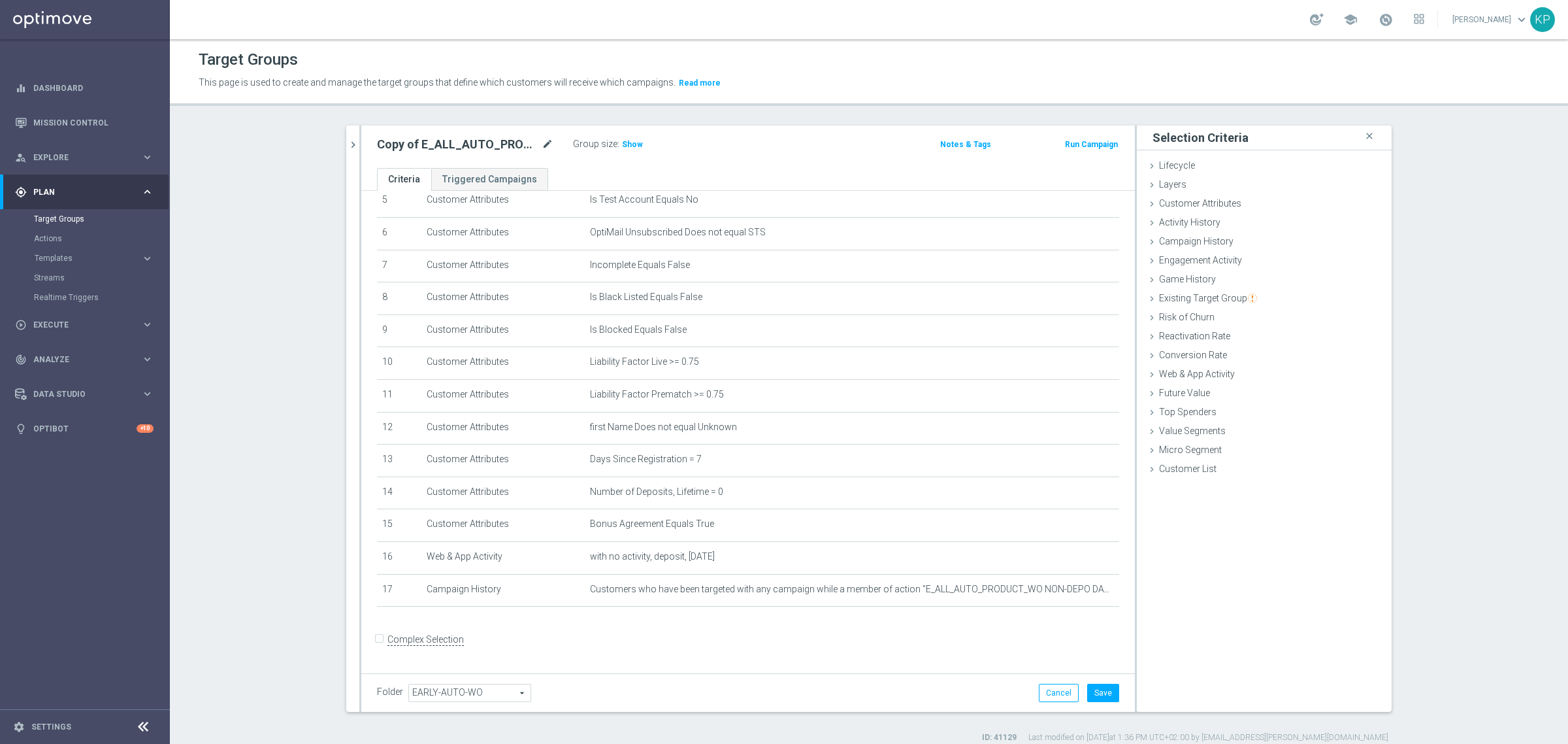
click at [542, 142] on icon "mode_edit" at bounding box center [547, 144] width 12 height 16
click at [517, 144] on input "Copy of E_ALL_AUTO_PRODUCT_WO NON-DEPO DAY5_DAILY" at bounding box center [465, 146] width 176 height 18
drag, startPoint x: 461, startPoint y: 144, endPoint x: 262, endPoint y: 146, distance: 199.0
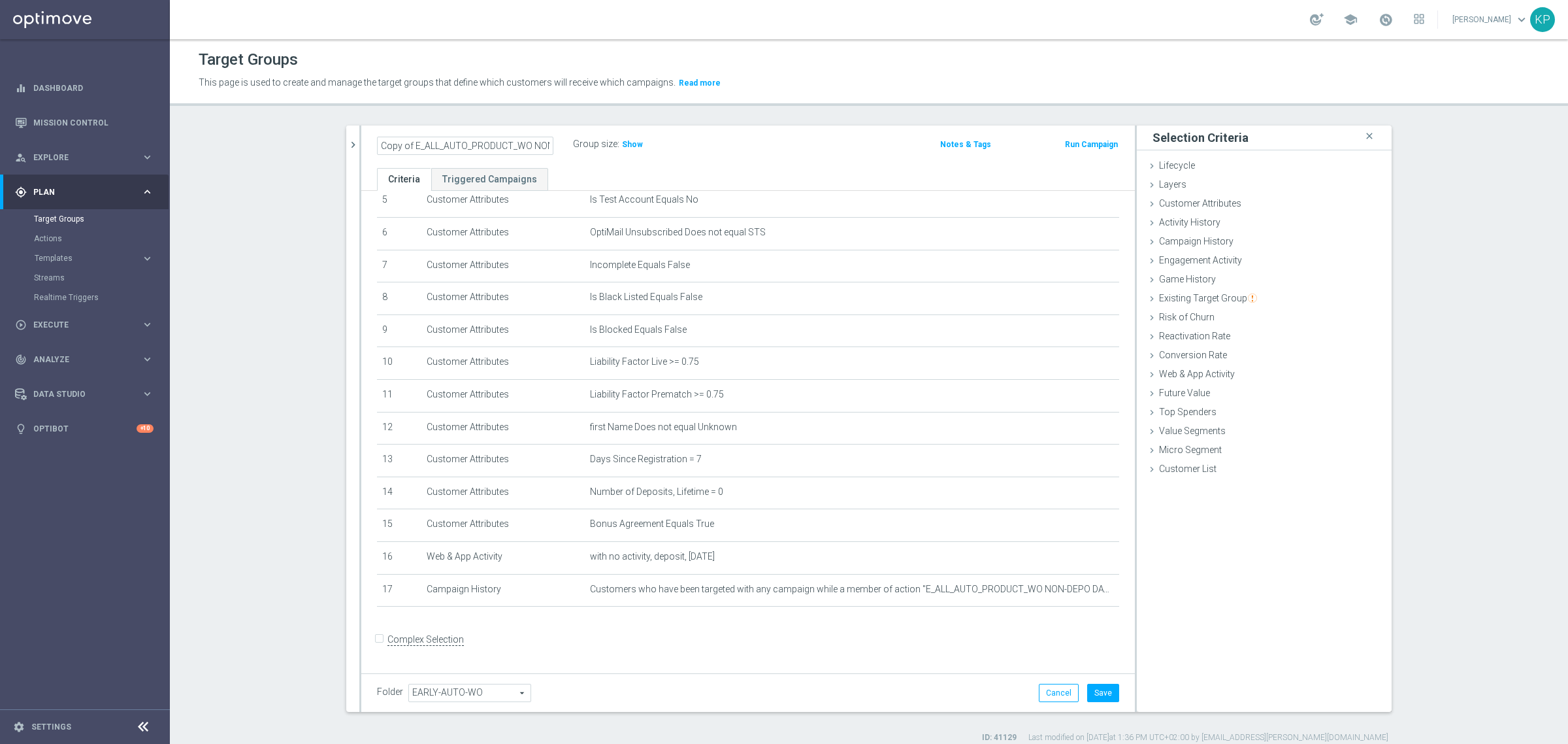
click at [262, 146] on section "search more_vert Prioritize Customer Target Groups library_add create_new_folder" at bounding box center [868, 434] width 1398 height 618
click at [407, 148] on input "Copy of E_ALL_AUTO_PRODUCT_WO NON-DEPO DAY7_DAILY" at bounding box center [465, 146] width 176 height 18
type input "E_ALL_AUTO_PRODUCT_WO NON-DEPO DAY7_DAILY"
click at [403, 111] on div "Target Groups This page is used to create and manage the target groups that def…" at bounding box center [868, 391] width 1398 height 705
click at [1097, 689] on button "Save" at bounding box center [1103, 693] width 32 height 18
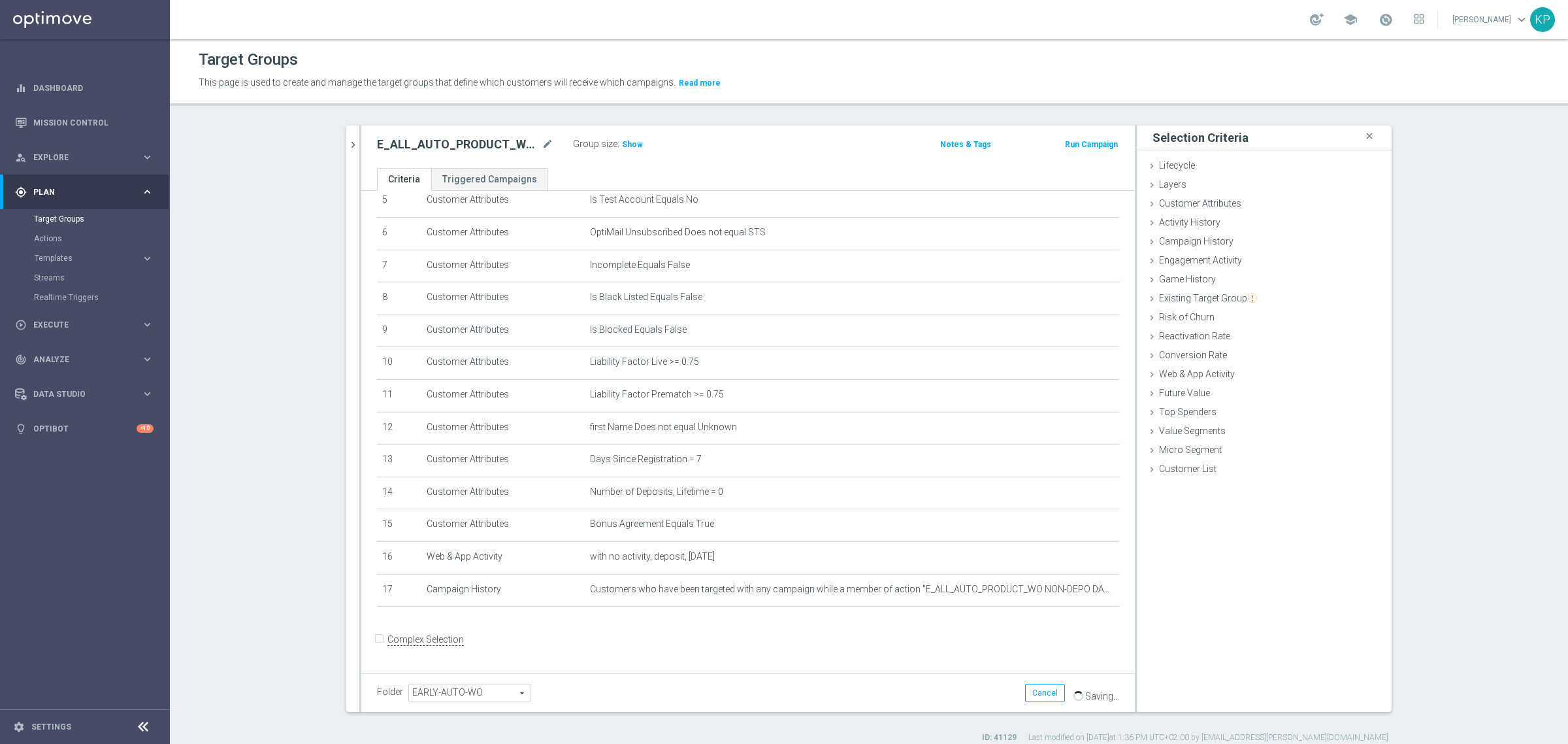
click at [453, 153] on div "E_ALL_AUTO_PRODUCT_WO NON-DEPO DAY7_DAILY mode_edit" at bounding box center [476, 144] width 196 height 18
click at [451, 149] on h2 "E_ALL_AUTO_PRODUCT_WO NON-DEPO DAY7_DAILY" at bounding box center [458, 144] width 162 height 16
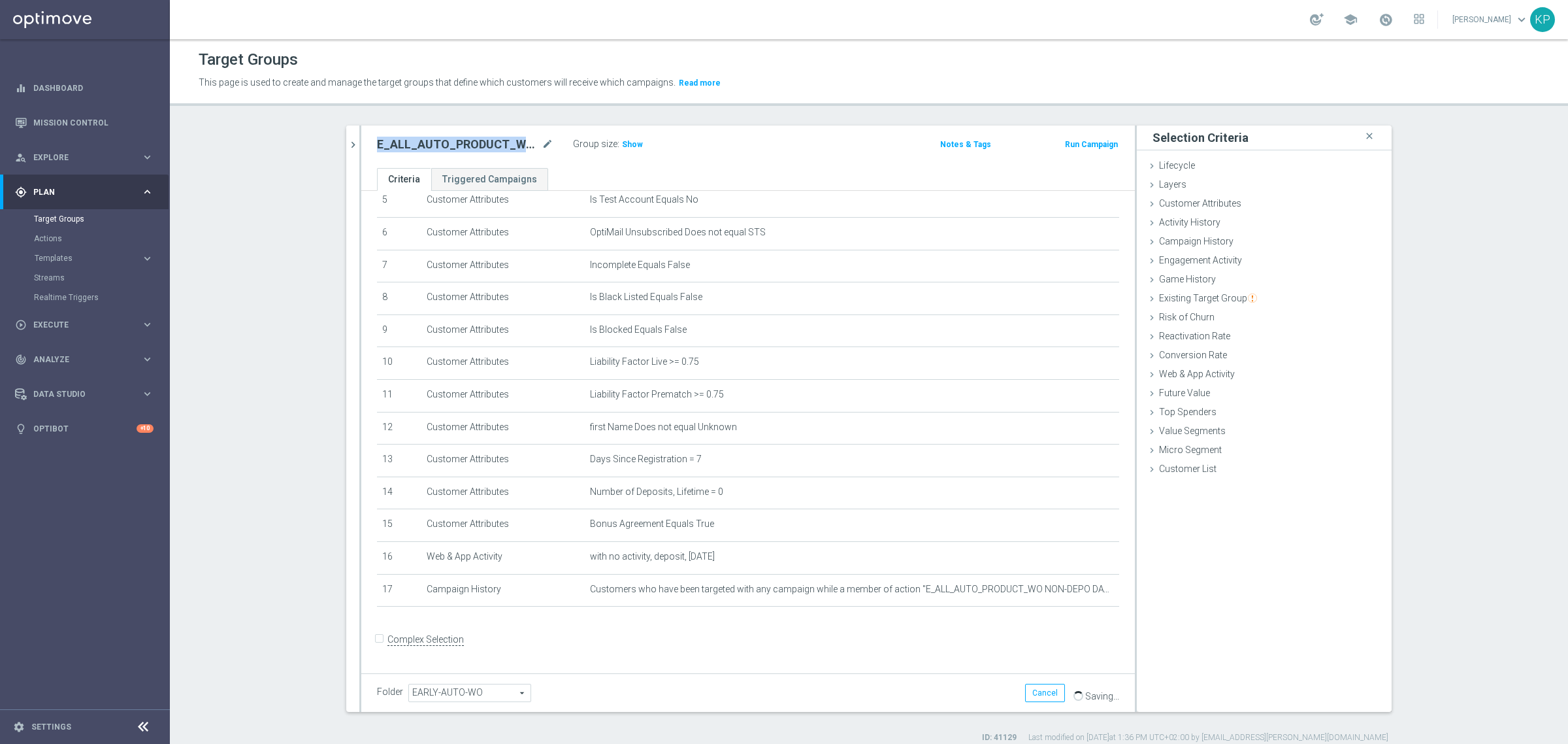
copy div "E_ALL_AUTO_PRODUCT_WO NON-DEPO DAY7_DAILY"
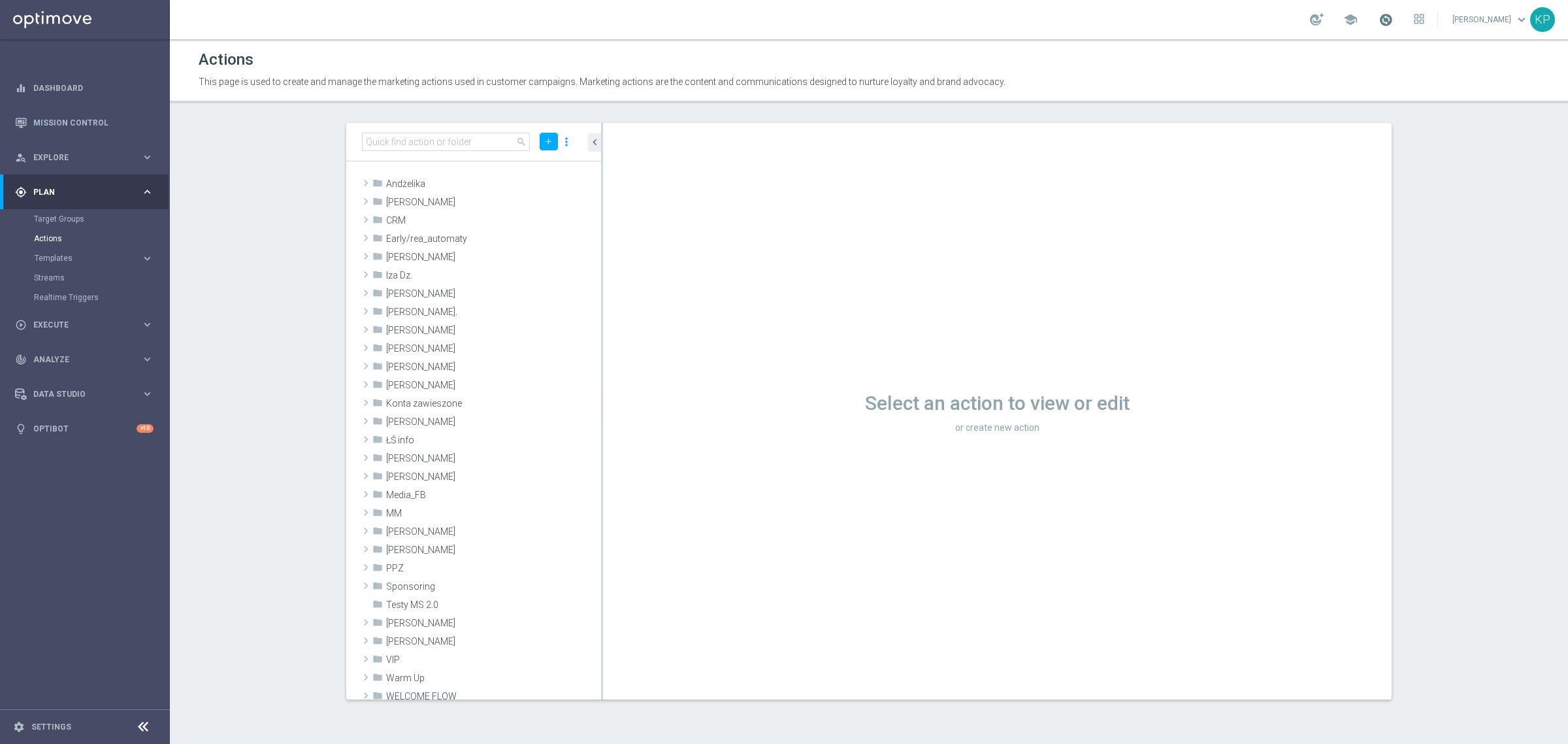
click at [1383, 18] on span at bounding box center [1386, 20] width 15 height 15
click at [1136, 51] on div "Actions" at bounding box center [868, 60] width 1341 height 26
click at [219, 240] on section "search add more_vert folder Andżelika library_add create_new_folder mode_edit d…" at bounding box center [868, 411] width 1398 height 577
click at [442, 141] on input at bounding box center [445, 142] width 168 height 18
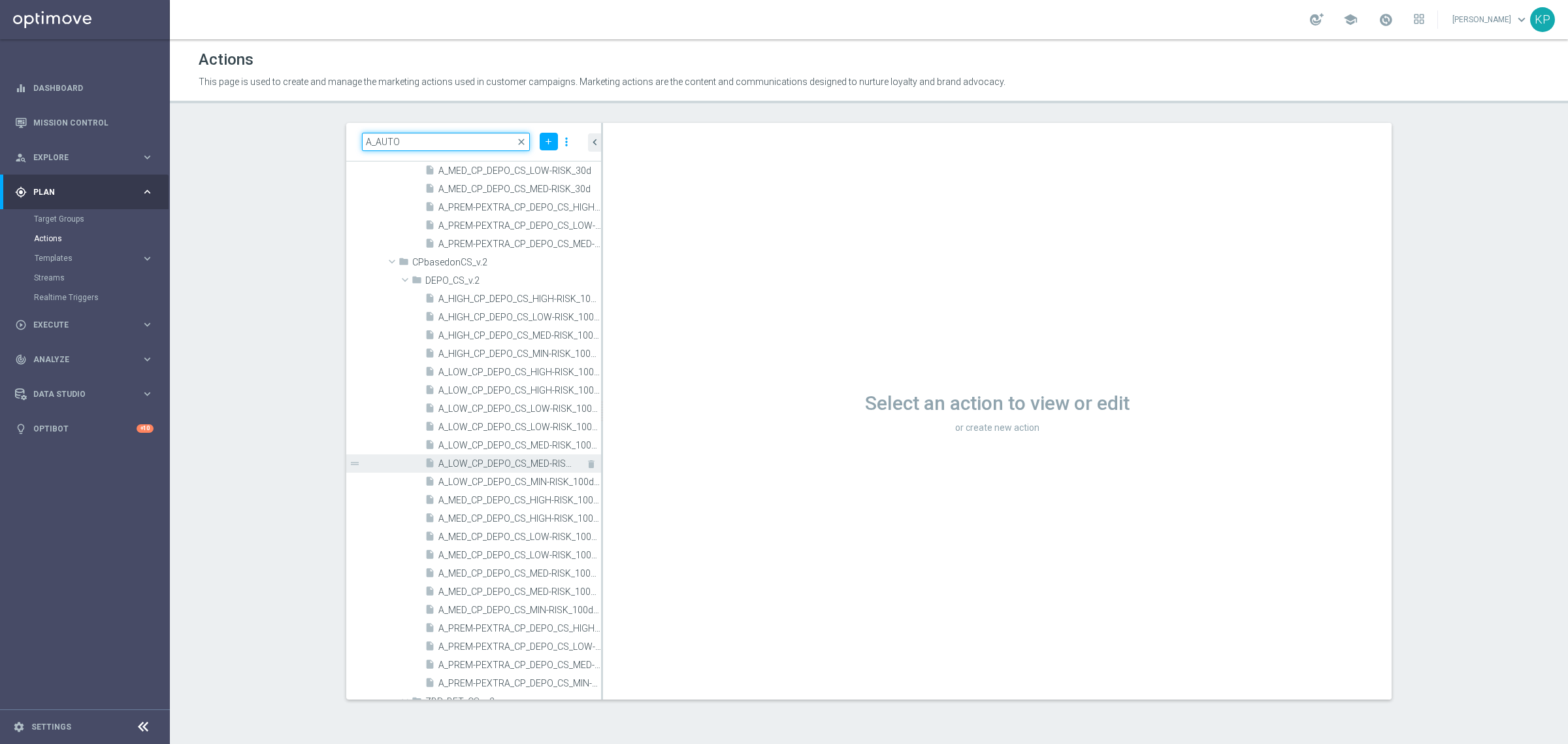
scroll to position [1553, 0]
type input "A_AUTO"
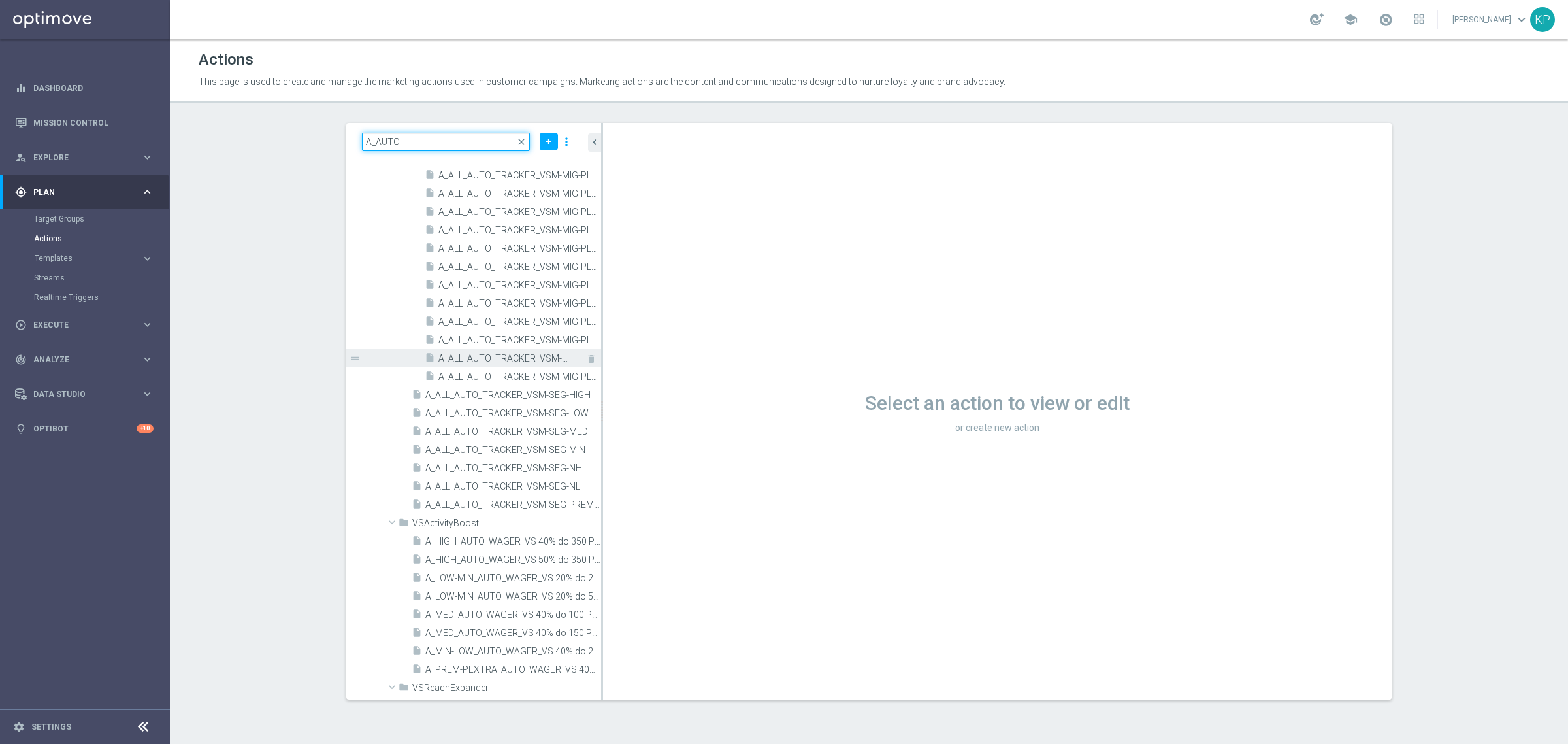
scroll to position [5476, 0]
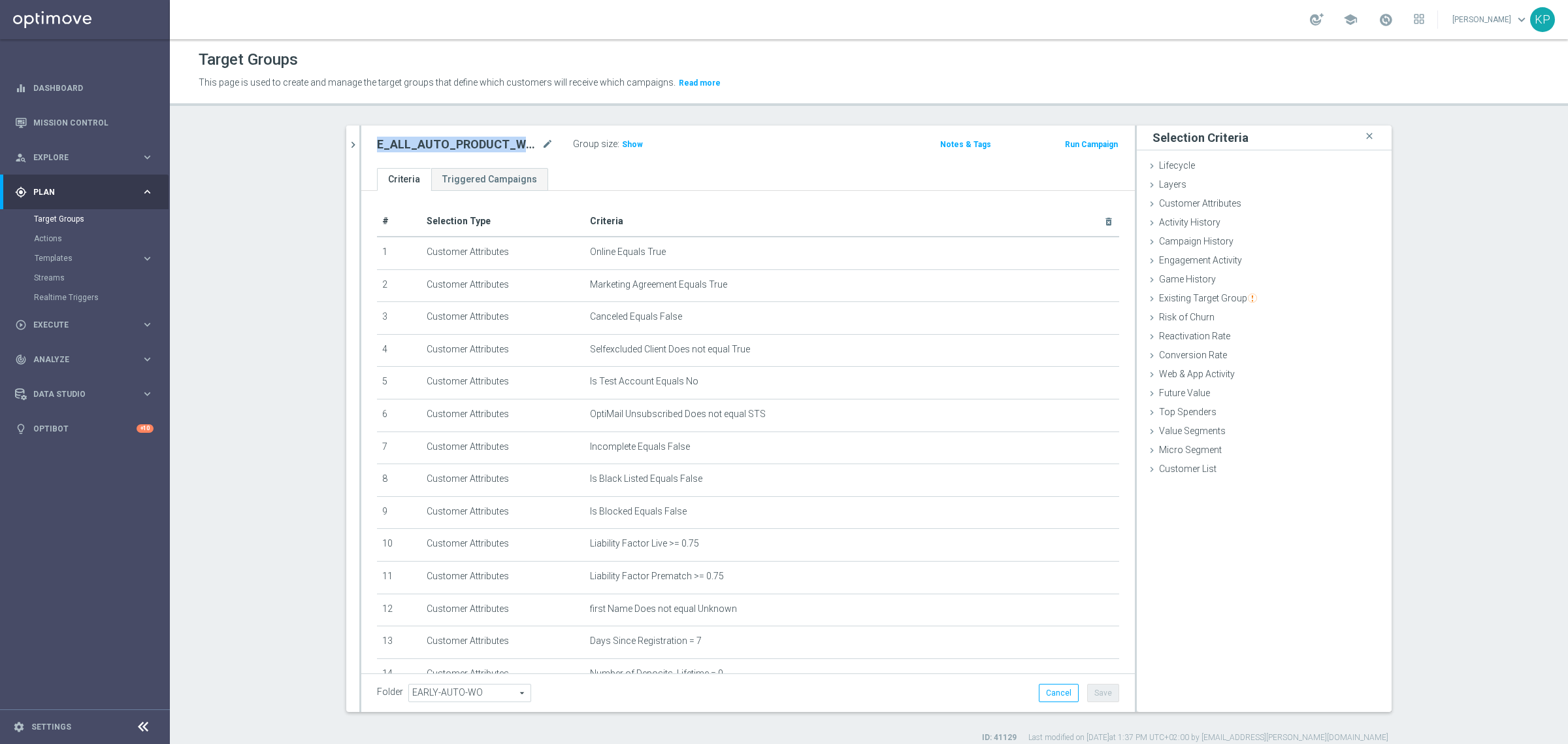
scroll to position [182, 0]
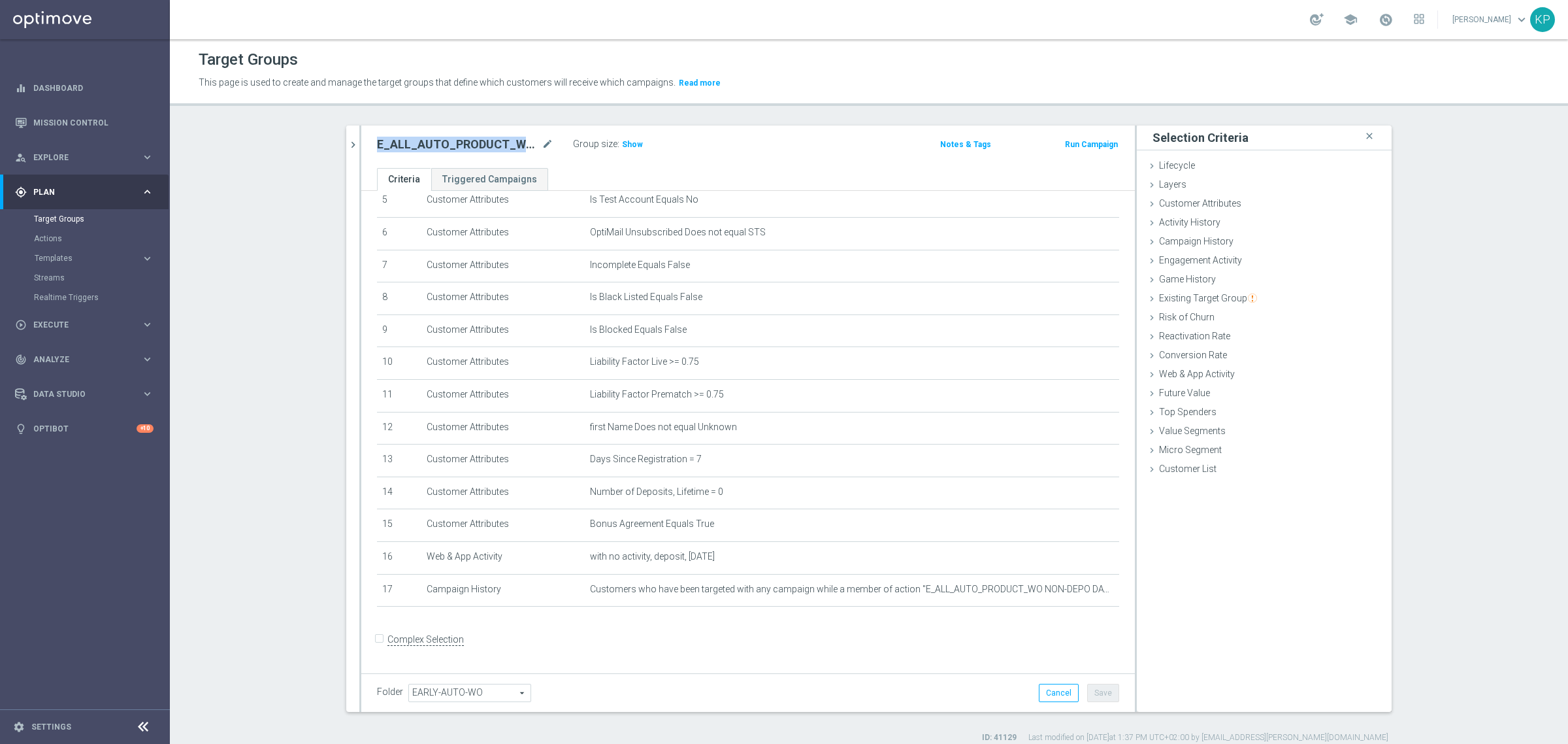
click at [360, 135] on div at bounding box center [361, 419] width 2 height 587
click at [347, 137] on button "chevron_right" at bounding box center [353, 145] width 13 height 39
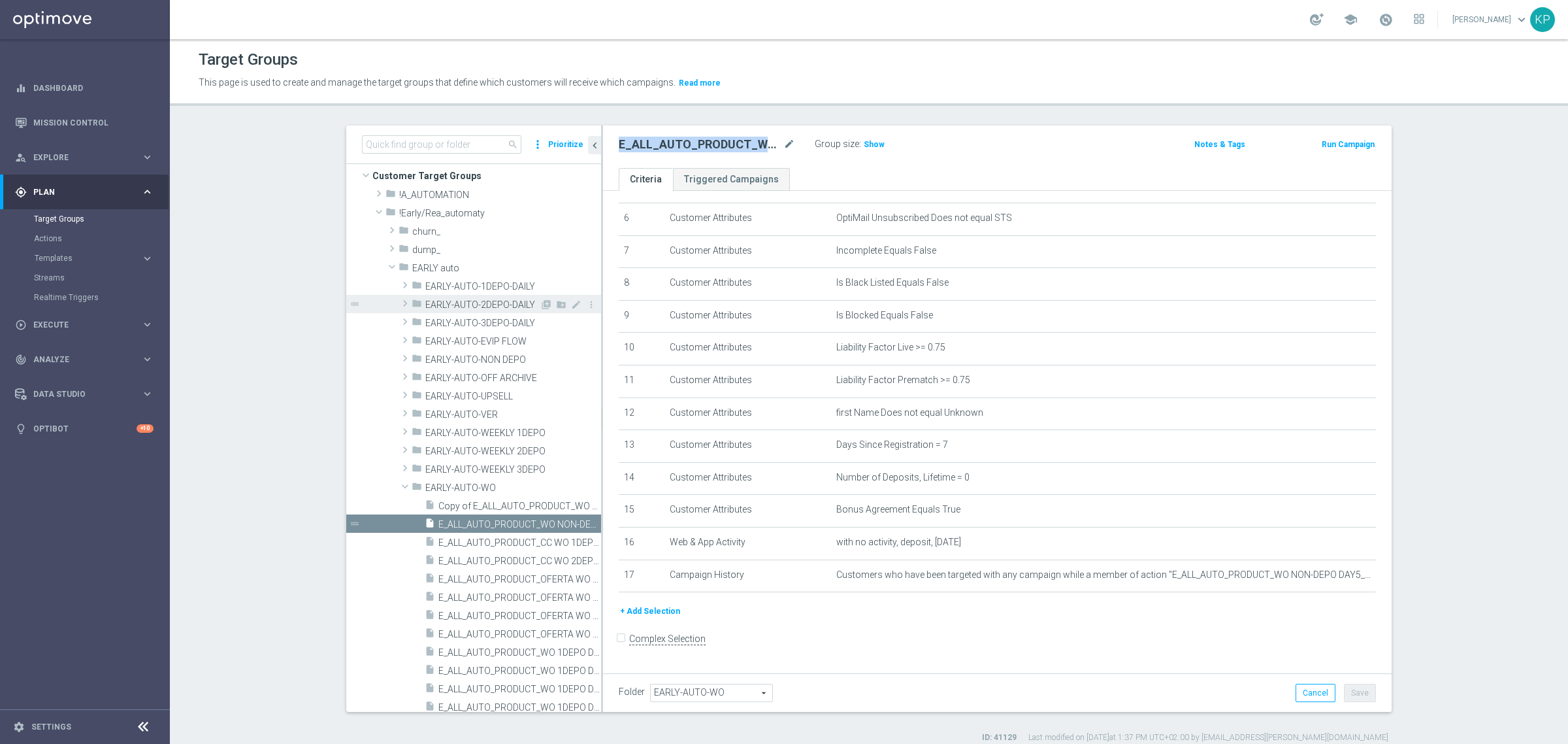
scroll to position [0, 0]
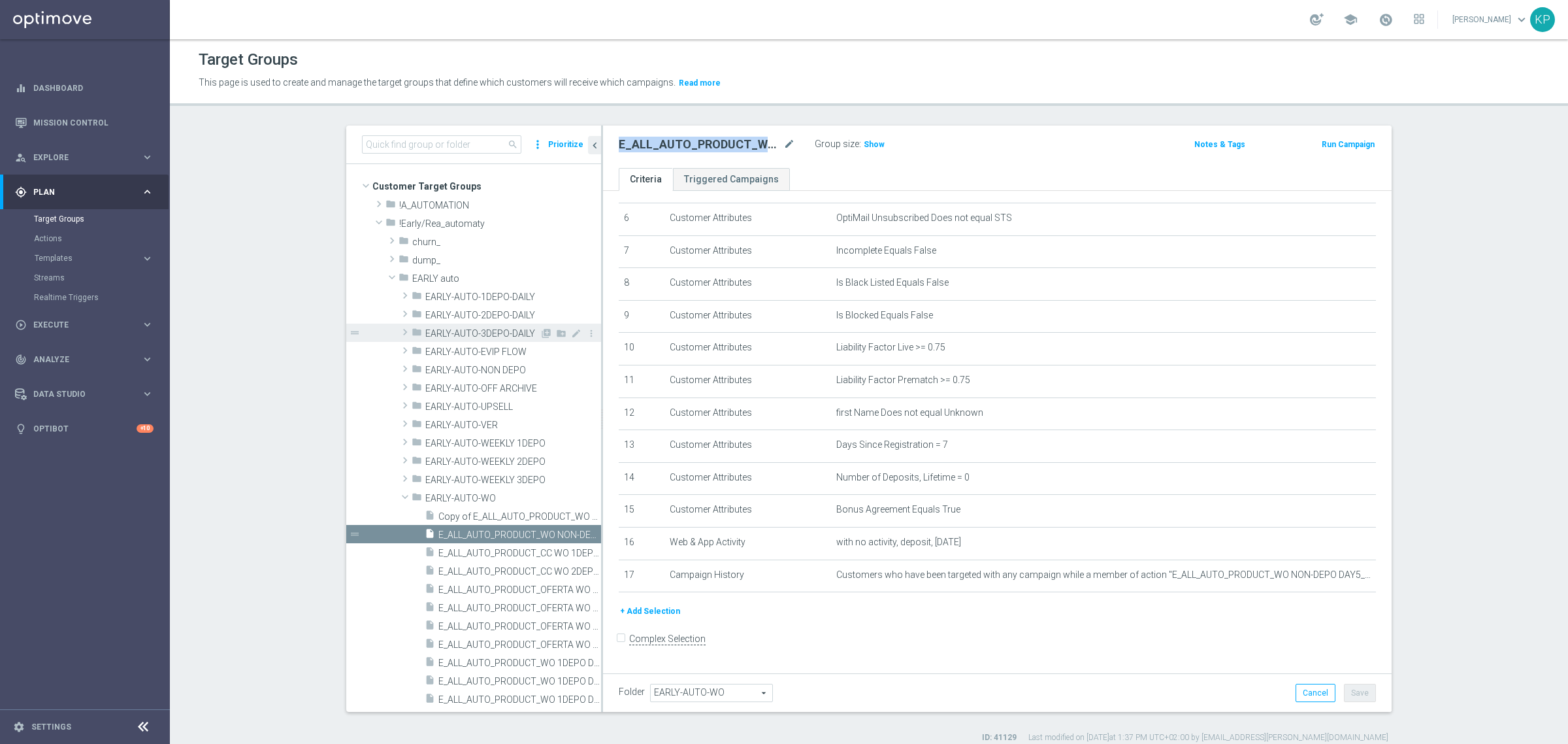
click at [485, 333] on span "EARLY-AUTO-3DEPO-DAILY" at bounding box center [482, 333] width 115 height 11
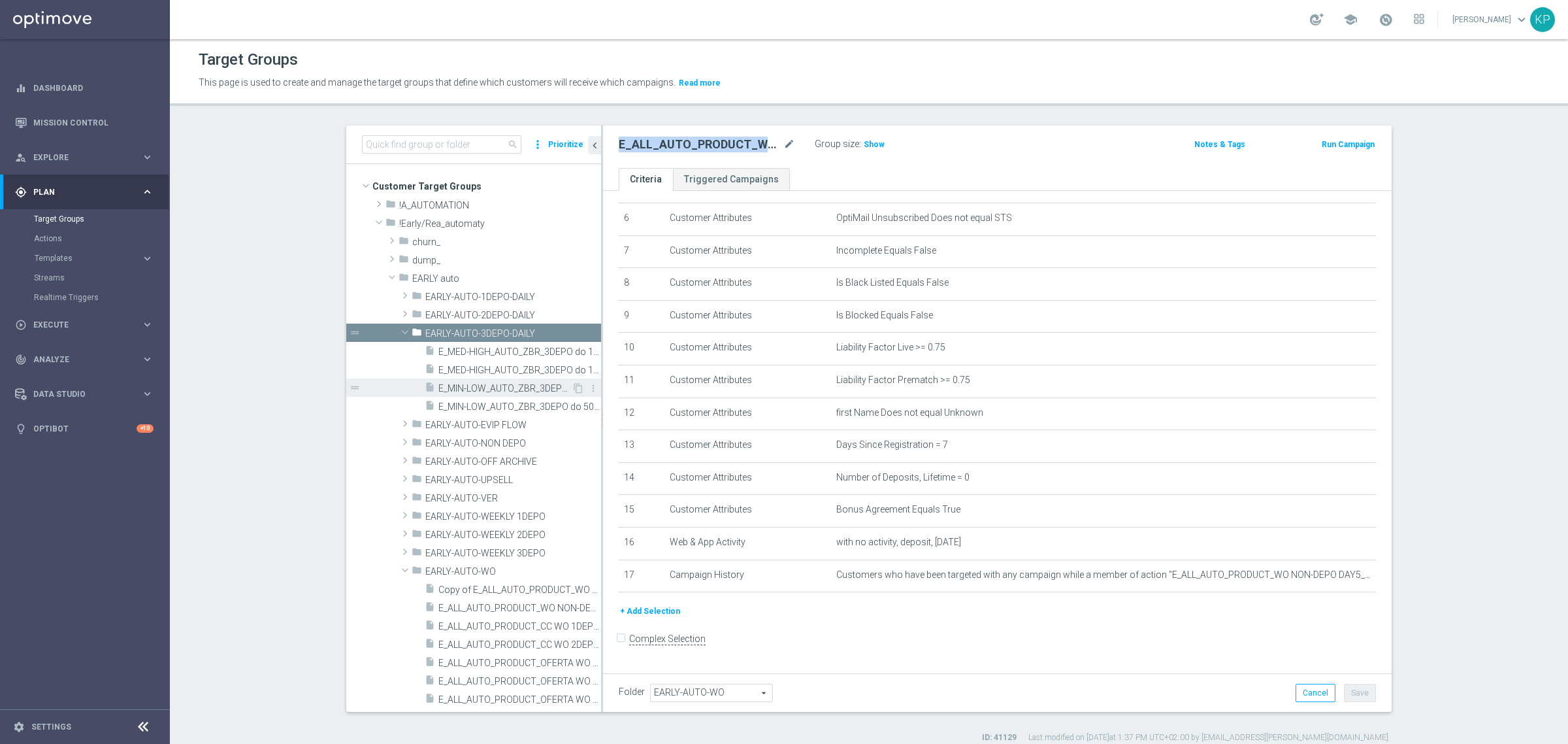
click at [494, 392] on span "E_MIN-LOW_AUTO_ZBR_3DEPO do 50 PLN REM_DAILY" at bounding box center [505, 389] width 133 height 11
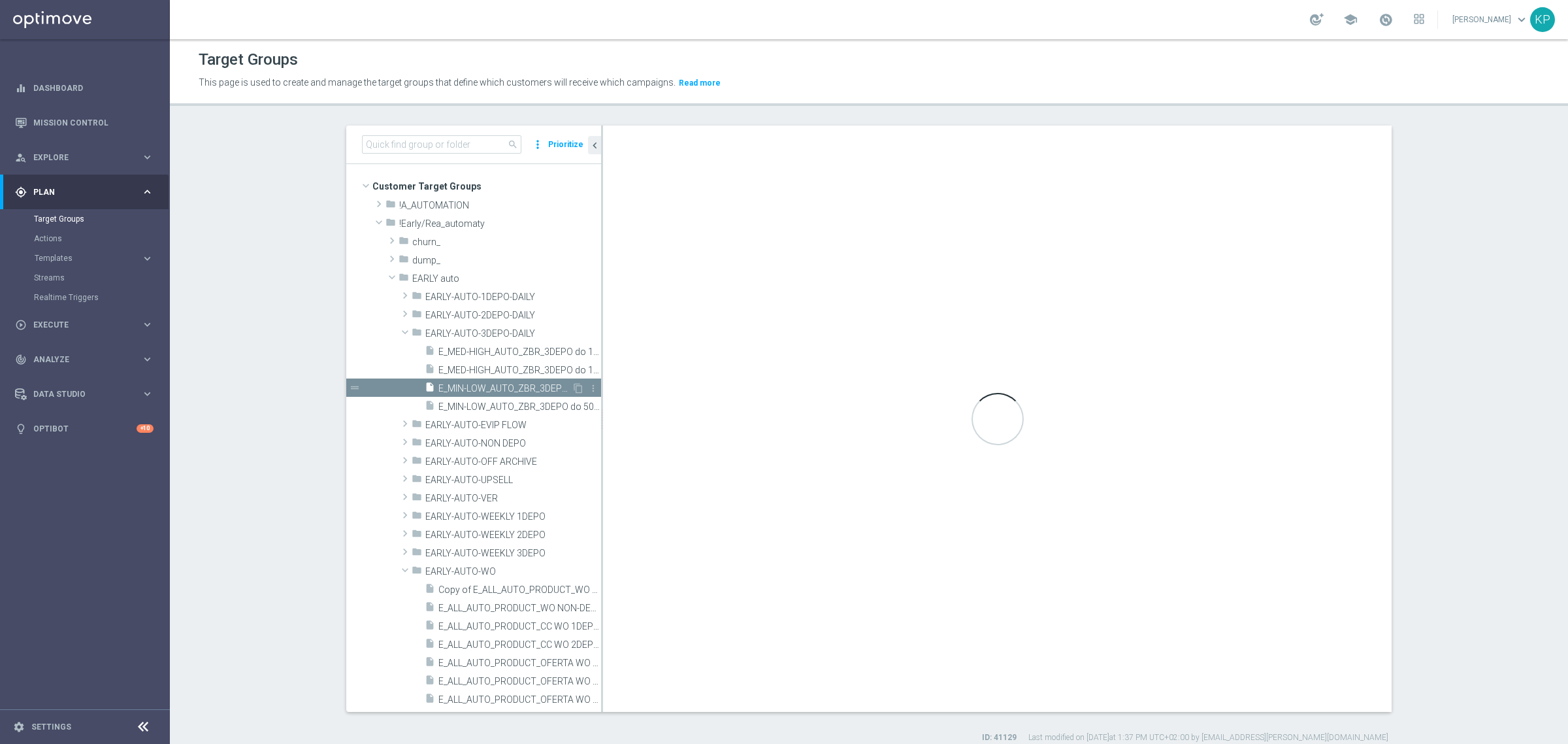
type input "EARLY-AUTO-3DEPO-DAILY"
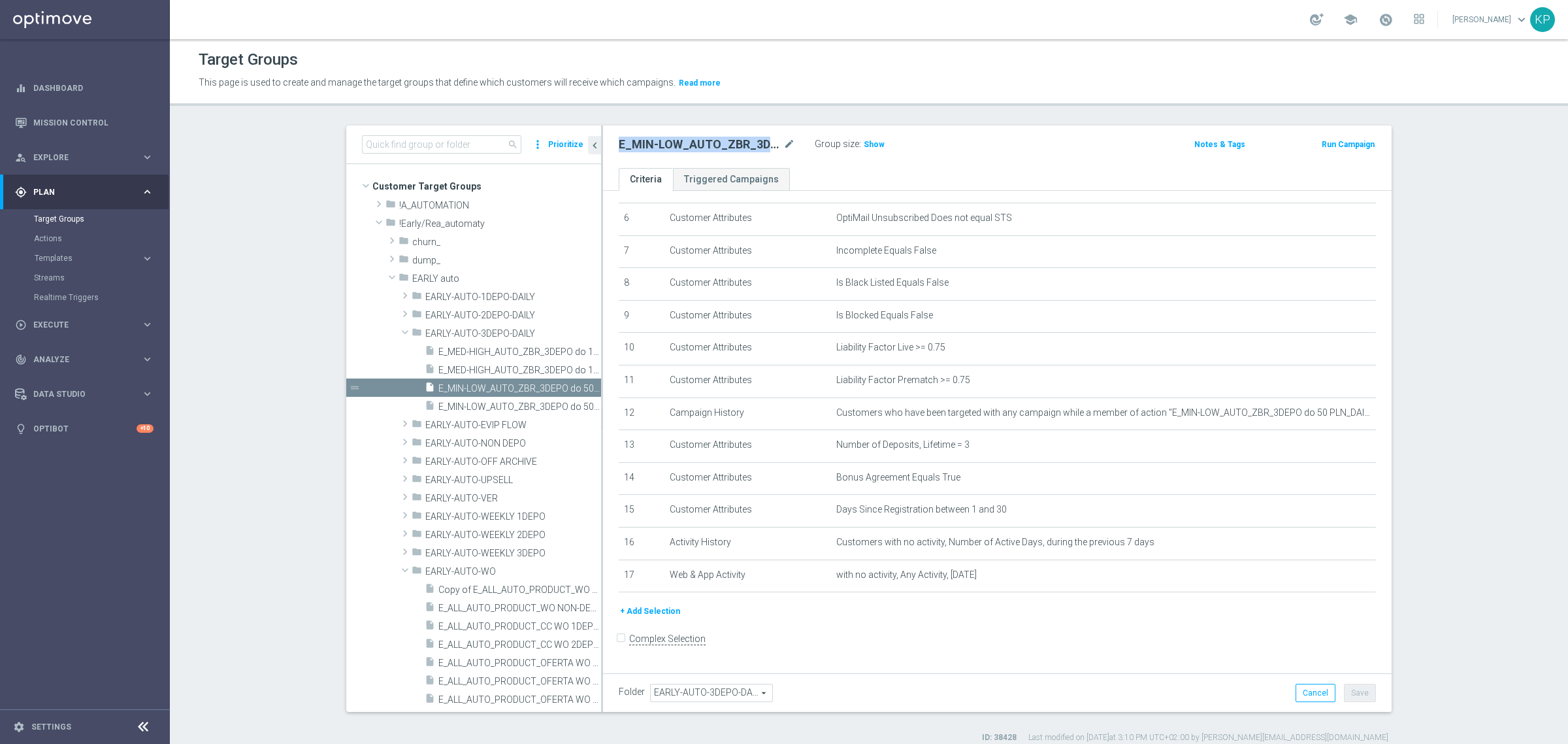
click at [273, 276] on section "search more_vert Prioritize Customer Target Groups library_add create_new_folder" at bounding box center [868, 434] width 1398 height 618
click at [509, 369] on span "E_MED-HIGH_AUTO_ZBR_3DEPO do 100 PLN_DAILY" at bounding box center [505, 370] width 133 height 11
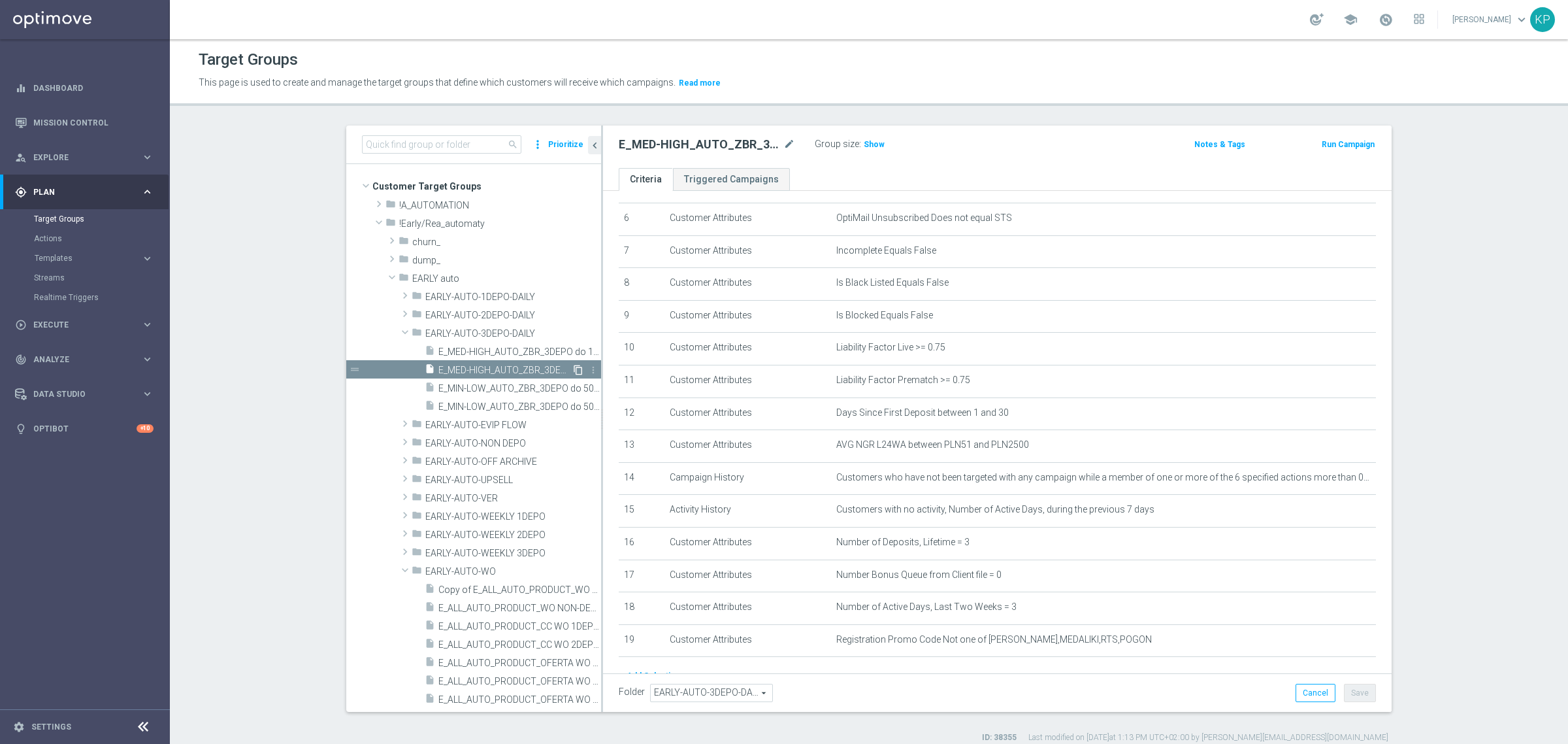
click at [573, 370] on icon "content_copy" at bounding box center [577, 369] width 10 height 10
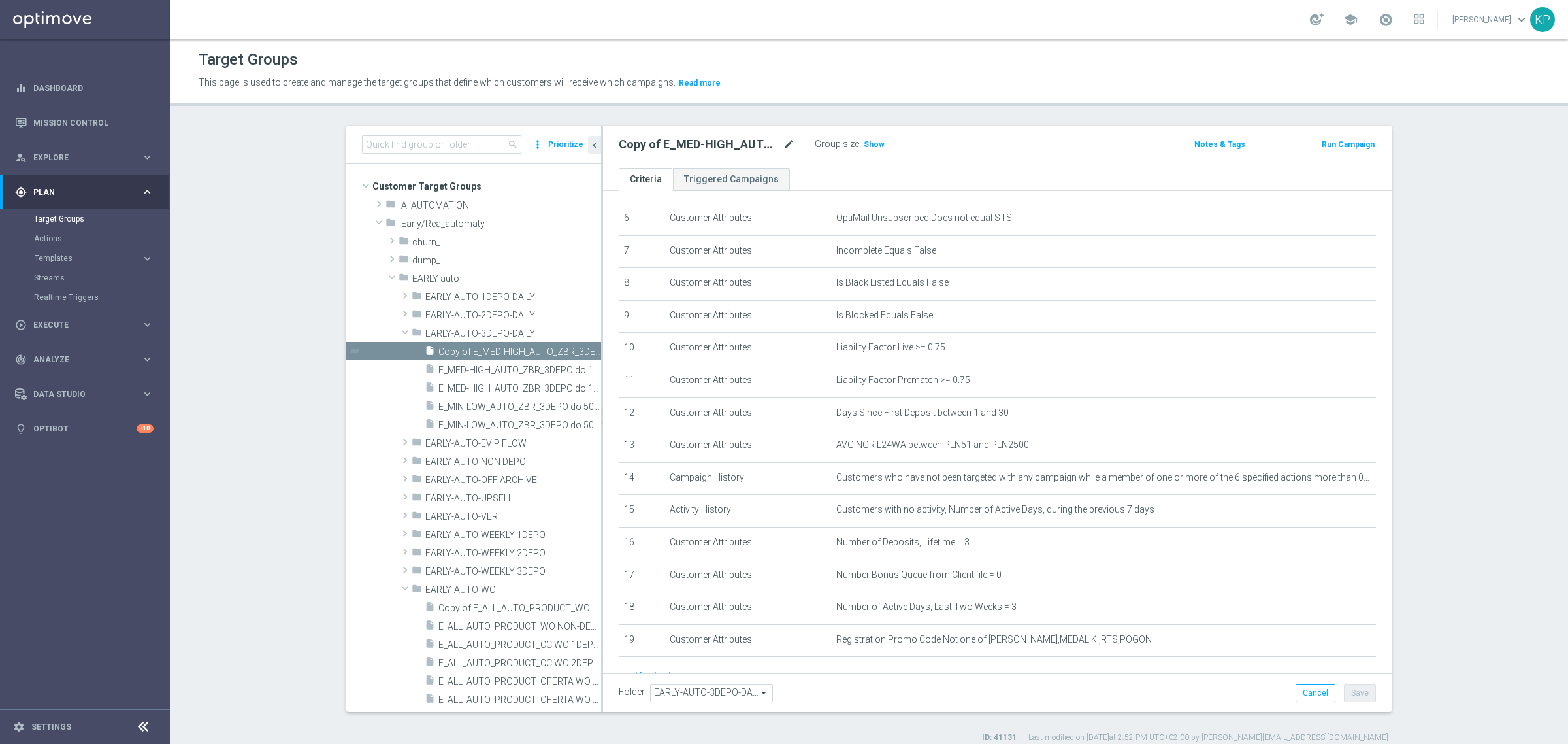
click at [784, 142] on icon "mode_edit" at bounding box center [790, 144] width 12 height 16
click at [711, 142] on input "Copy of E_MED-HIGH_AUTO_ZBR_3DEPO do 100 PLN_DAILY" at bounding box center [707, 146] width 176 height 18
drag, startPoint x: 636, startPoint y: 151, endPoint x: 607, endPoint y: 152, distance: 29.0
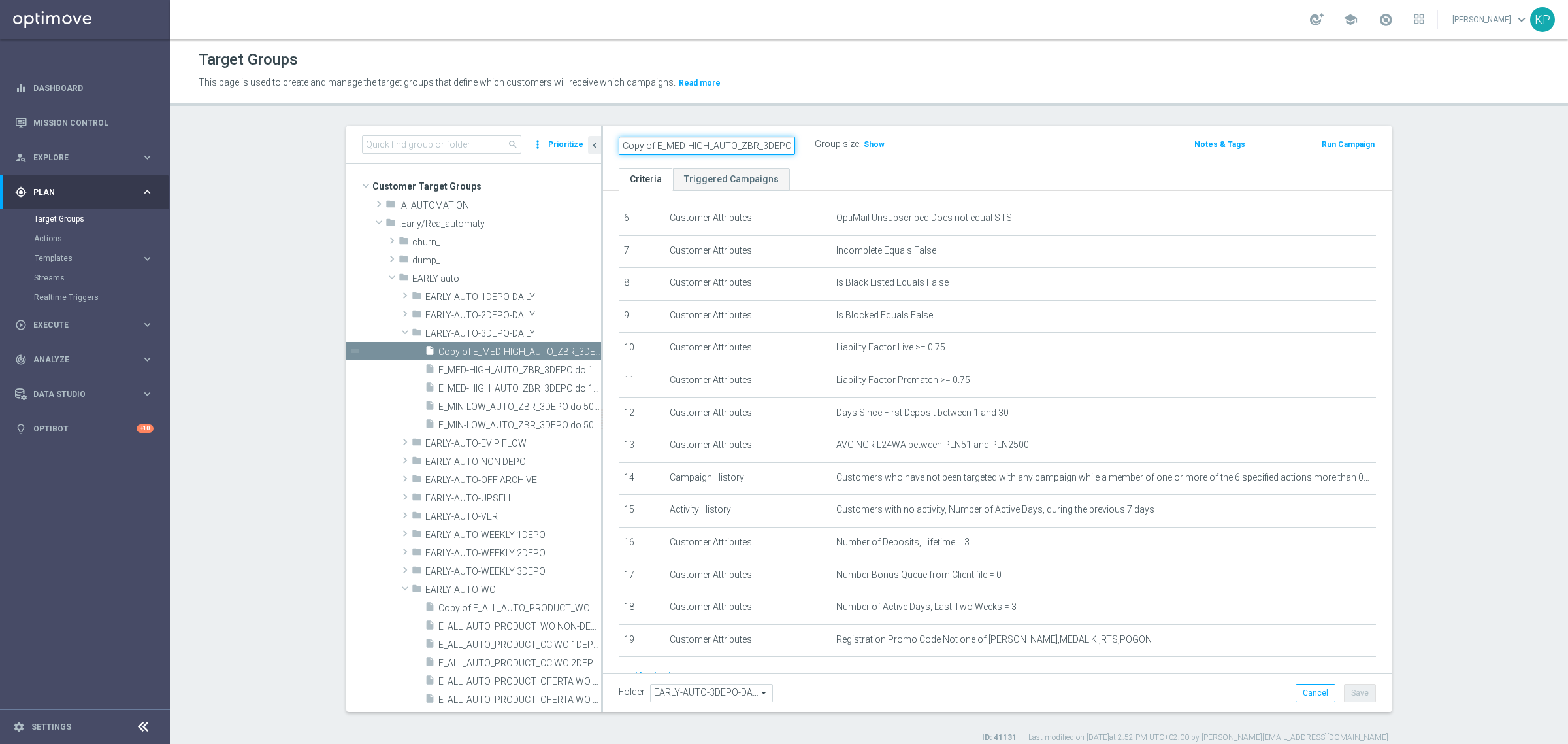
click at [582, 152] on as-split "search more_vert Prioritize Customer Target Groups library_add create_new_folder" at bounding box center [868, 419] width 1046 height 587
click at [627, 149] on input "Copy of E_MED-HIGH_AUTO_ZBR_3DEPO do 100 PLN_DAILY" at bounding box center [707, 146] width 176 height 18
drag, startPoint x: 648, startPoint y: 144, endPoint x: 577, endPoint y: 144, distance: 71.0
click at [577, 144] on as-split "search more_vert Prioritize Customer Target Groups library_add create_new_folder" at bounding box center [868, 419] width 1046 height 587
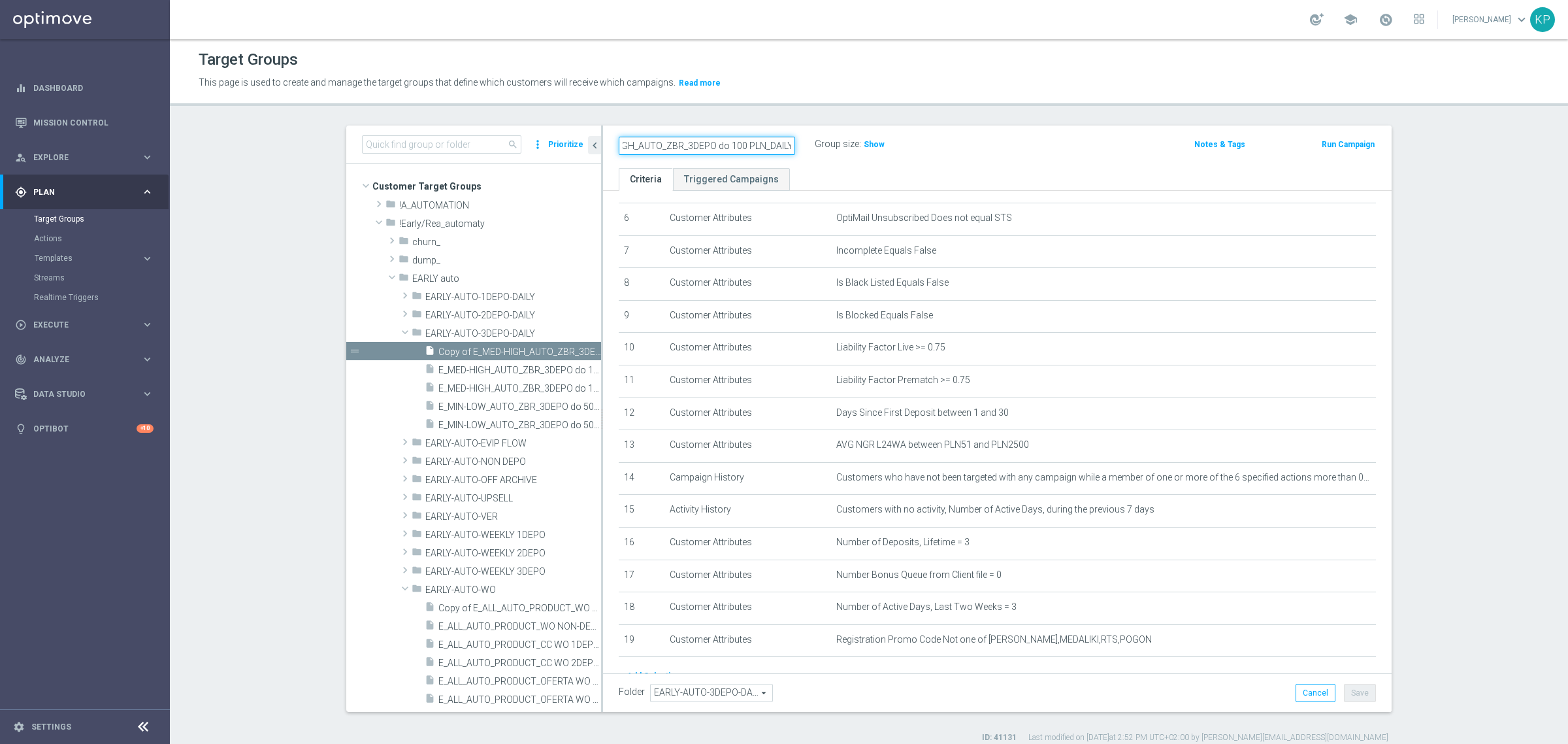
drag, startPoint x: 629, startPoint y: 141, endPoint x: 789, endPoint y: 154, distance: 160.5
click at [789, 154] on input "E_MED-HIGH_AUTO_ZBR_3DEPO do 100 PLN_DAILY" at bounding box center [707, 146] width 176 height 18
click at [714, 142] on input "E_MED-HIGH_AUTO_ZBR_3DEPO do 100 PLN_DAILY" at bounding box center [707, 146] width 176 height 18
click at [674, 147] on input "E_MED-HIGH_AUTO_ZBR_3DEPO do 100 PLN_DAILY" at bounding box center [707, 146] width 176 height 18
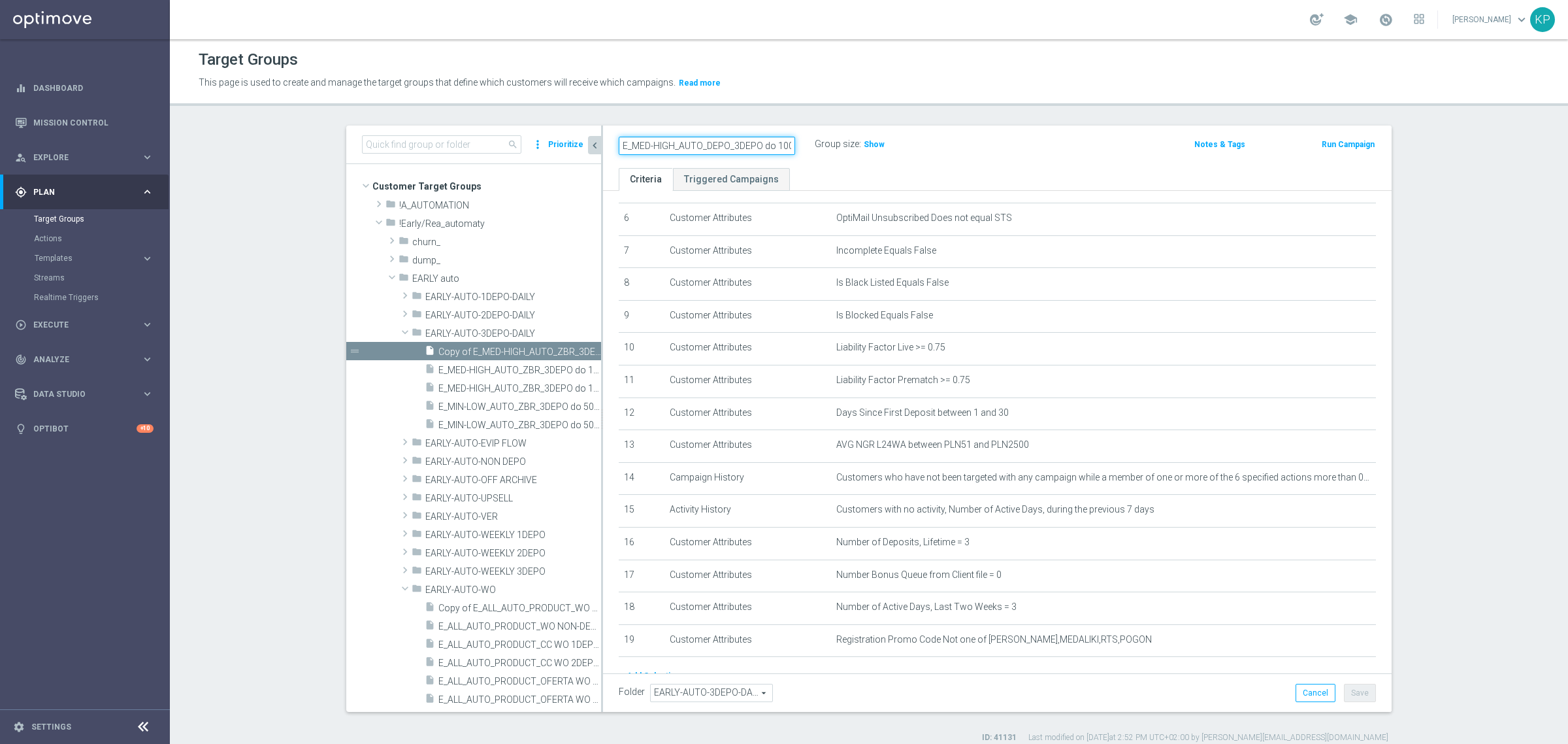
drag, startPoint x: 643, startPoint y: 147, endPoint x: 591, endPoint y: 147, distance: 52.0
click at [591, 147] on as-split "search more_vert Prioritize Customer Target Groups library_add create_new_folder" at bounding box center [868, 419] width 1046 height 587
click at [670, 151] on input "E_MED-HIGH_AUTO_DEPO_3DEPO do 100 PLN_DAILY" at bounding box center [707, 146] width 176 height 18
drag, startPoint x: 755, startPoint y: 145, endPoint x: 801, endPoint y: 145, distance: 46.0
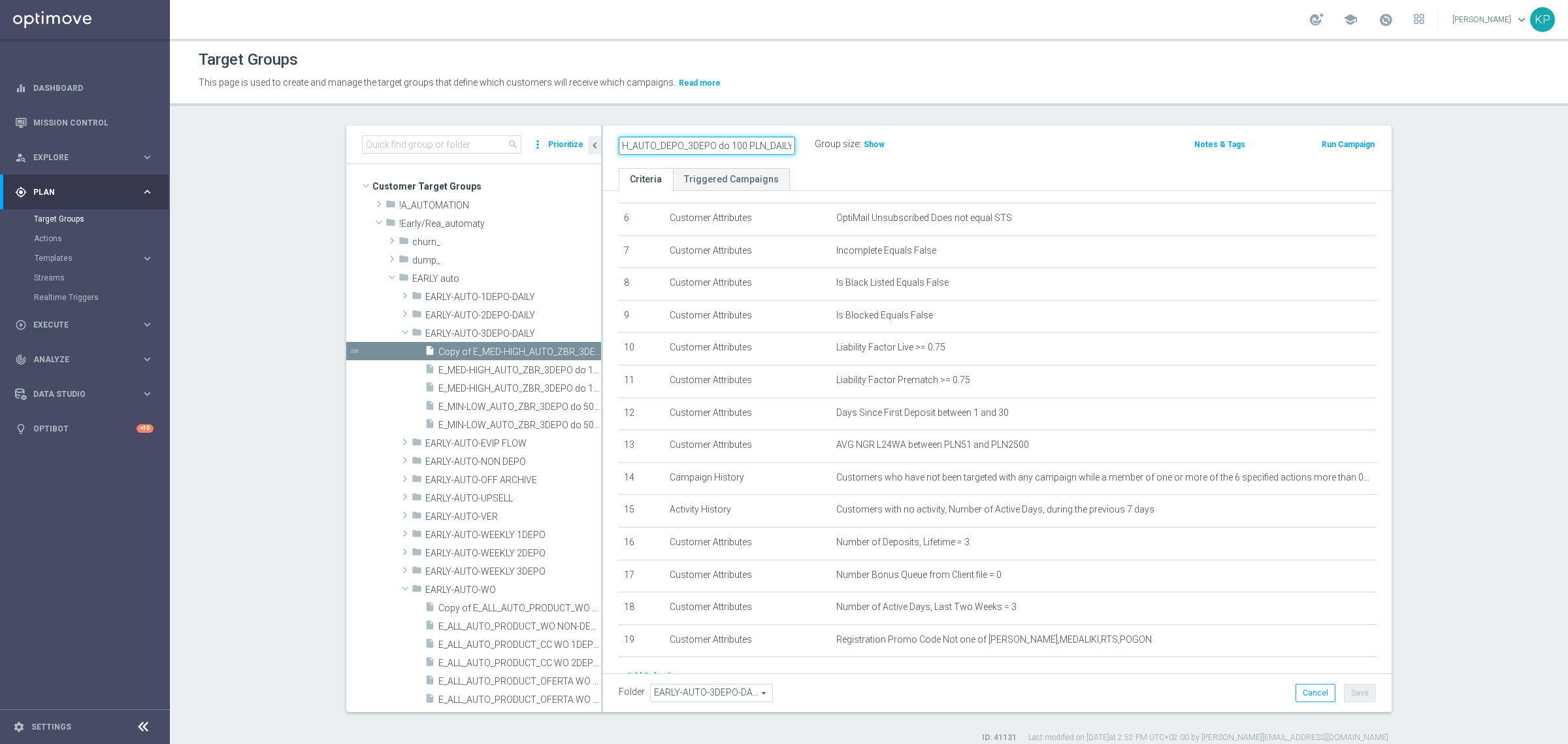
click at [801, 145] on div "E_MED-HIGH_AUTO_DEPO_3DEPO do 100 PLN_DAILY" at bounding box center [717, 144] width 196 height 18
type input "E_MED-HIGH_AUTO_DEPO_3DEPO do 100 PLN_DAILY"
click at [740, 135] on div "E_MED-HIGH_AUTO_DEPO_3DEPO do 100 PLN_DAILY" at bounding box center [717, 144] width 196 height 18
click at [784, 141] on icon "mode_edit" at bounding box center [790, 144] width 12 height 16
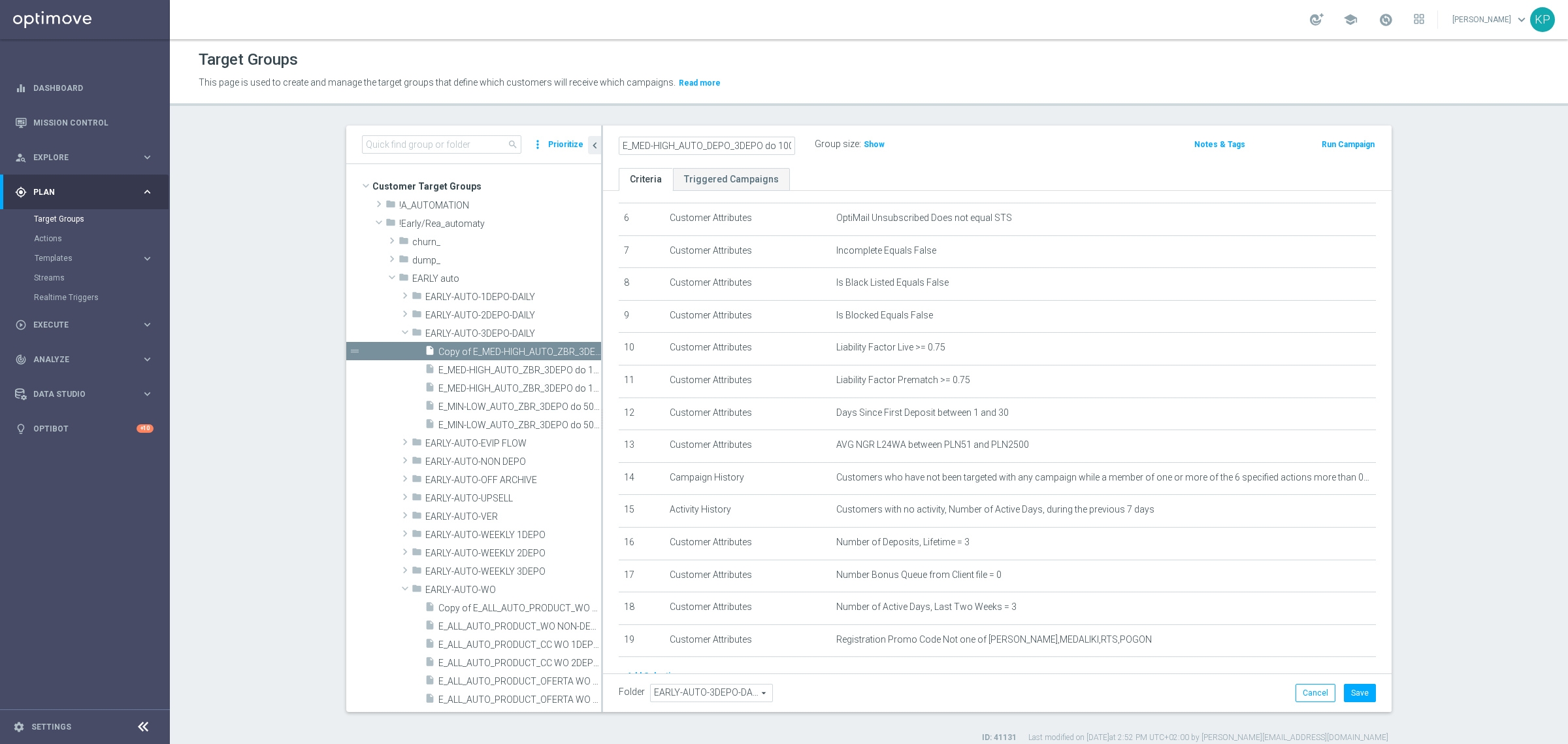
scroll to position [0, 47]
click at [740, 146] on input "E_MED-HIGH_AUTO_DEPO_3DEPO do 100 PLN_DAILY" at bounding box center [707, 146] width 176 height 18
drag, startPoint x: 756, startPoint y: 141, endPoint x: 712, endPoint y: 146, distance: 44.3
click at [712, 146] on input "E_MED-HIGH_AUTO_DEPO_3DEPO do 100 PLN_DAILY" at bounding box center [707, 146] width 176 height 18
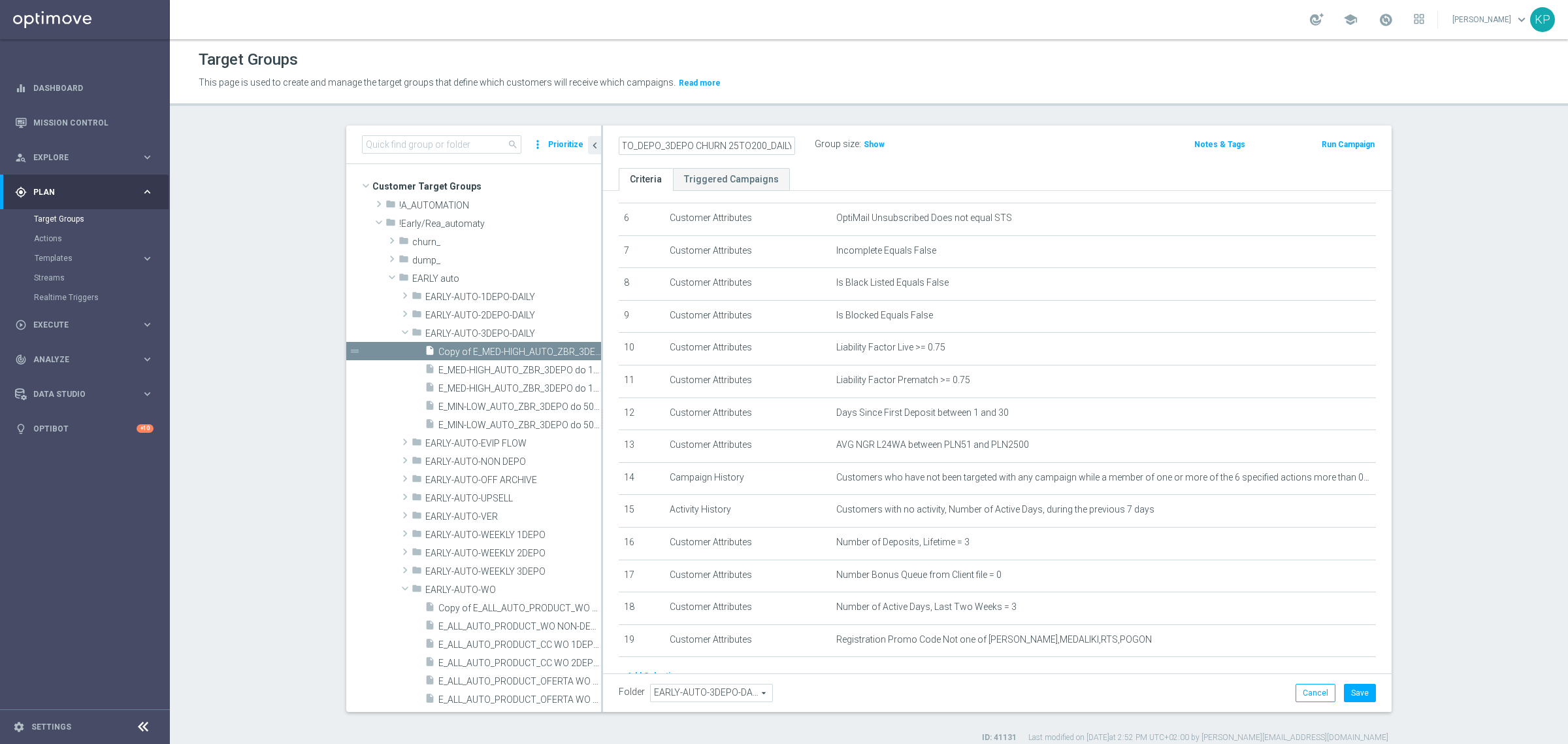
drag, startPoint x: 716, startPoint y: 144, endPoint x: 834, endPoint y: 145, distance: 118.0
click at [834, 145] on div "E_MED-HIGH_AUTO_DEPO_3DEPO CHURN 25TO200_DAILY Group size : Show" at bounding box center [868, 144] width 519 height 19
click at [674, 149] on input "E_MED-HIGH_AUTO_DEPO_3DEPO CHURN 25TO200_DAILY" at bounding box center [707, 146] width 176 height 18
drag, startPoint x: 726, startPoint y: 149, endPoint x: 543, endPoint y: 148, distance: 183.0
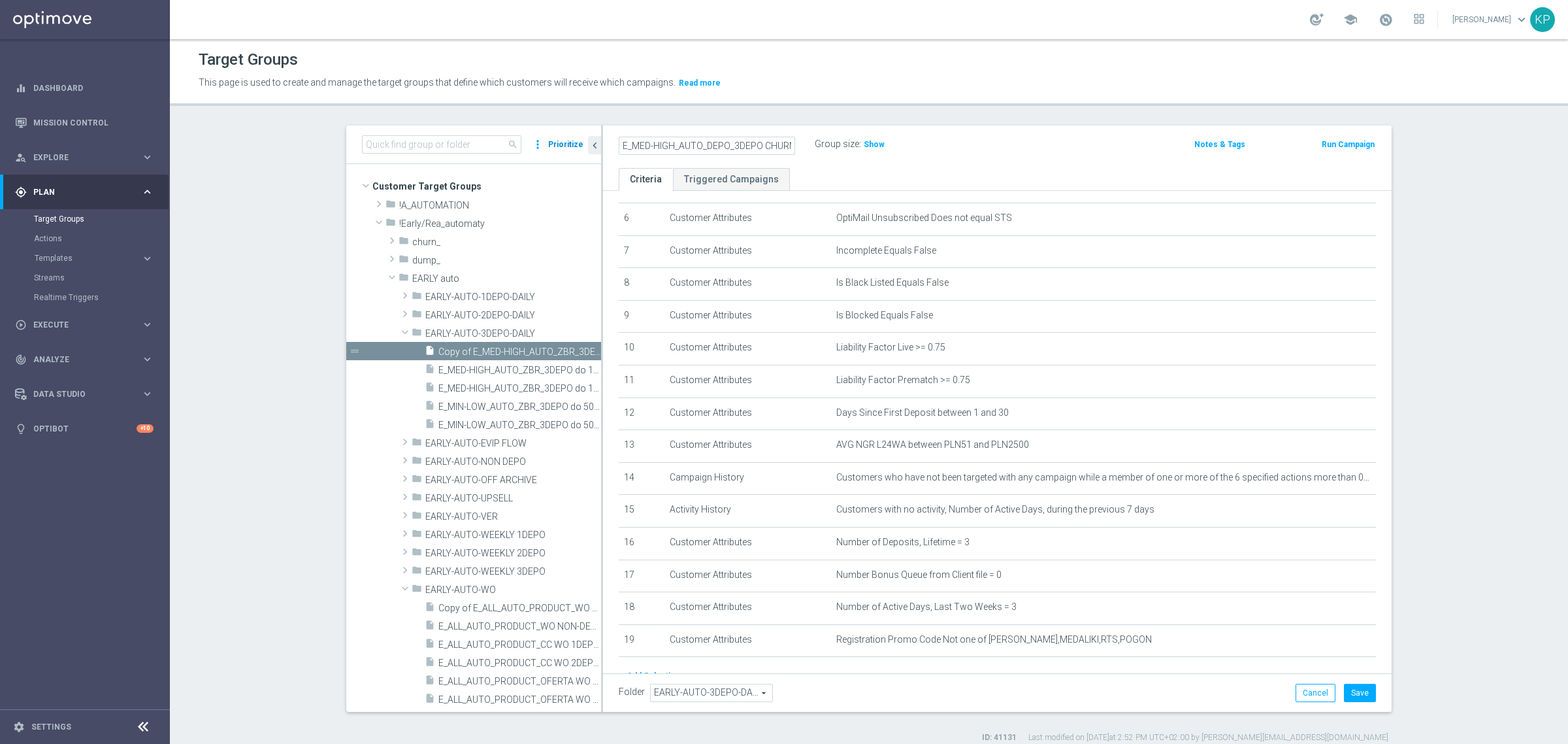
click at [543, 148] on as-split "search more_vert Prioritize Customer Target Groups library_add create_new_folder" at bounding box center [868, 419] width 1046 height 587
click at [684, 145] on input "E_MED-HIGH_AUTO_DEPO_3DEPO CHURN 25TO200_DAILY" at bounding box center [707, 146] width 176 height 18
drag, startPoint x: 671, startPoint y: 146, endPoint x: 807, endPoint y: 165, distance: 137.3
click at [807, 165] on div "E_MED-HIGH_AUTO_DEPO_3DEPO CHURN 25TO200_DAILY Group size : Show Notes & Tags R…" at bounding box center [997, 147] width 789 height 42
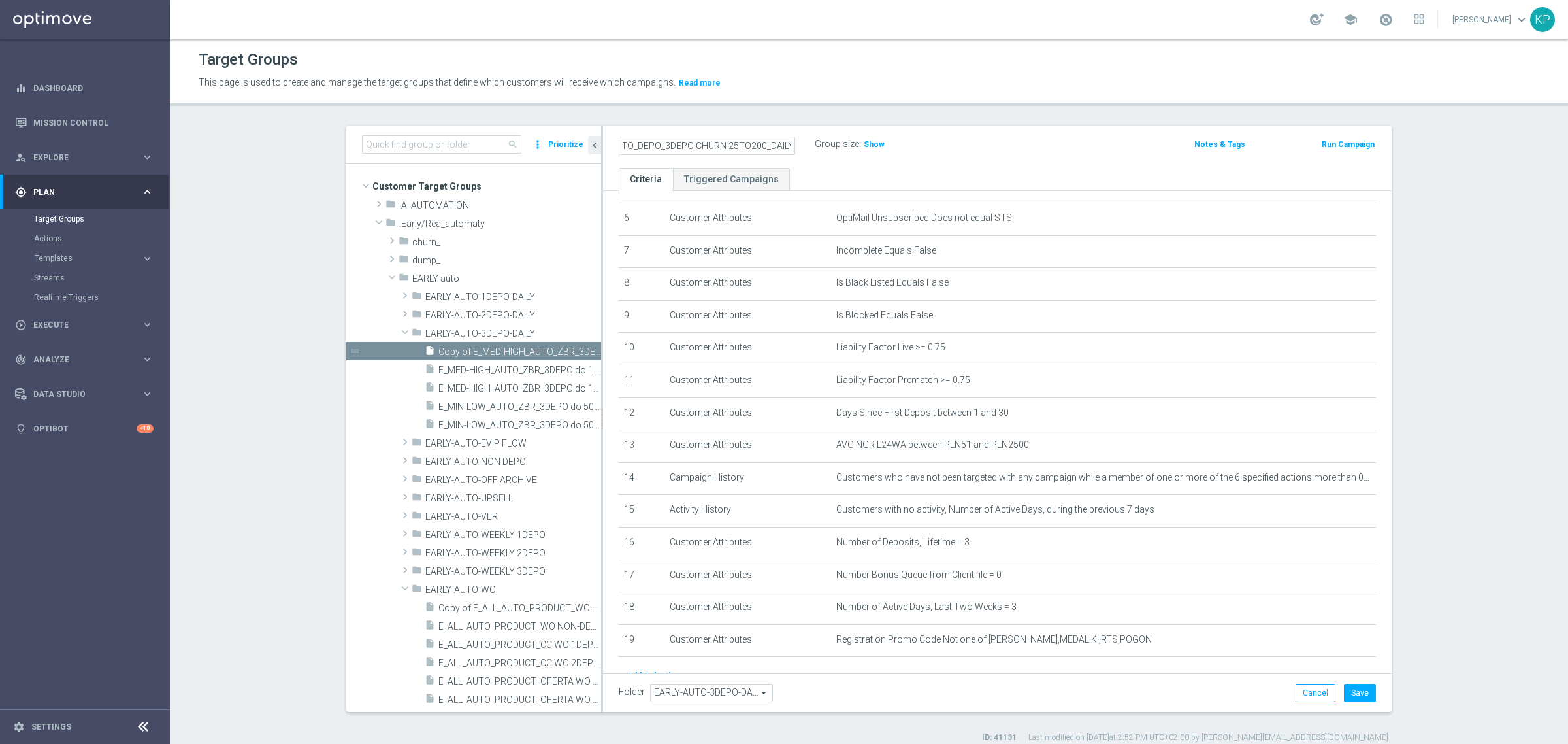
click at [758, 142] on input "E_MED-HIGH_AUTO_DEPO_3DEPO CHURN 25TO200_DAILY" at bounding box center [707, 146] width 176 height 18
type input "E_MED-HIGH_AUTO_DEPO_3DEPO CHURN 25TO200_DAILY"
click at [815, 142] on label "Group size" at bounding box center [837, 144] width 44 height 11
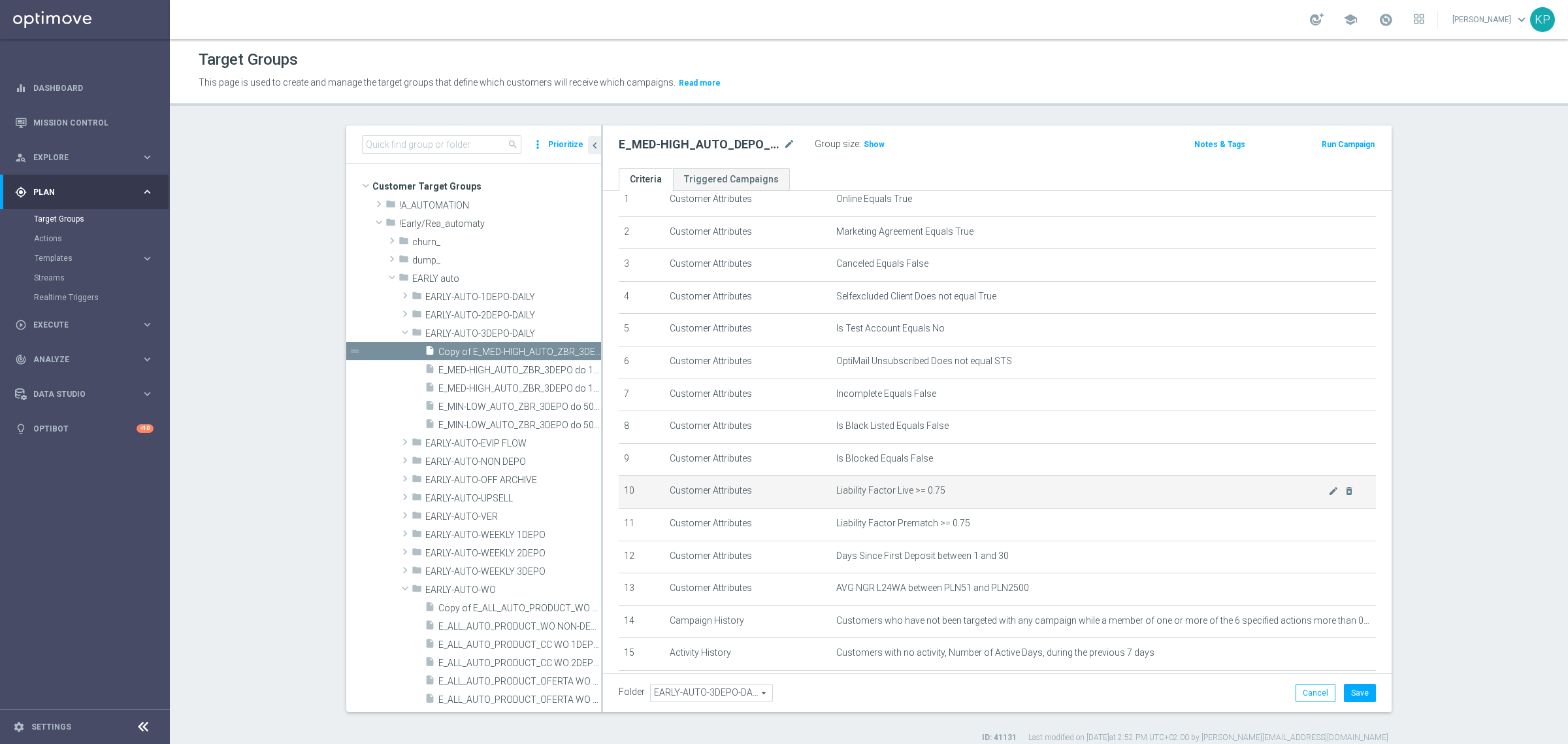
scroll to position [163, 0]
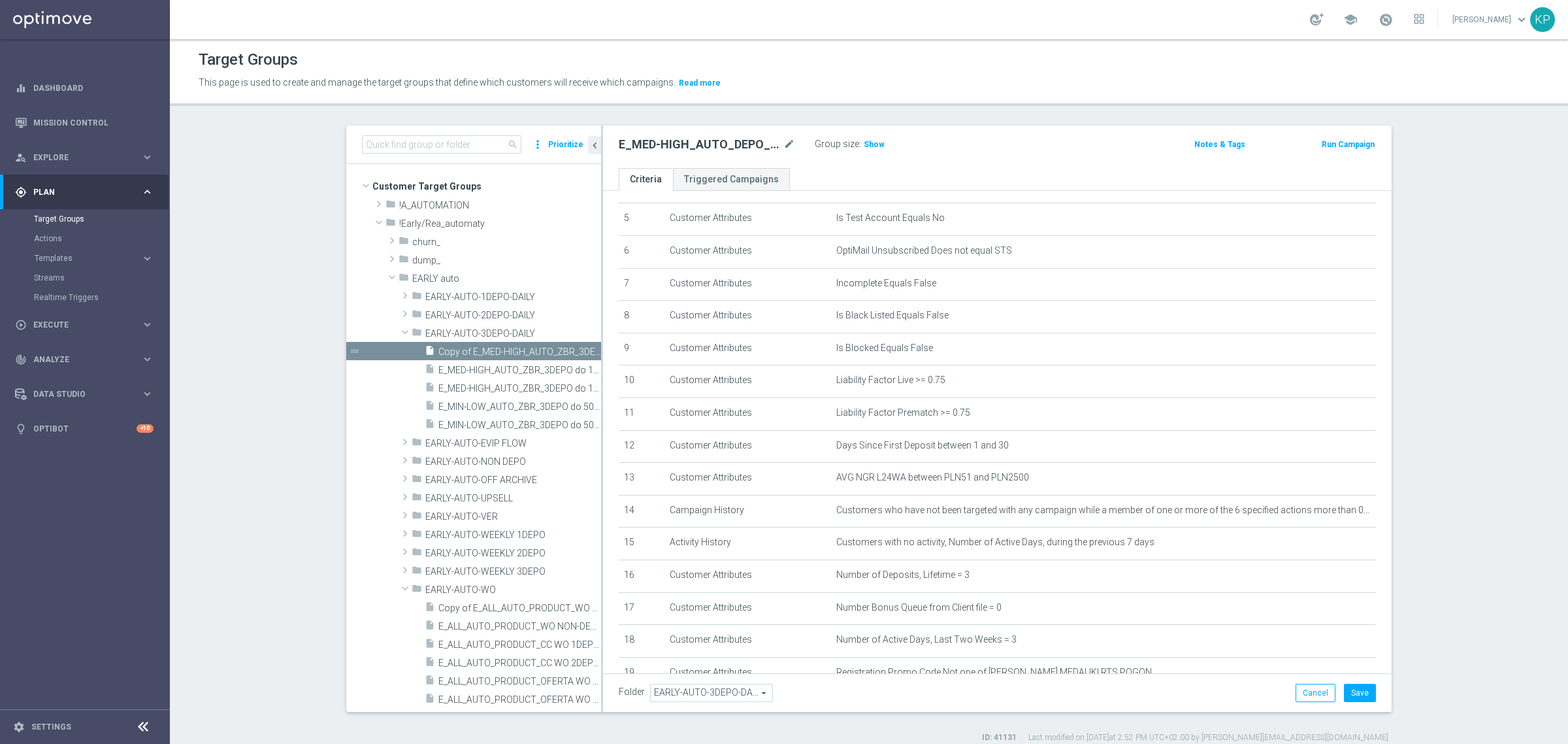
click at [926, 103] on header "Target Groups This page is used to create and manage the target groups that def…" at bounding box center [868, 73] width 1398 height 67
click at [784, 147] on icon "mode_edit" at bounding box center [790, 144] width 12 height 16
click at [815, 148] on label "Group size" at bounding box center [837, 144] width 44 height 11
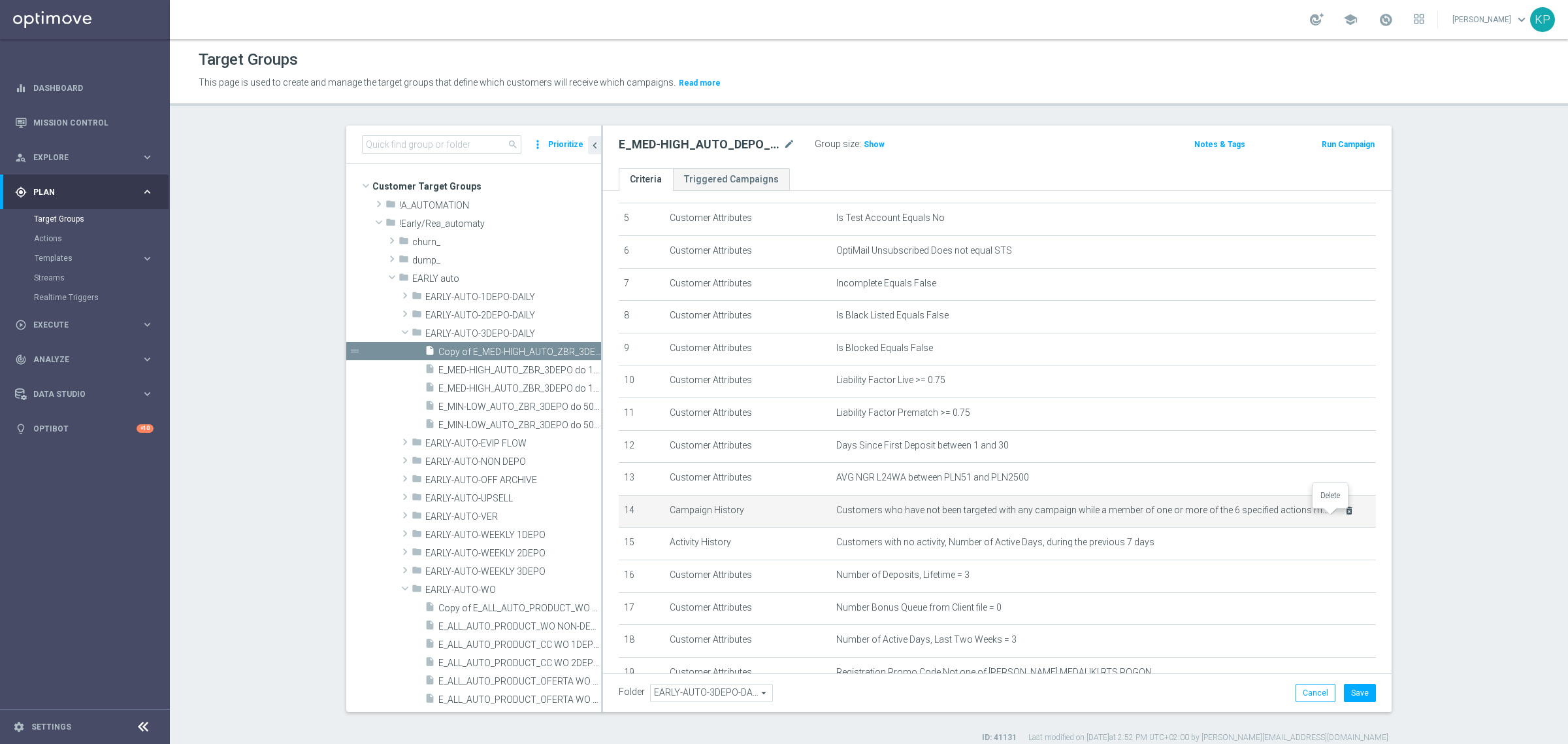
click at [1344, 516] on icon "delete_forever" at bounding box center [1349, 510] width 10 height 10
click at [1328, 514] on icon "mode_edit" at bounding box center [1333, 510] width 10 height 10
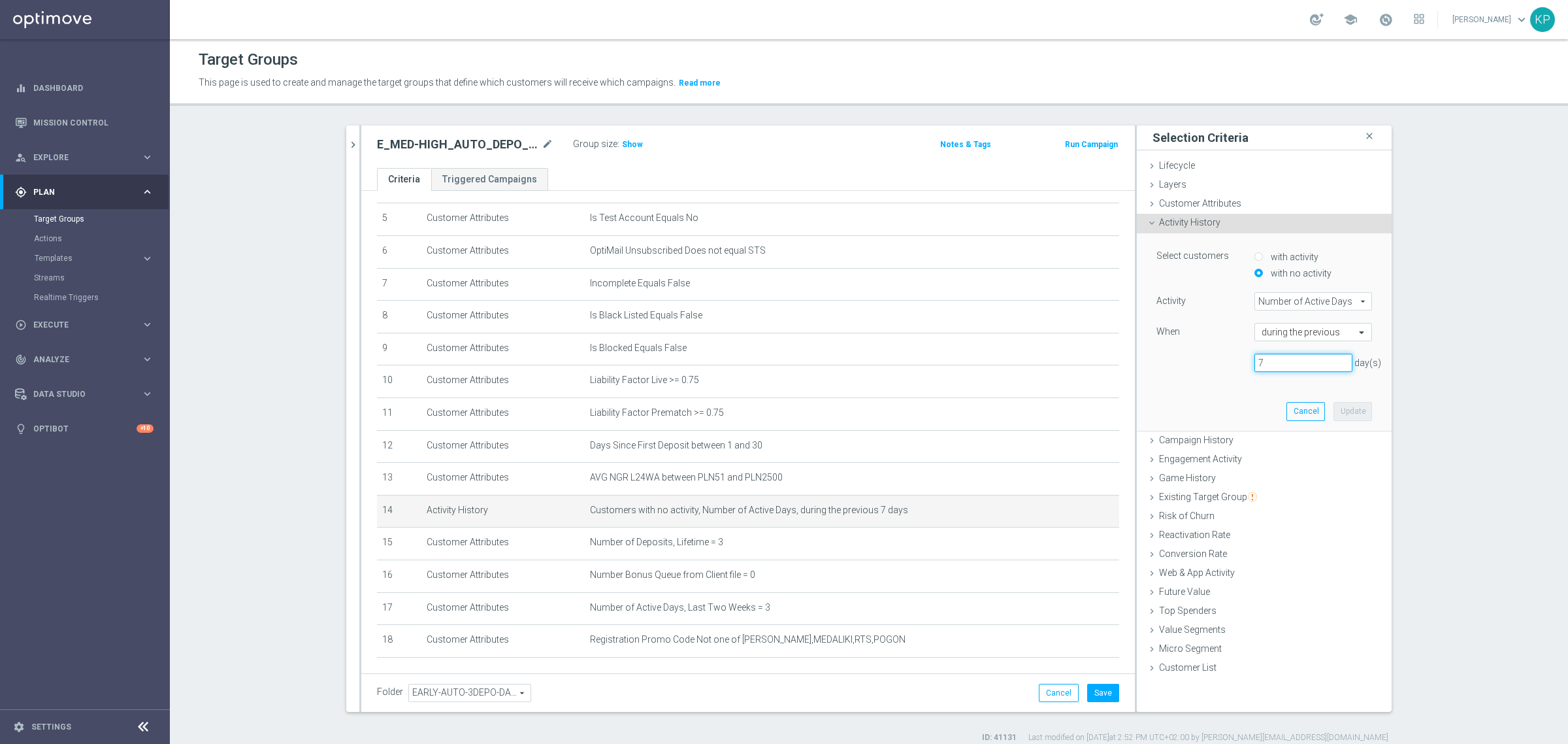
click at [1236, 360] on div "7 day(s)" at bounding box center [1264, 363] width 235 height 18
type input "3"
click at [1270, 385] on div "Select customers with activity with no activity Activity Number of Active Days …" at bounding box center [1264, 332] width 235 height 197
click at [1337, 409] on button "Update" at bounding box center [1353, 411] width 39 height 18
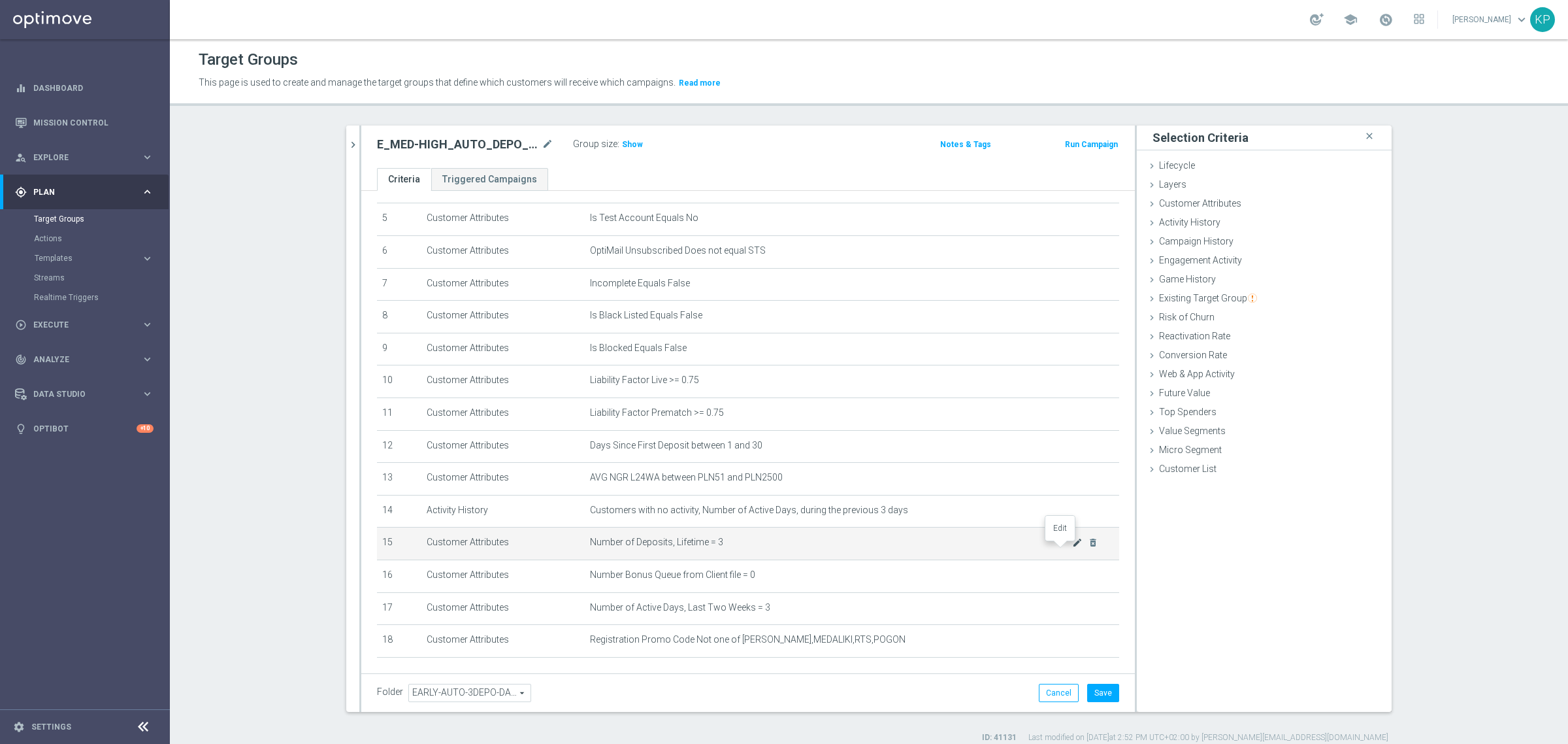
click at [1072, 548] on icon "mode_edit" at bounding box center [1077, 542] width 10 height 10
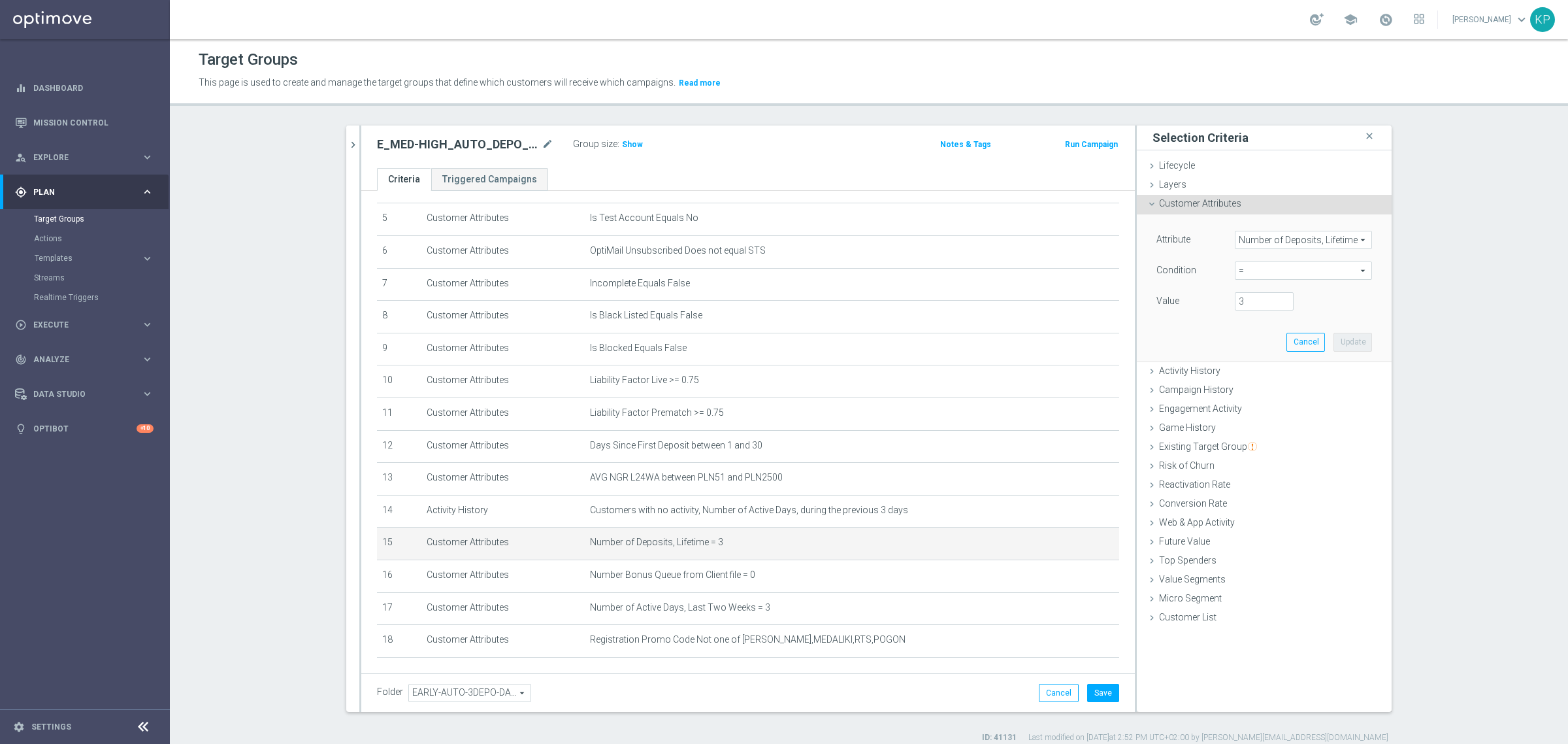
click at [1257, 275] on span "=" at bounding box center [1304, 270] width 136 height 17
click at [1257, 374] on span ">=" at bounding box center [1304, 375] width 124 height 10
type input ">="
click at [1245, 305] on input "number" at bounding box center [1264, 301] width 59 height 18
type input "3"
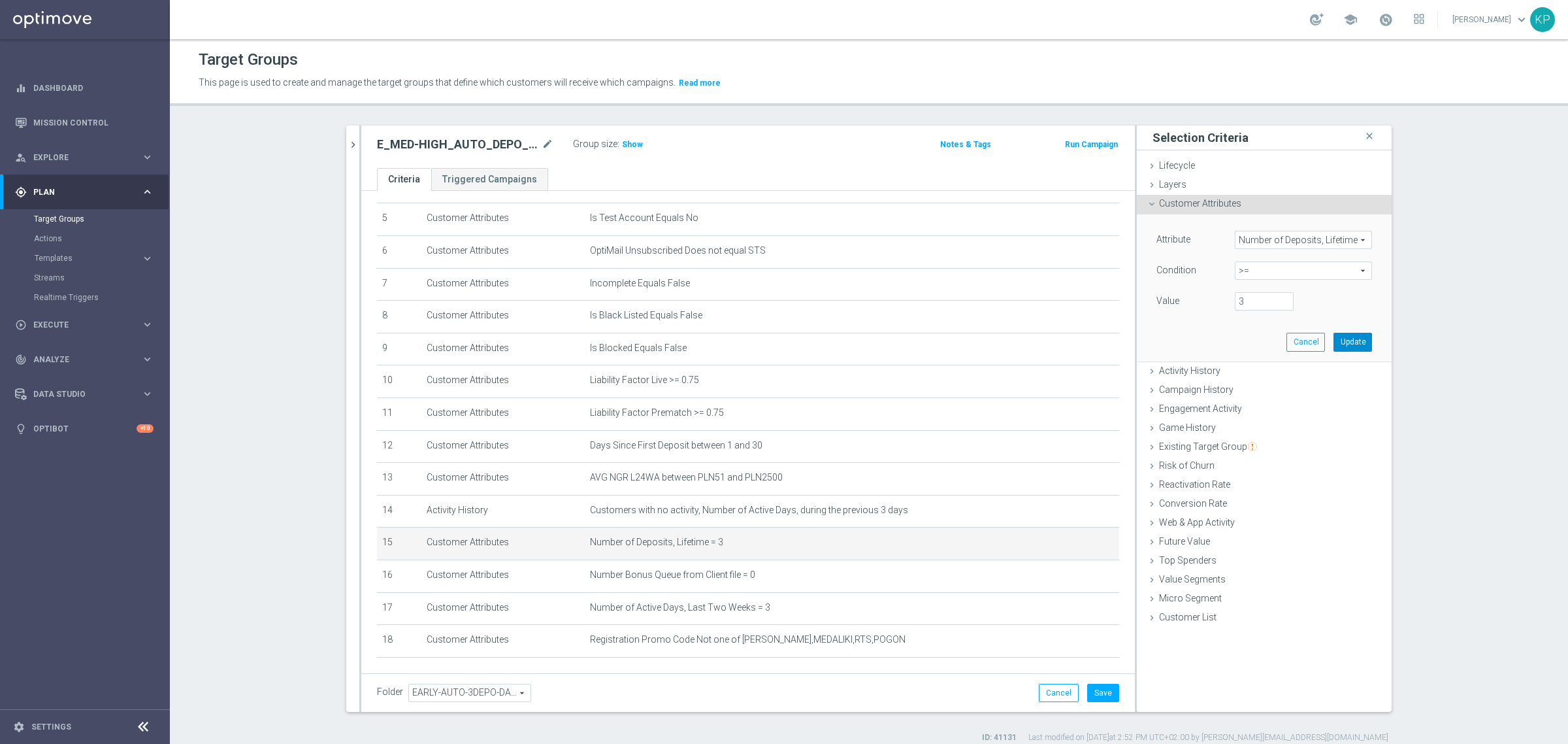
click at [1335, 334] on button "Update" at bounding box center [1353, 342] width 39 height 18
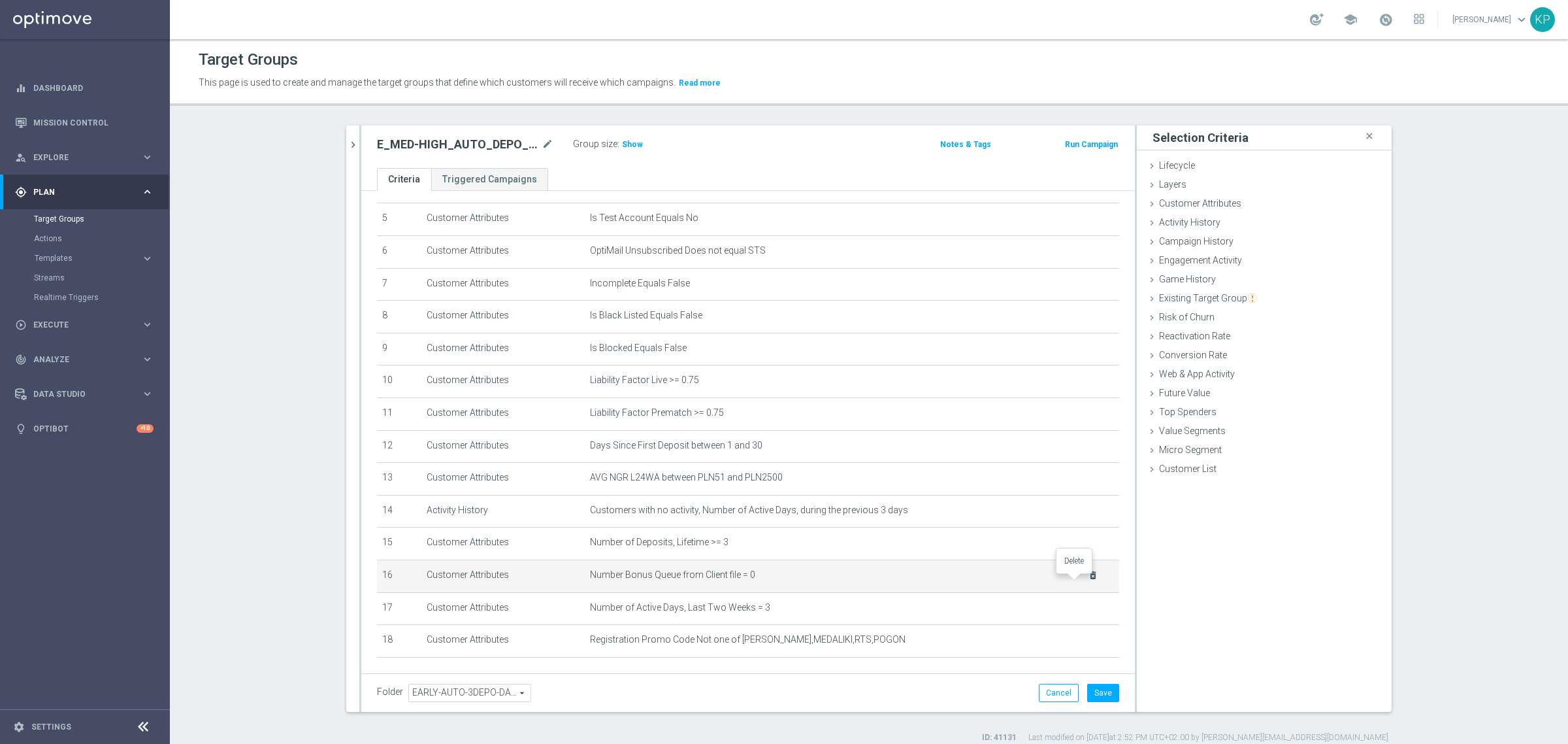
click at [1088, 577] on icon "delete_forever" at bounding box center [1092, 575] width 10 height 10
click at [1088, 578] on icon "delete_forever" at bounding box center [1092, 575] width 10 height 10
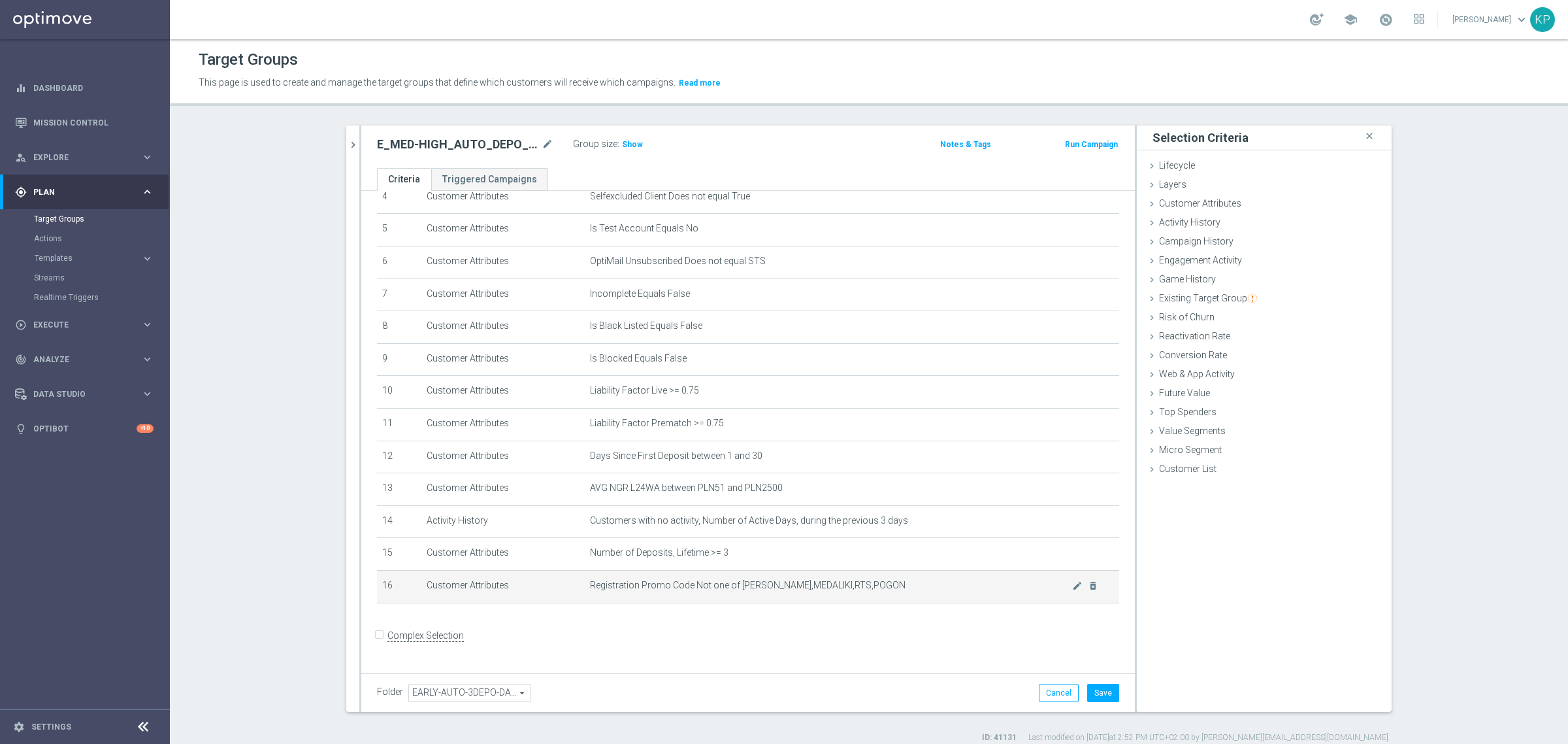
scroll to position [149, 0]
click at [0, 0] on icon "delete_forever" at bounding box center [0, 0] width 0 height 0
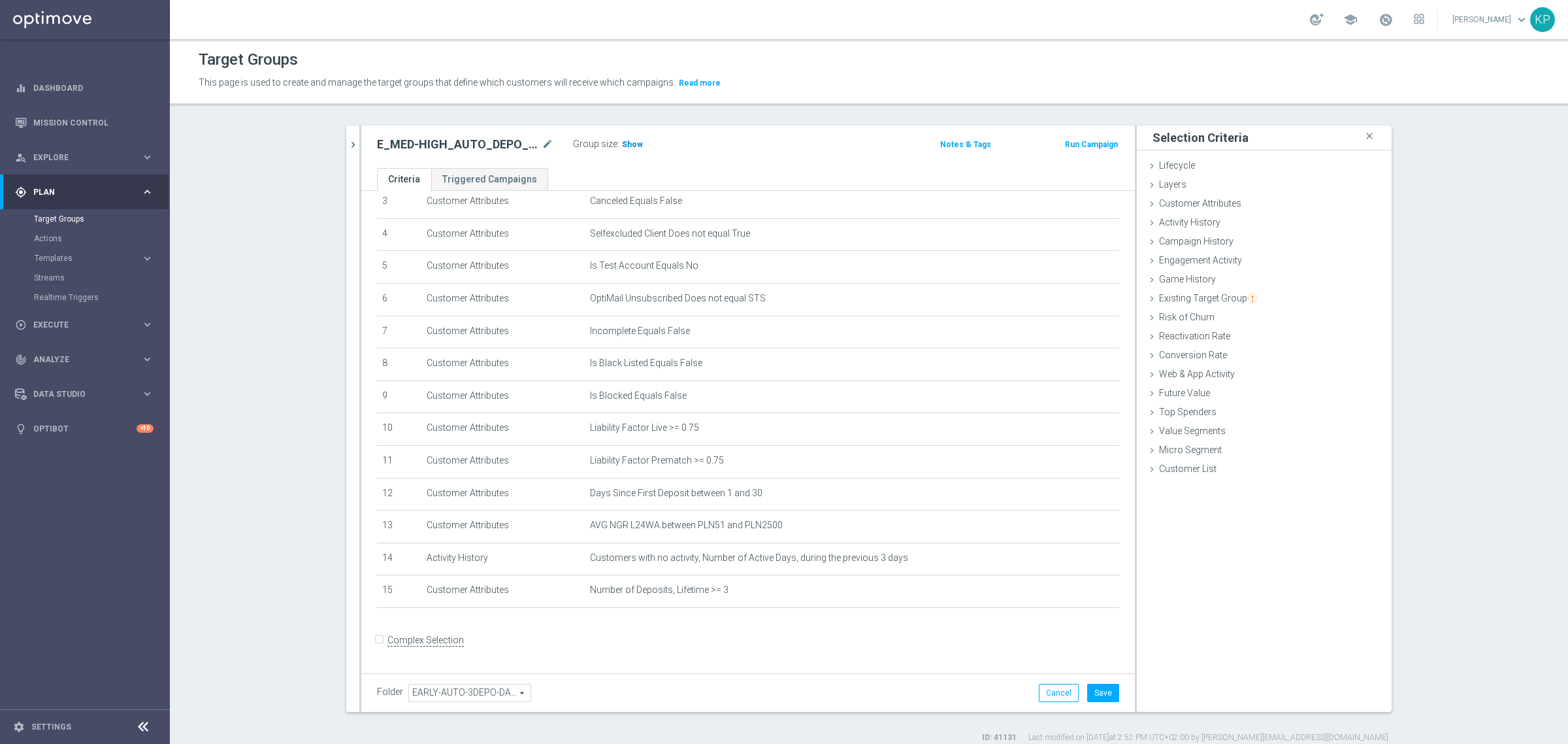
click at [627, 145] on span "Show" at bounding box center [633, 144] width 21 height 9
click at [1054, 564] on span "Customers with no activity, Number of Active Days, during the previous 3 days" at bounding box center [831, 558] width 482 height 11
click at [1072, 564] on icon "mode_edit" at bounding box center [1077, 558] width 10 height 10
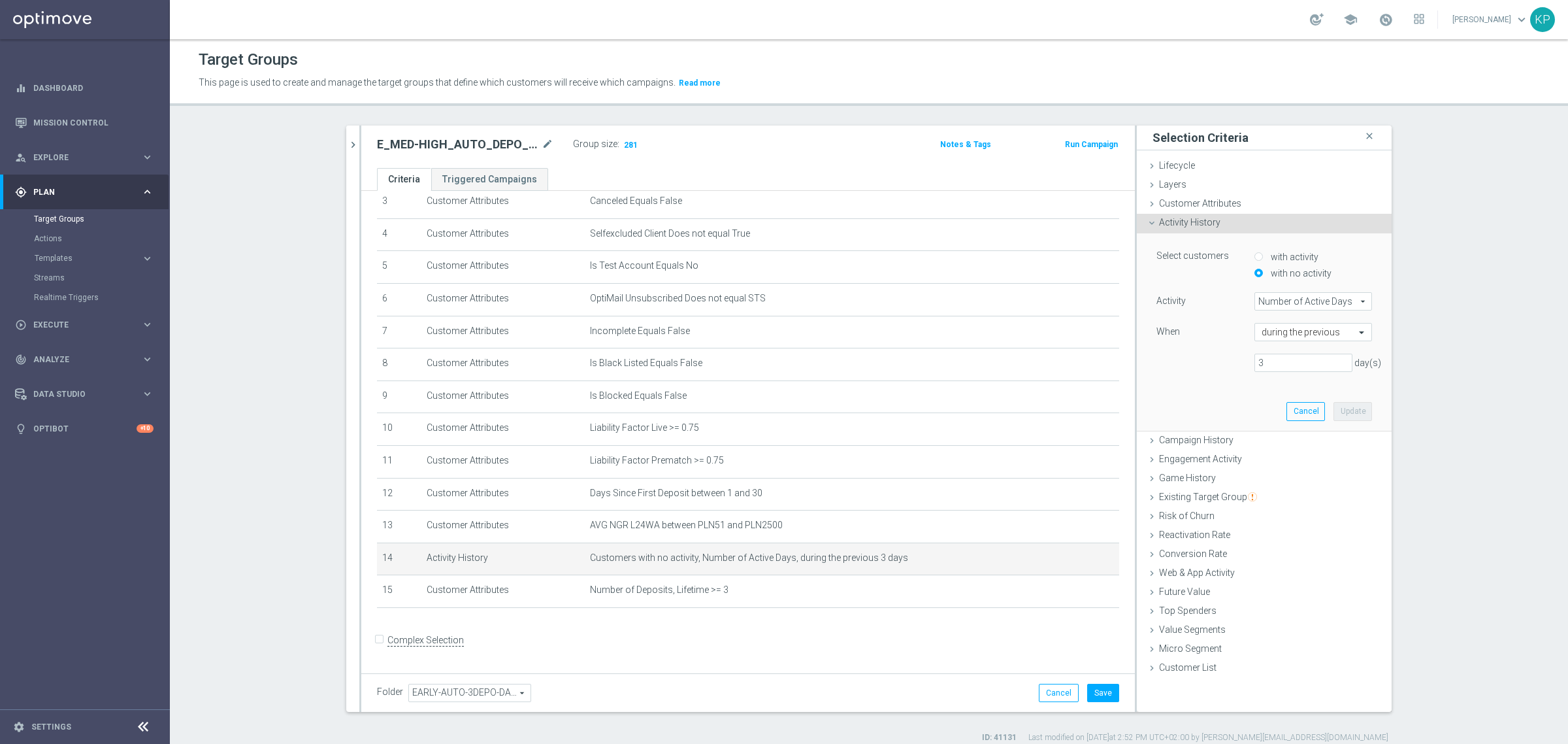
click at [1298, 302] on span "Number of Active Days" at bounding box center [1314, 301] width 117 height 17
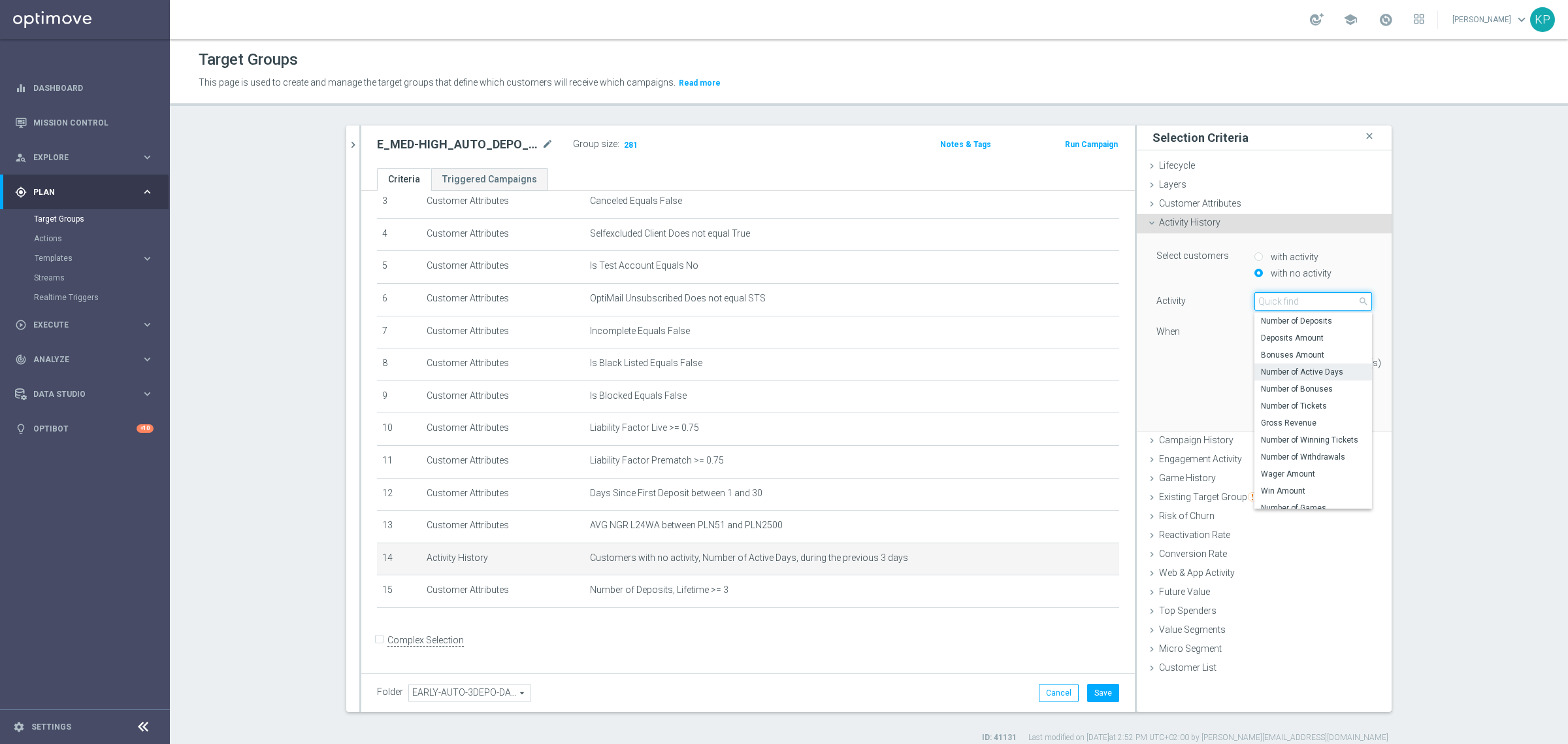
click at [1298, 302] on input "search" at bounding box center [1314, 301] width 118 height 18
click at [1233, 312] on div "Activity" at bounding box center [1195, 302] width 98 height 21
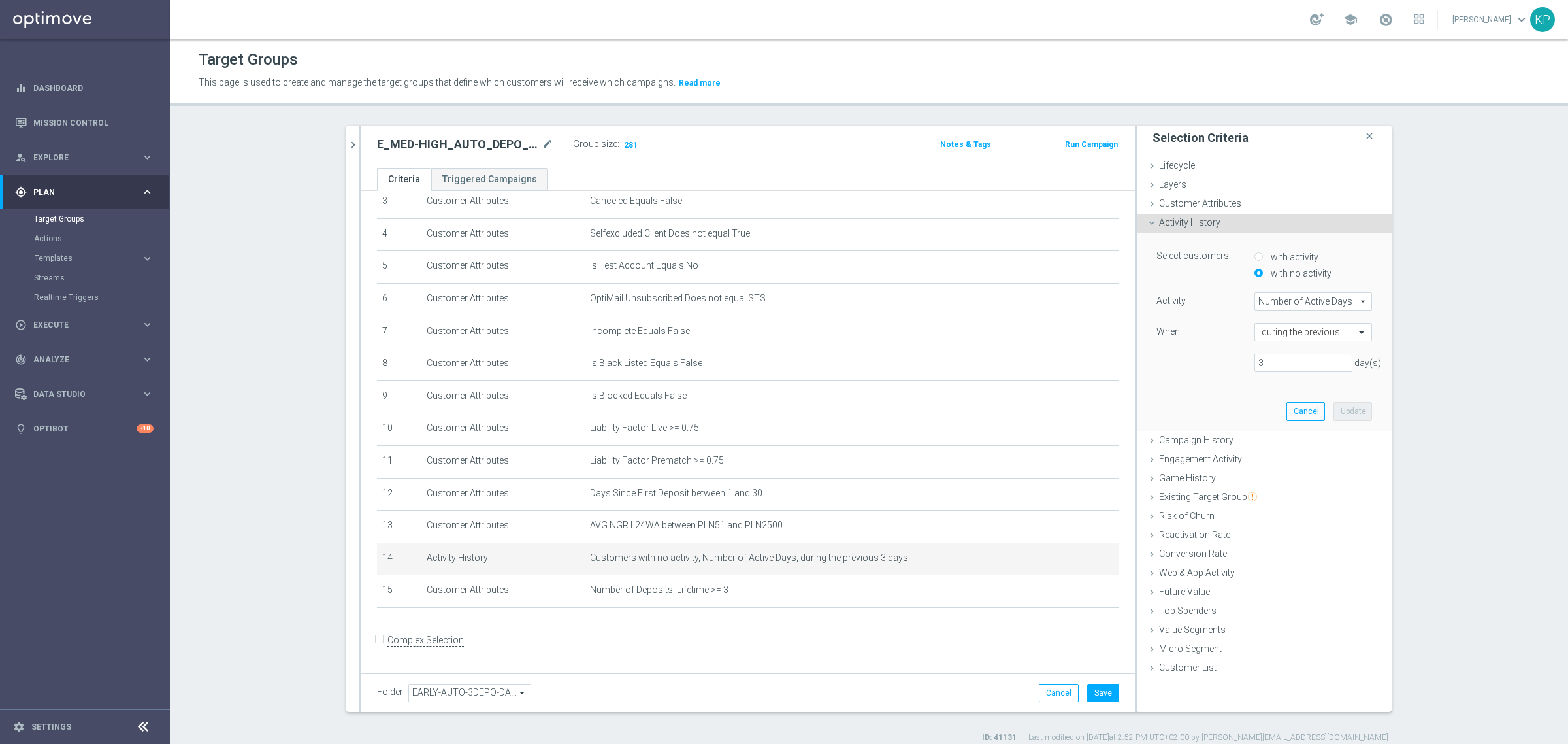
click at [1293, 305] on span "Number of Active Days" at bounding box center [1314, 301] width 117 height 17
click at [1293, 339] on span "Deposits Amount" at bounding box center [1314, 337] width 105 height 10
type input "Deposits Amount"
click at [1305, 302] on span "Deposits Amount" at bounding box center [1314, 301] width 117 height 17
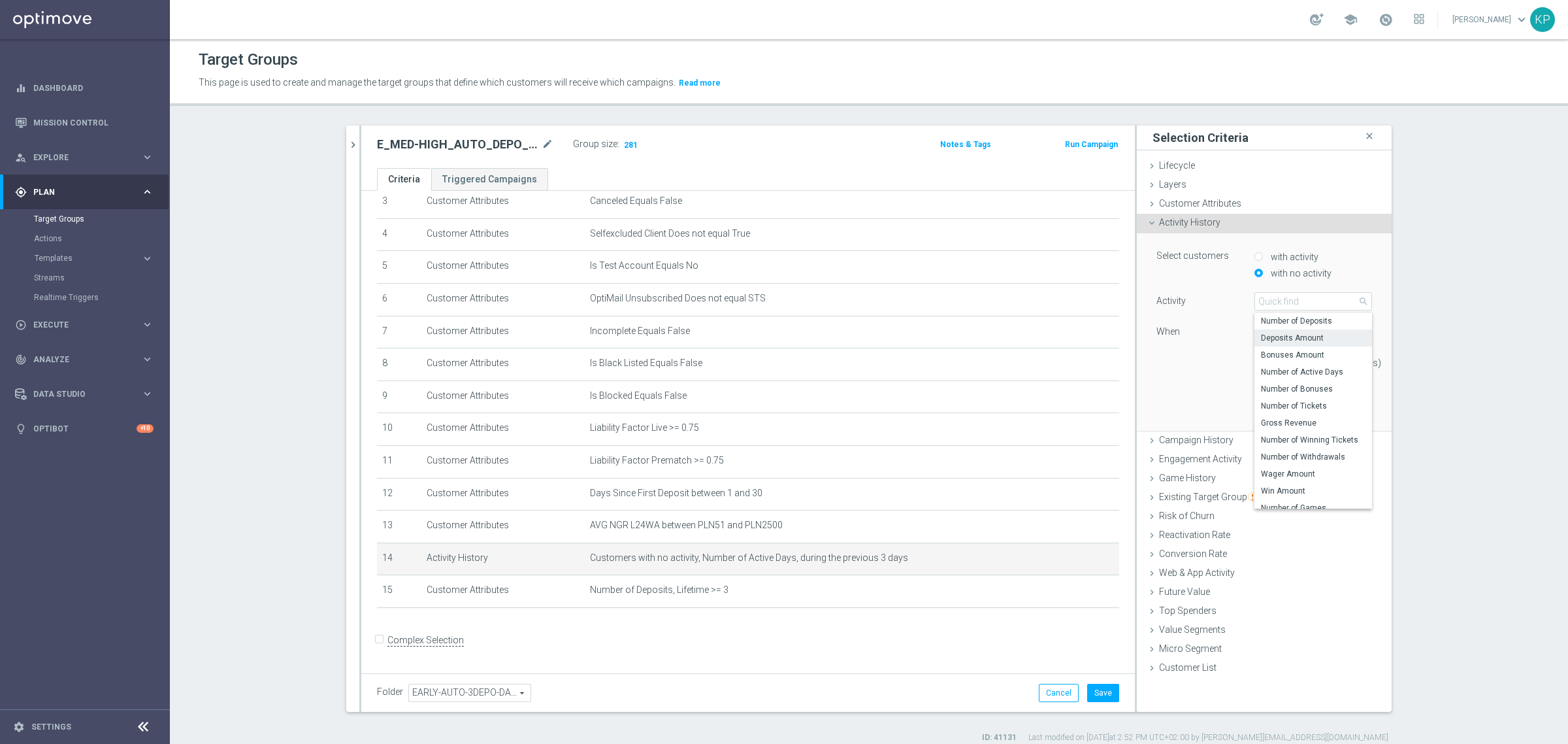
click at [1220, 360] on div "3 day(s)" at bounding box center [1264, 363] width 235 height 18
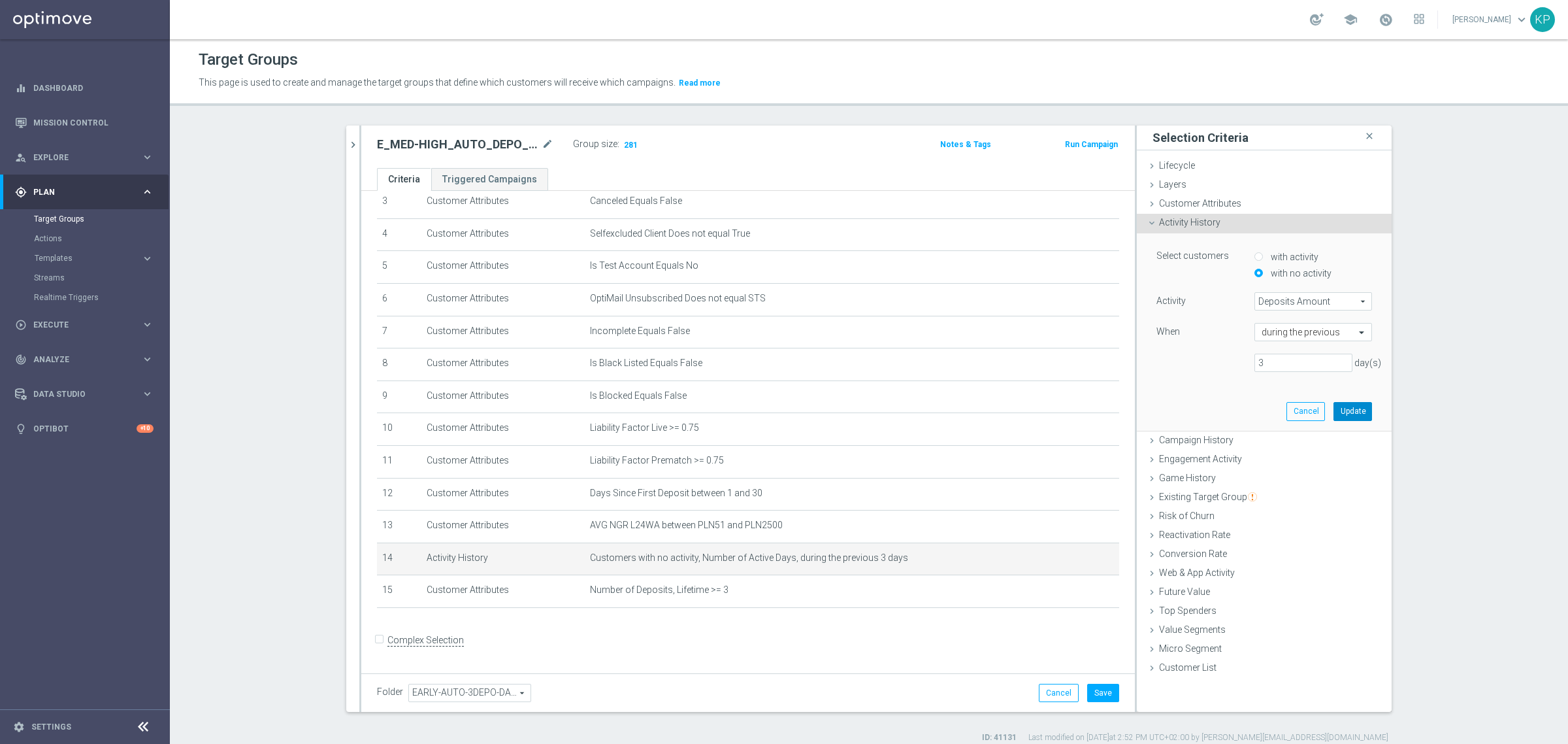
click at [1360, 411] on button "Update" at bounding box center [1353, 411] width 39 height 18
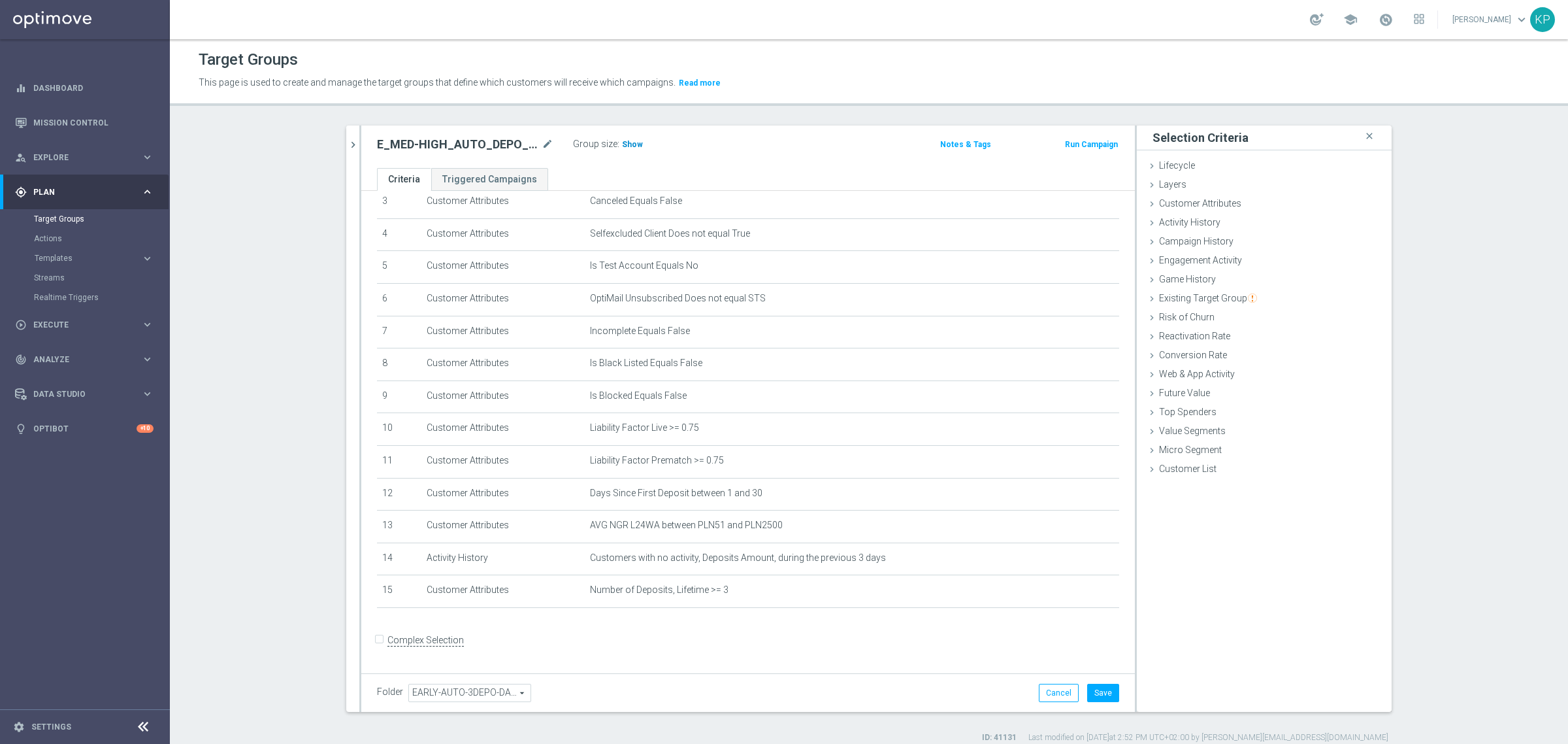
click at [627, 147] on span "Show" at bounding box center [633, 144] width 21 height 9
click at [1185, 208] on span "Customer Attributes" at bounding box center [1201, 203] width 83 height 10
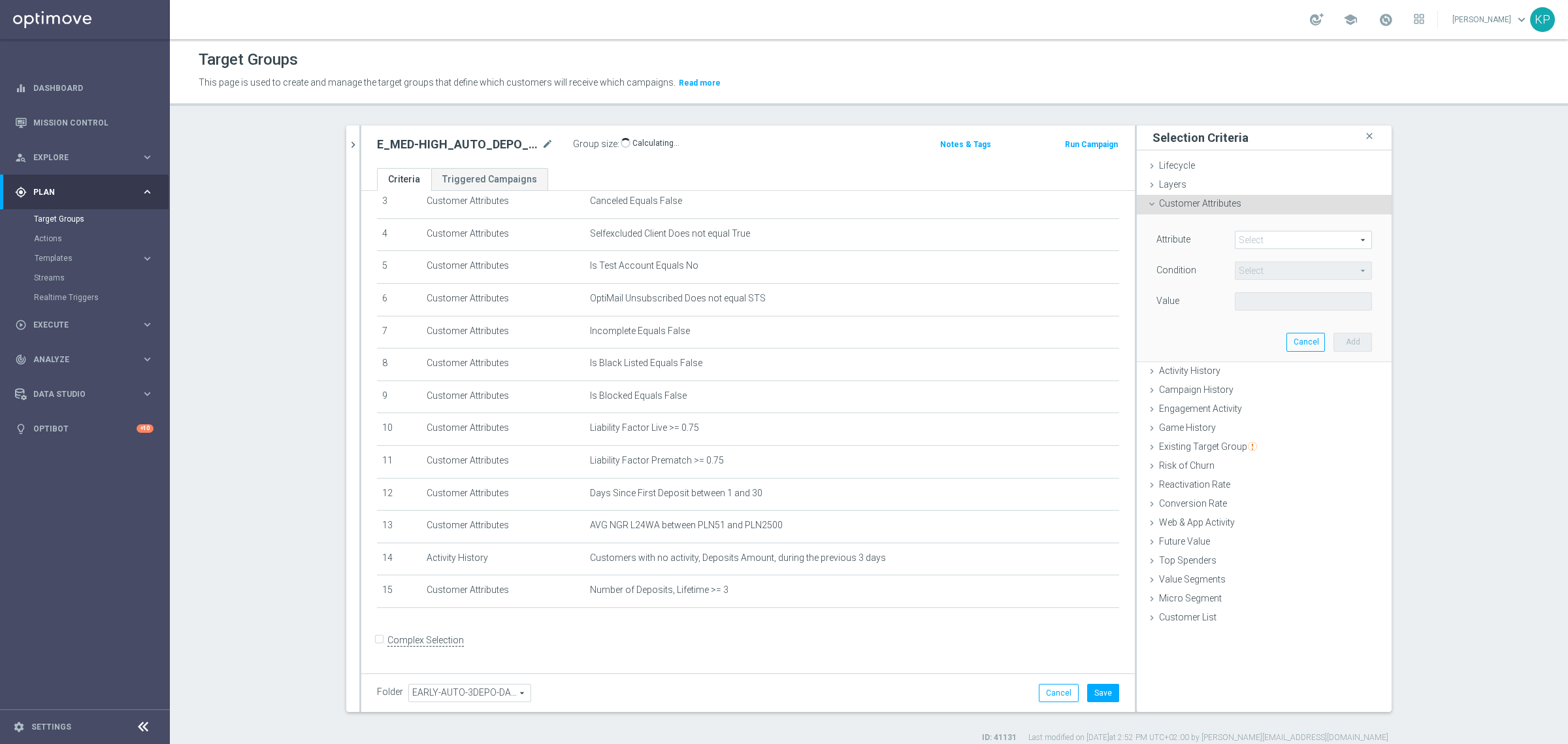
click at [1242, 241] on span at bounding box center [1304, 240] width 136 height 17
click at [0, 0] on input "search" at bounding box center [0, 0] width 0 height 0
type input "deposit sa"
click at [1281, 255] on span "Deposit Saldo" at bounding box center [1304, 259] width 124 height 10
type input "Deposit Saldo"
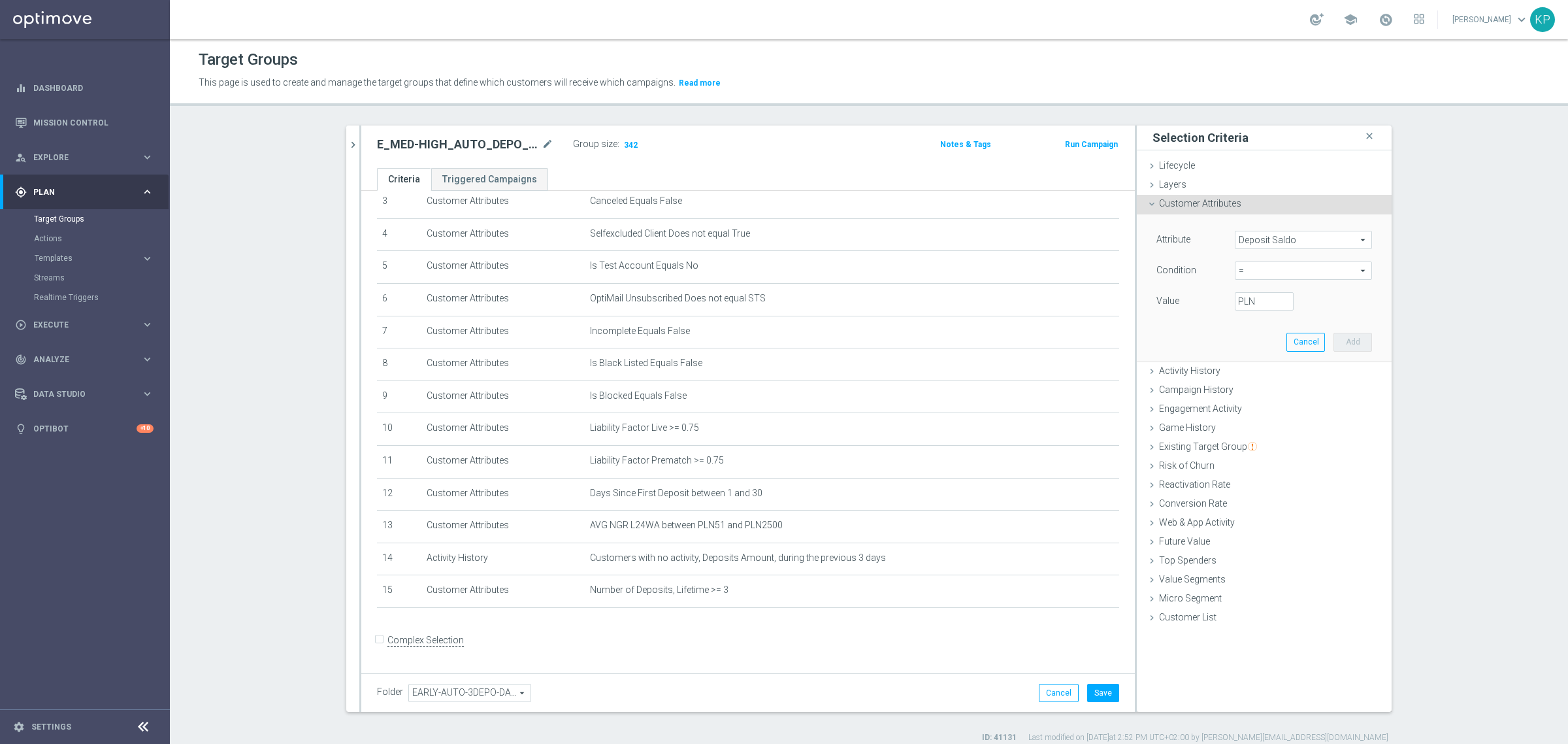
click at [1272, 269] on span "=" at bounding box center [1304, 270] width 136 height 17
click at [1265, 391] on span "between" at bounding box center [1304, 391] width 124 height 10
type input "between"
click at [1245, 312] on div "Value Min: PLN" at bounding box center [1264, 302] width 235 height 21
click at [1245, 308] on input "PLN" at bounding box center [1264, 301] width 59 height 18
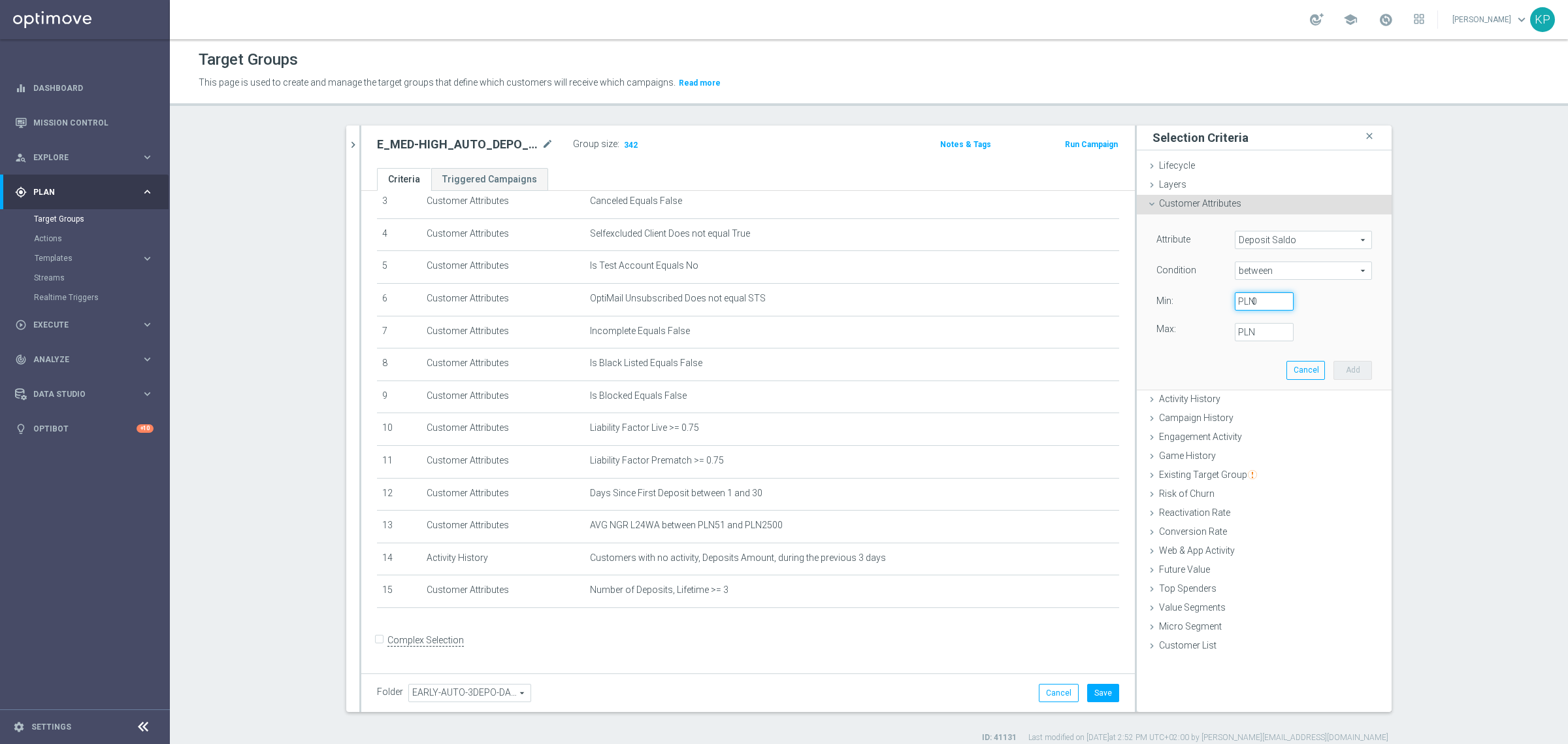
type input "0"
type input "2"
click at [1350, 363] on button "Add" at bounding box center [1353, 370] width 39 height 18
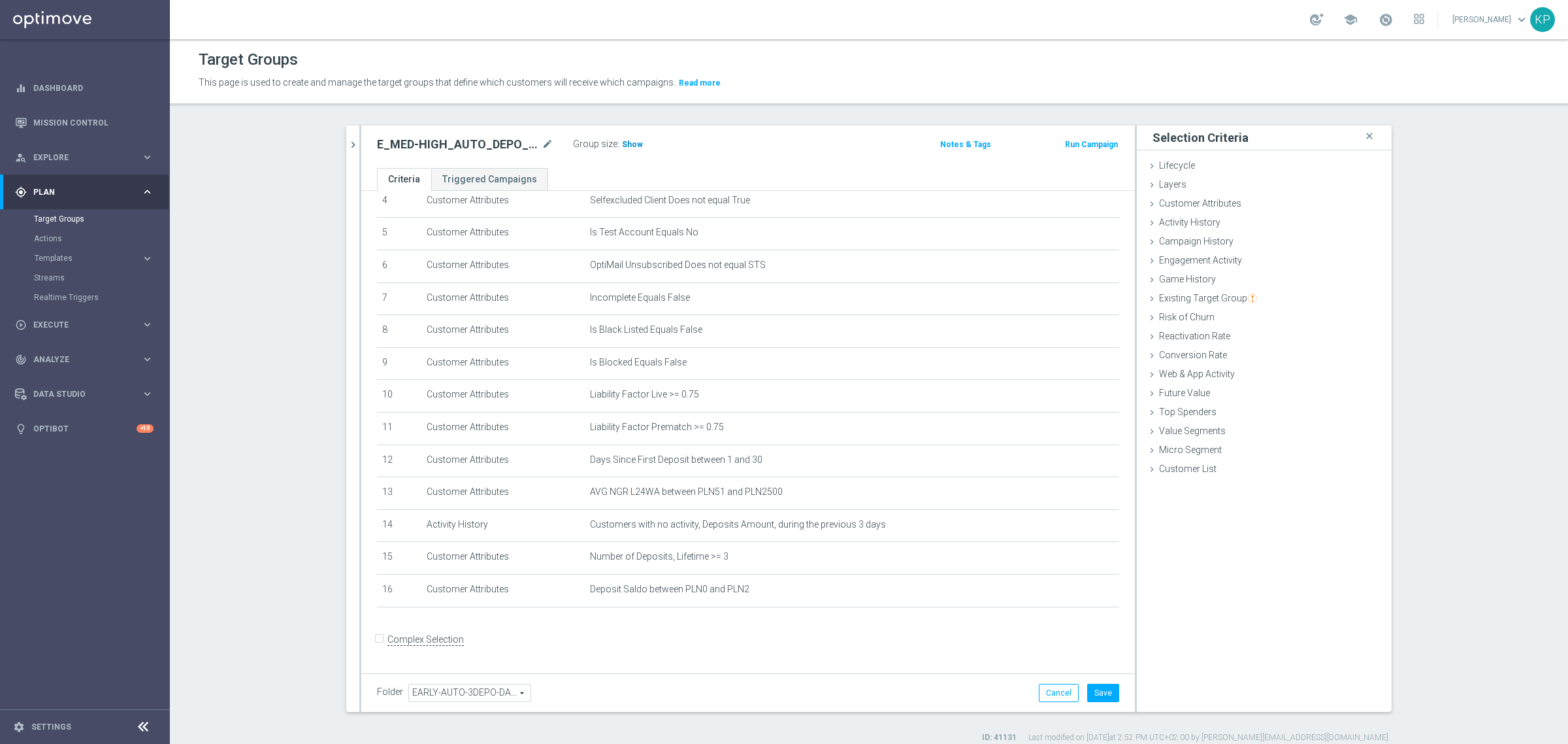
click at [627, 142] on span "Show" at bounding box center [633, 144] width 21 height 9
click at [671, 162] on div "E_MED-HIGH_AUTO_DEPO_3DEPO CHURN 25TO200_DAILY mode_edit Group size : Show Calc…" at bounding box center [748, 147] width 774 height 42
click at [1098, 692] on button "Save" at bounding box center [1103, 693] width 32 height 18
click at [491, 135] on div "E_MED-HIGH_AUTO_DEPO_3DEPO CHURN 25TO200_DAILY mode_edit" at bounding box center [476, 144] width 196 height 18
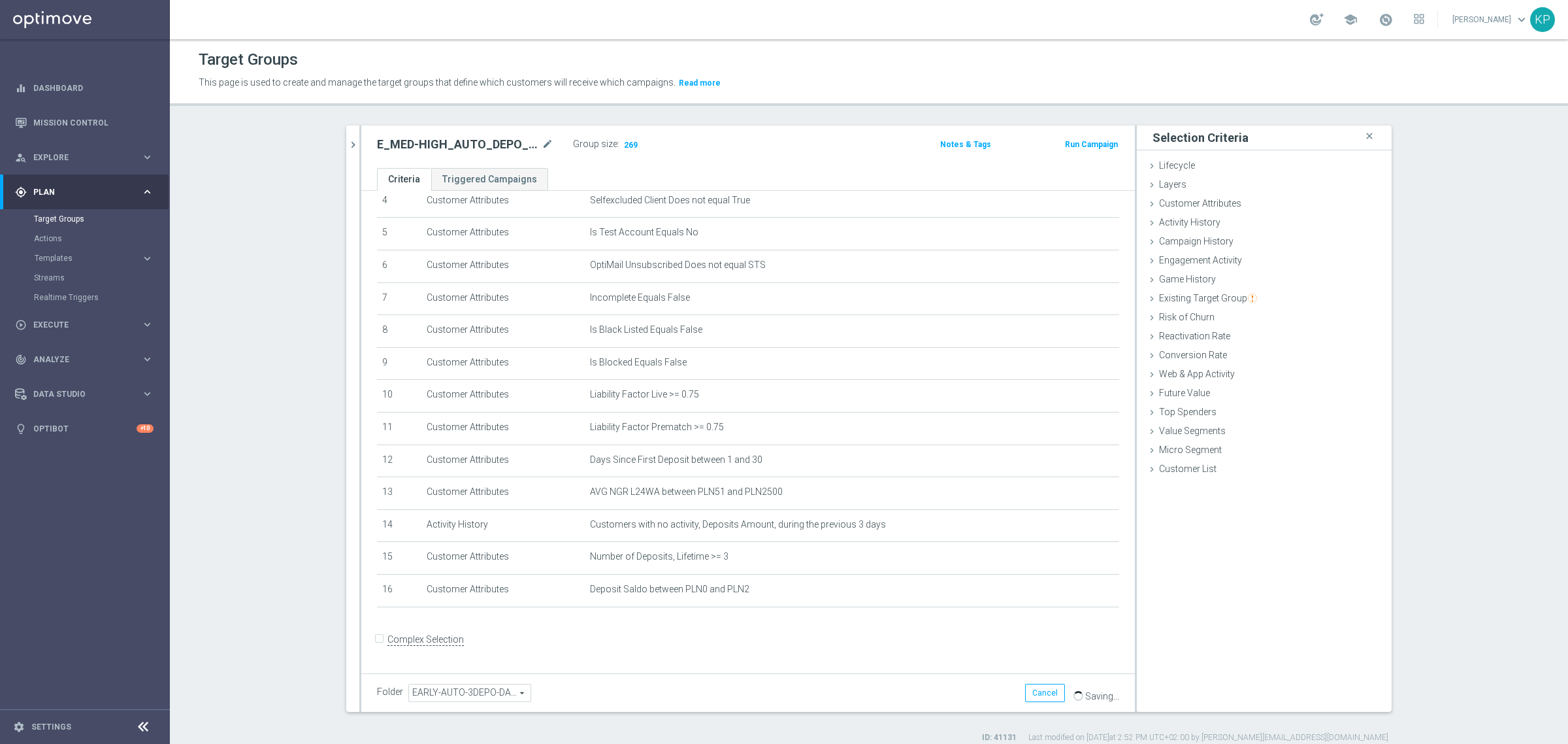
click at [487, 140] on h2 "E_MED-HIGH_AUTO_DEPO_3DEPO CHURN 25TO200_DAILY" at bounding box center [458, 144] width 162 height 16
click at [487, 141] on h2 "E_MED-HIGH_AUTO_DEPO_3DEPO CHURN 25TO200_DAILY" at bounding box center [458, 144] width 162 height 16
copy div "E_MED-HIGH_AUTO_DEPO_3DEPO CHURN 25TO200_DAILY"
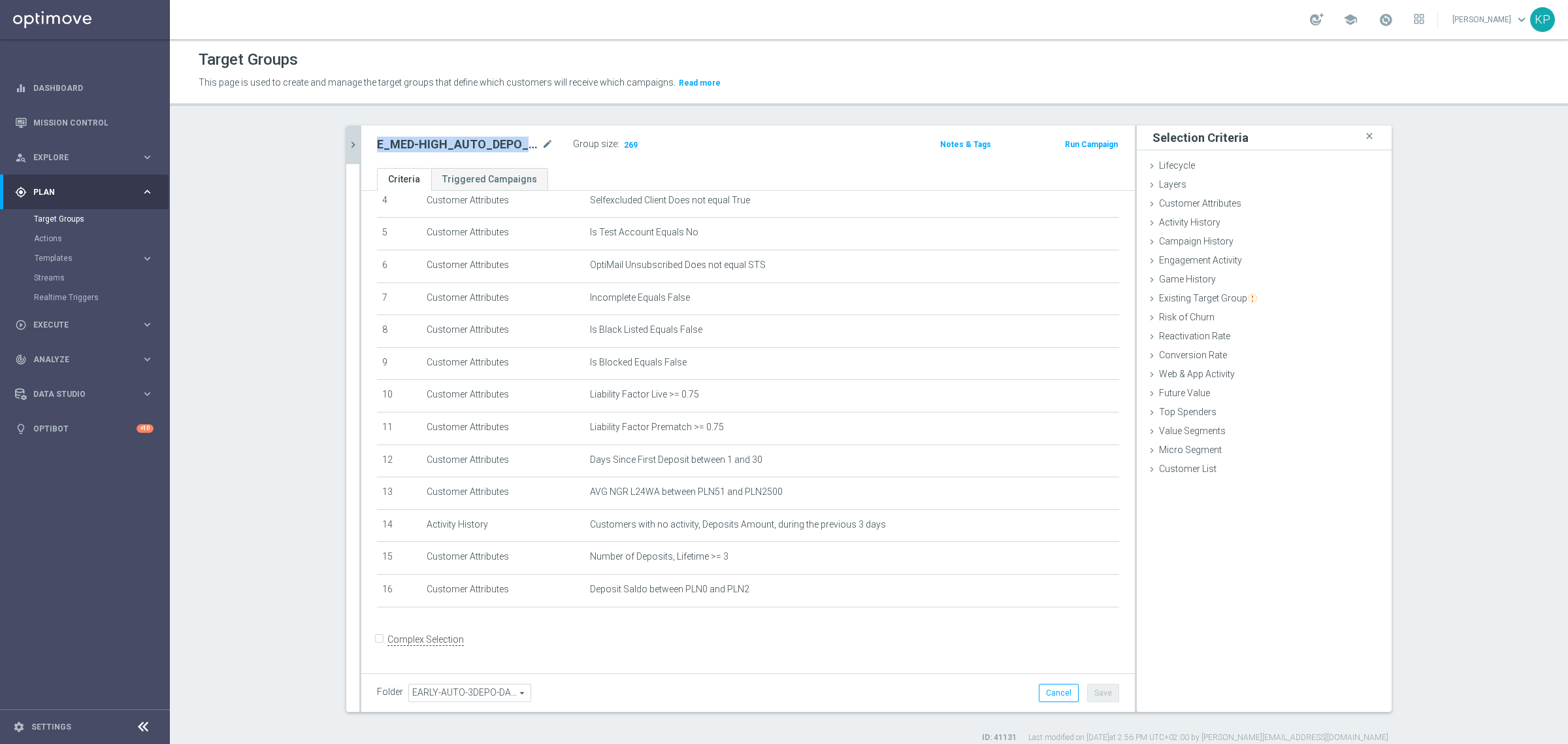
click at [347, 144] on icon "chevron_right" at bounding box center [353, 145] width 13 height 13
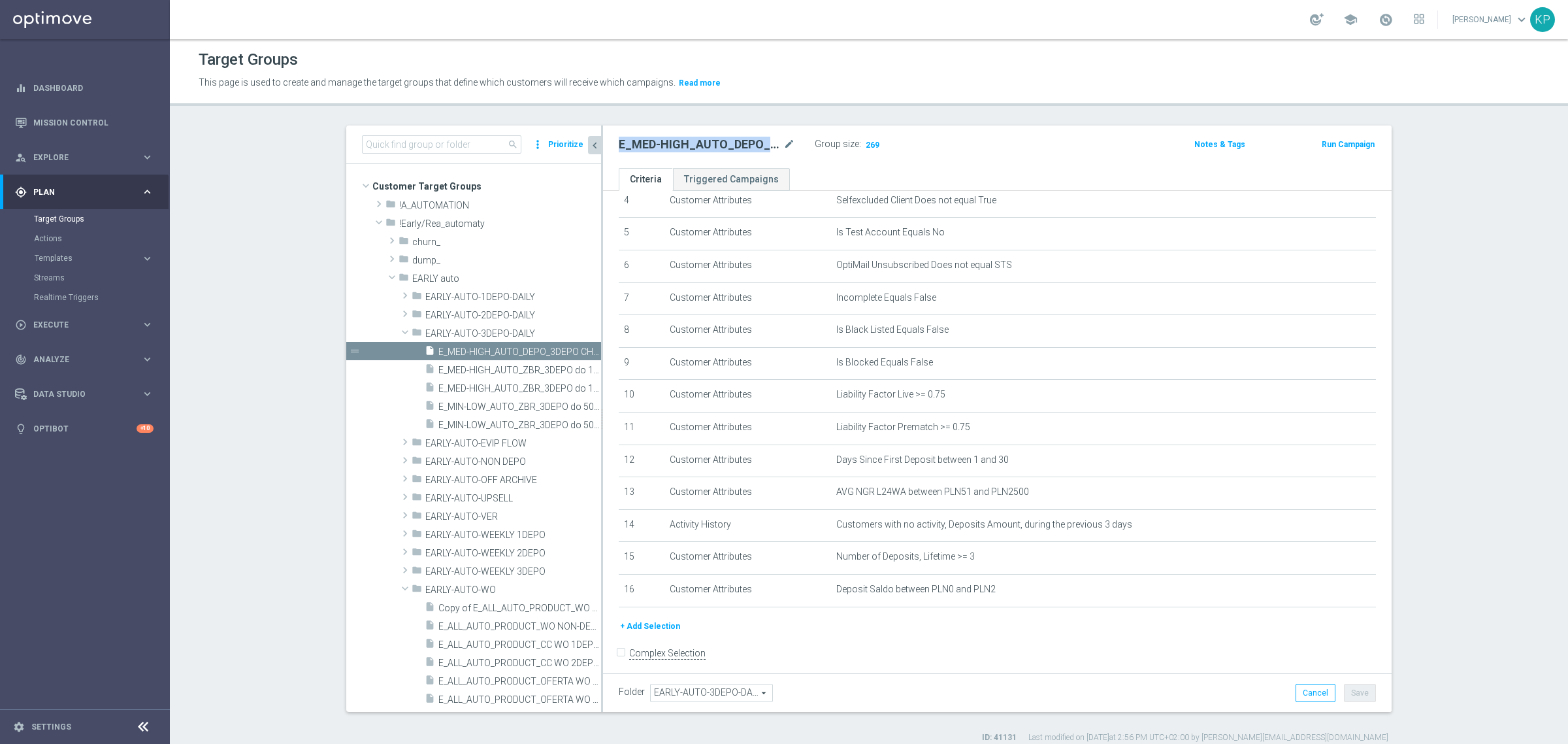
scroll to position [163, 0]
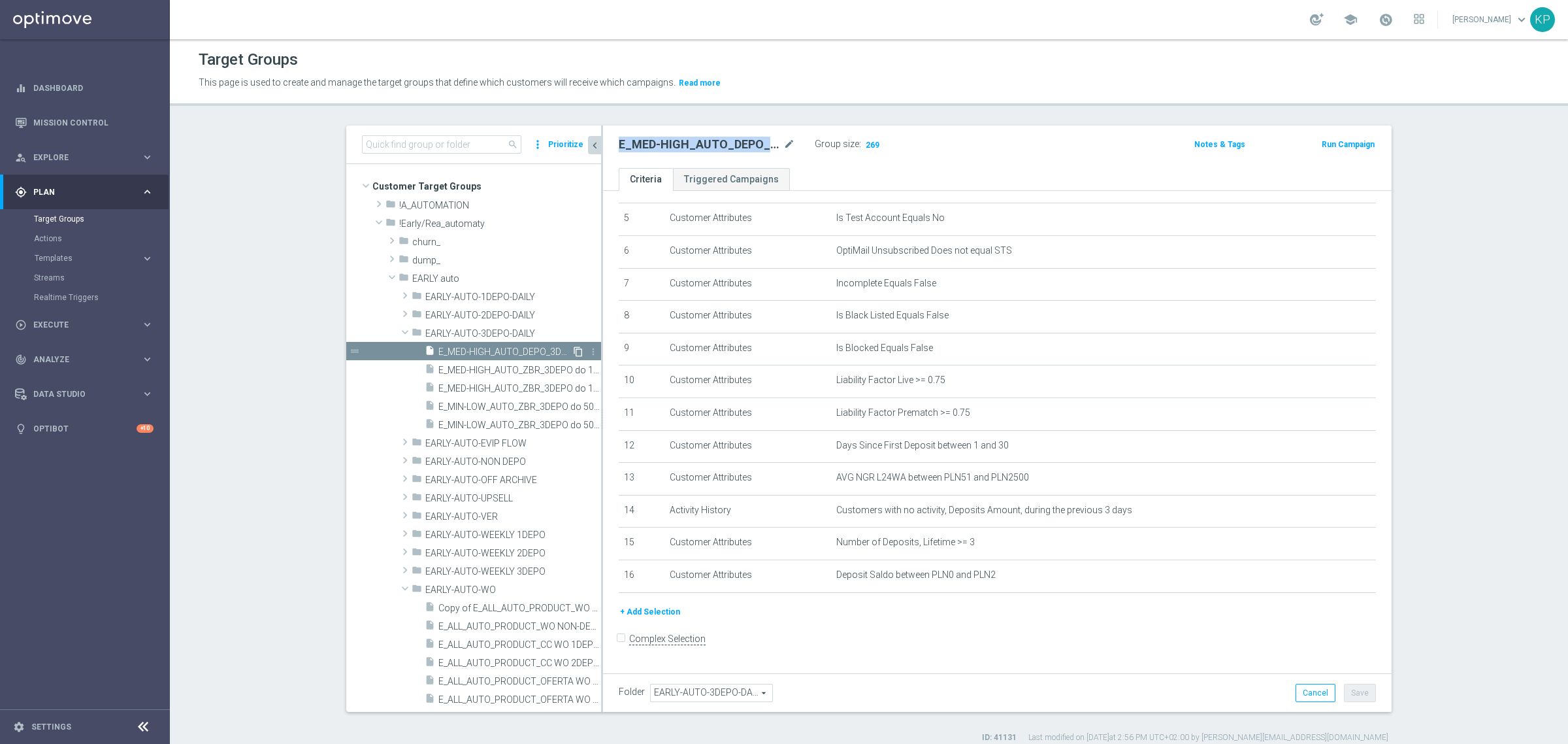
click at [573, 354] on icon "content_copy" at bounding box center [577, 351] width 10 height 10
click at [784, 144] on icon "mode_edit" at bounding box center [790, 144] width 12 height 16
click at [694, 147] on input "Copy of E_MED-HIGH_AUTO_DEPO_3DEPO CHURN 25TO200_DAILY" at bounding box center [707, 146] width 176 height 18
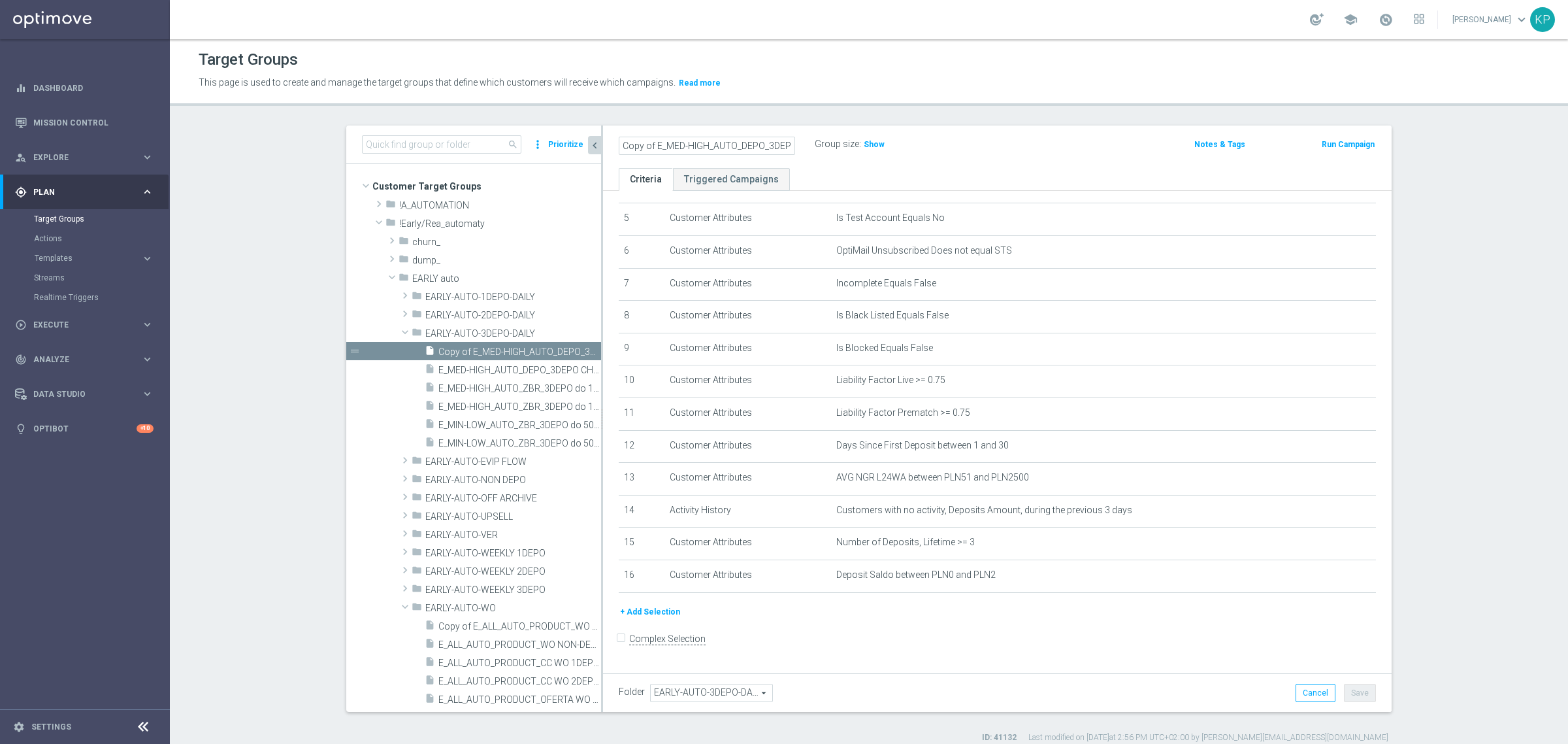
drag, startPoint x: 612, startPoint y: 149, endPoint x: 599, endPoint y: 149, distance: 13.0
click at [603, 149] on div "Copy of E_MED-HIGH_AUTO_DEPO_3DEPO CHURN 25TO200_DAILY Group size : Show Notes …" at bounding box center [997, 147] width 789 height 42
click at [645, 147] on input "Copy of E_MED-HIGH_AUTO_DEPO_3DEPO CHURN 25TO200_DAILY" at bounding box center [707, 146] width 176 height 18
drag, startPoint x: 650, startPoint y: 142, endPoint x: 559, endPoint y: 144, distance: 91.0
click at [559, 144] on as-split "search more_vert Prioritize Customer Target Groups library_add create_new_folder" at bounding box center [868, 419] width 1046 height 587
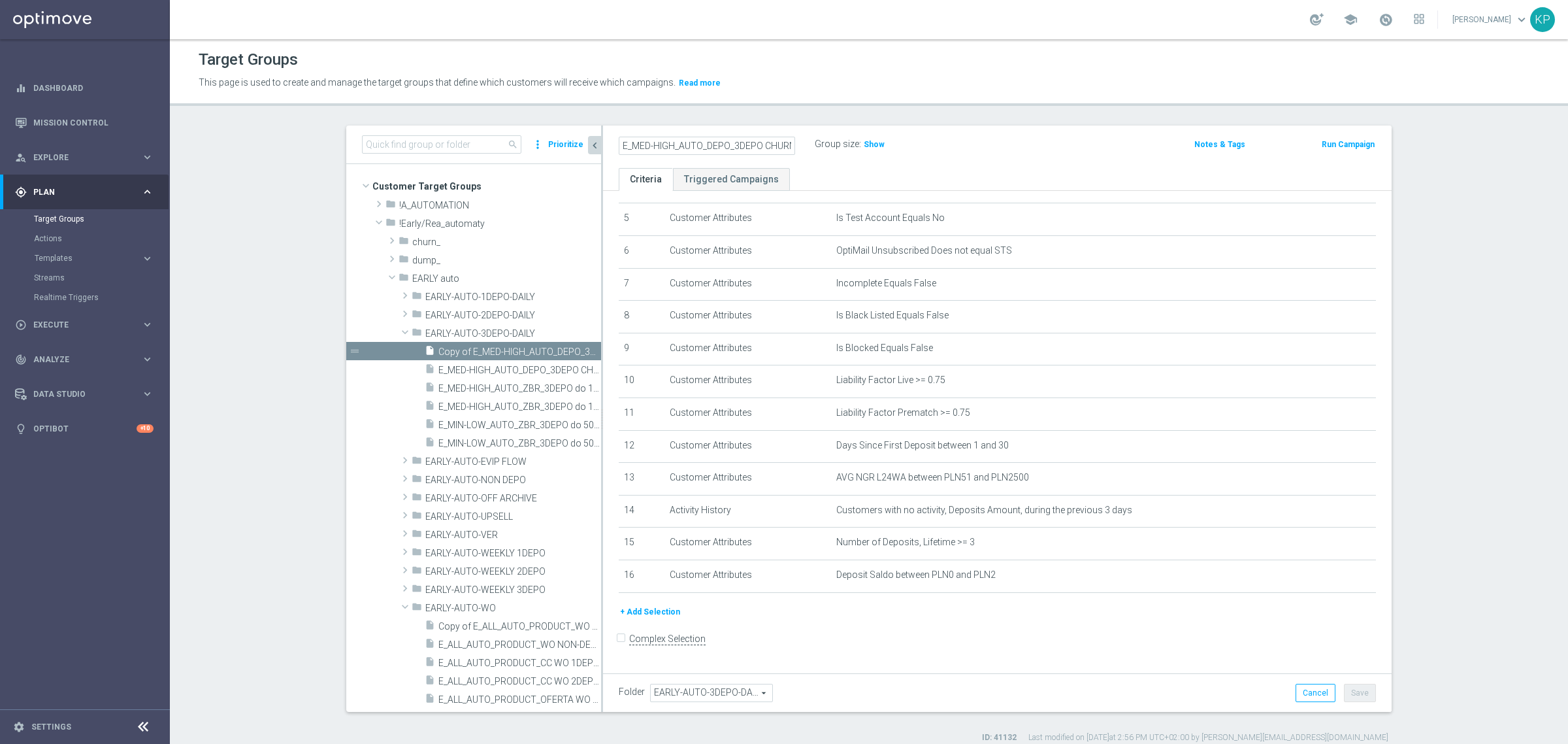
scroll to position [0, 69]
drag, startPoint x: 738, startPoint y: 144, endPoint x: 813, endPoint y: 144, distance: 75.0
click at [812, 144] on div "E_MED-HIGH_AUTO_DEPO_3DEPO CHURN 25TO200_DAILY Group size : Show" at bounding box center [868, 144] width 519 height 19
click at [710, 149] on input "E_MED-HIGH_AUTO_DEPO_3DEPO CHURN 25TO200_DAILY" at bounding box center [707, 146] width 176 height 18
click at [652, 148] on input "E_MED-HIGH_AUTO_DEPO_3DEPO CHURN 25TO200_DAILY" at bounding box center [707, 146] width 176 height 18
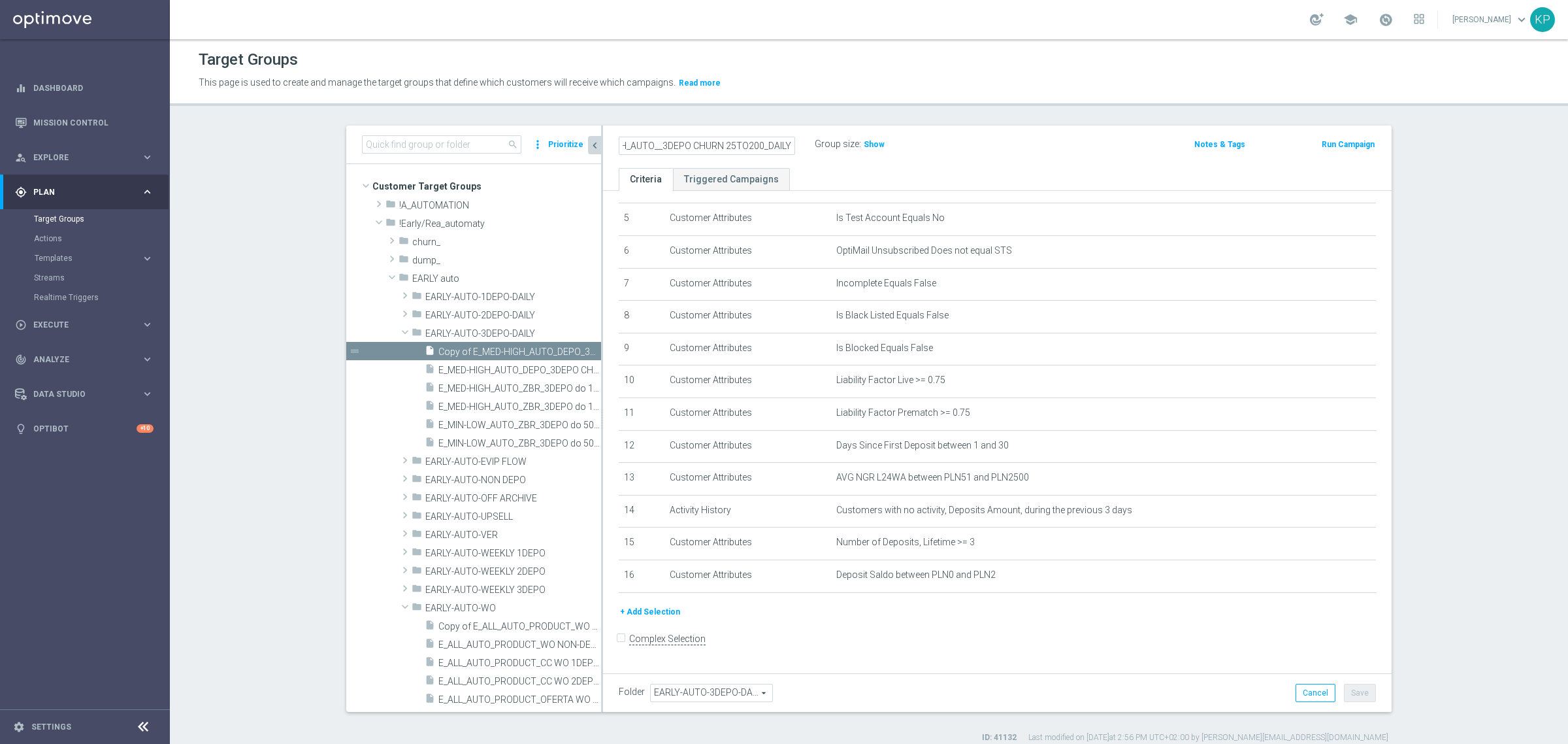
scroll to position [0, 47]
drag, startPoint x: 758, startPoint y: 141, endPoint x: 740, endPoint y: 144, distance: 18.2
click at [740, 144] on input "E_MED-HIGH_AUTO_ZBR_3DEPO CHURN 25TO200_DAILY" at bounding box center [707, 146] width 176 height 18
type input "E_MED-HIGH_AUTO_ZBR_3DEPO CHURN 200_DAILY"
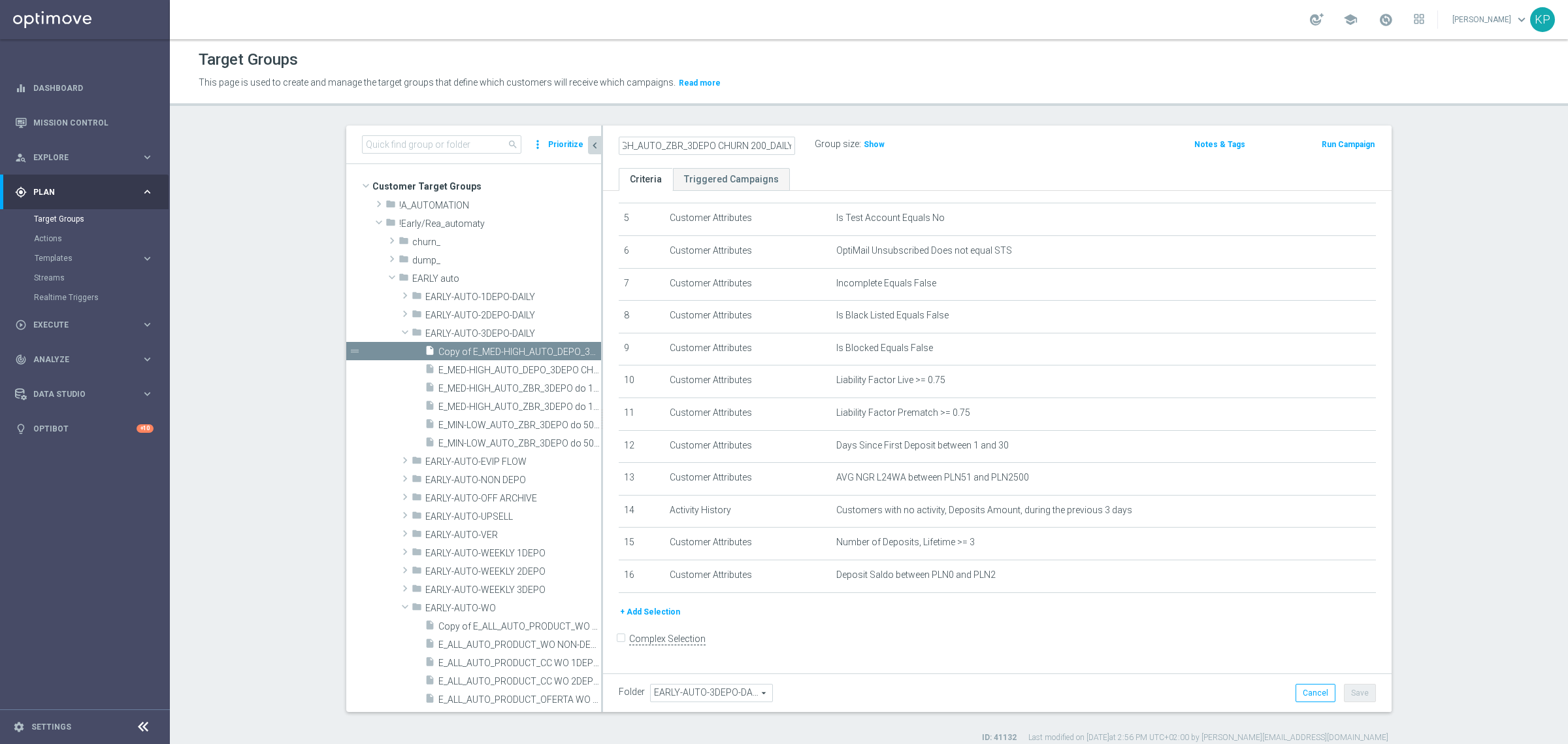
click at [730, 129] on div "E_MED-HIGH_AUTO_ZBR_3DEPO CHURN 200_DAILY Group size : Show Notes & Tags Run Ca…" at bounding box center [997, 147] width 789 height 42
click at [1328, 580] on icon "mode_edit" at bounding box center [1333, 575] width 10 height 10
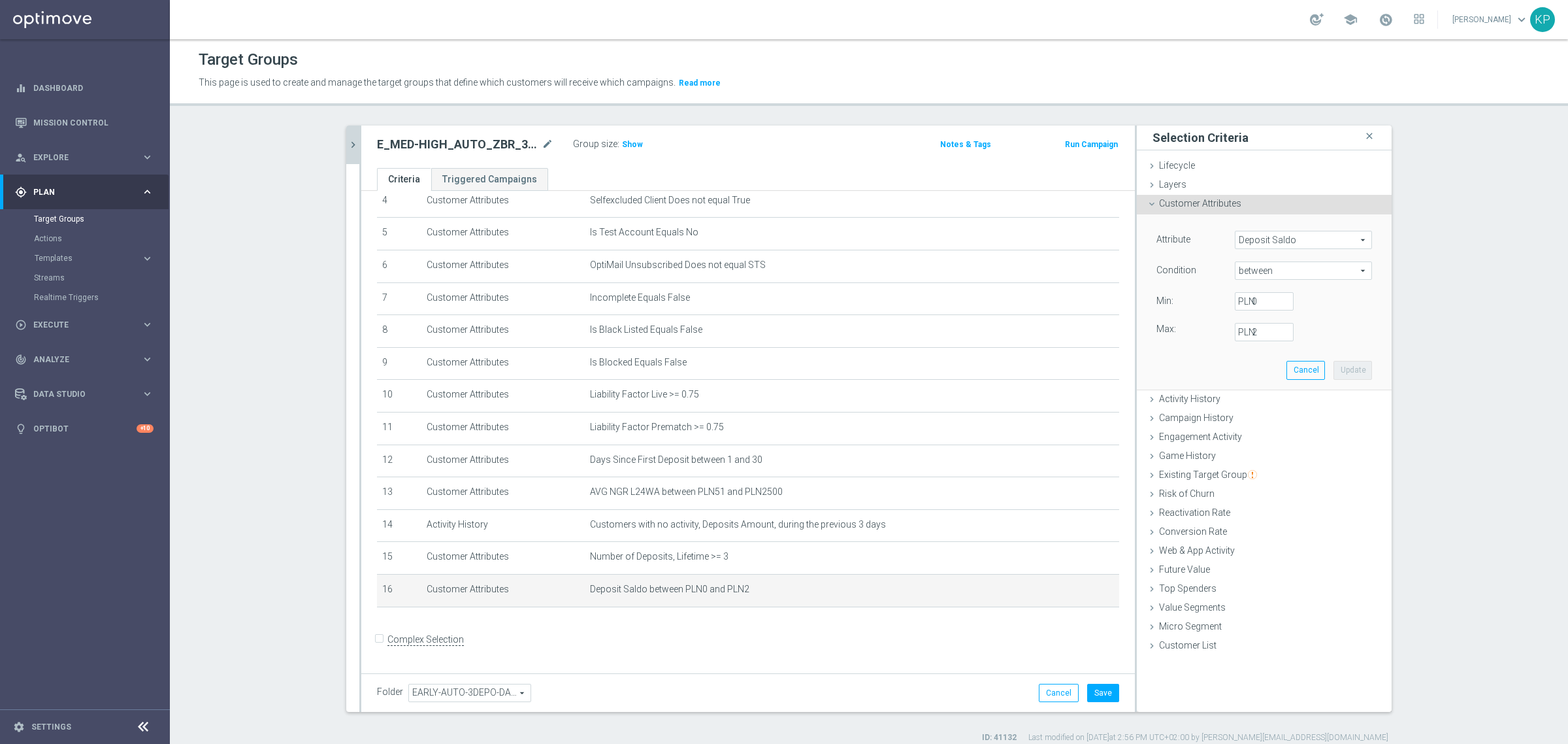
click at [1282, 271] on span "between" at bounding box center [1304, 270] width 136 height 17
click at [1400, 268] on div "search more_vert Prioritize Customer Target Groups library_add create_new_folder" at bounding box center [869, 434] width 1098 height 618
click at [1281, 272] on span "between" at bounding box center [1304, 270] width 136 height 17
drag, startPoint x: 1242, startPoint y: 353, endPoint x: 1242, endPoint y: 341, distance: 12.0
click at [1242, 355] on span ">" at bounding box center [1304, 357] width 124 height 10
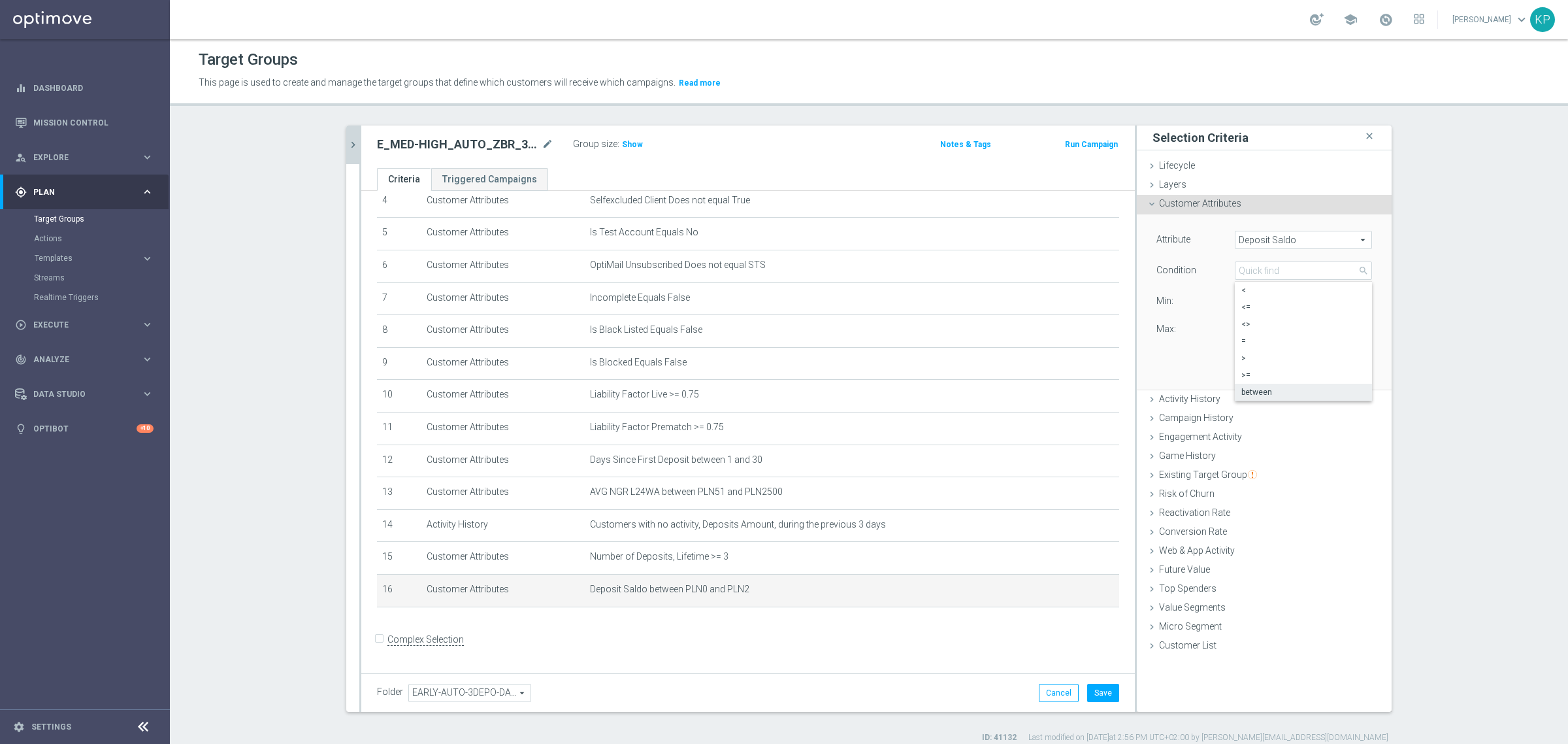
type input ">"
click at [1244, 304] on label "PLN" at bounding box center [1245, 301] width 13 height 12
click at [1244, 304] on input "PLN" at bounding box center [1264, 301] width 59 height 18
type input "2"
click at [1338, 339] on button "Update" at bounding box center [1353, 342] width 39 height 18
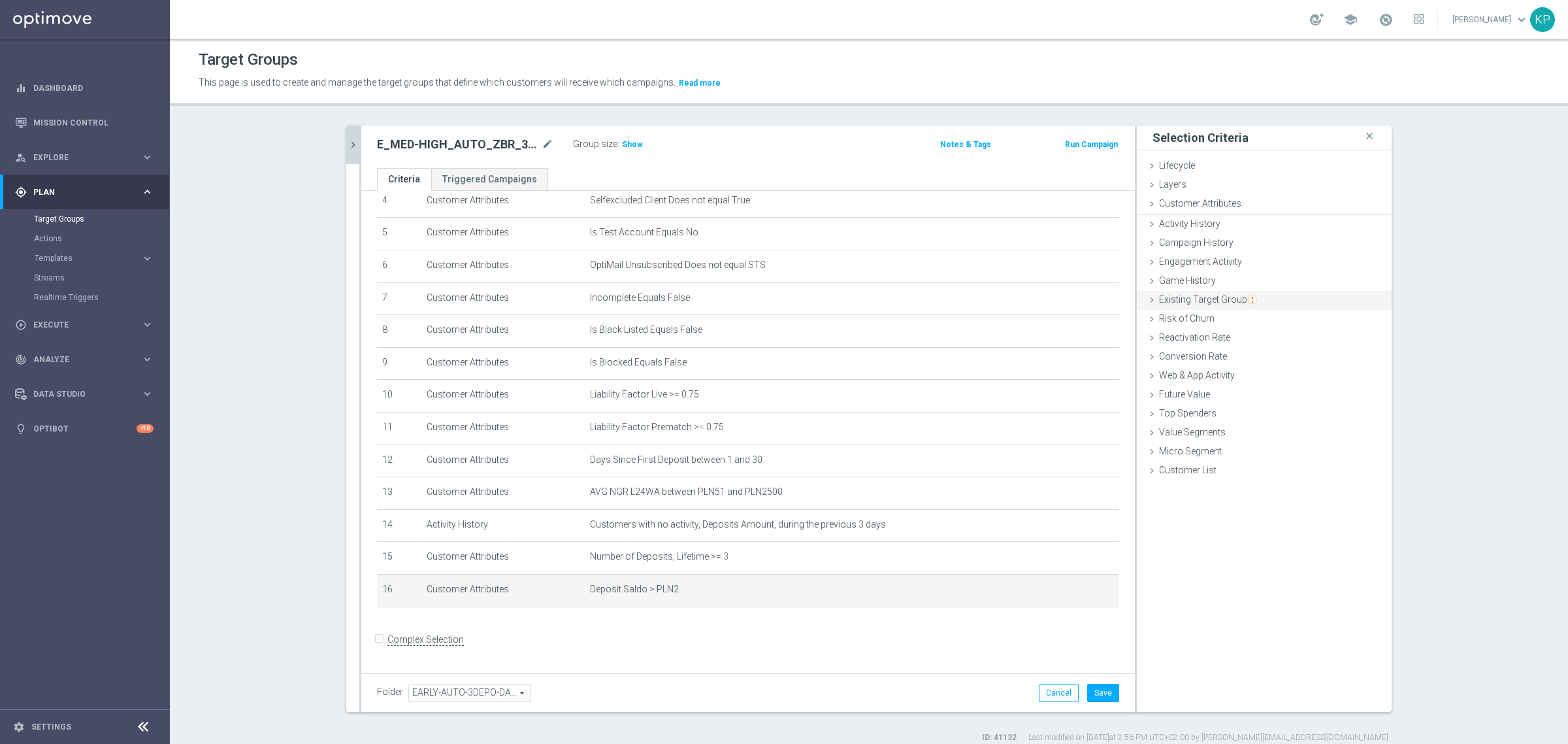
click at [1198, 323] on div "Risk of Churn done" at bounding box center [1265, 319] width 255 height 19
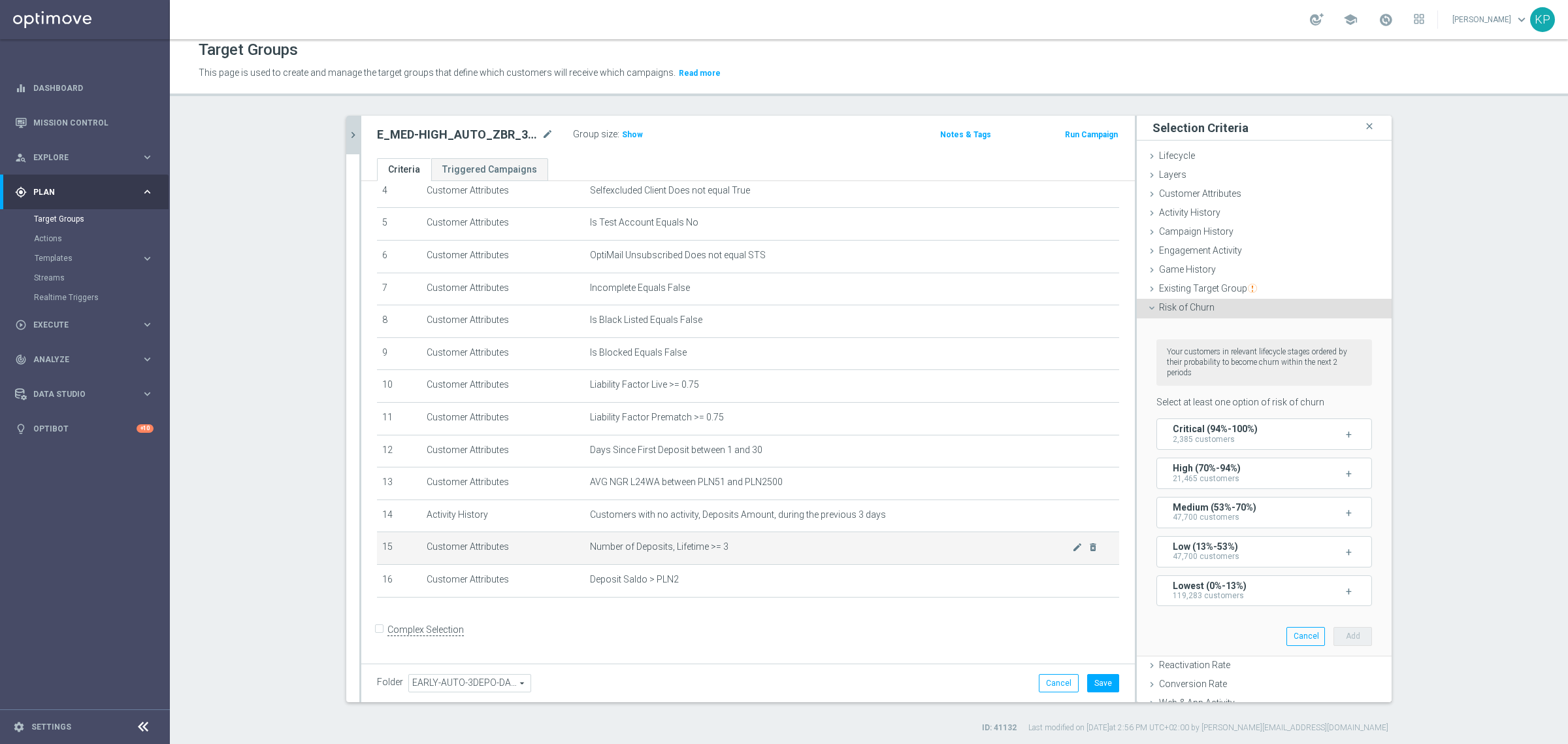
scroll to position [12, 0]
click at [1287, 627] on button "Cancel" at bounding box center [1306, 635] width 39 height 18
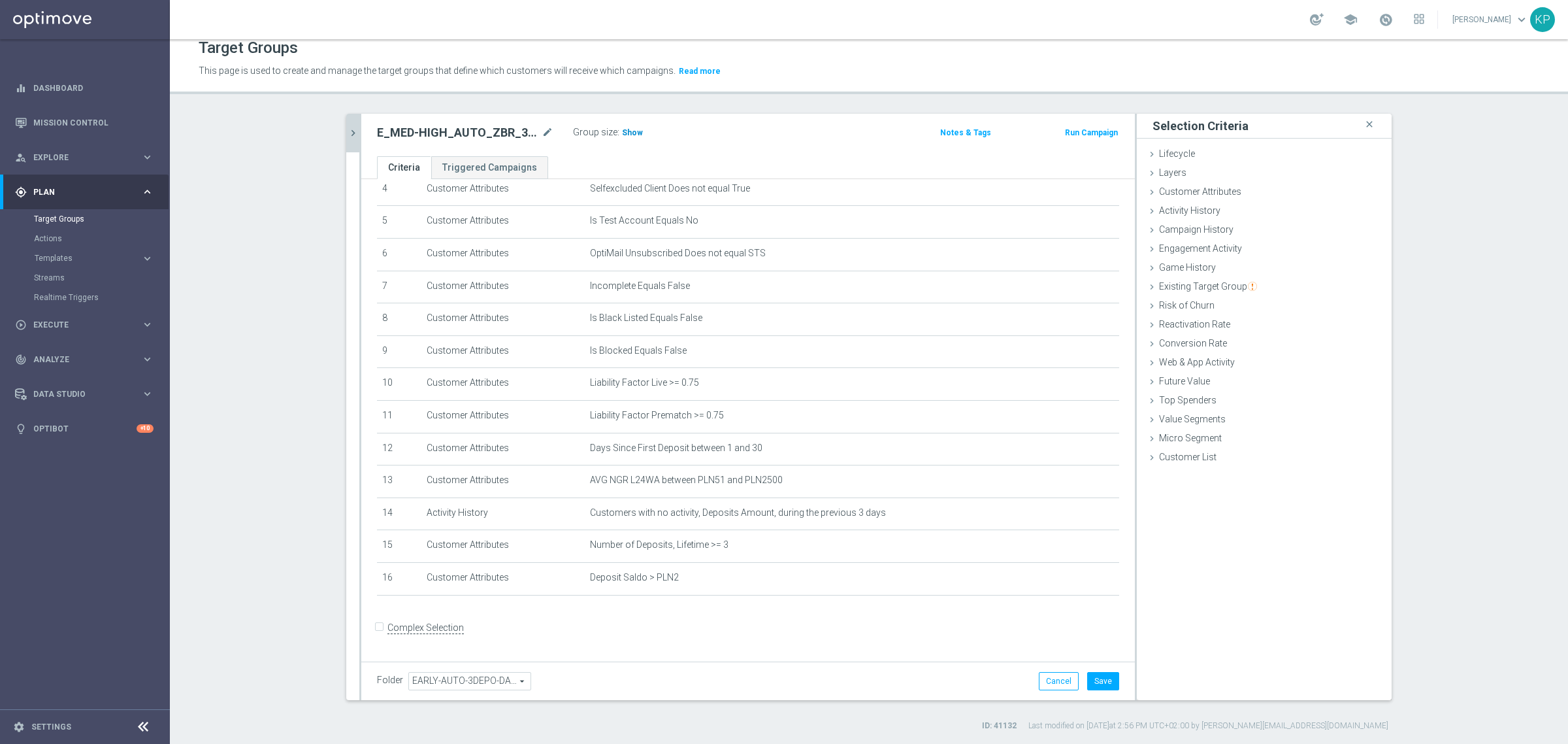
click at [626, 135] on span "Show" at bounding box center [633, 133] width 21 height 9
click at [1090, 678] on button "Save" at bounding box center [1103, 682] width 32 height 18
click at [484, 125] on h2 "E_MED-HIGH_AUTO_ZBR_3DEPO CHURN 200_DAILY" at bounding box center [458, 132] width 162 height 16
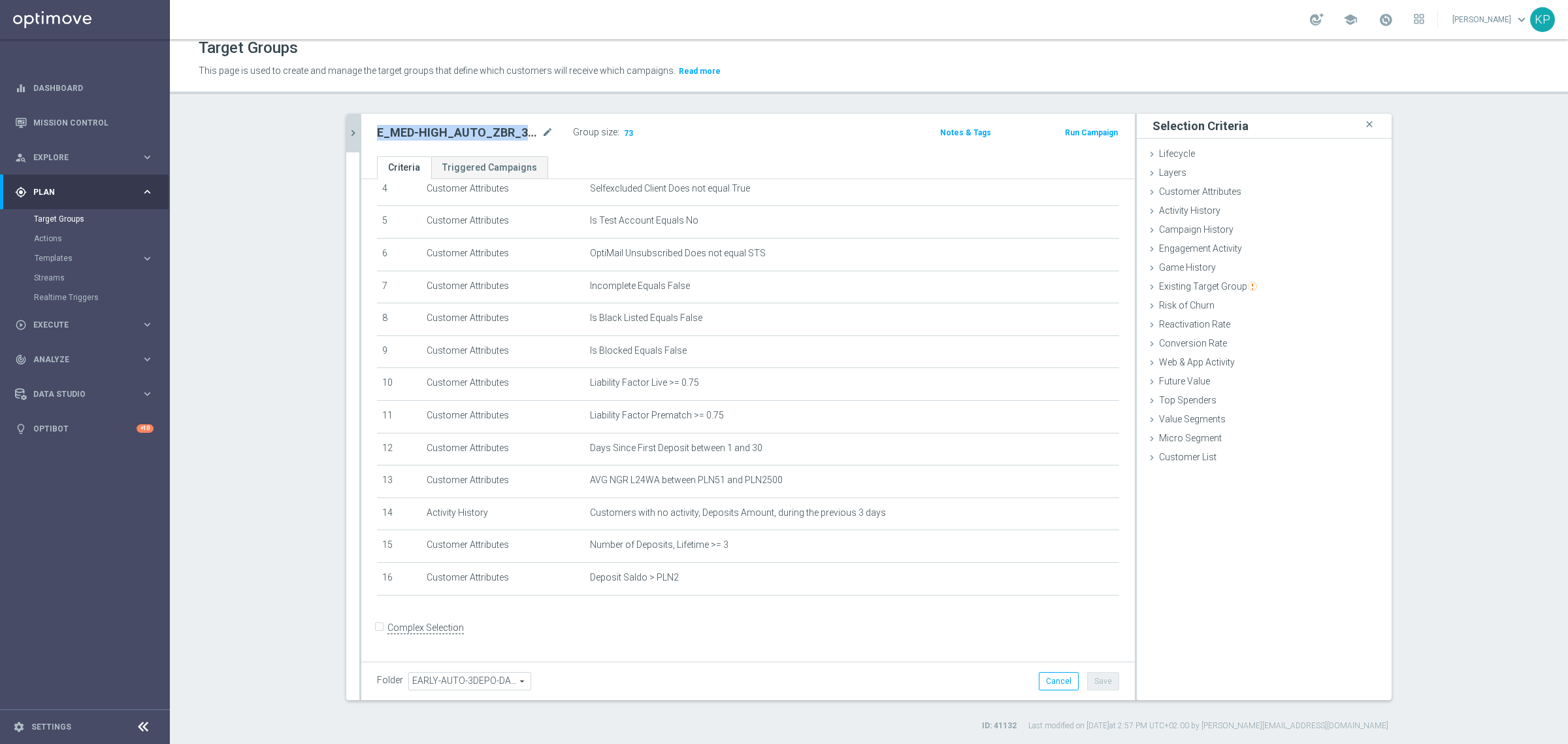
copy div "E_MED-HIGH_AUTO_ZBR_3DEPO CHURN 200_DAILY"
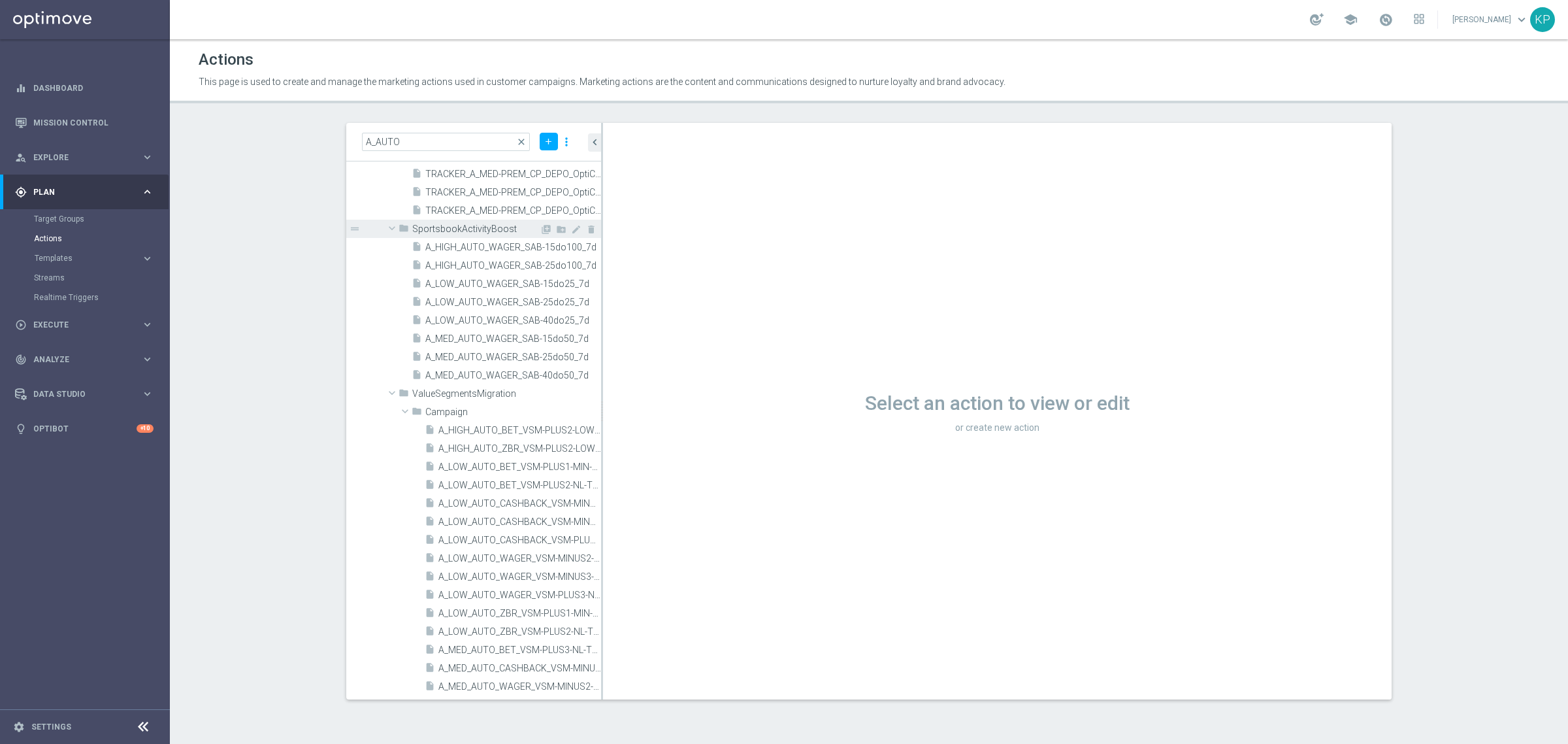
scroll to position [4086, 0]
click at [523, 137] on span "close" at bounding box center [521, 141] width 10 height 10
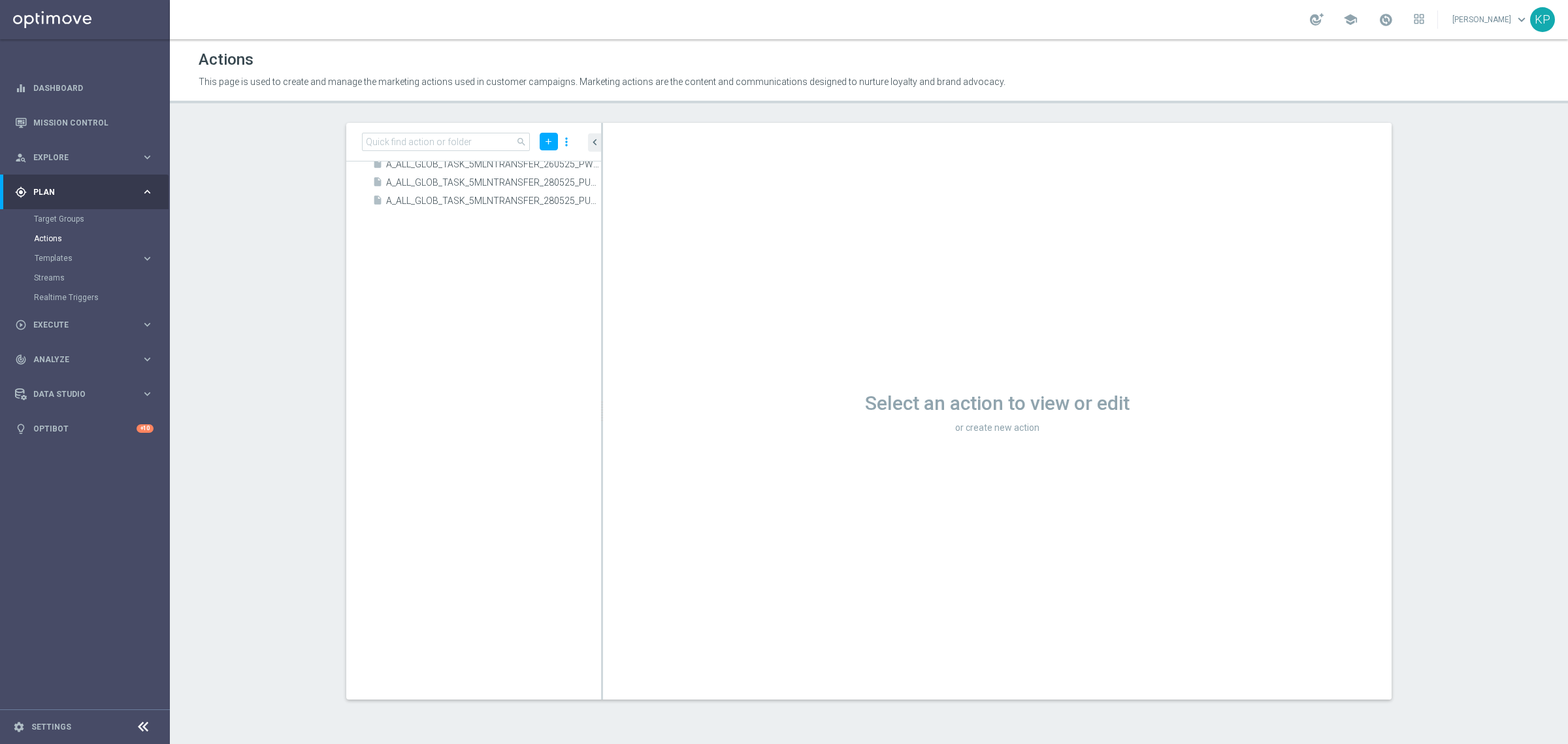
scroll to position [0, 0]
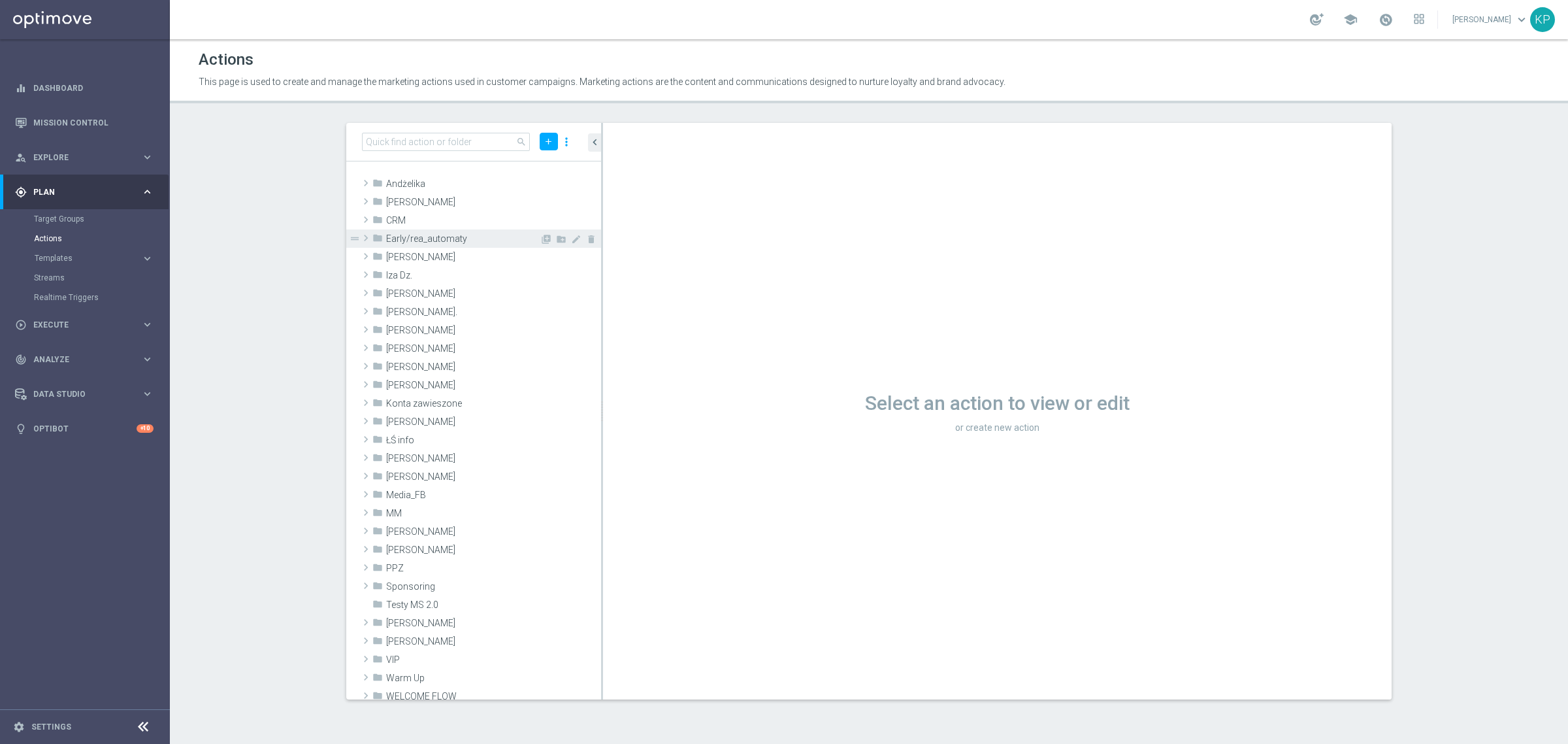
click at [404, 234] on span "Early/rea_automaty" at bounding box center [463, 239] width 153 height 11
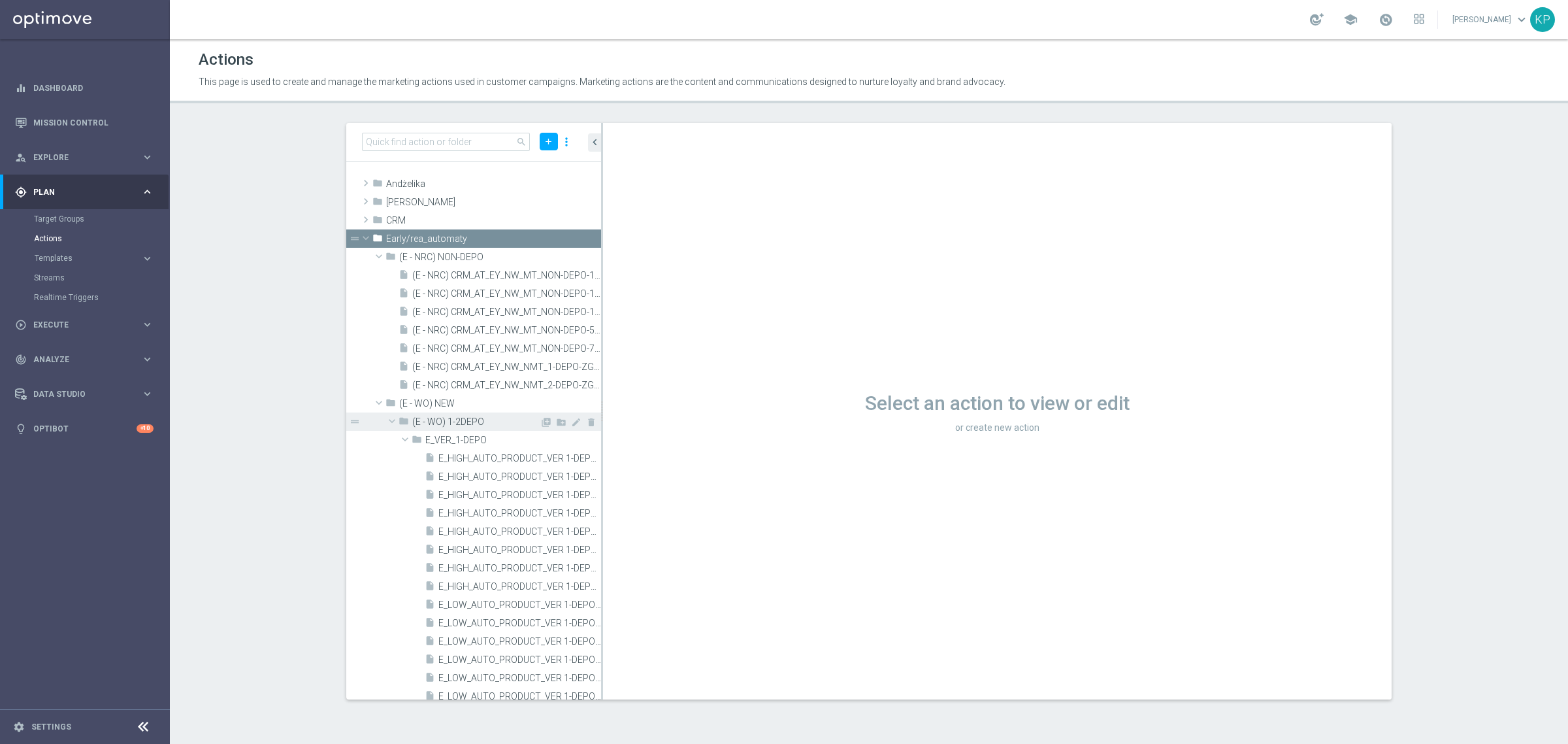
click at [391, 420] on span at bounding box center [392, 421] width 16 height 13
click at [392, 434] on span at bounding box center [392, 439] width 16 height 13
click at [404, 469] on span at bounding box center [405, 476] width 16 height 13
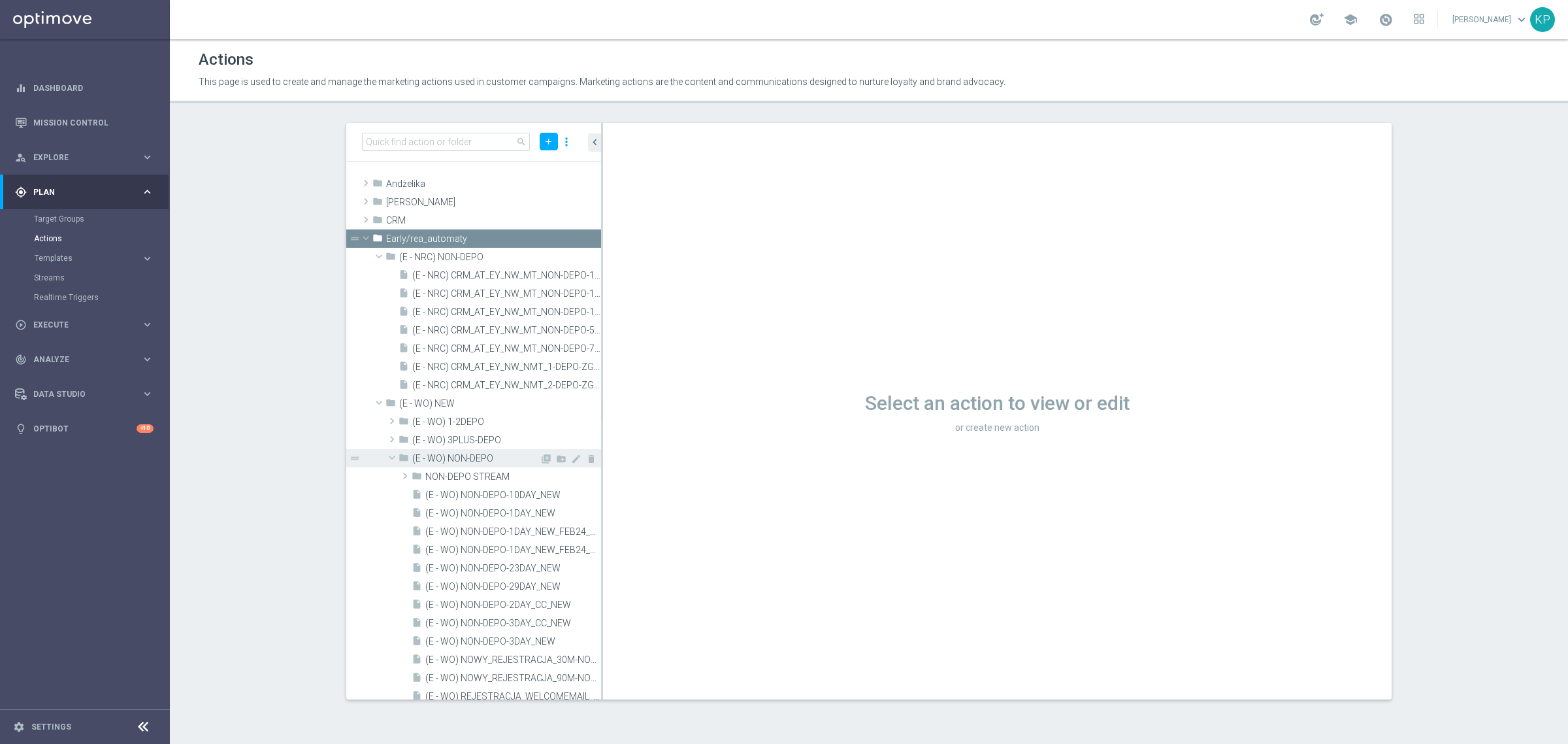
click at [396, 456] on span at bounding box center [392, 457] width 16 height 13
click at [393, 469] on span at bounding box center [392, 476] width 16 height 13
click at [393, 488] on span at bounding box center [392, 494] width 16 height 13
click at [392, 509] on span at bounding box center [392, 513] width 16 height 13
click at [541, 442] on icon "library_add" at bounding box center [545, 440] width 10 height 10
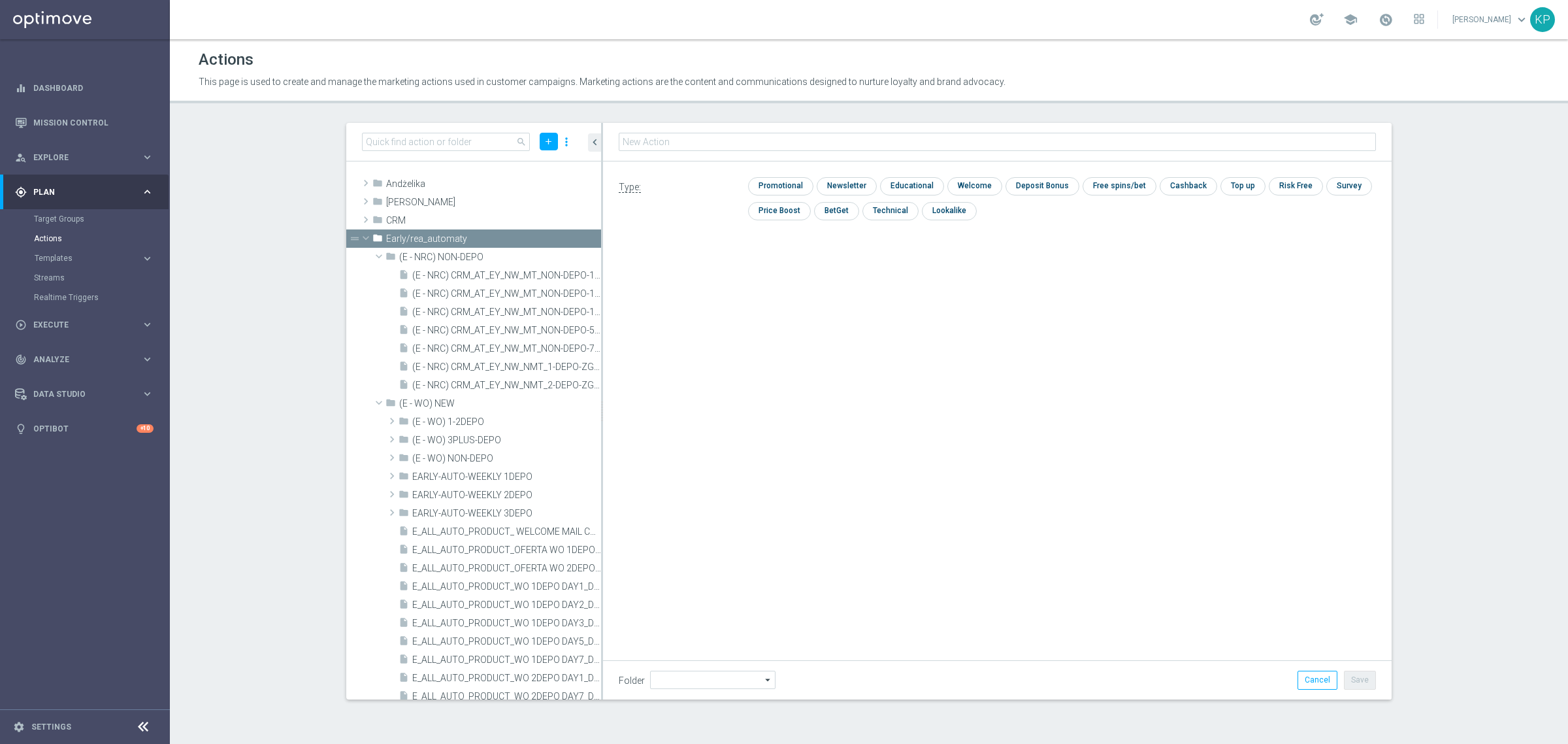
type input "(E - WO) 3PLUS-DEPO"
type input "E_MED-HIGH_AUTO_DEPO_3DEPO CHURN 25TO200_DAILY"
click at [777, 188] on input "checkbox" at bounding box center [779, 186] width 62 height 17
checkbox input "true"
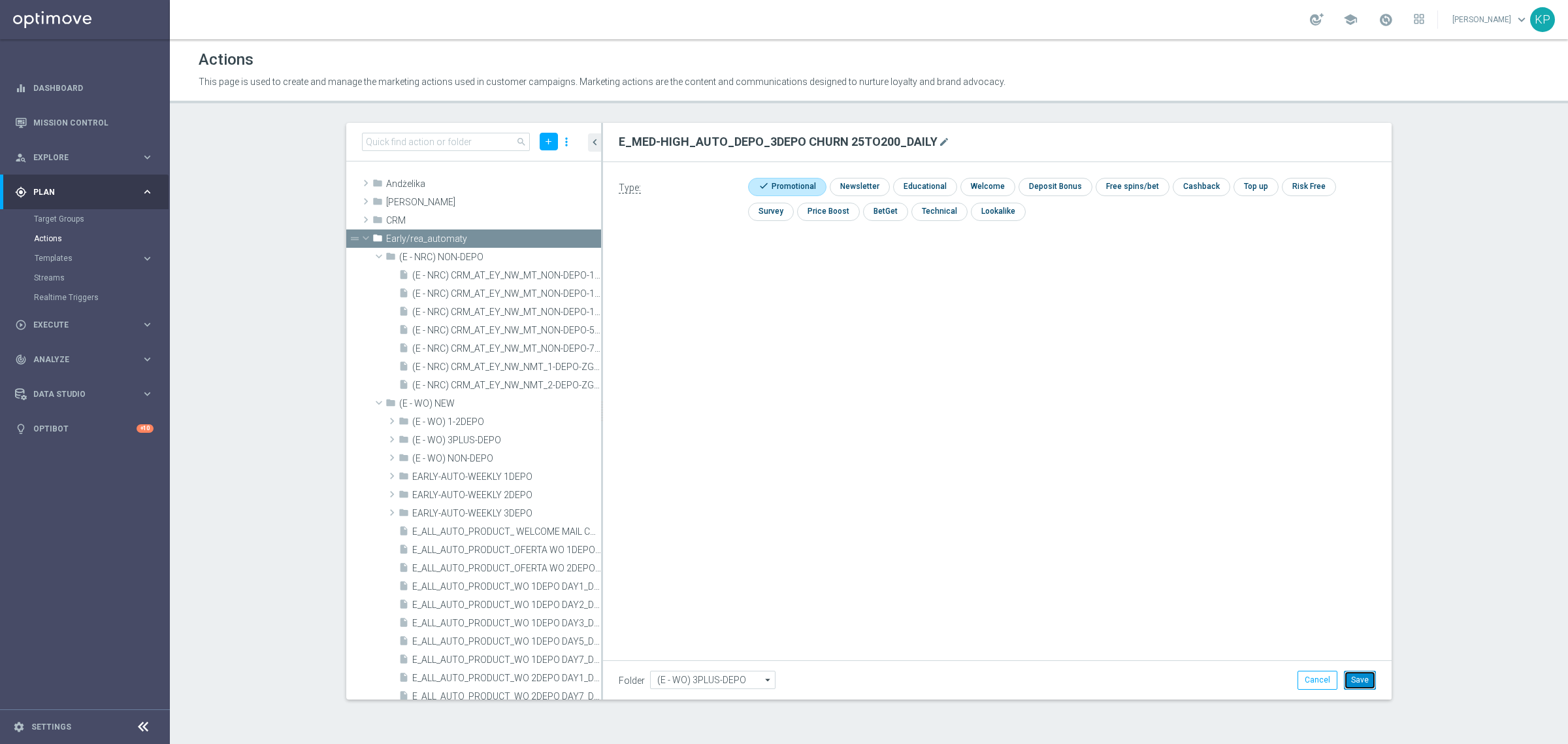
click at [1367, 682] on button "Save" at bounding box center [1360, 680] width 32 height 18
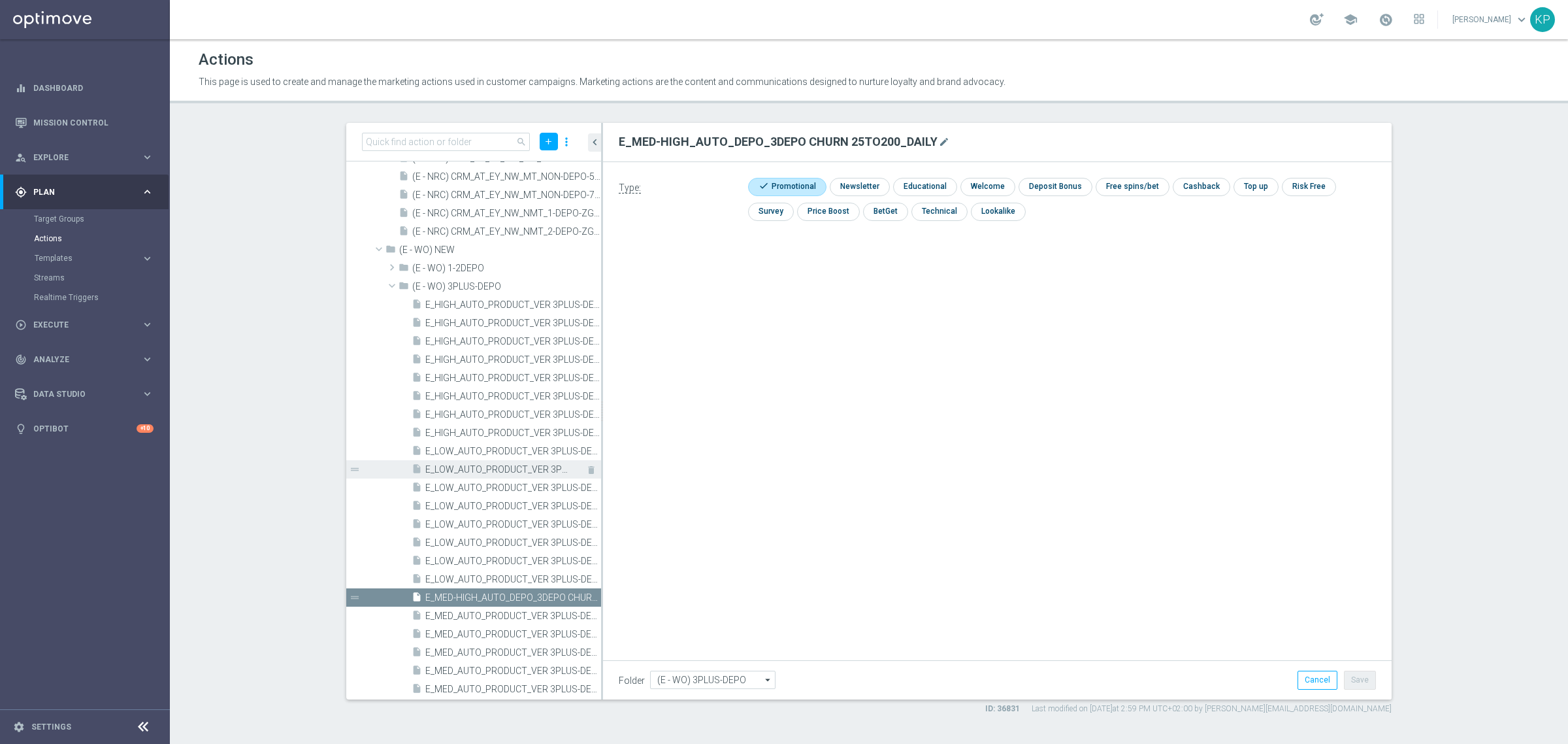
scroll to position [12, 0]
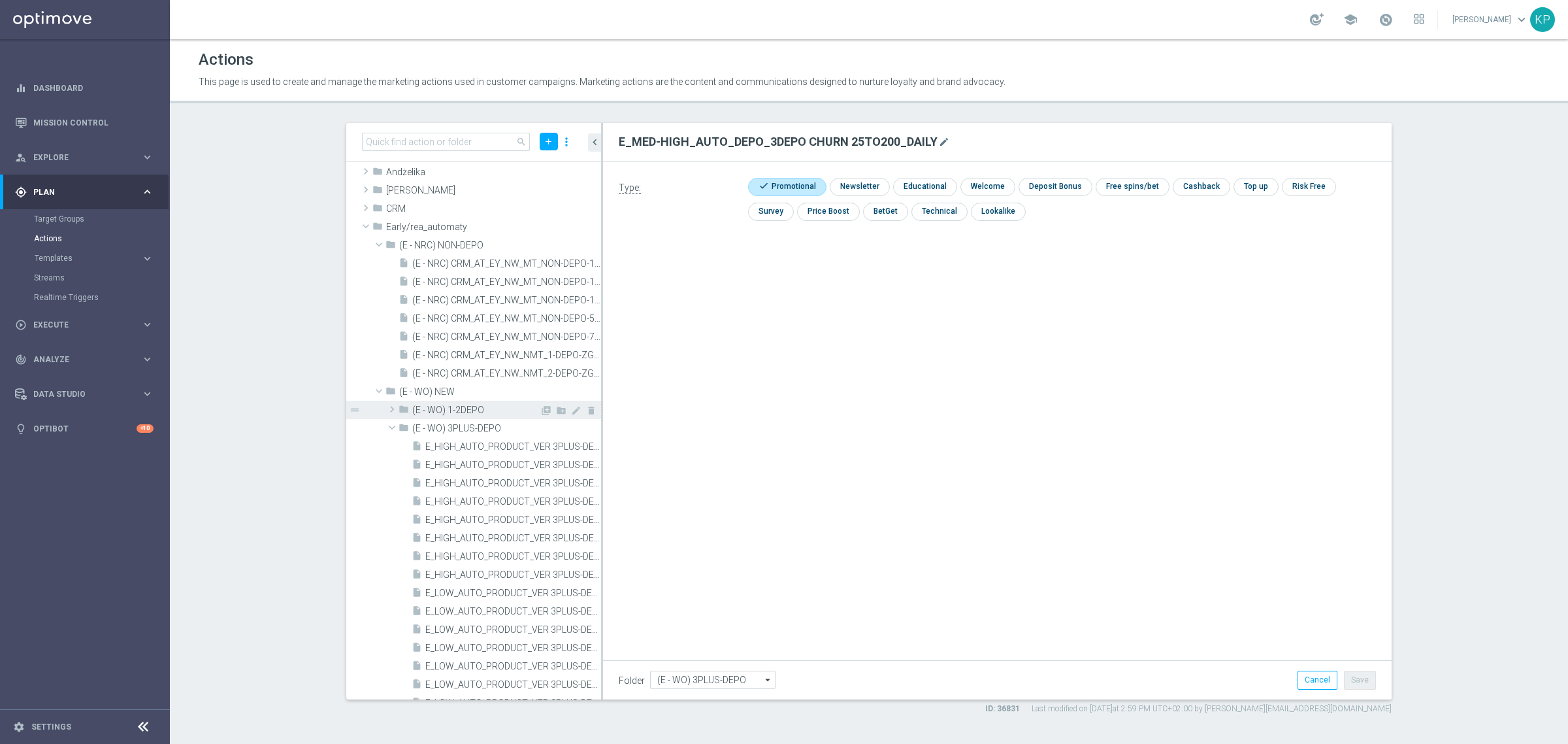
drag, startPoint x: 532, startPoint y: 428, endPoint x: 540, endPoint y: 416, distance: 14.4
click at [0, 0] on icon "library_add" at bounding box center [0, 0] width 0 height 0
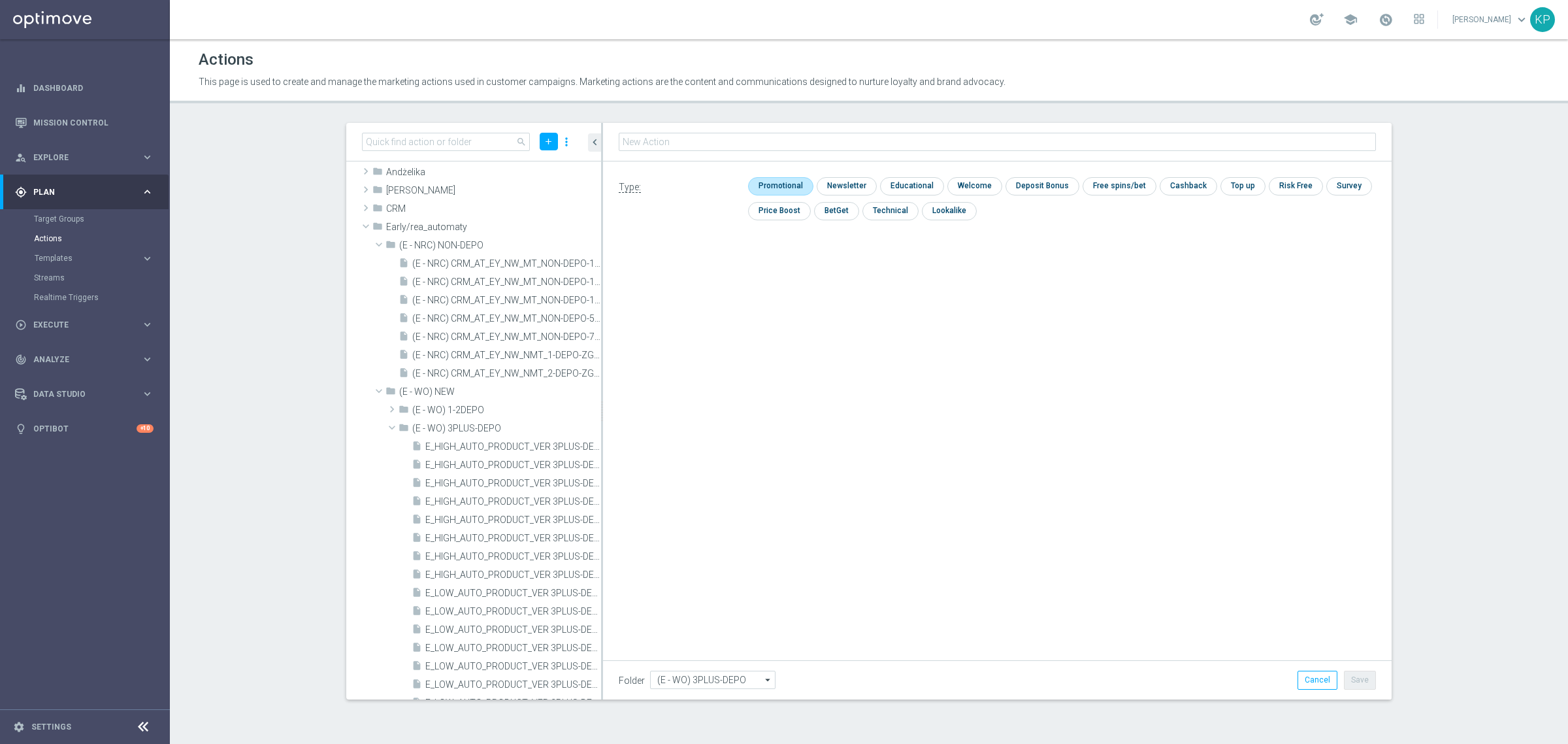
type input "E_MED-HIGH_AUTO_ZBR_3DEPO CHURN 200_DAILY"
click at [767, 185] on input "checkbox" at bounding box center [779, 186] width 62 height 17
checkbox input "true"
click at [1360, 675] on button "Save" at bounding box center [1360, 680] width 32 height 18
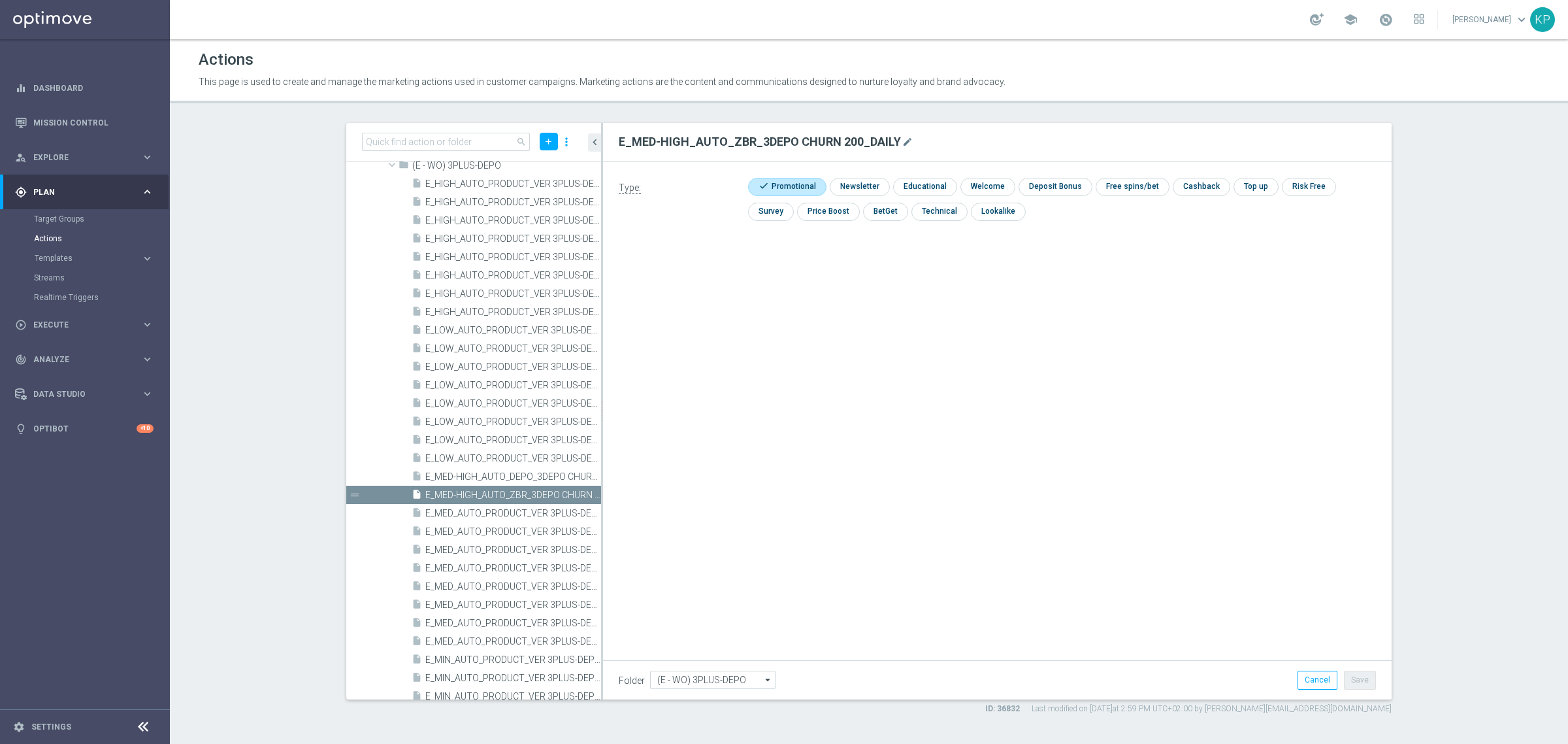
click at [754, 33] on div "school Krystian Potoczny keyboard_arrow_down KP" at bounding box center [868, 19] width 1398 height 39
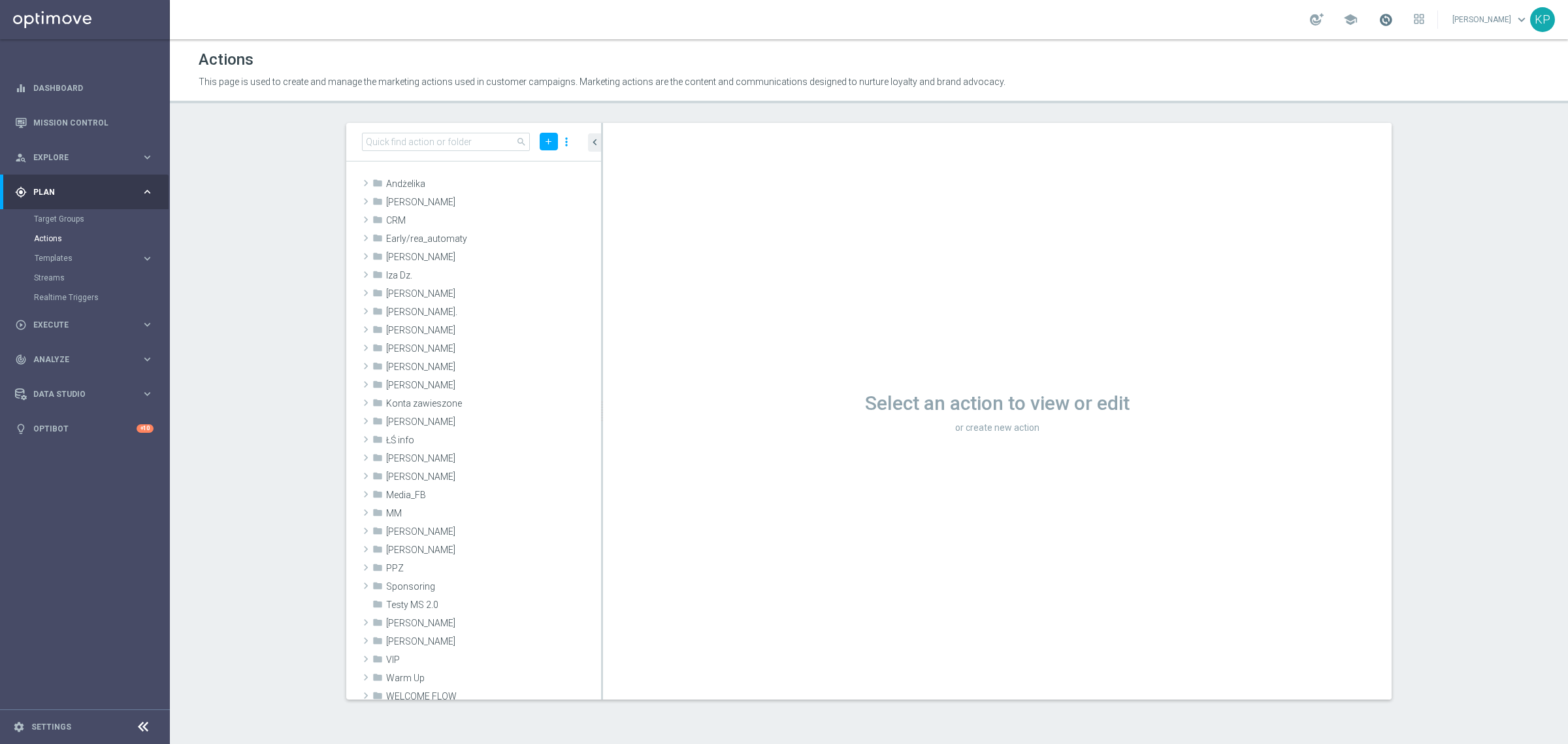
click at [1384, 21] on span at bounding box center [1386, 20] width 15 height 15
click at [1144, 39] on header "Actions This page is used to create and manage the marketing actions used in cu…" at bounding box center [868, 72] width 1398 height 64
click at [275, 237] on section "search add more_vert folder Andżelika library_add create_new_folder mode_edit d…" at bounding box center [868, 411] width 1398 height 577
drag, startPoint x: 250, startPoint y: 233, endPoint x: 241, endPoint y: 233, distance: 9.0
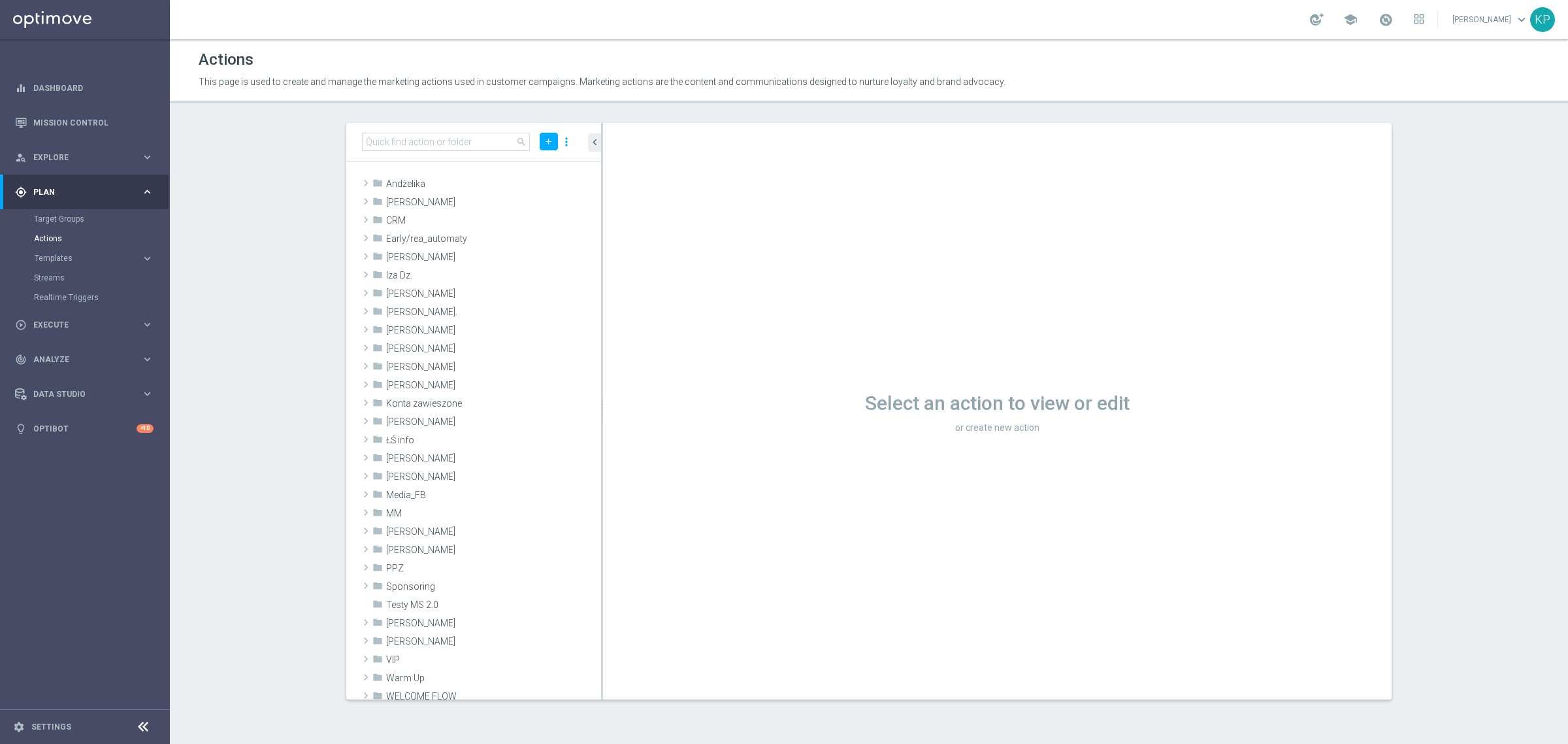
click at [250, 233] on section "search add more_vert folder Andżelika library_add create_new_folder mode_edit d…" at bounding box center [868, 411] width 1398 height 577
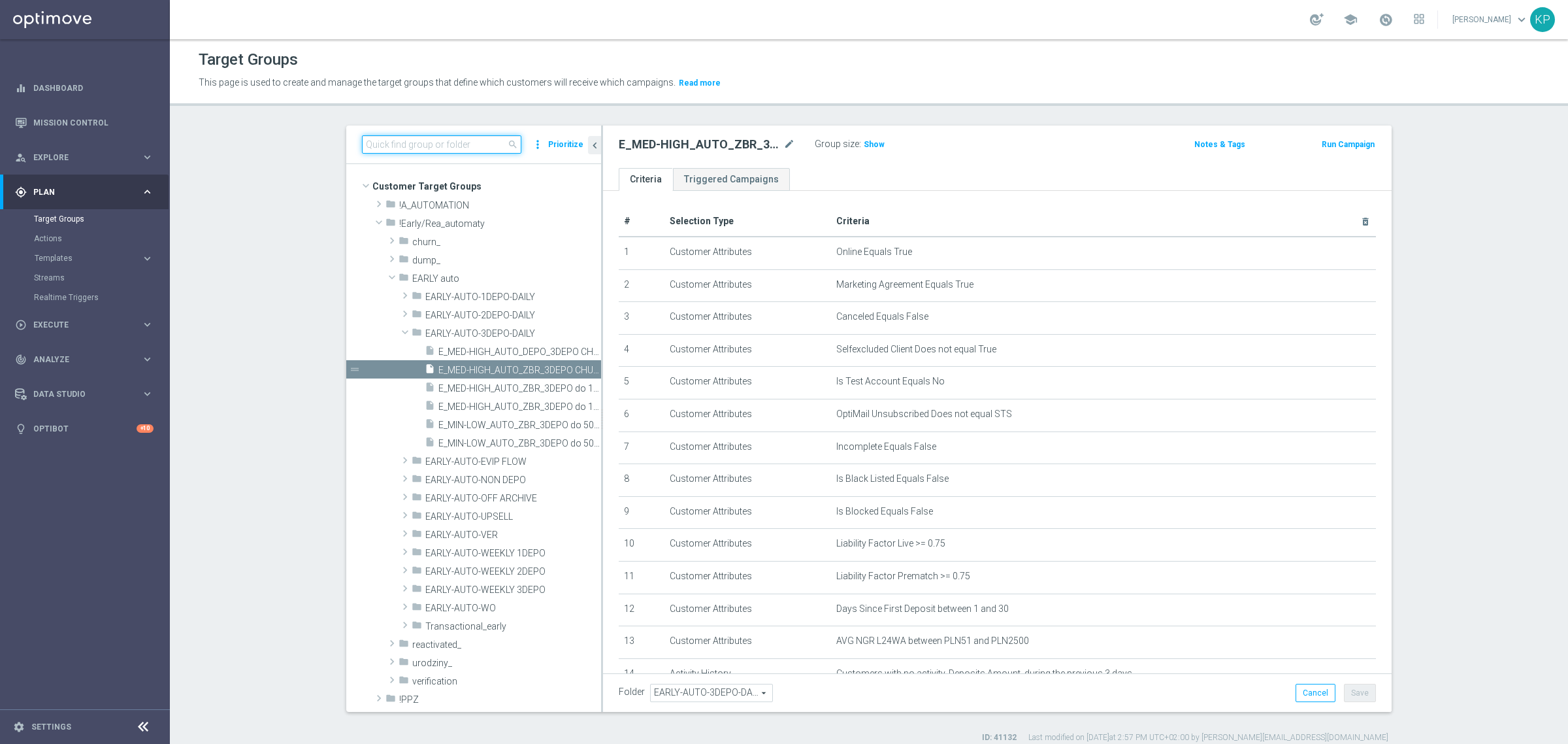
click at [494, 149] on input at bounding box center [442, 144] width 160 height 18
paste input "E_ALL_TARGET_ZBR_1DEPO 200 PLN_120925"
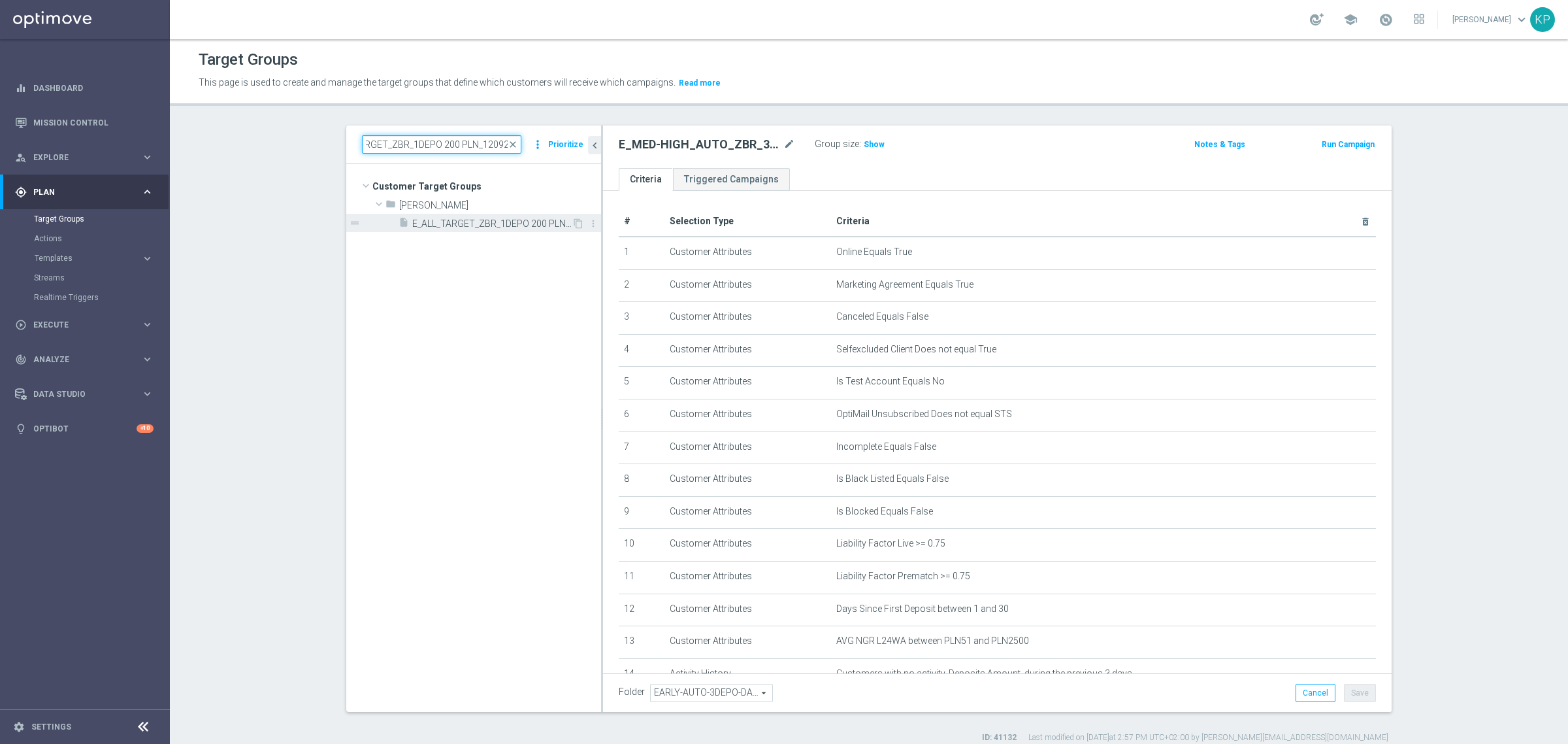
type input "E_ALL_TARGET_ZBR_1DEPO 200 PLN_120925"
click at [497, 231] on div "insert_drive_file E_ALL_TARGET_ZBR_1DEPO 200 PLN_120925" at bounding box center [485, 223] width 174 height 18
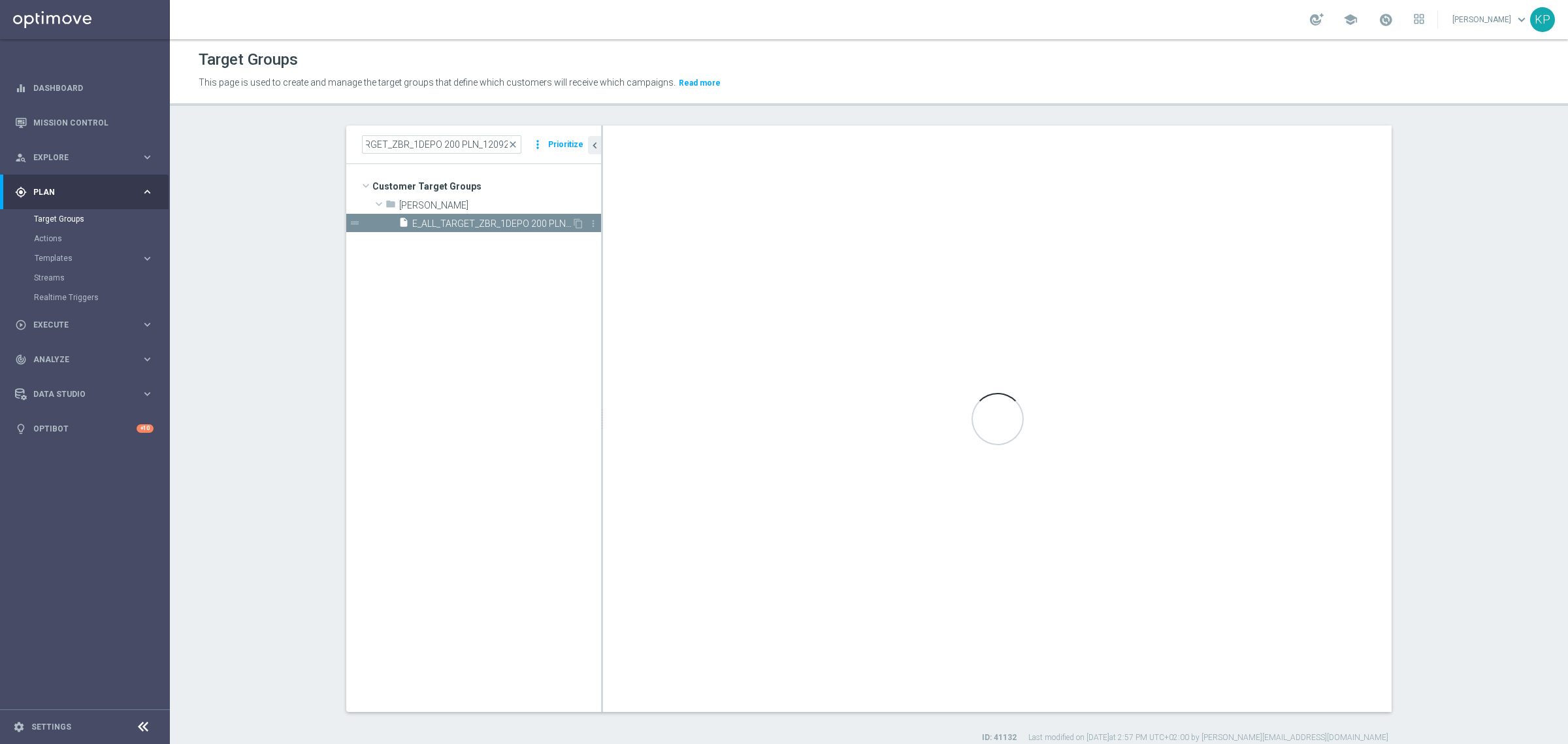
scroll to position [0, 0]
checkbox input "true"
type input "Tomasz K."
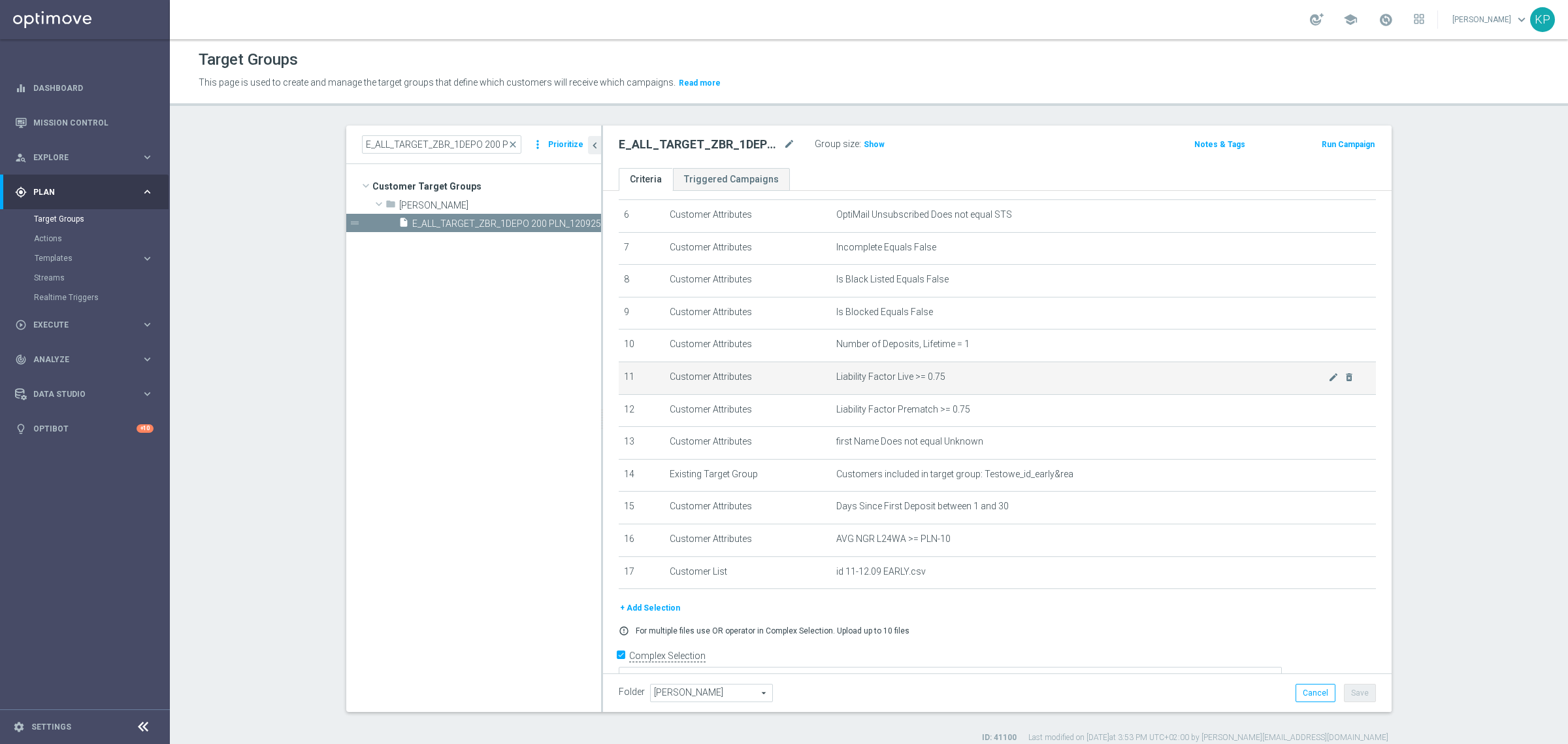
scroll to position [219, 0]
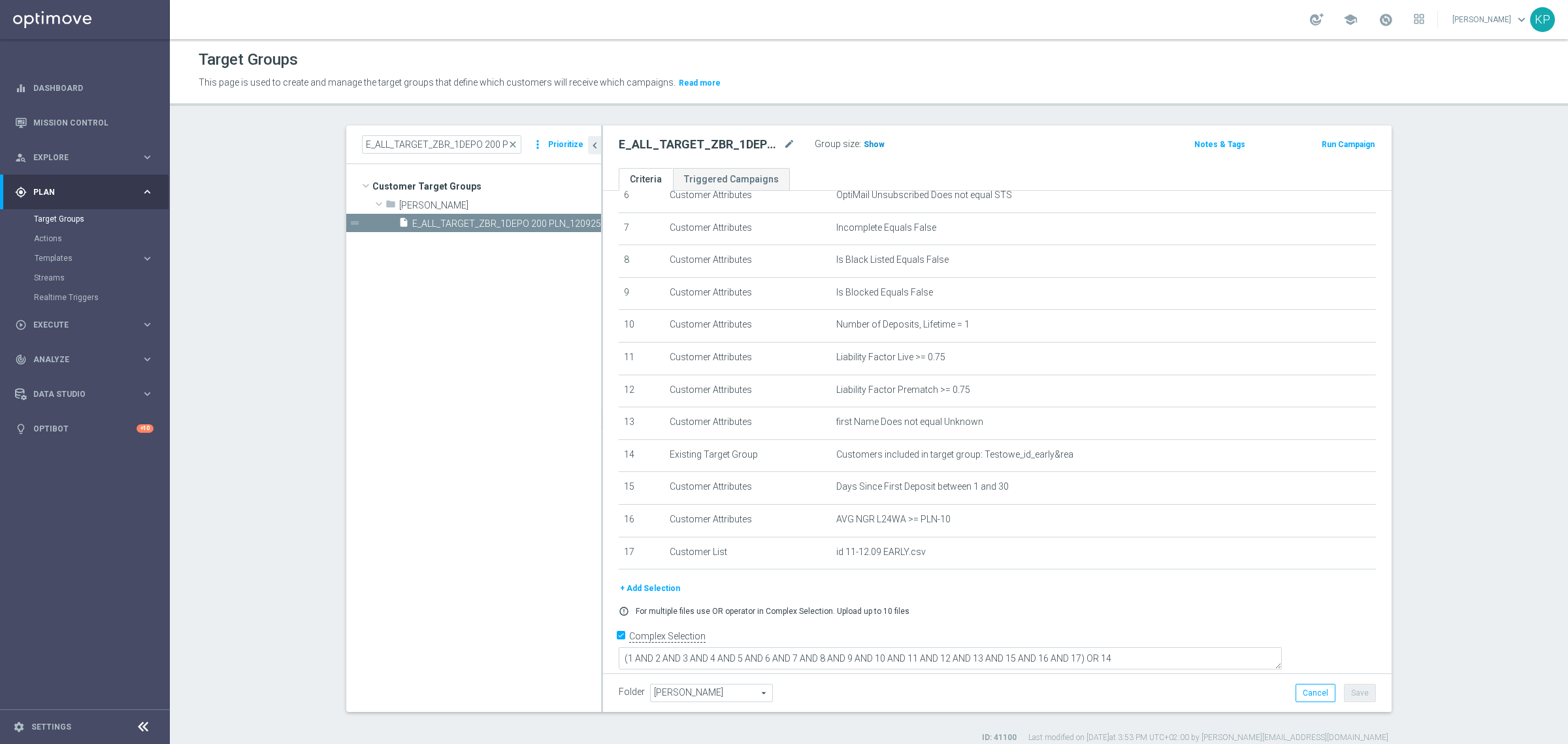
click at [866, 148] on span "Show" at bounding box center [874, 144] width 21 height 9
click at [842, 163] on div "E_ALL_TARGET_ZBR_1DEPO 200 PLN_120925 mode_edit Group size : Show Calculating… …" at bounding box center [997, 147] width 789 height 42
click at [1345, 558] on icon "delete_forever" at bounding box center [1350, 551] width 10 height 10
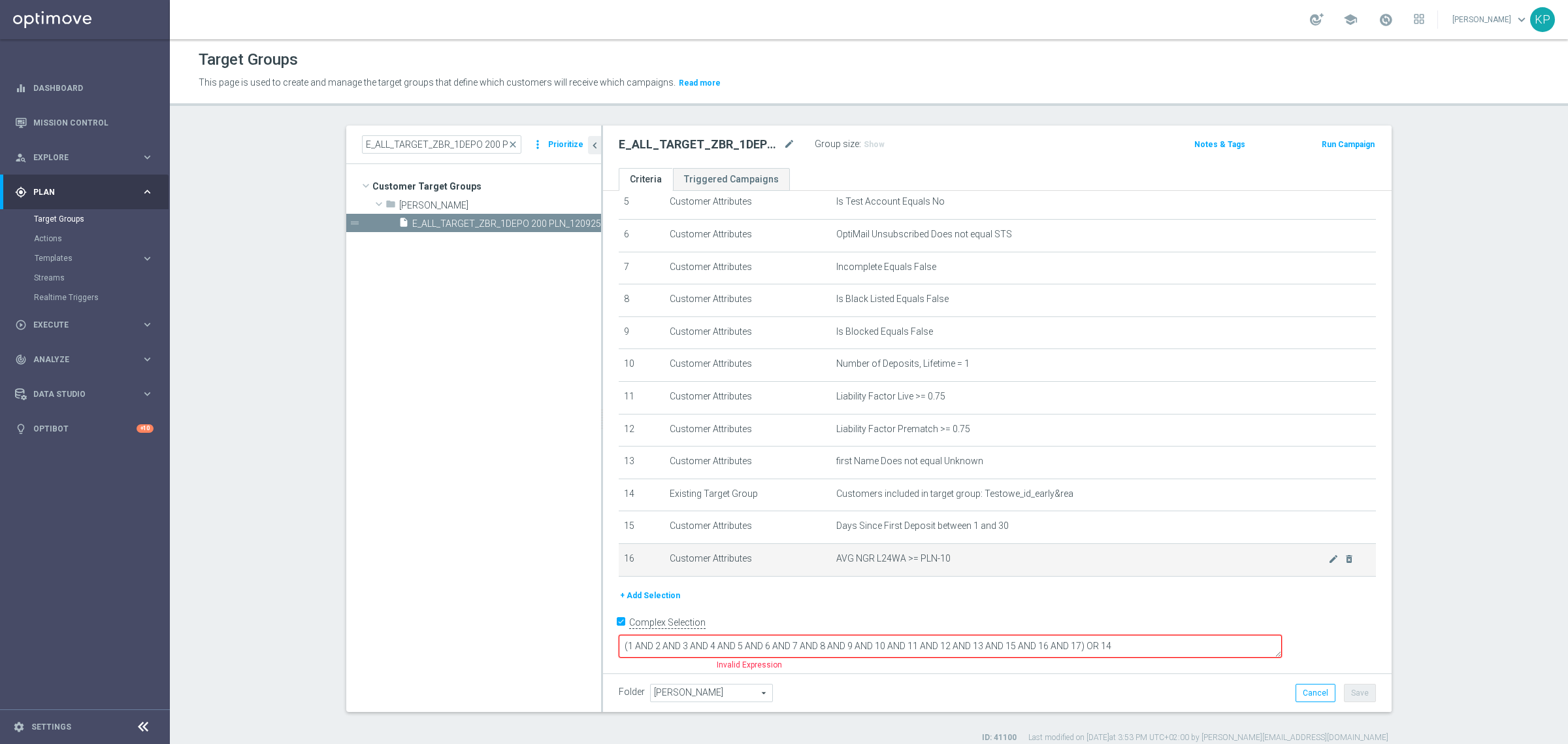
scroll to position [167, 0]
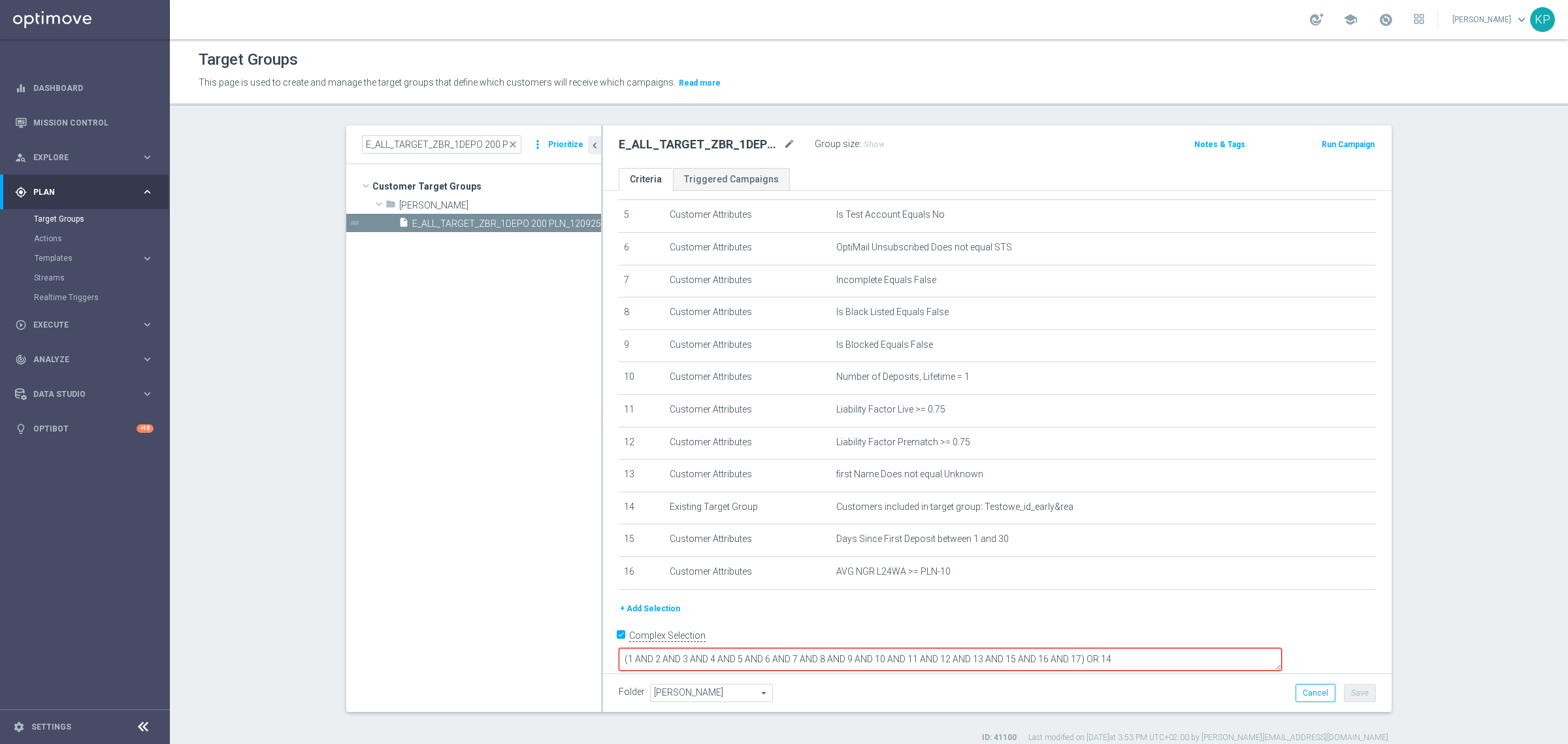
click at [1173, 648] on textarea "(1 AND 2 AND 3 AND 4 AND 5 AND 6 AND 7 AND 8 AND 9 AND 10 AND 11 AND 12 AND 13 …" at bounding box center [950, 659] width 664 height 23
type textarea "(1 AND 2 AND 3 AND 4 AND 5 AND 6 AND 7 AND 8 AND 9 AND 10 AND 11 AND 12 AND 13 …"
click at [873, 144] on span "Show" at bounding box center [874, 144] width 21 height 9
click at [873, 159] on div "E_ALL_TARGET_ZBR_1DEPO 200 PLN_120925 mode_edit Group size : Show Calculating… …" at bounding box center [997, 147] width 789 height 42
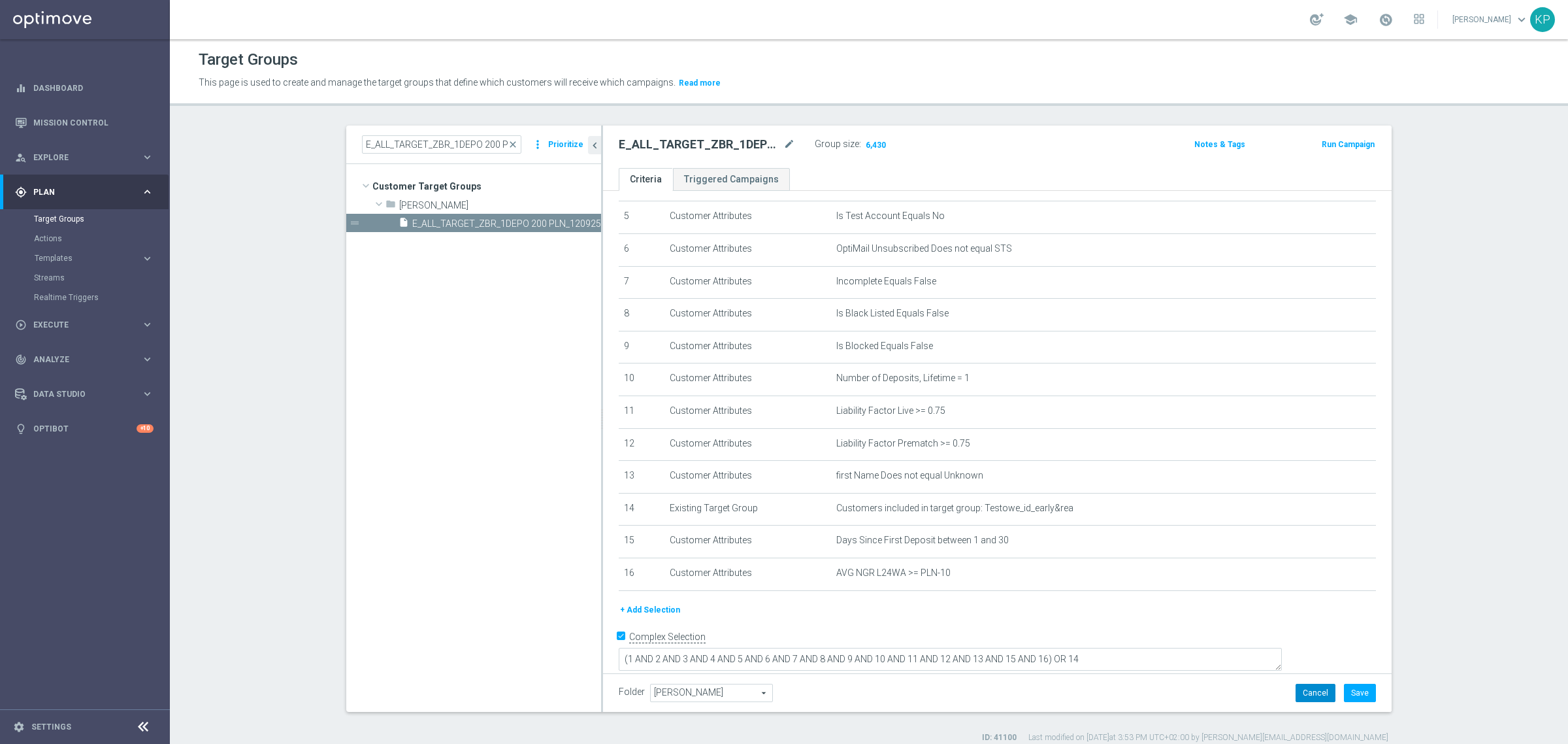
click at [1307, 697] on button "Cancel" at bounding box center [1316, 693] width 39 height 18
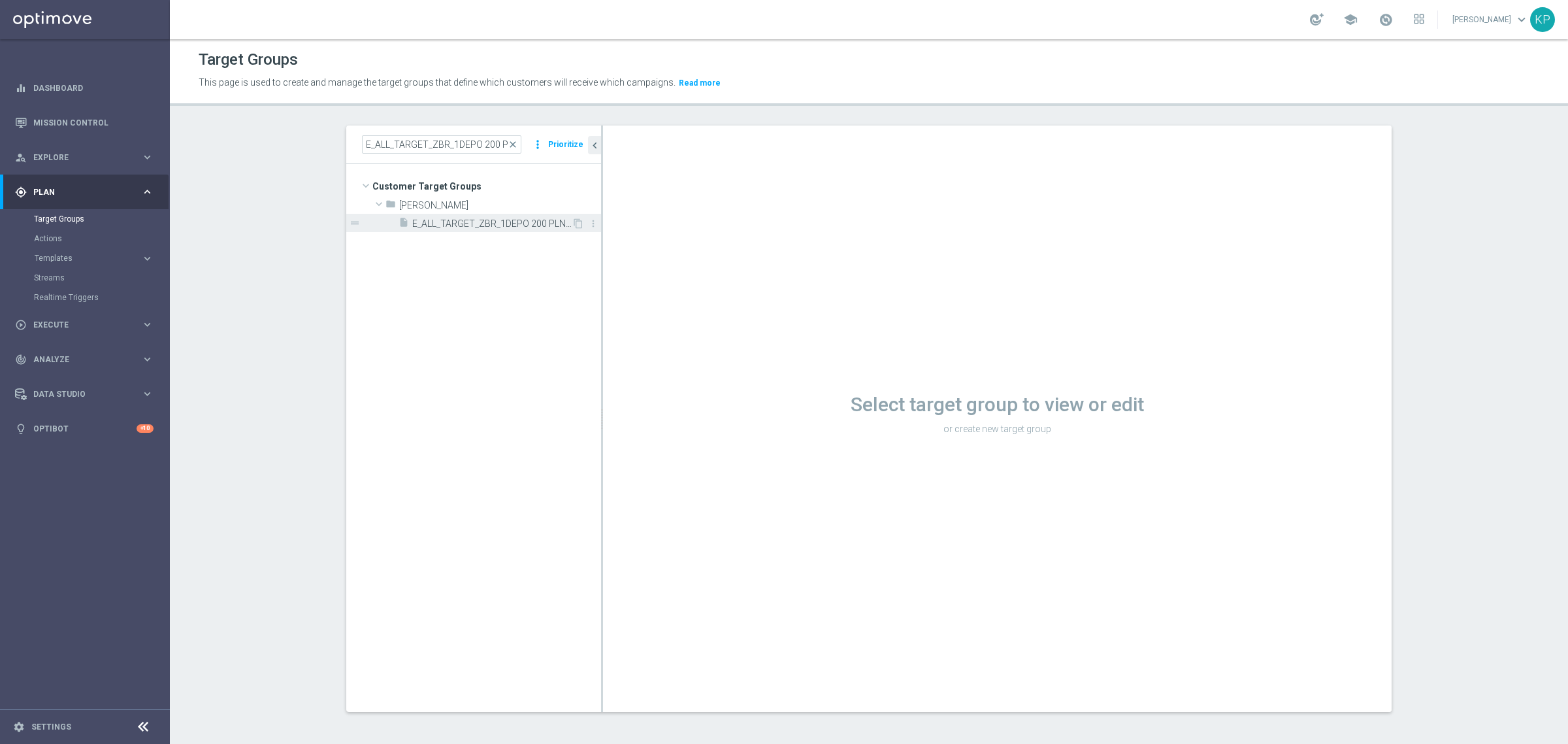
click at [477, 226] on span "E_ALL_TARGET_ZBR_1DEPO 200 PLN_120925" at bounding box center [492, 224] width 160 height 11
